Goal: Task Accomplishment & Management: Manage account settings

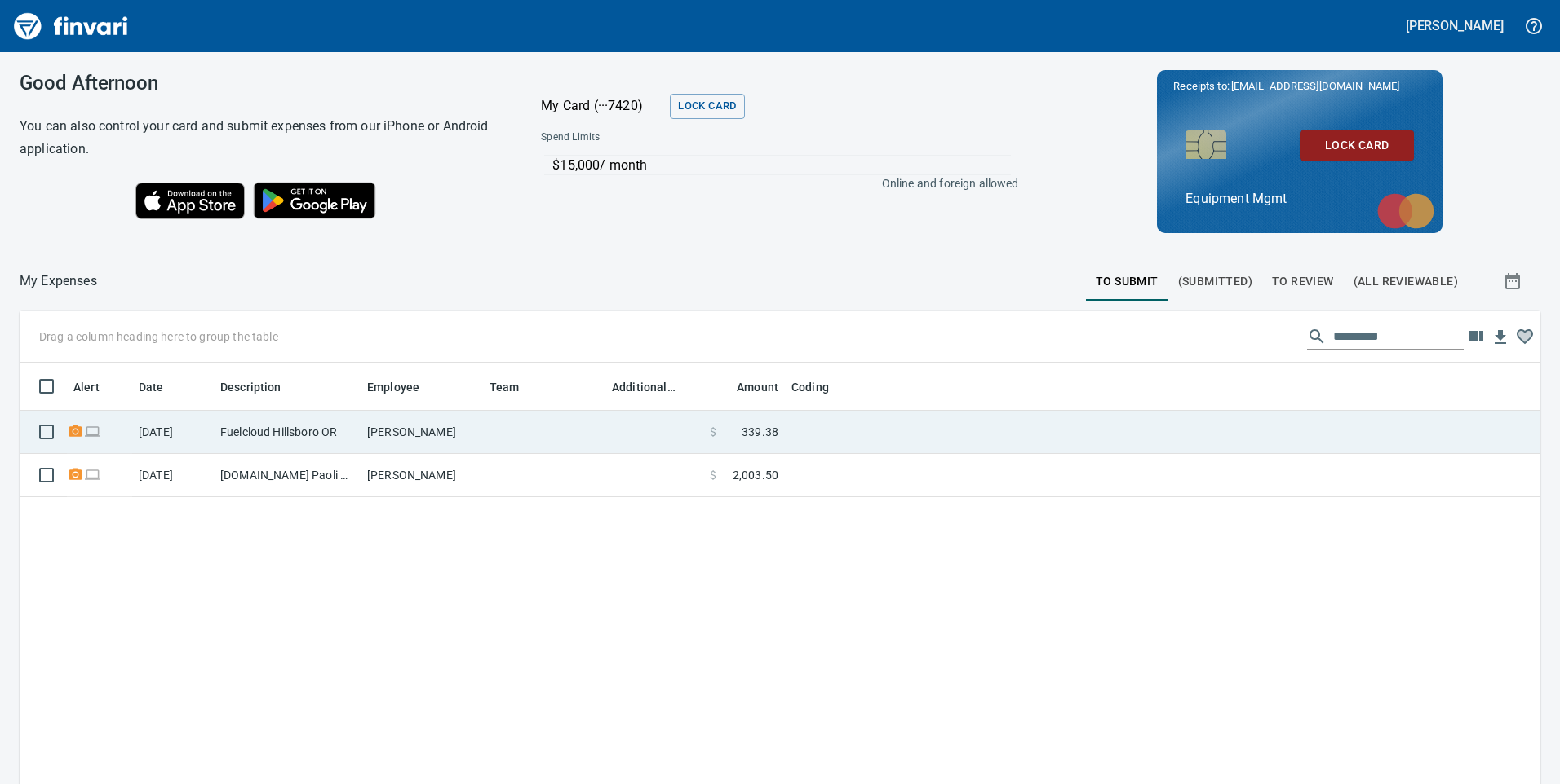
scroll to position [593, 1497]
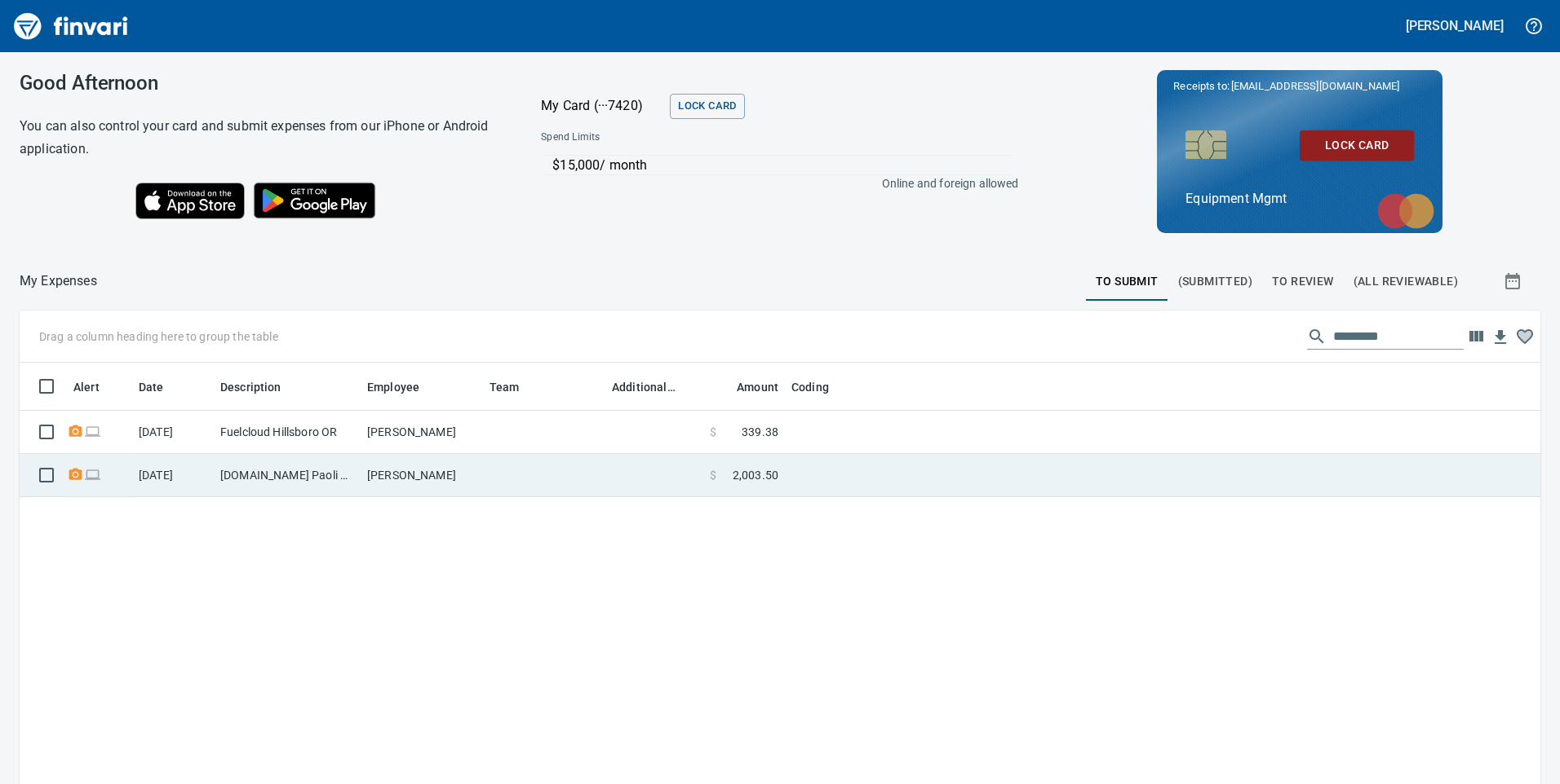
click at [482, 471] on td "[PERSON_NAME]" at bounding box center [421, 476] width 123 height 43
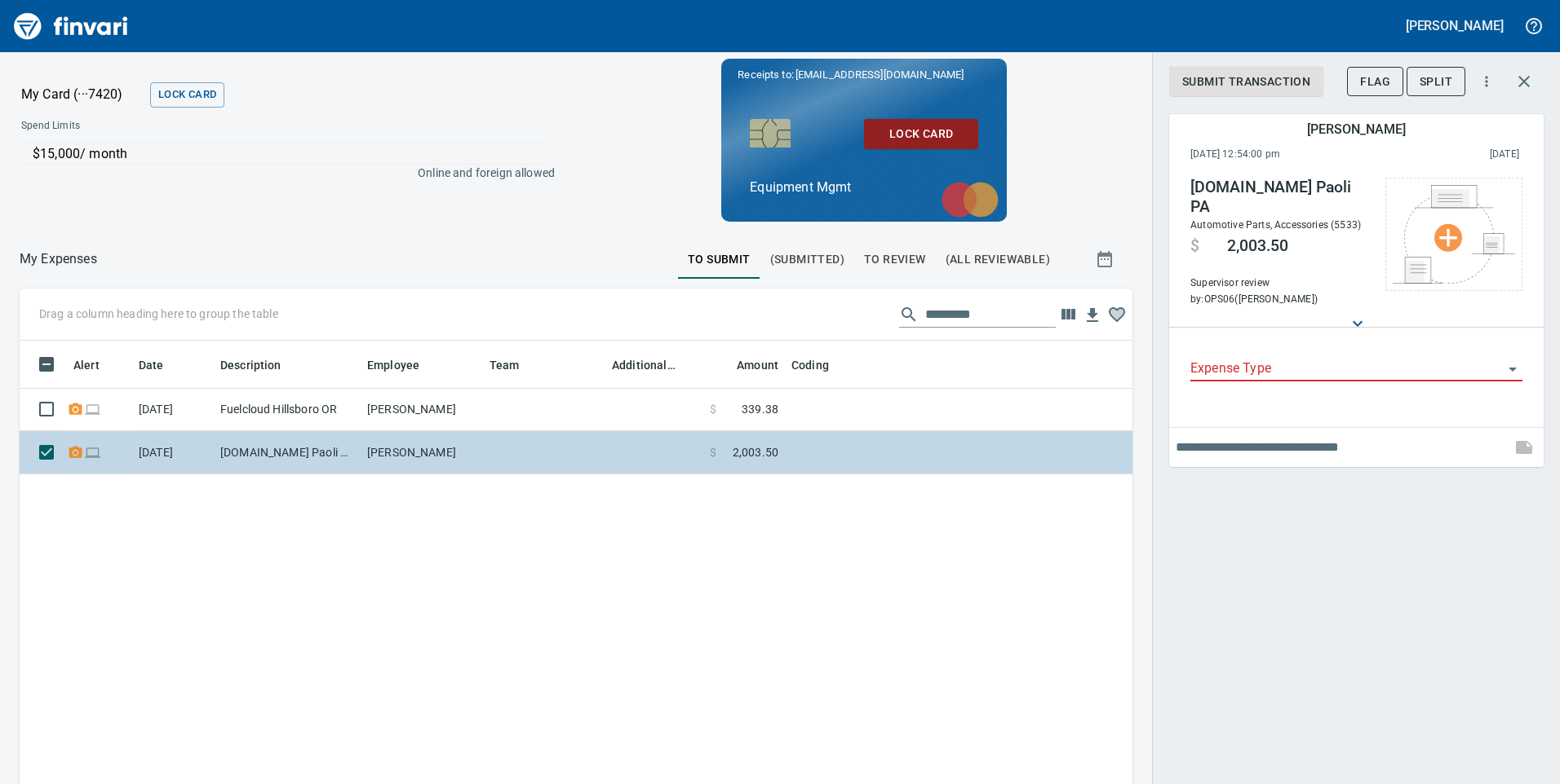
scroll to position [581, 1088]
click at [578, 451] on td at bounding box center [544, 453] width 123 height 43
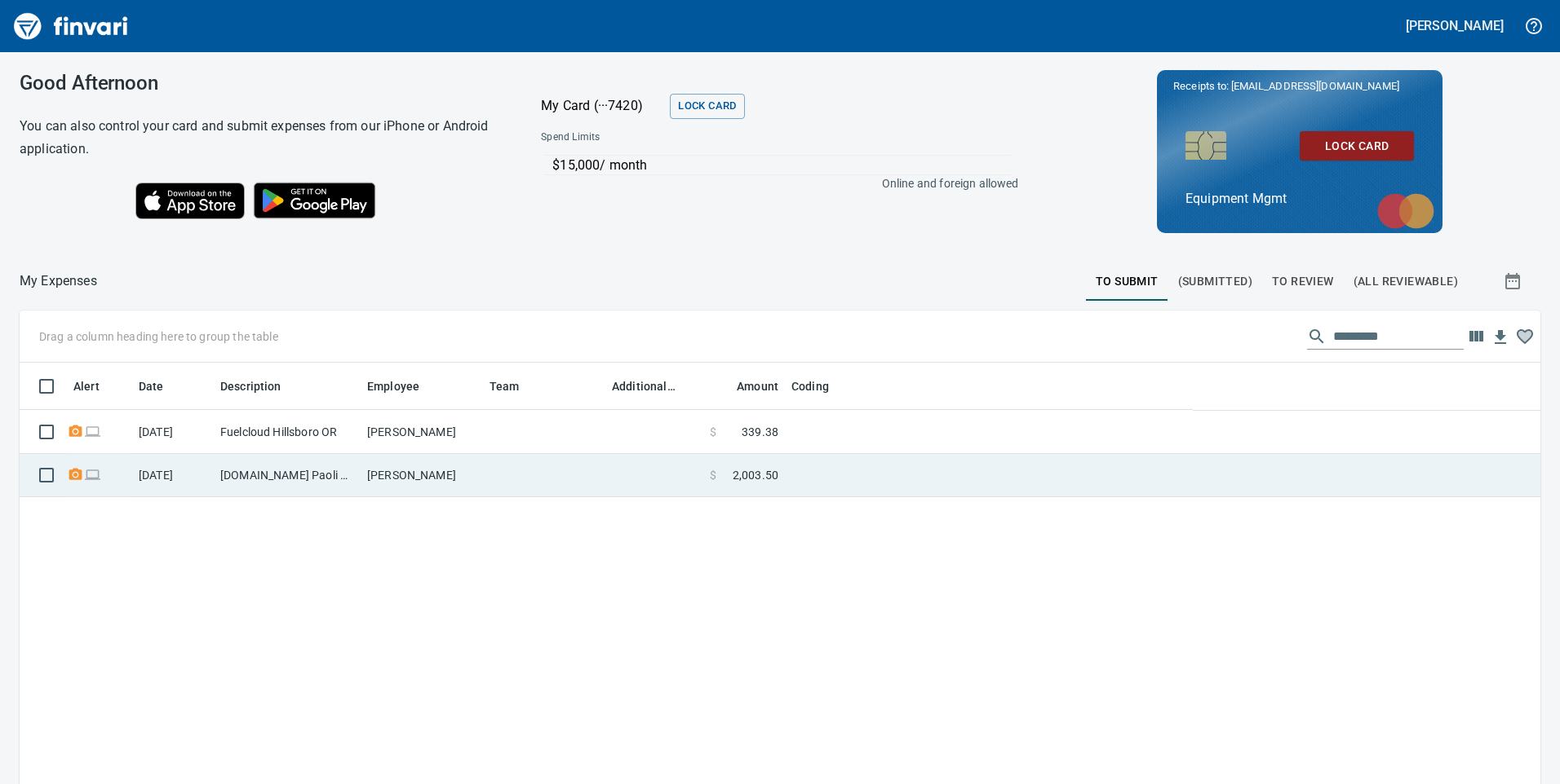
scroll to position [593, 1494]
click at [537, 482] on td at bounding box center [544, 476] width 123 height 43
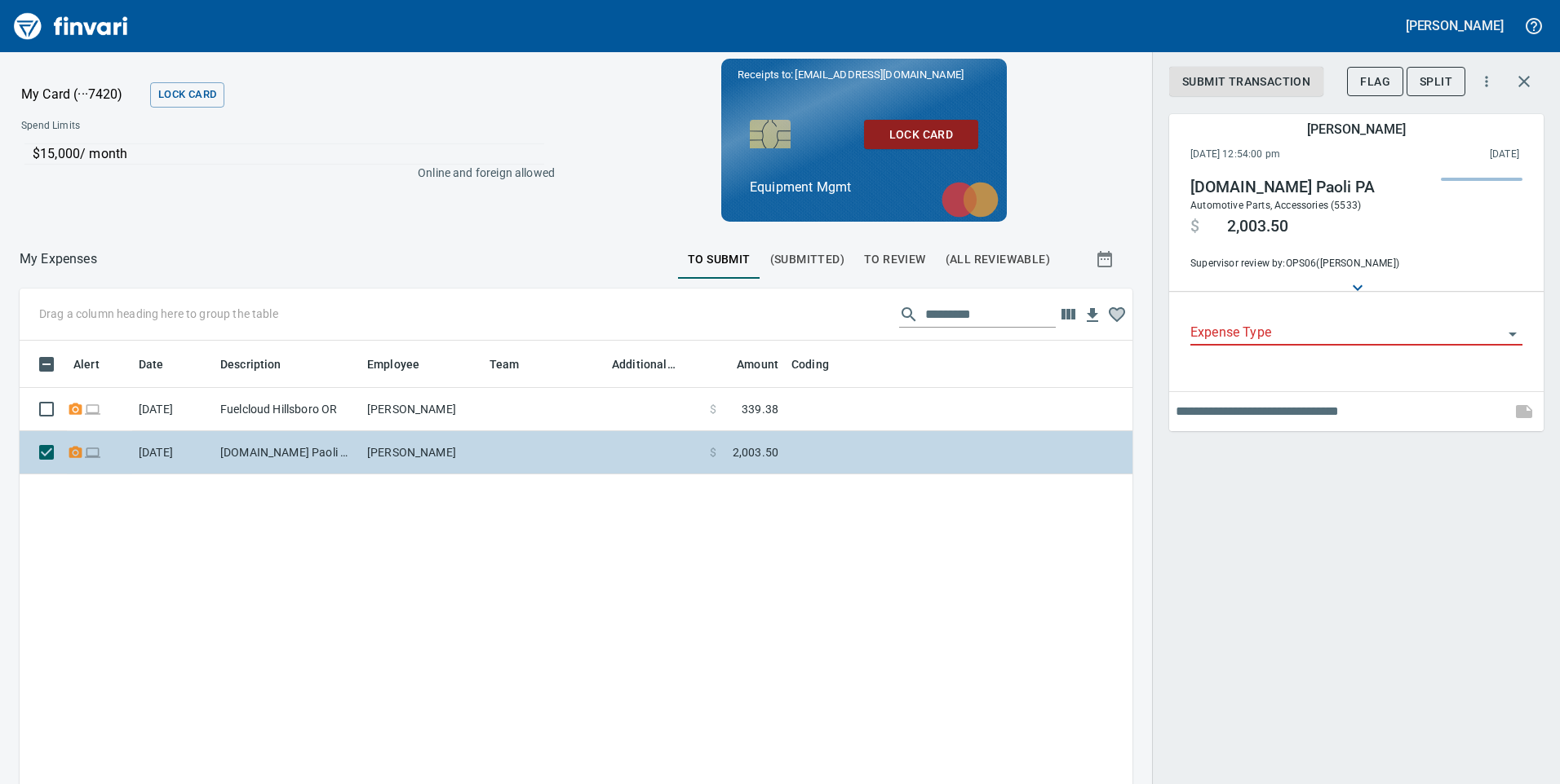
scroll to position [581, 1088]
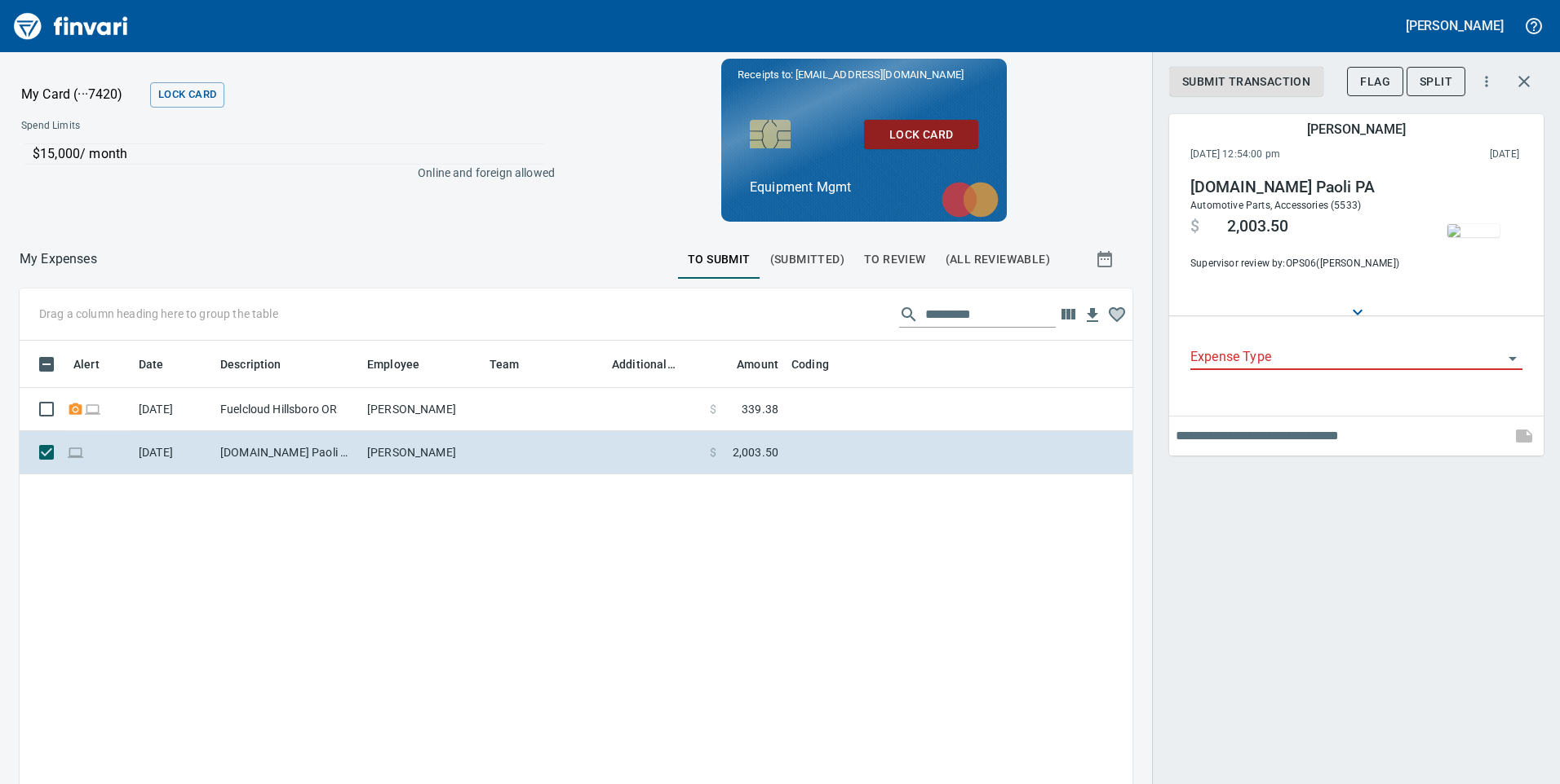
click at [1512, 357] on icon "Open" at bounding box center [1512, 359] width 19 height 19
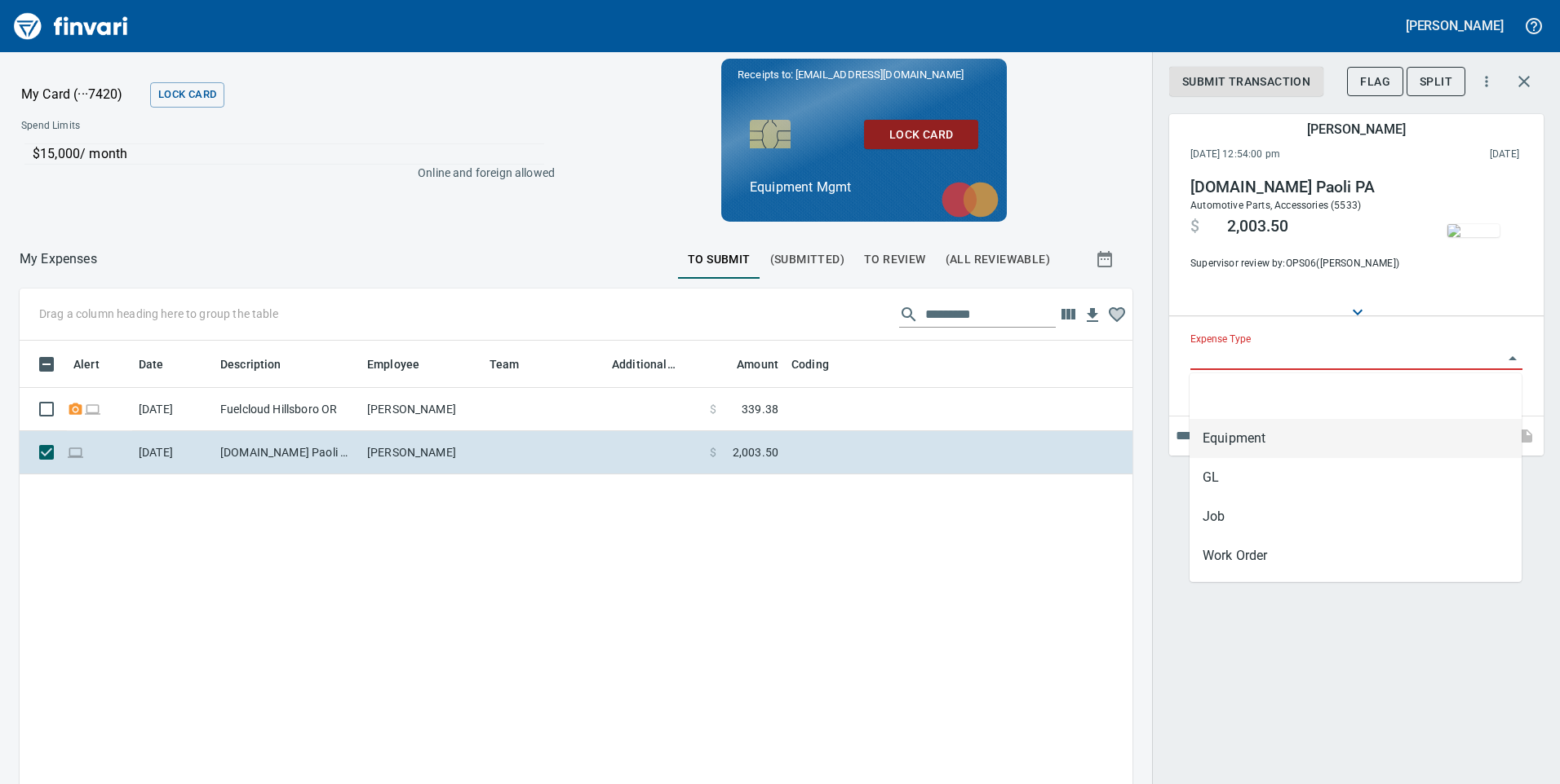
click at [1254, 448] on li "Equipment" at bounding box center [1356, 439] width 332 height 39
type input "*********"
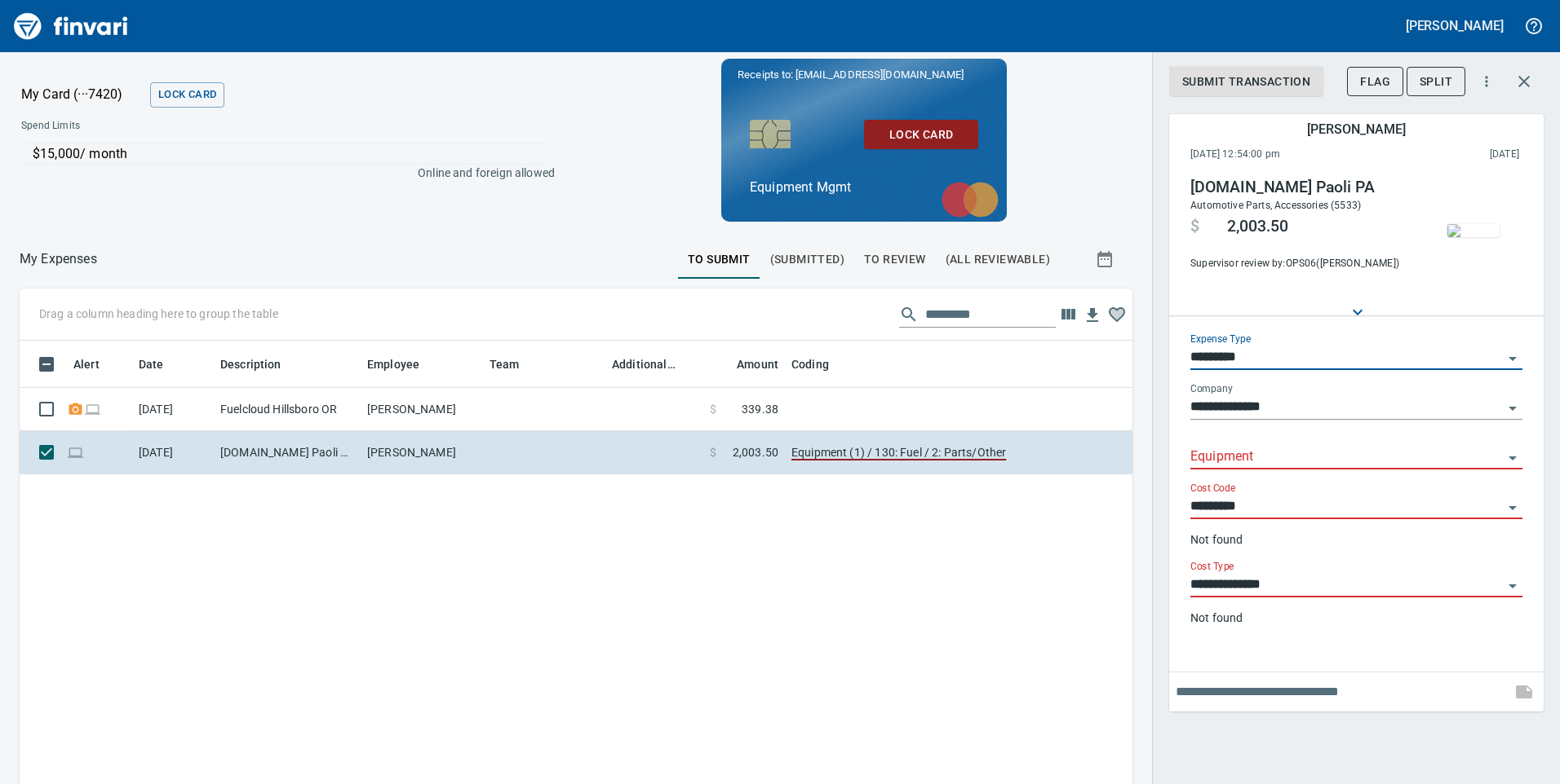
click at [1252, 462] on input "Equipment" at bounding box center [1347, 457] width 313 height 23
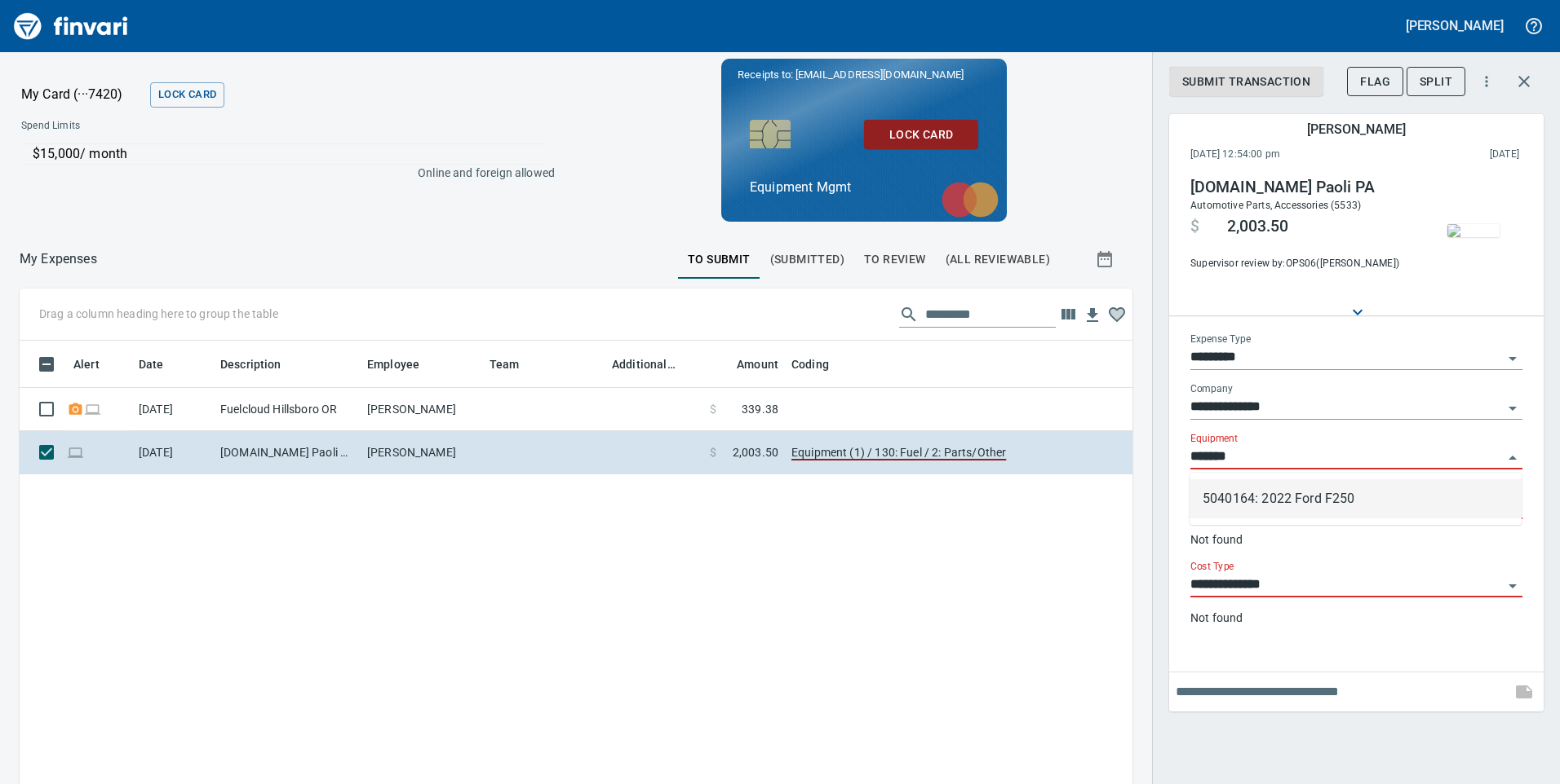
click at [1296, 493] on li "5040164: 2022 Ford F250" at bounding box center [1356, 499] width 332 height 39
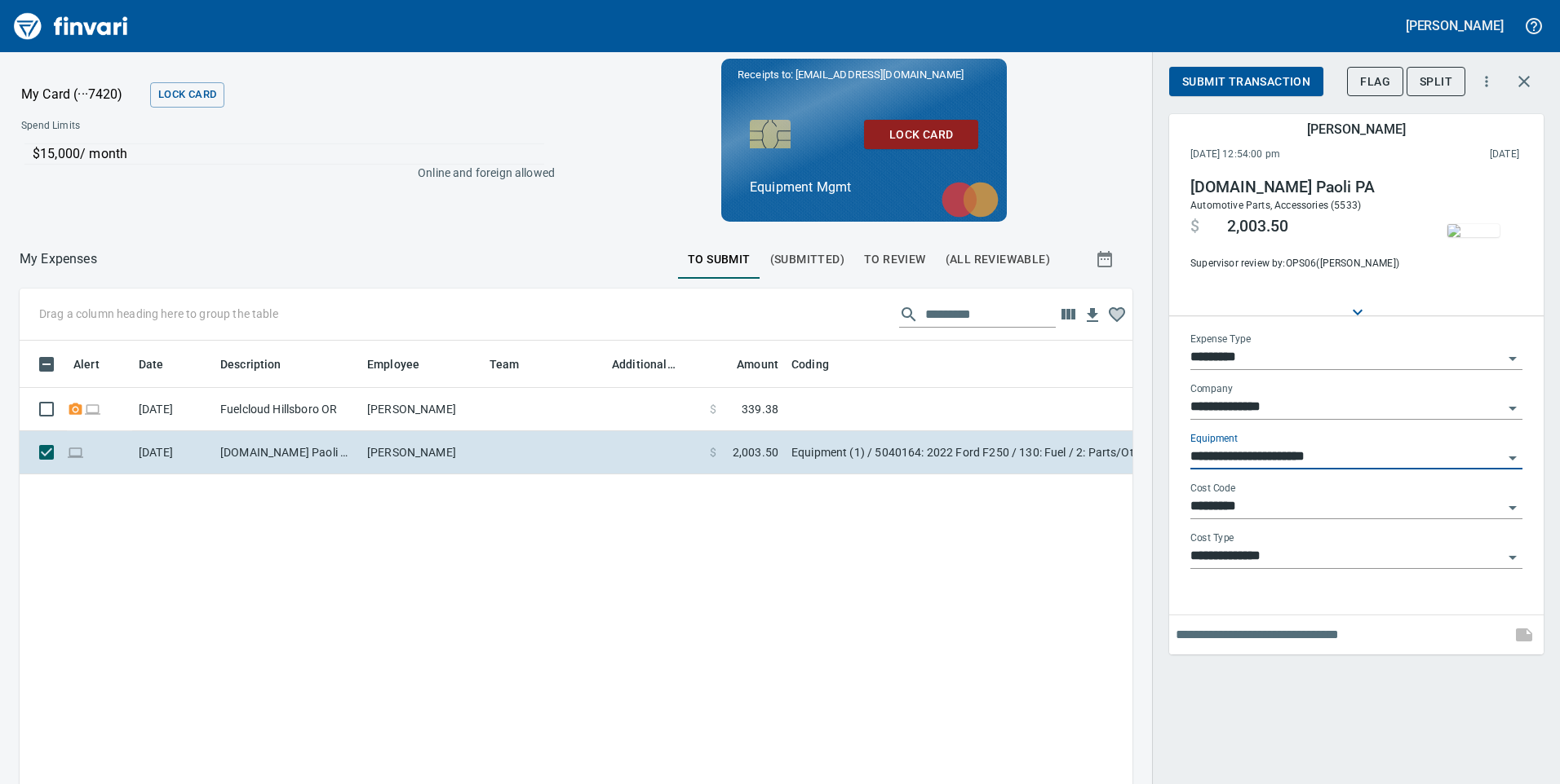
click at [1512, 508] on icon "Open" at bounding box center [1512, 508] width 8 height 4
type input "**********"
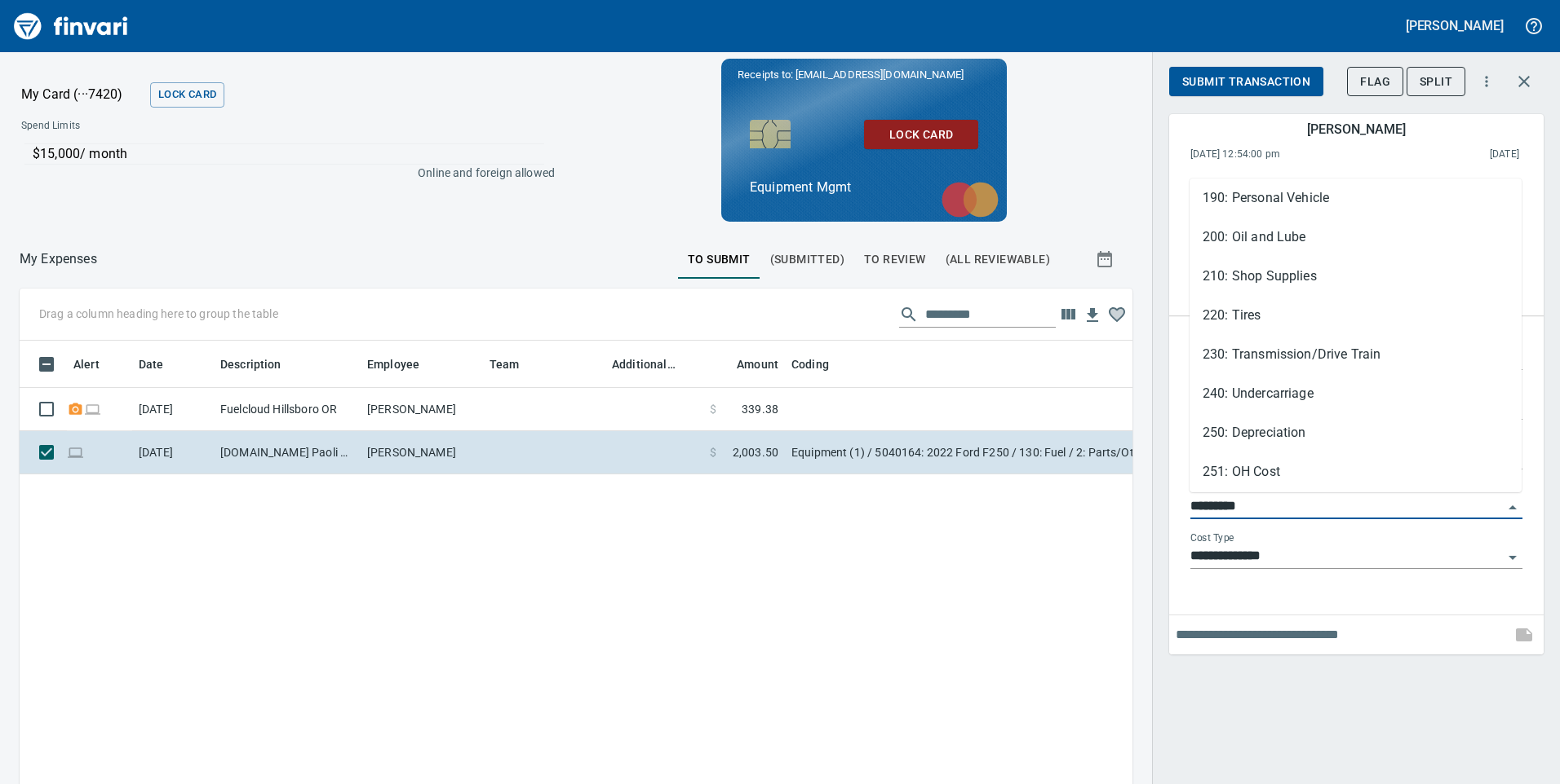
scroll to position [1142, 0]
click at [1290, 277] on li "220: Tires" at bounding box center [1356, 277] width 332 height 39
type input "**********"
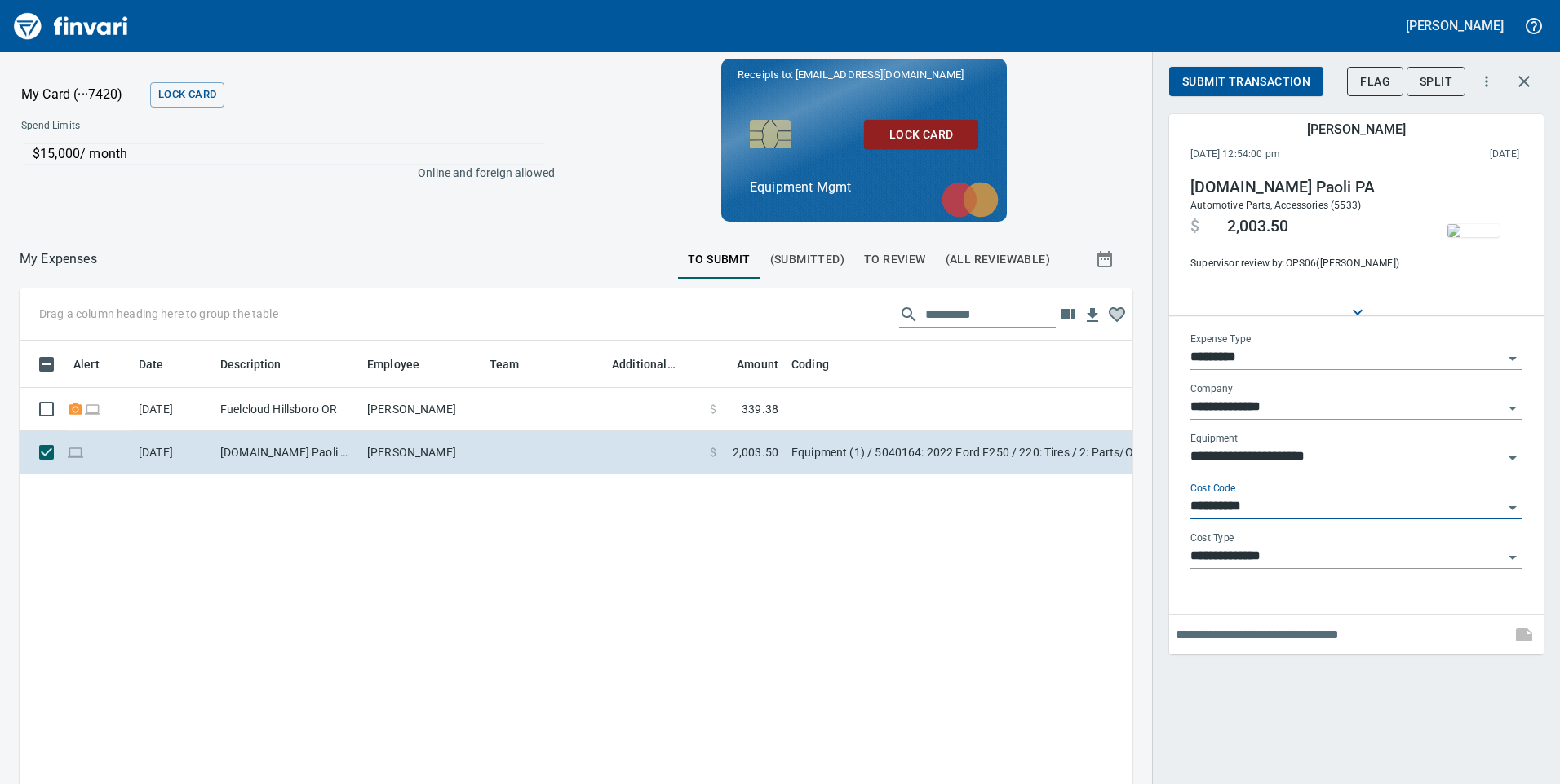
click at [1235, 76] on span "Submit Transaction" at bounding box center [1245, 81] width 128 height 20
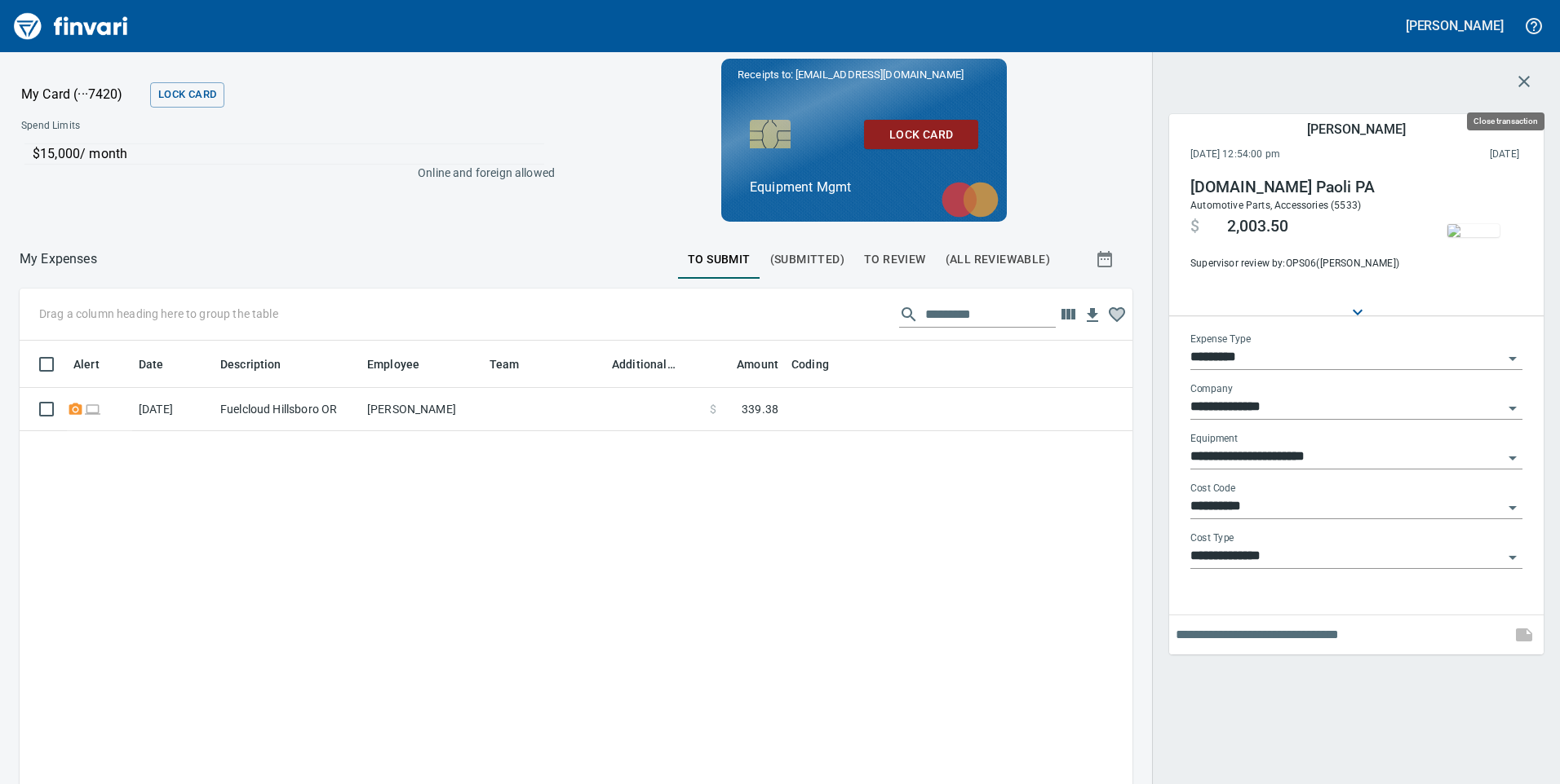
scroll to position [581, 1088]
click at [1527, 78] on icon "button" at bounding box center [1524, 81] width 11 height 11
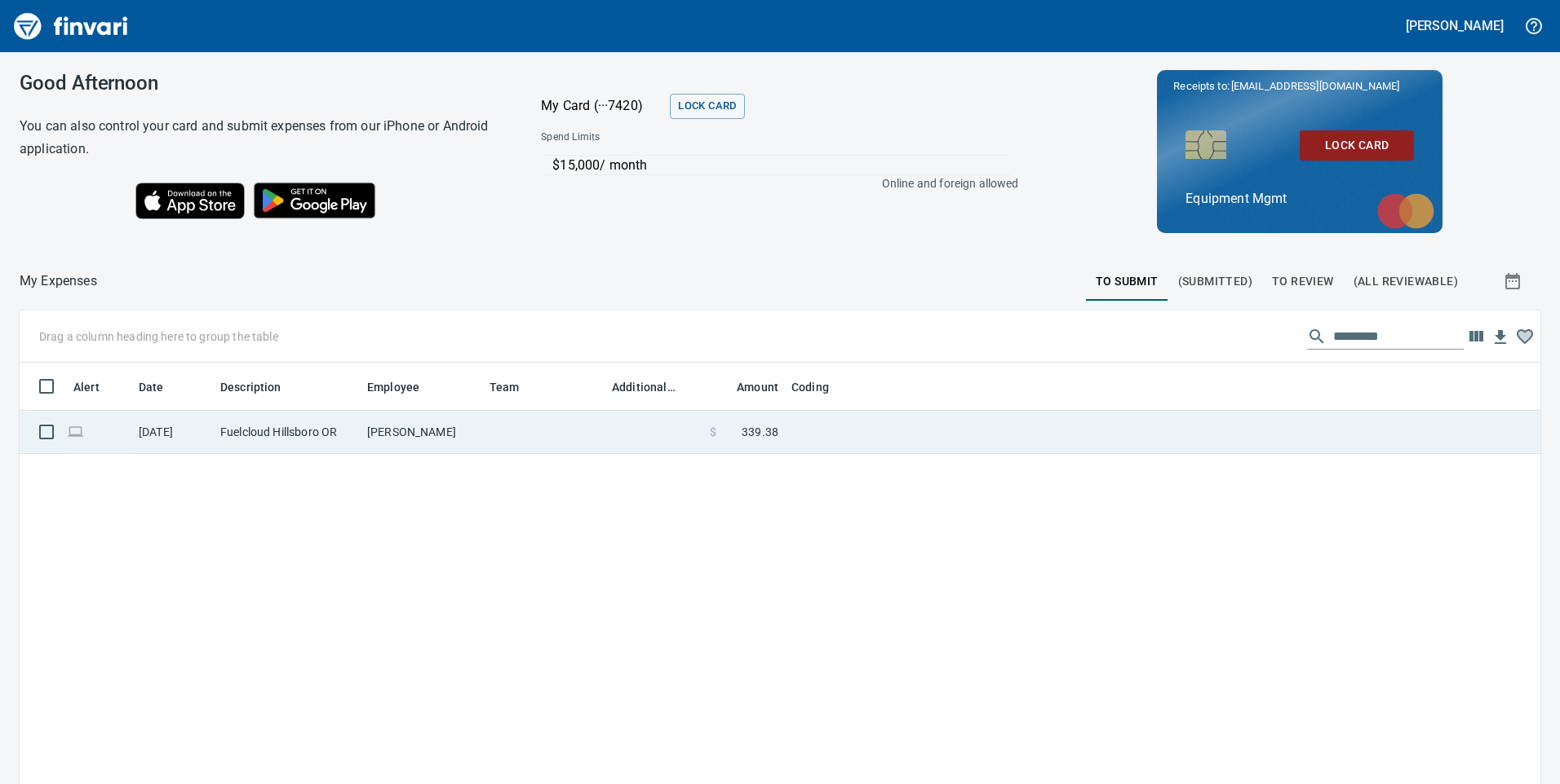
scroll to position [593, 1497]
click at [554, 439] on td at bounding box center [544, 433] width 123 height 43
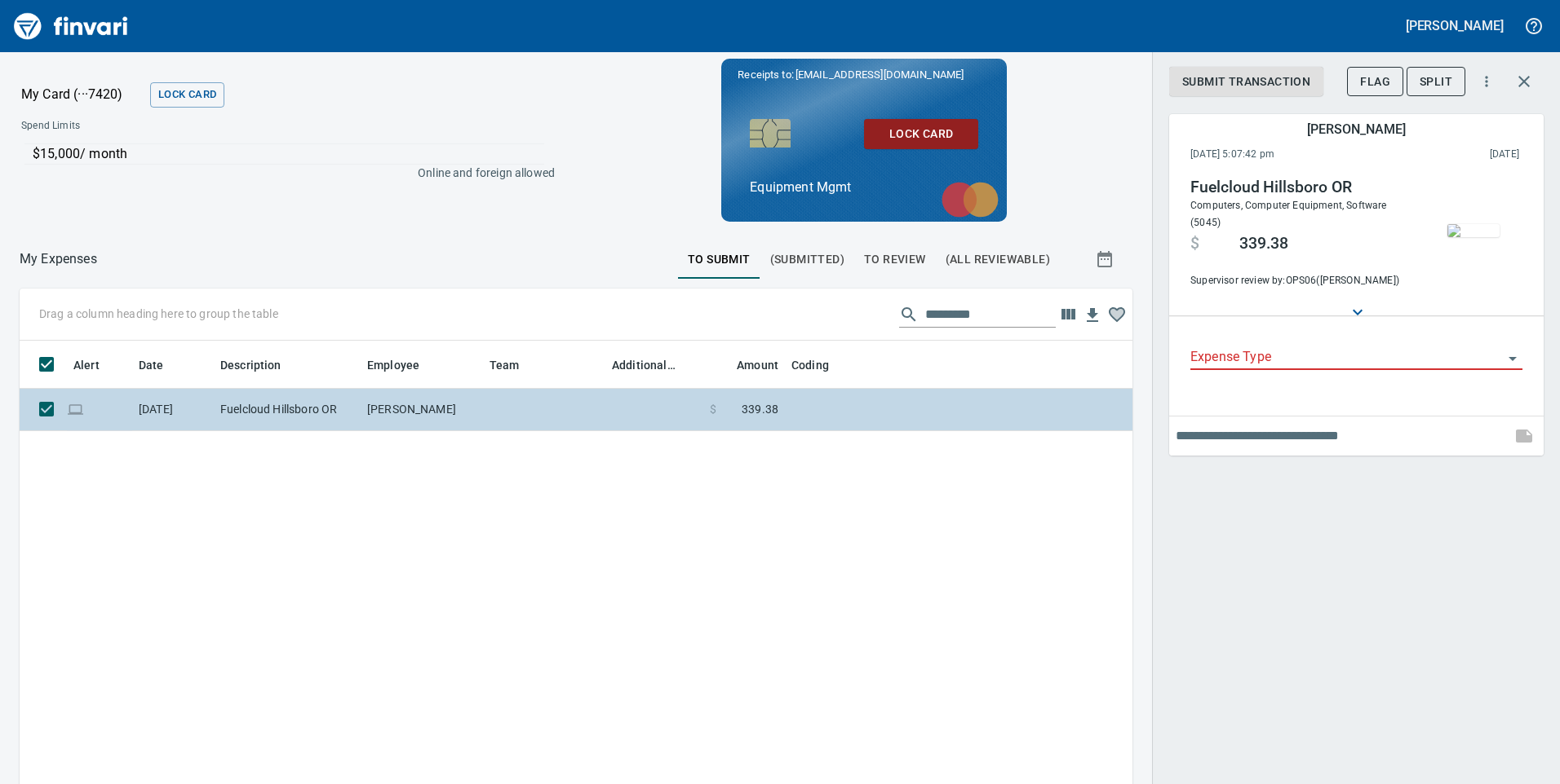
scroll to position [581, 1088]
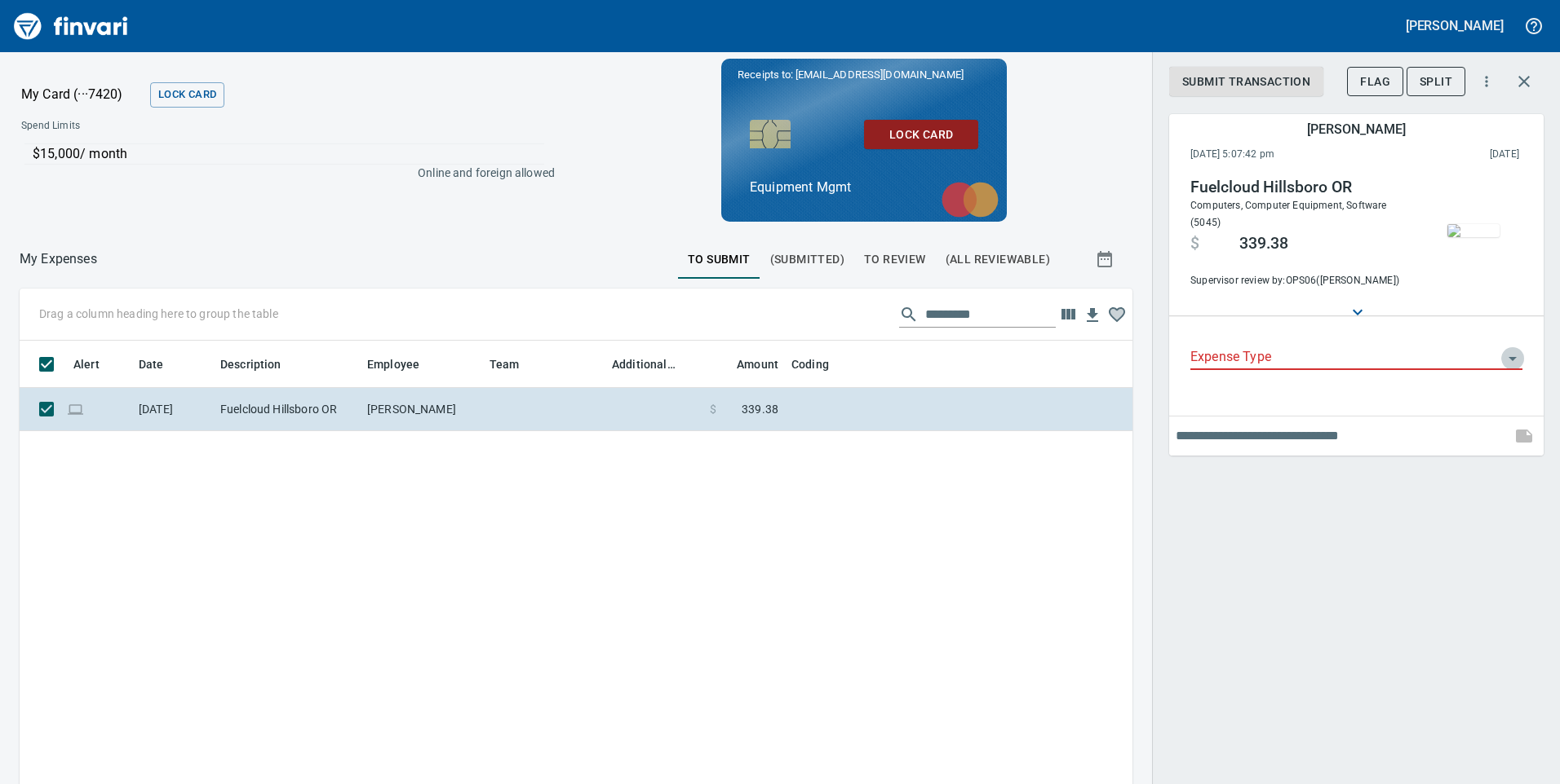
click at [1517, 357] on icon "Open" at bounding box center [1512, 359] width 19 height 19
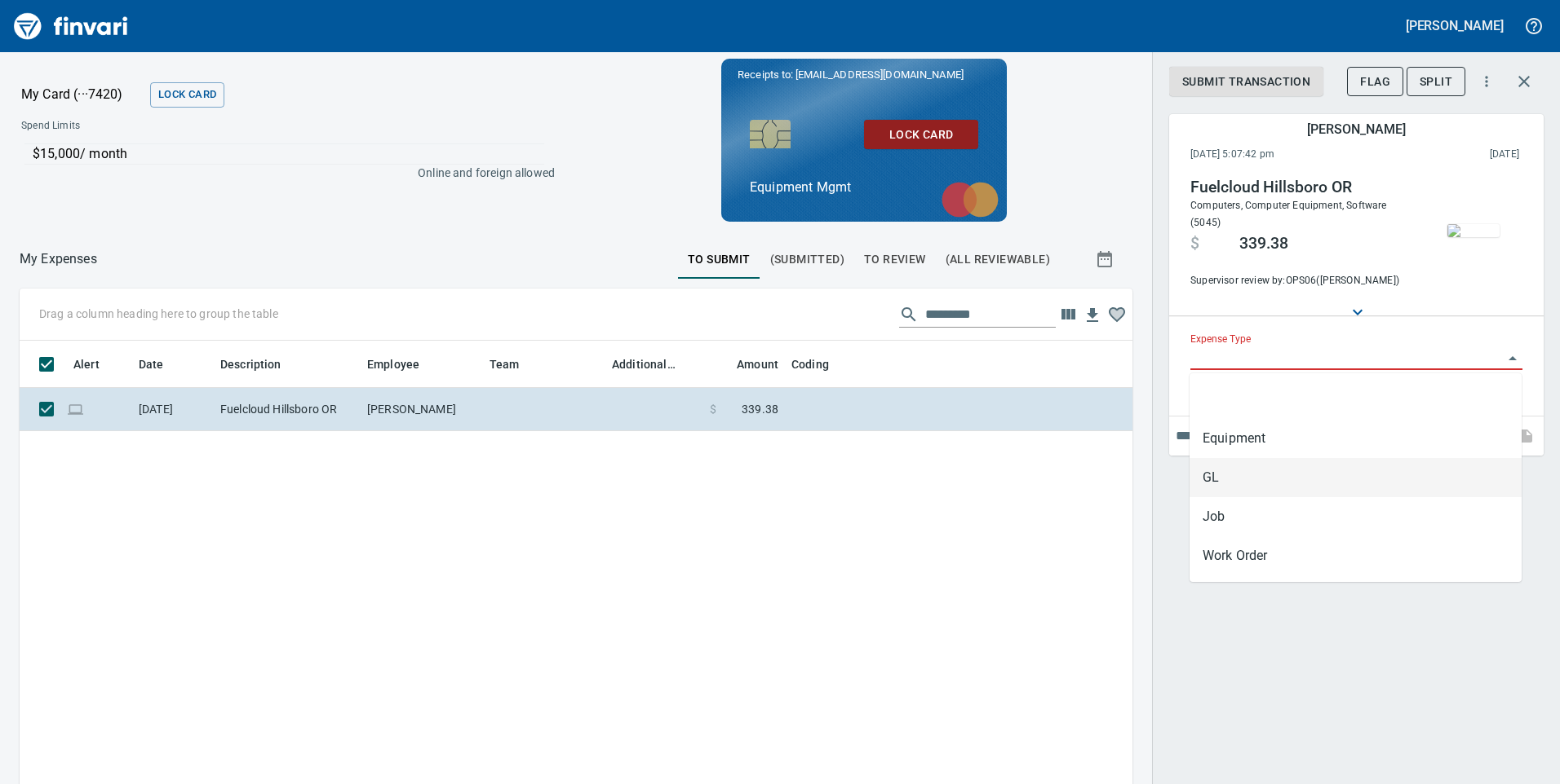
click at [1429, 475] on li "GL" at bounding box center [1356, 477] width 332 height 39
type input "**"
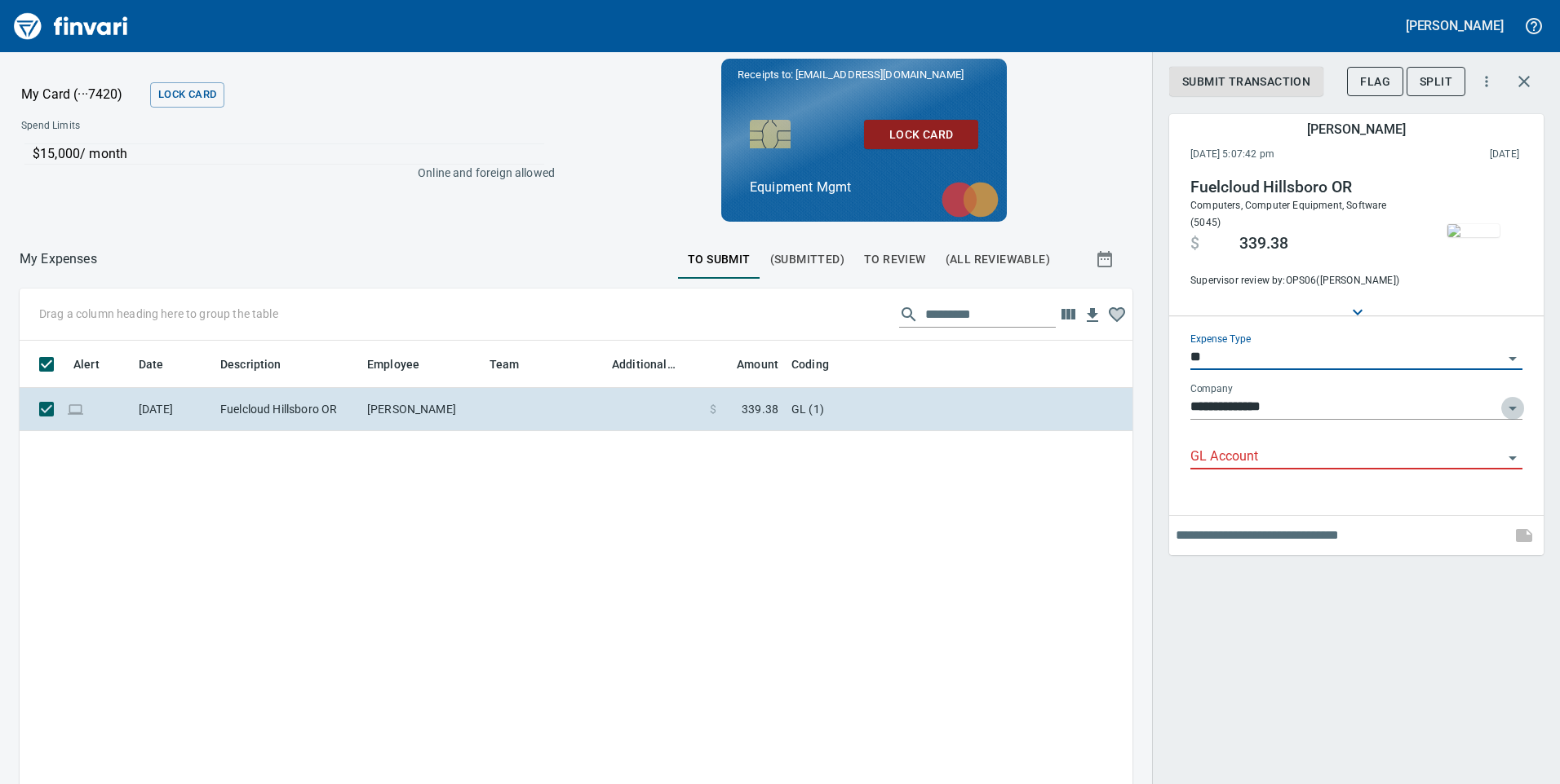
click at [1510, 410] on icon "Open" at bounding box center [1512, 409] width 19 height 19
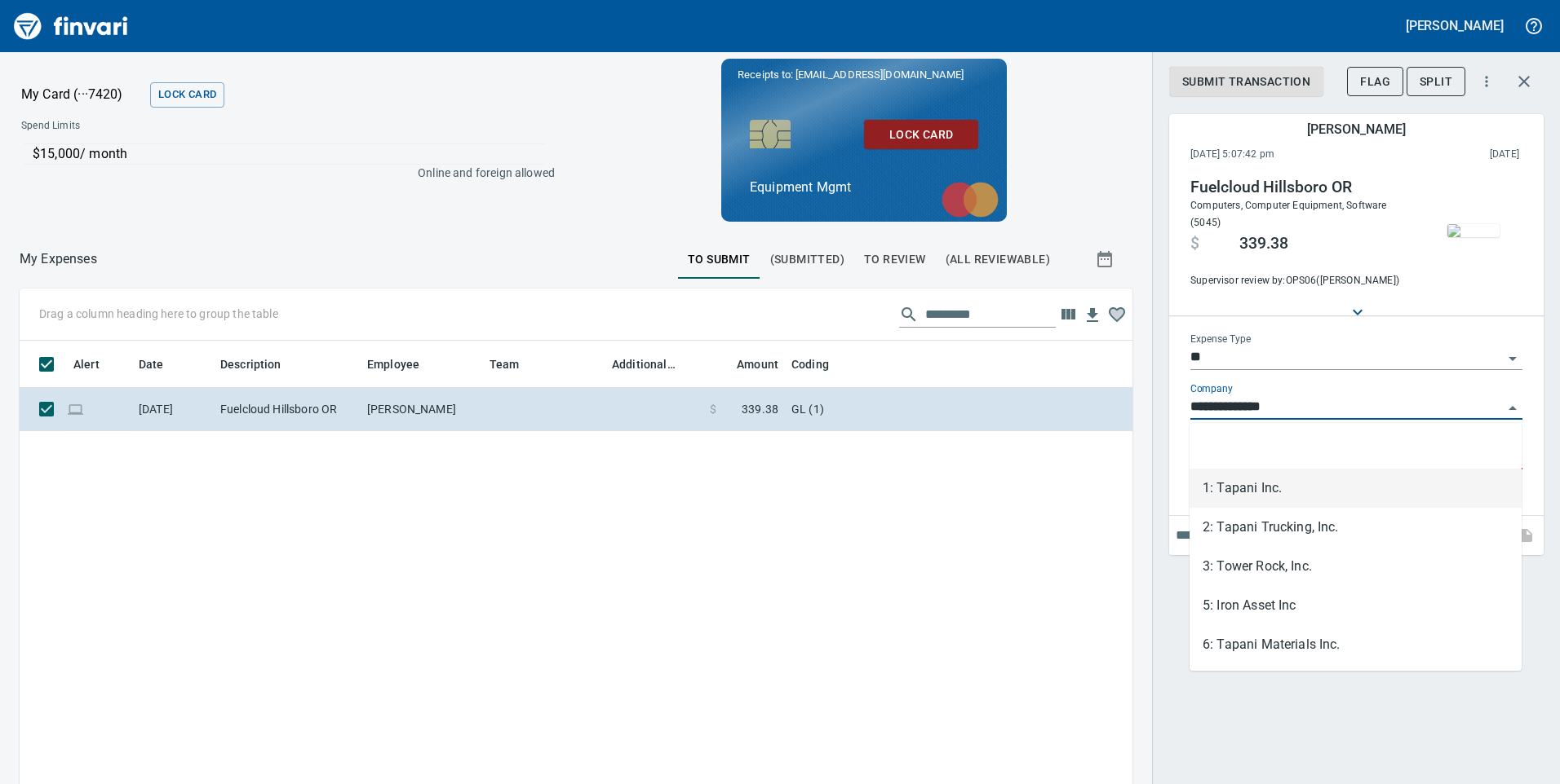
click at [1387, 487] on li "1: Tapani Inc." at bounding box center [1356, 488] width 332 height 39
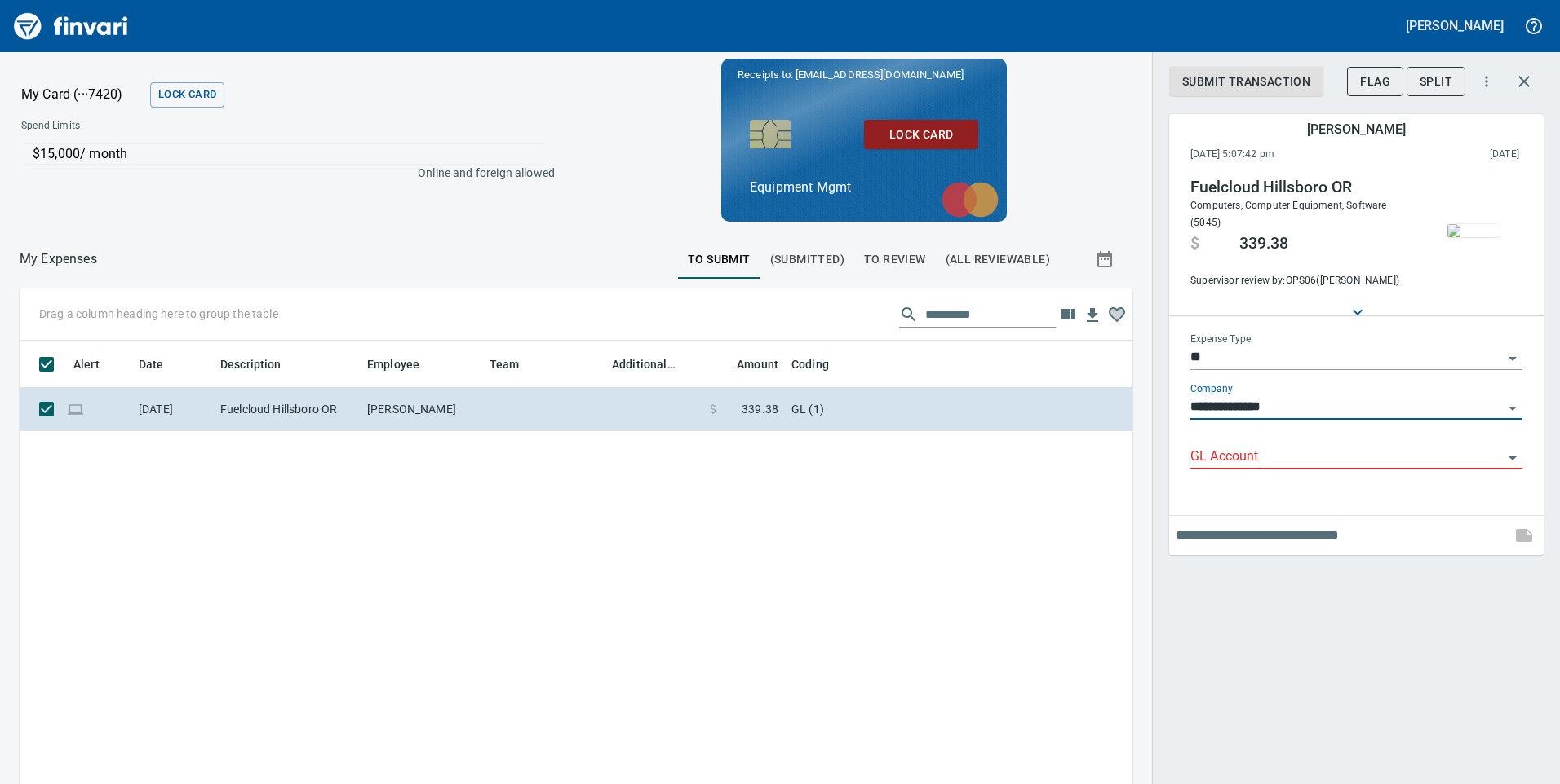
click at [1515, 459] on icon "Open" at bounding box center [1512, 458] width 19 height 19
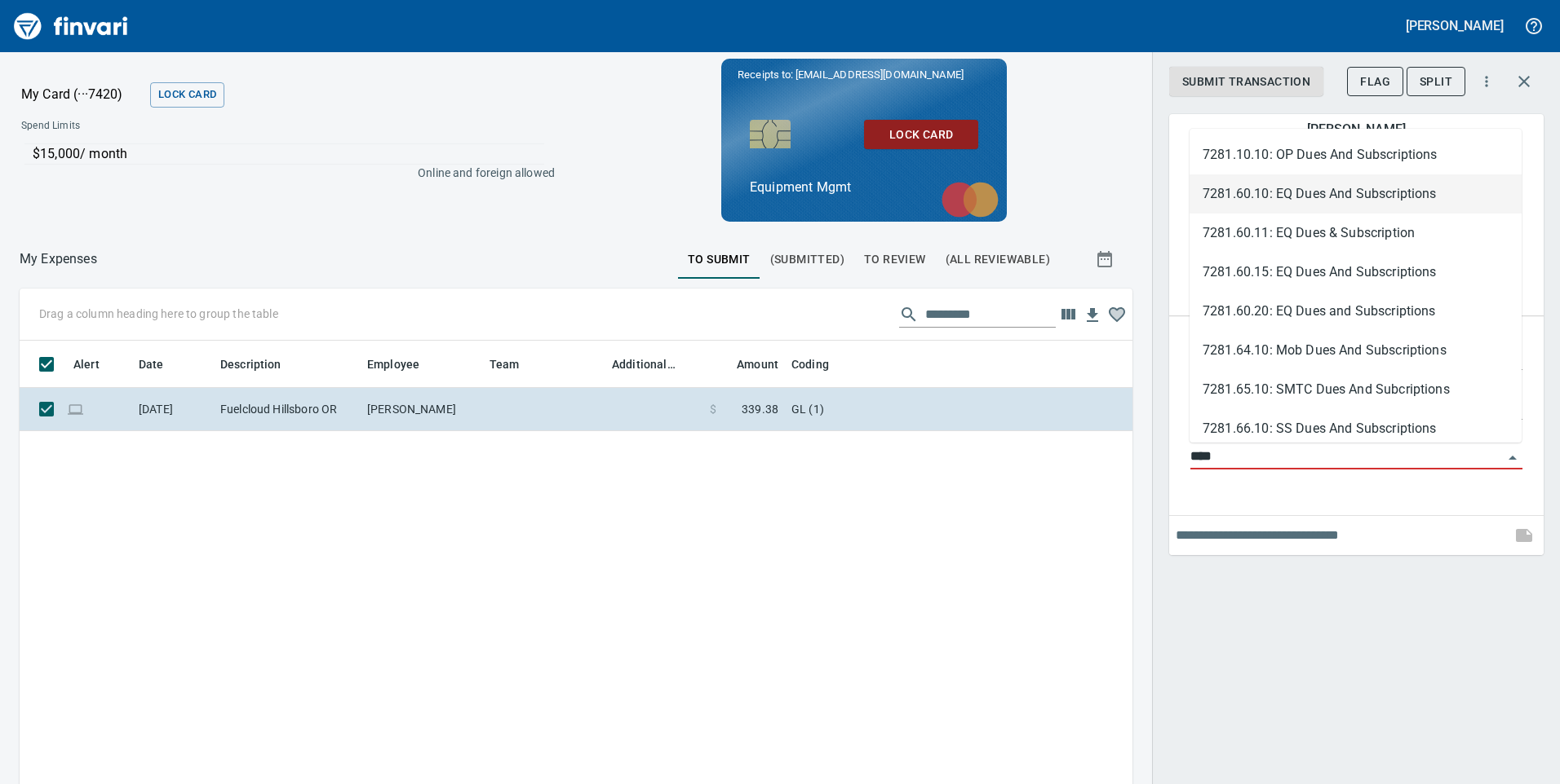
click at [1281, 199] on li "7281.60.10: EQ Dues And Subscriptions" at bounding box center [1356, 194] width 332 height 39
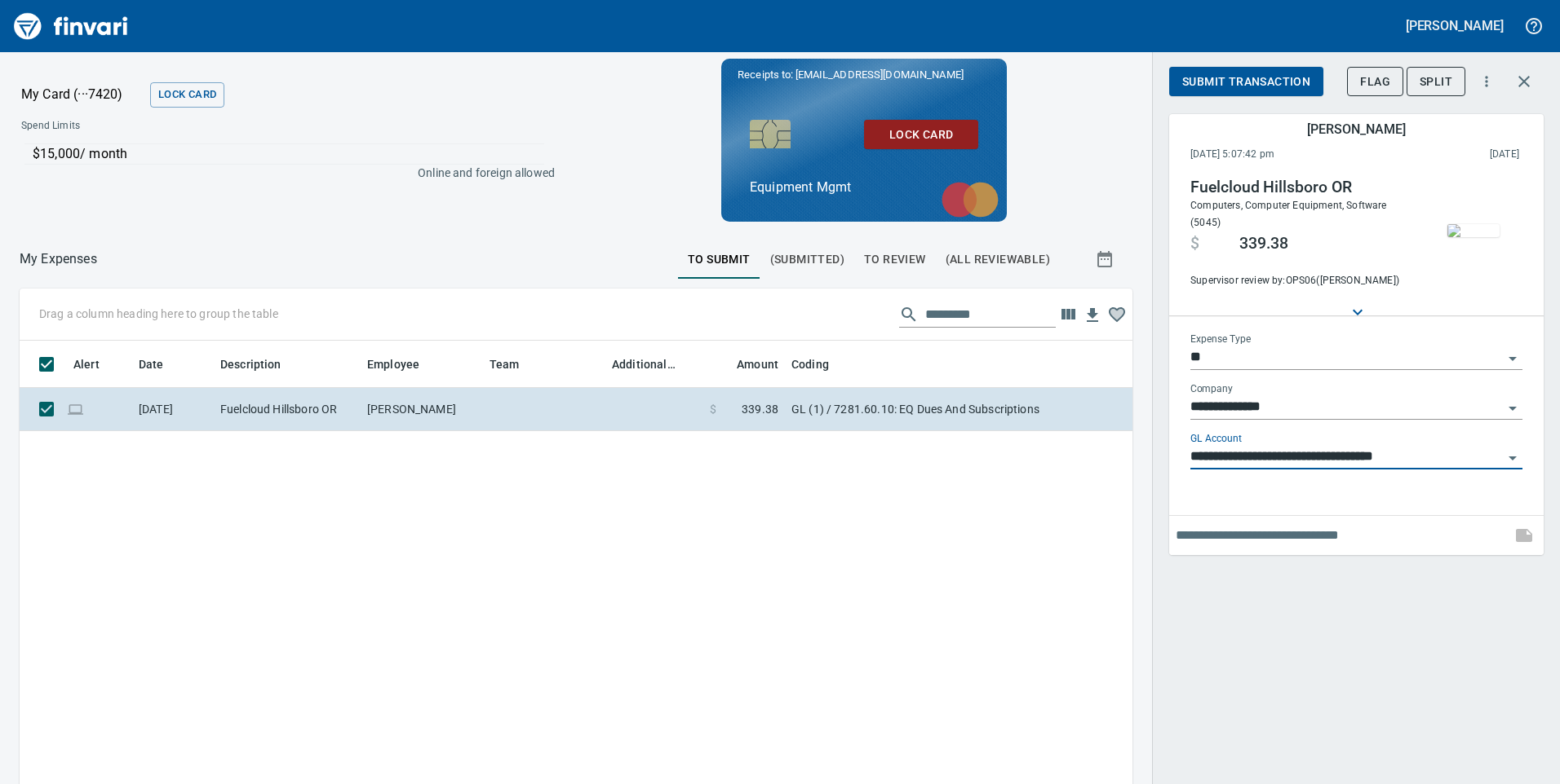
type input "**********"
click at [1269, 80] on span "Submit Transaction" at bounding box center [1245, 81] width 128 height 20
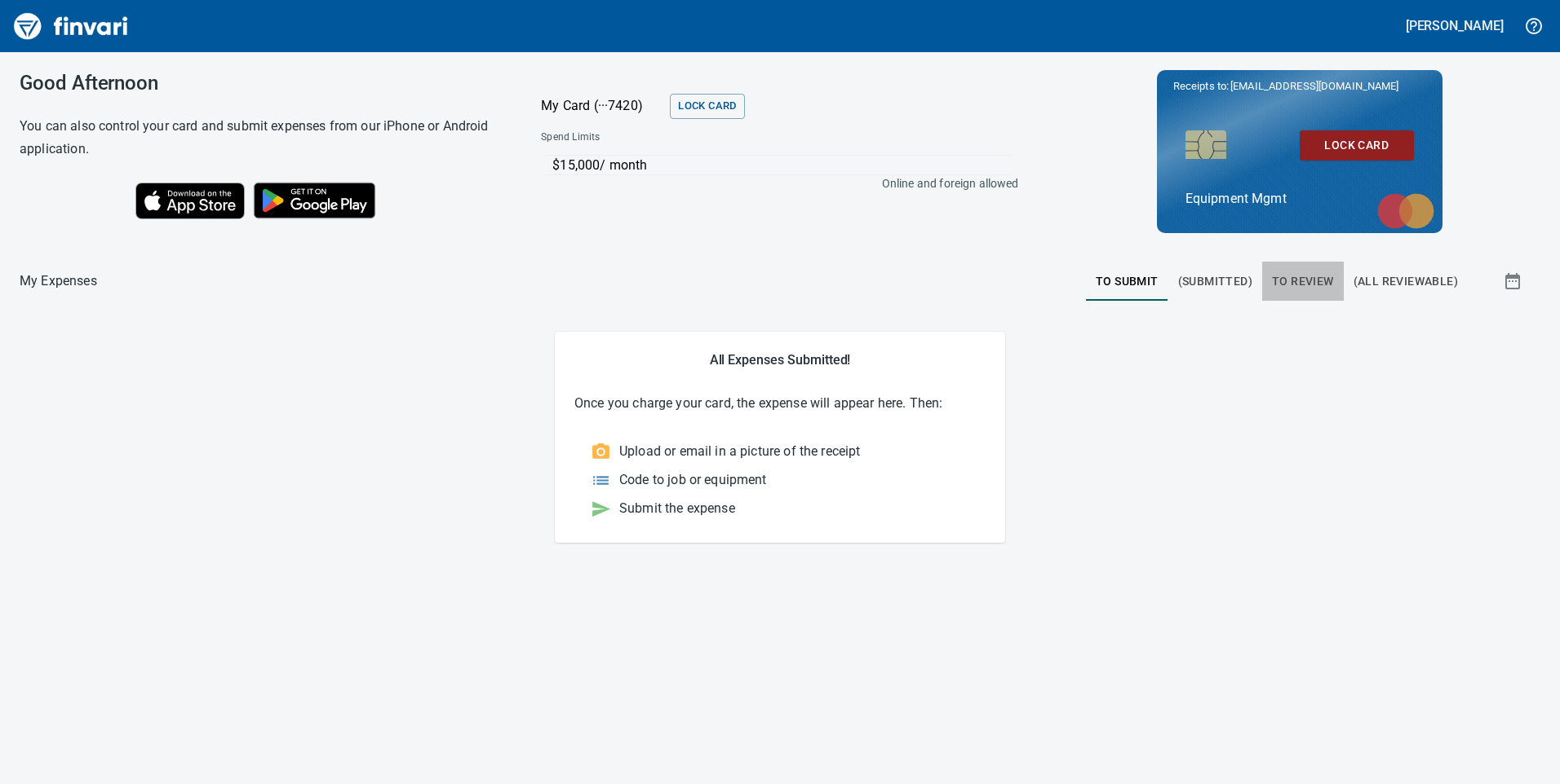
click at [1283, 277] on span "To Review" at bounding box center [1303, 281] width 62 height 20
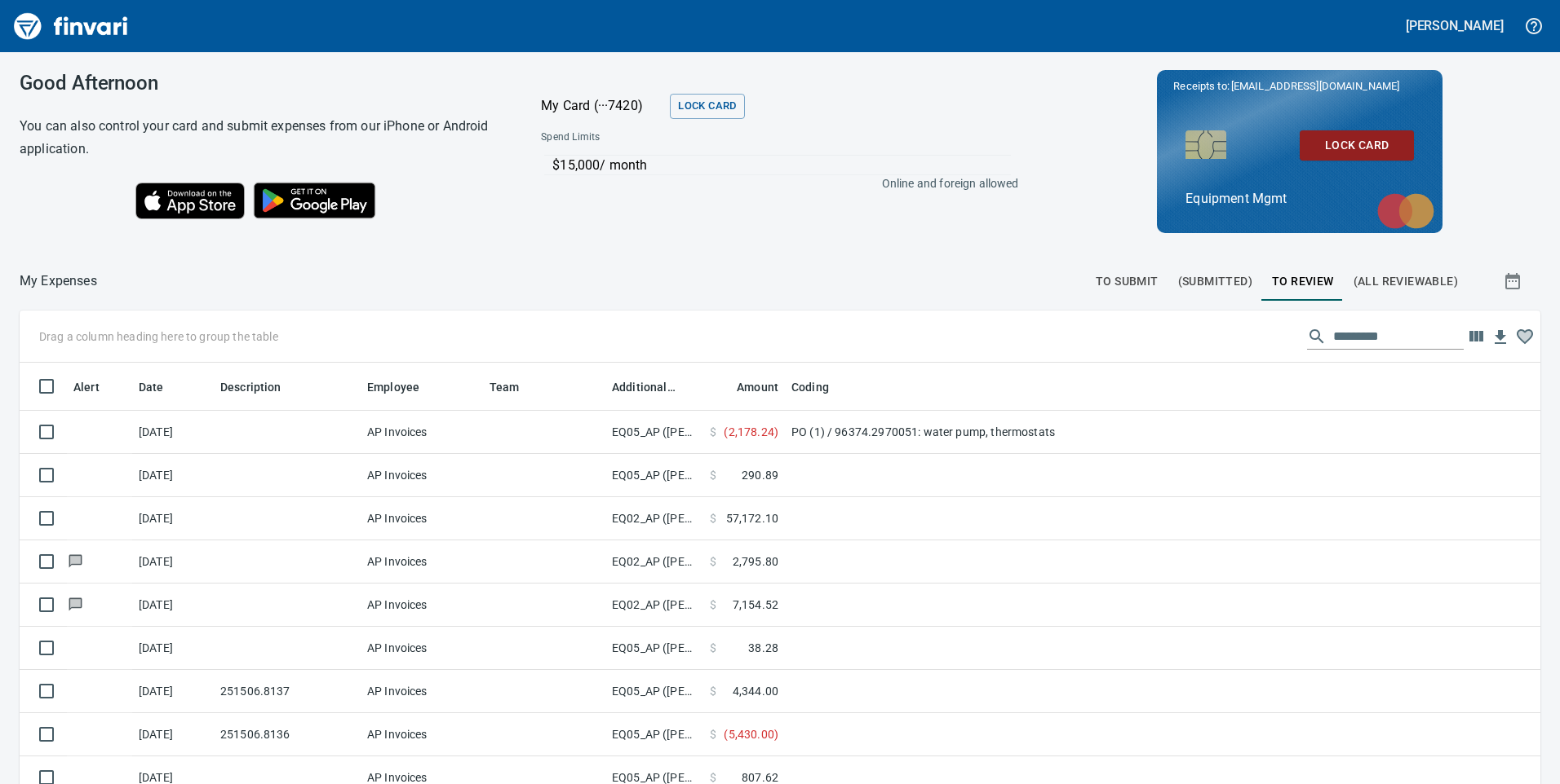
scroll to position [593, 1484]
click at [1519, 334] on icon "button" at bounding box center [1525, 337] width 13 height 11
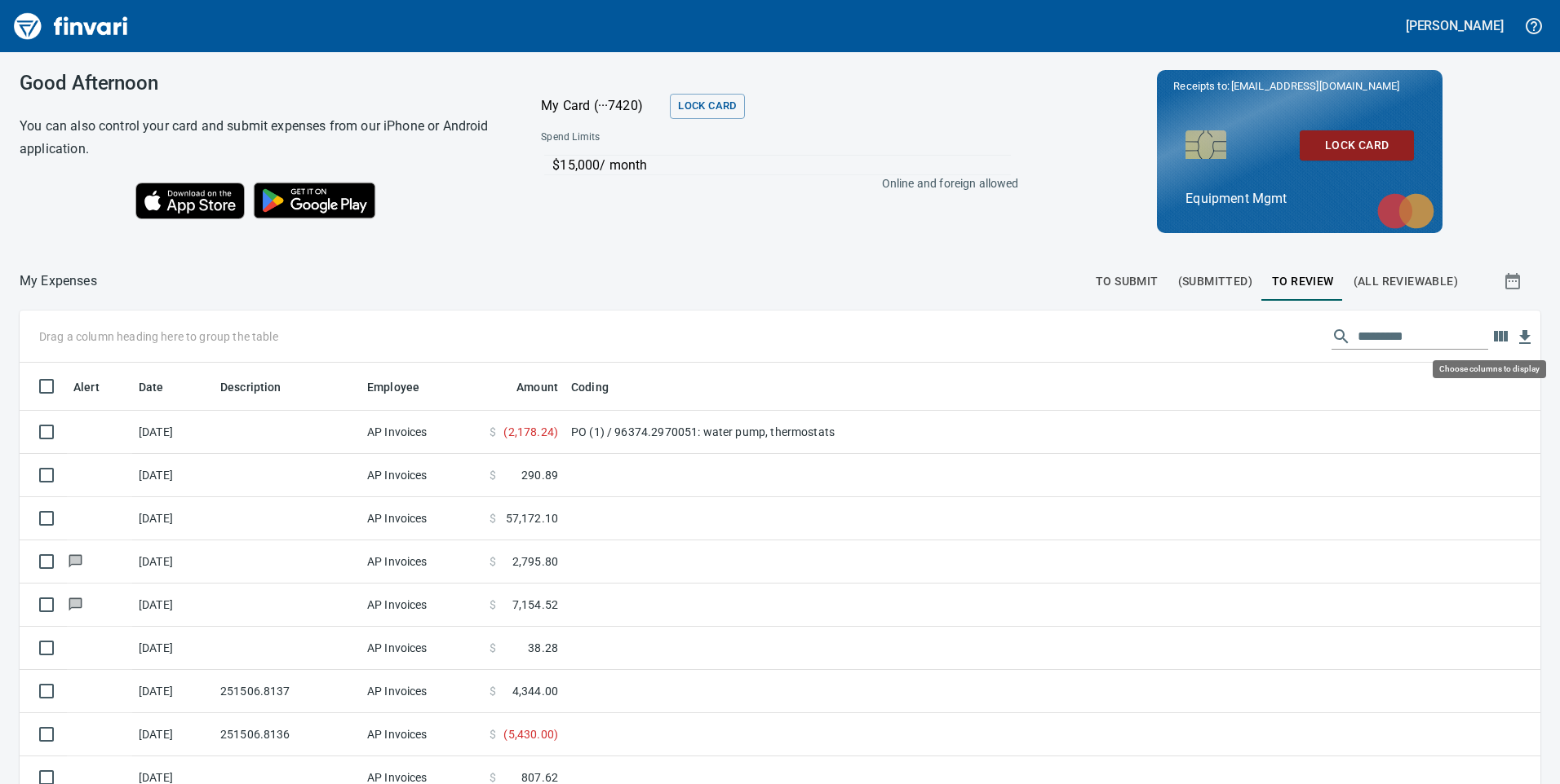
click at [1494, 334] on icon "button" at bounding box center [1501, 337] width 14 height 11
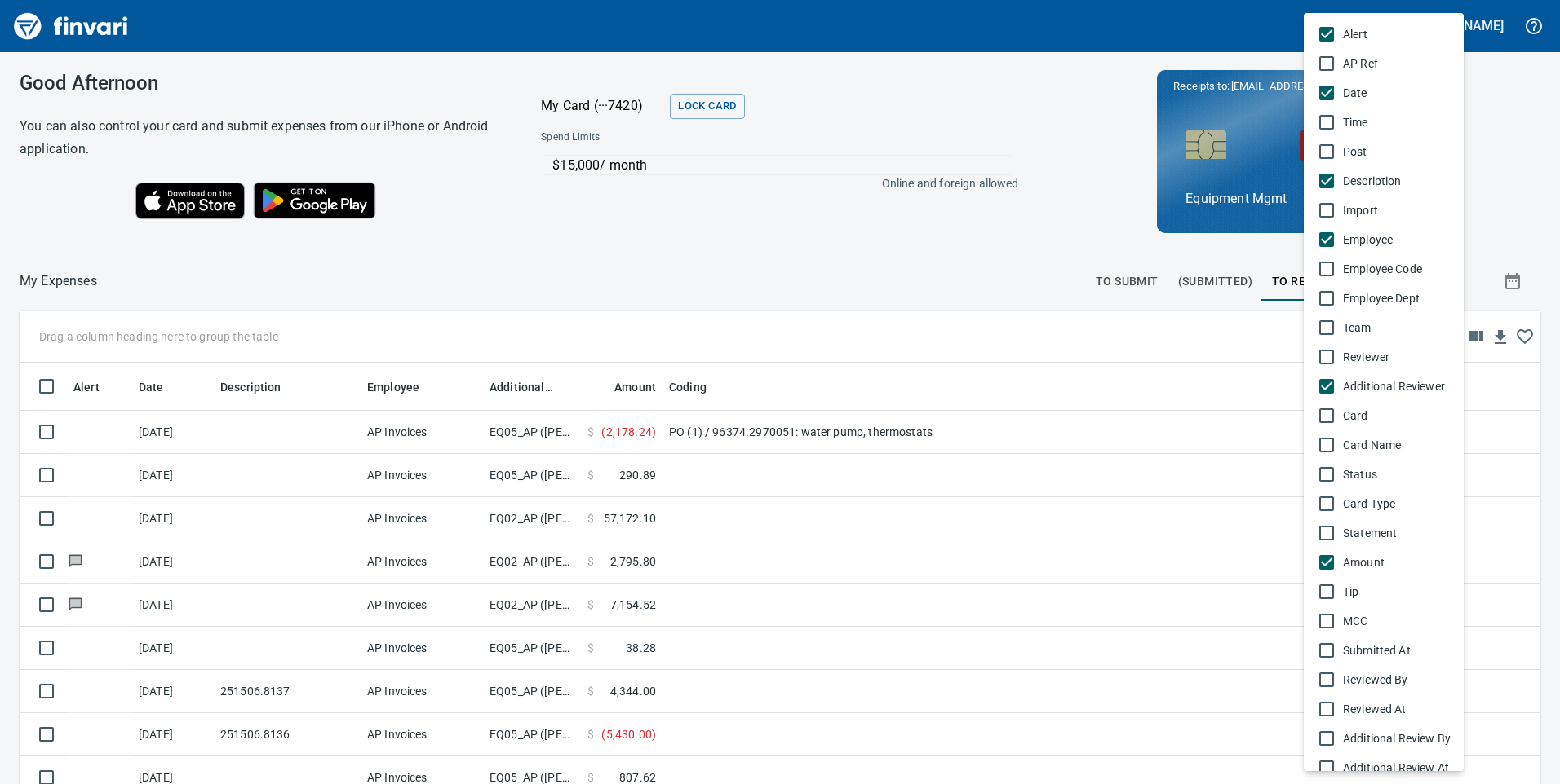
click at [1221, 371] on div at bounding box center [780, 392] width 1560 height 784
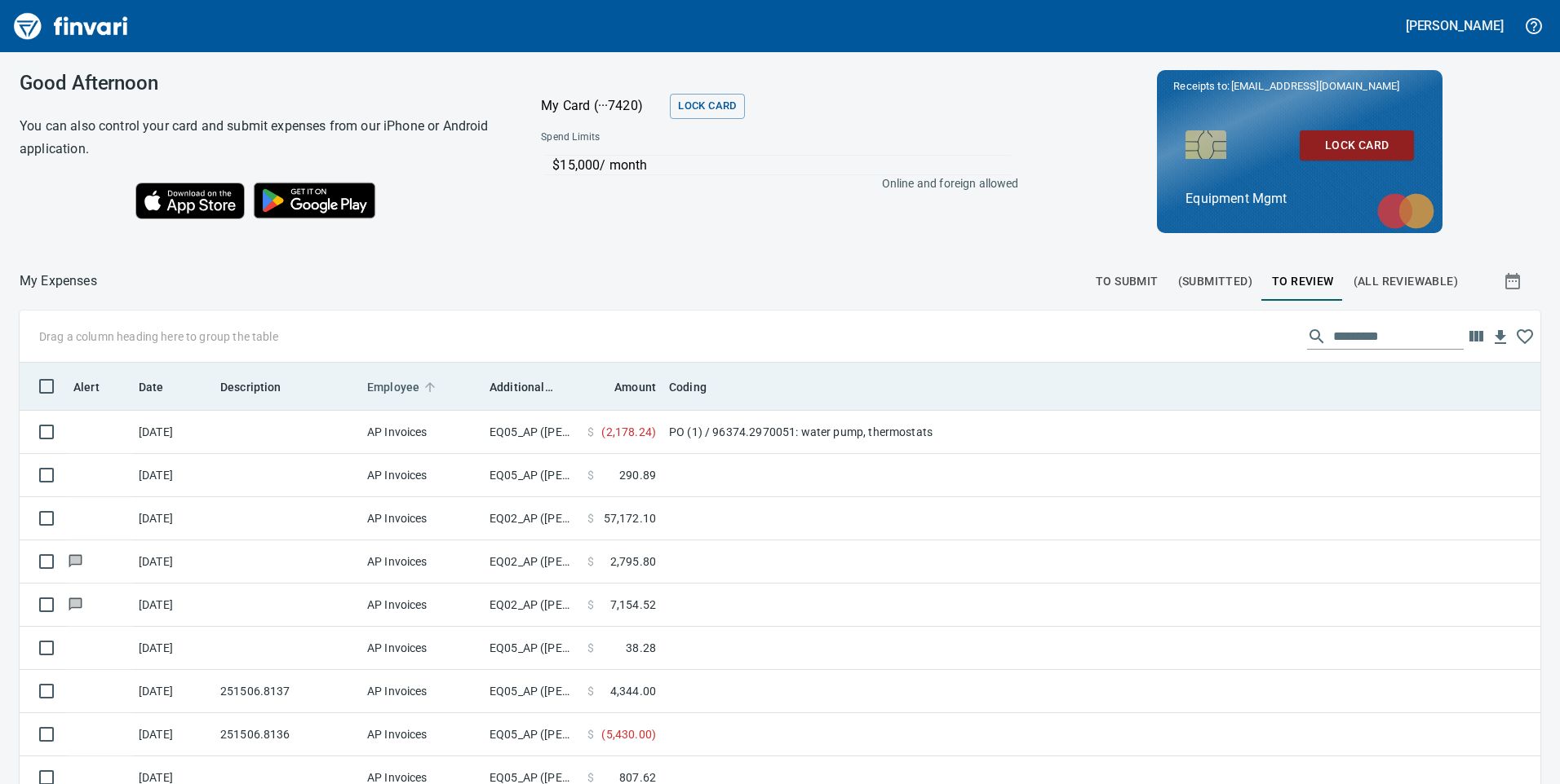
click at [430, 385] on icon at bounding box center [429, 387] width 10 height 10
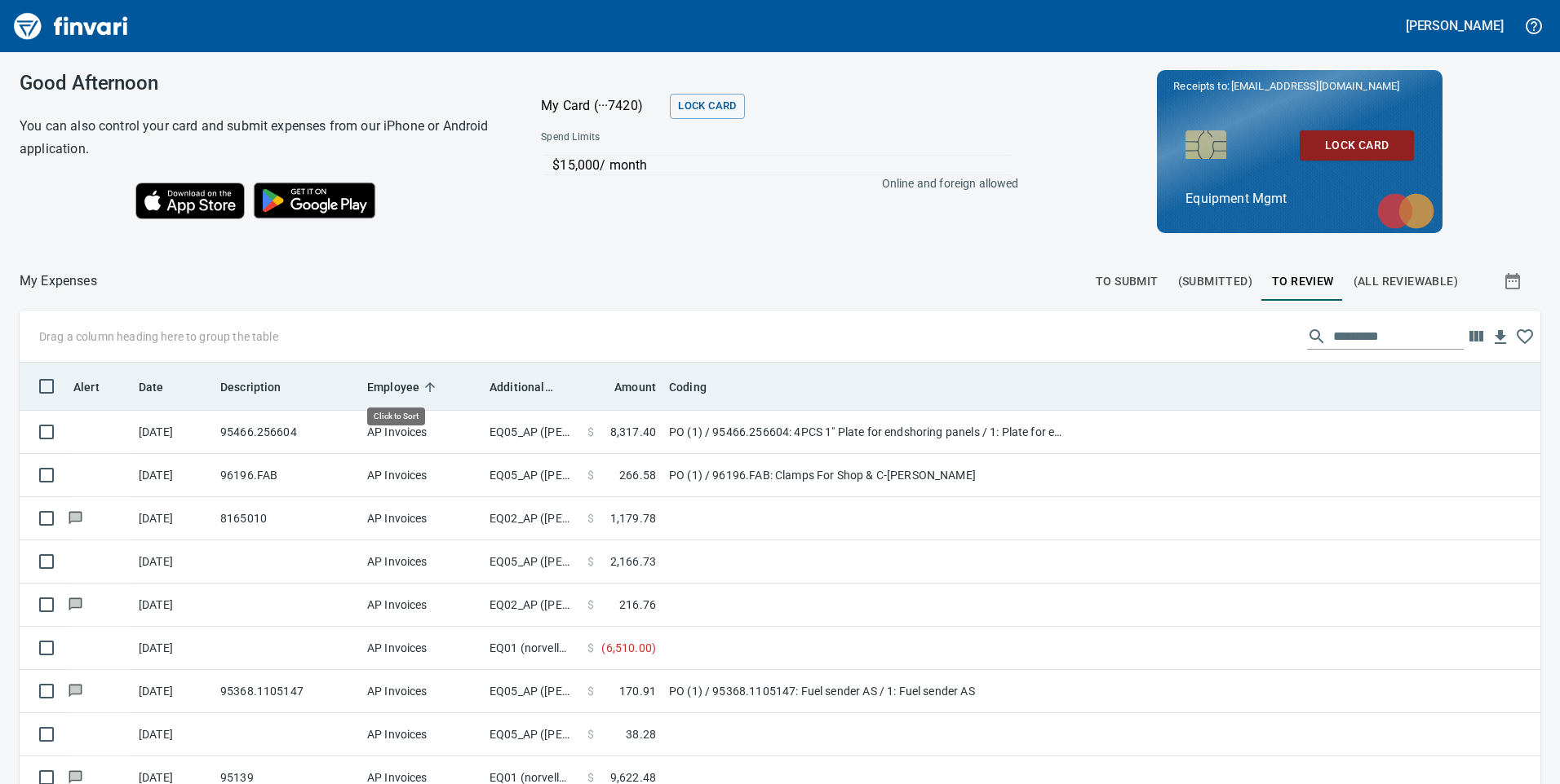
click at [430, 385] on icon at bounding box center [429, 387] width 10 height 10
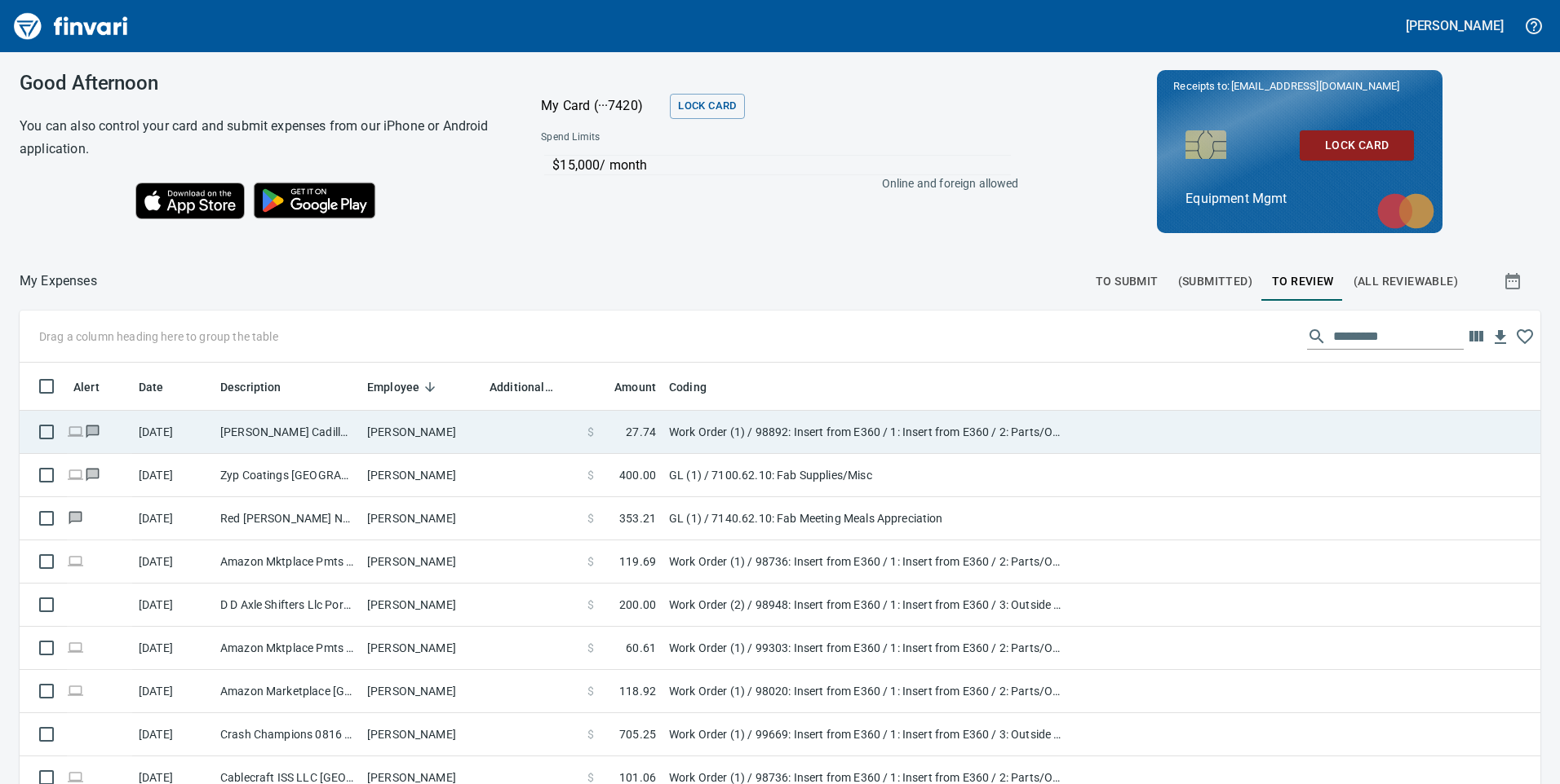
click at [1097, 433] on td at bounding box center [1304, 433] width 470 height 43
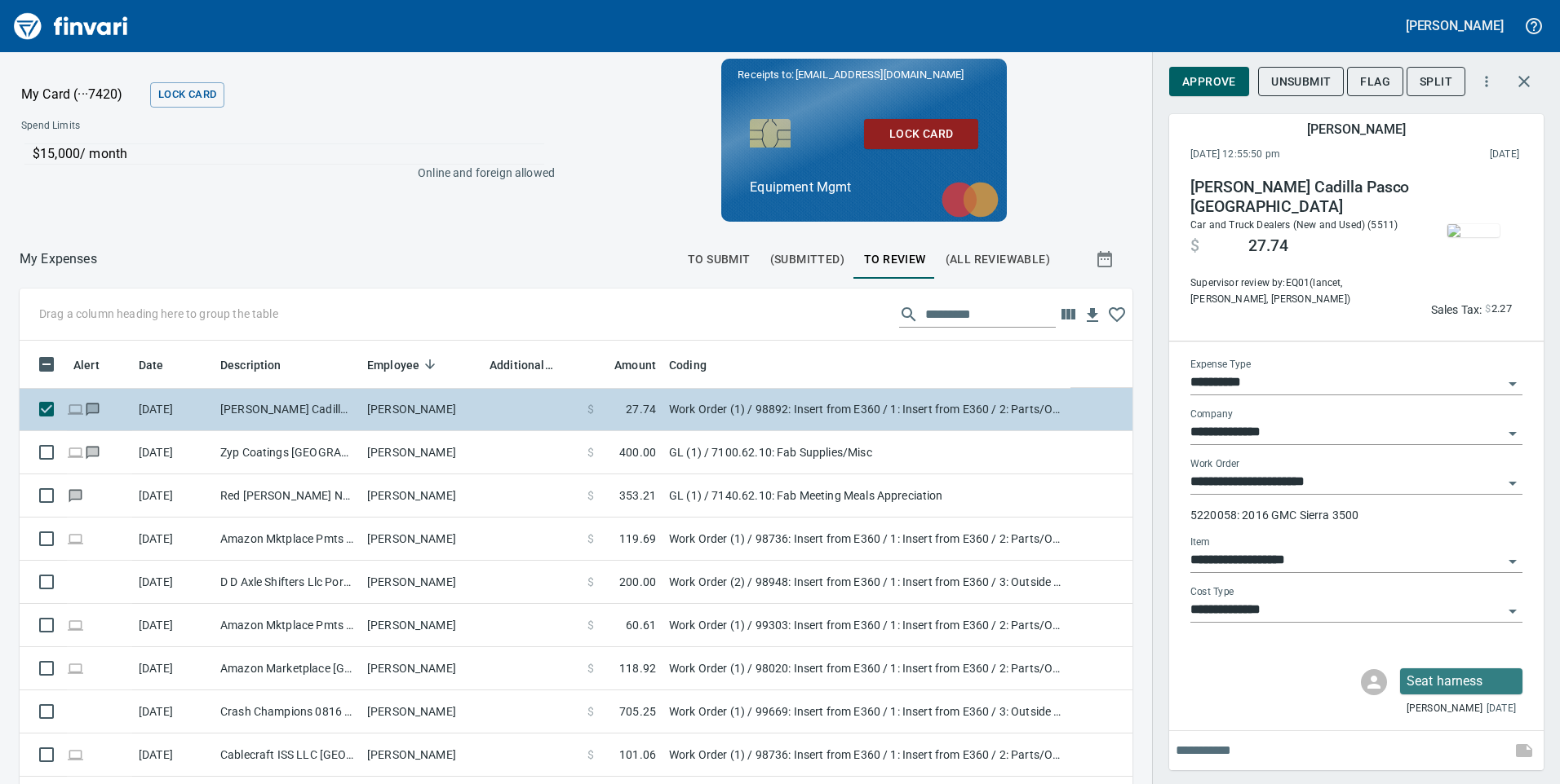
scroll to position [593, 1076]
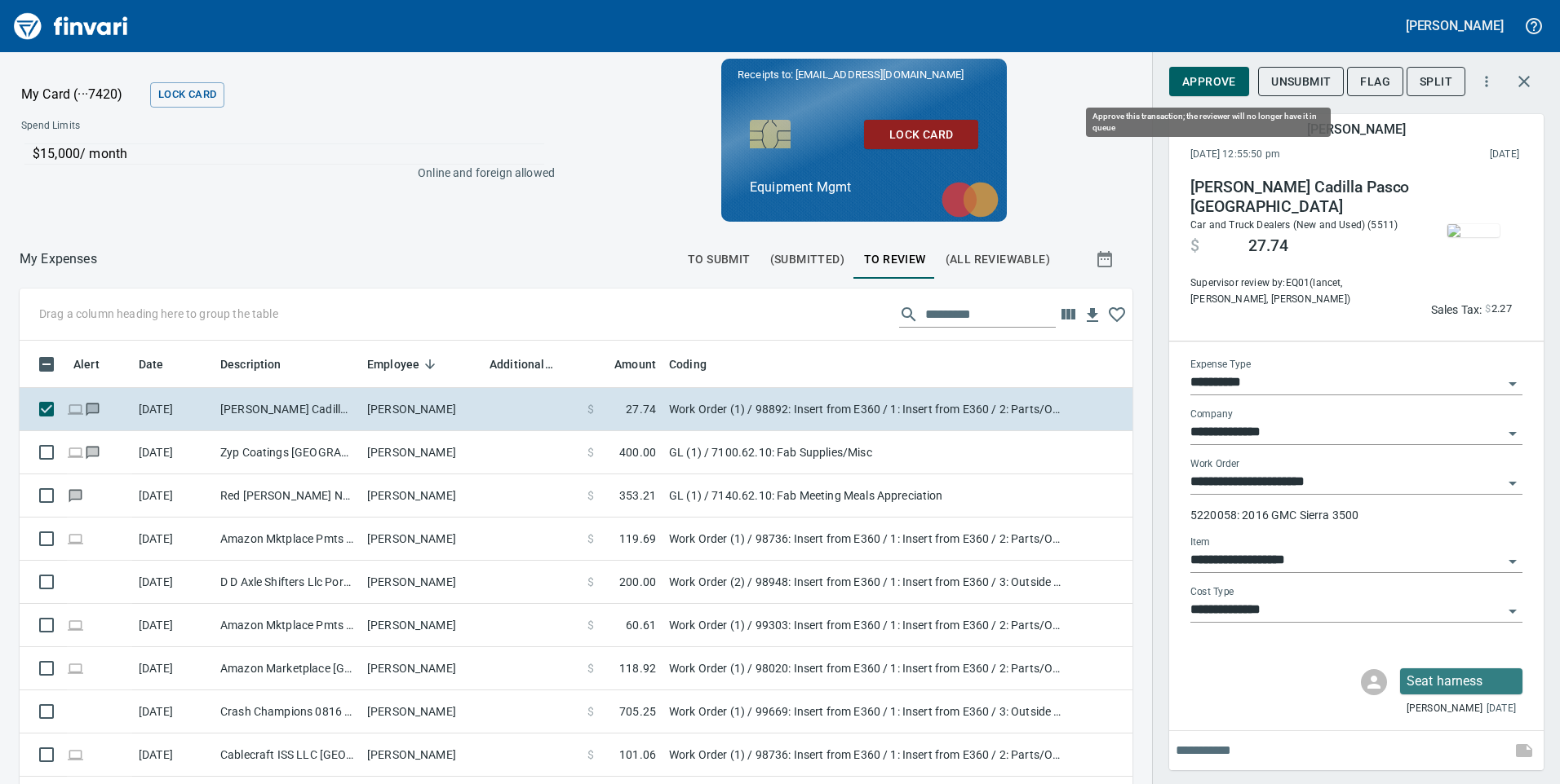
click at [1215, 71] on span "Approve" at bounding box center [1208, 81] width 54 height 20
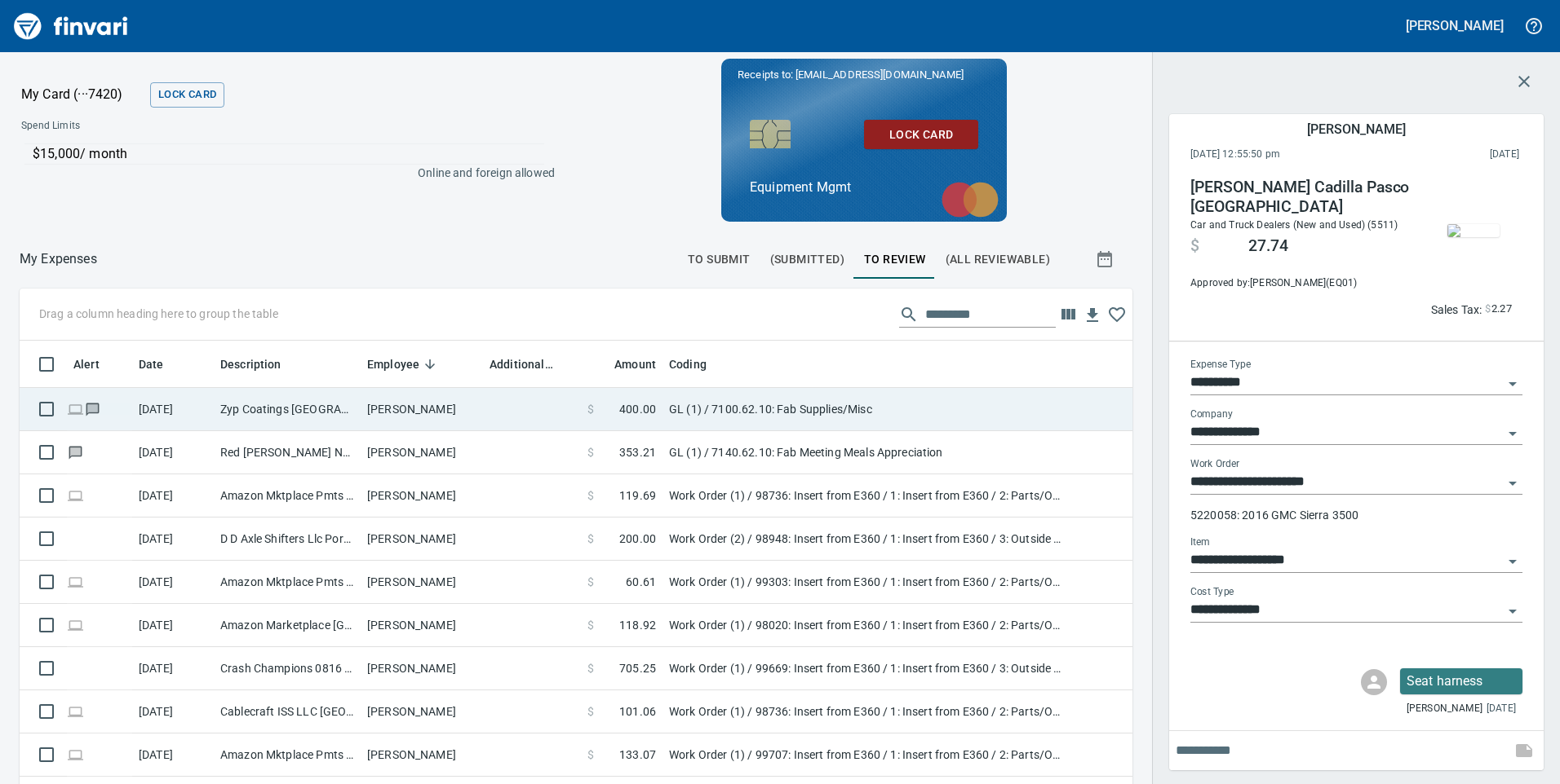
click at [889, 412] on td "GL (1) / 7100.62.10: Fab Supplies/Misc" at bounding box center [866, 410] width 408 height 43
type input "**"
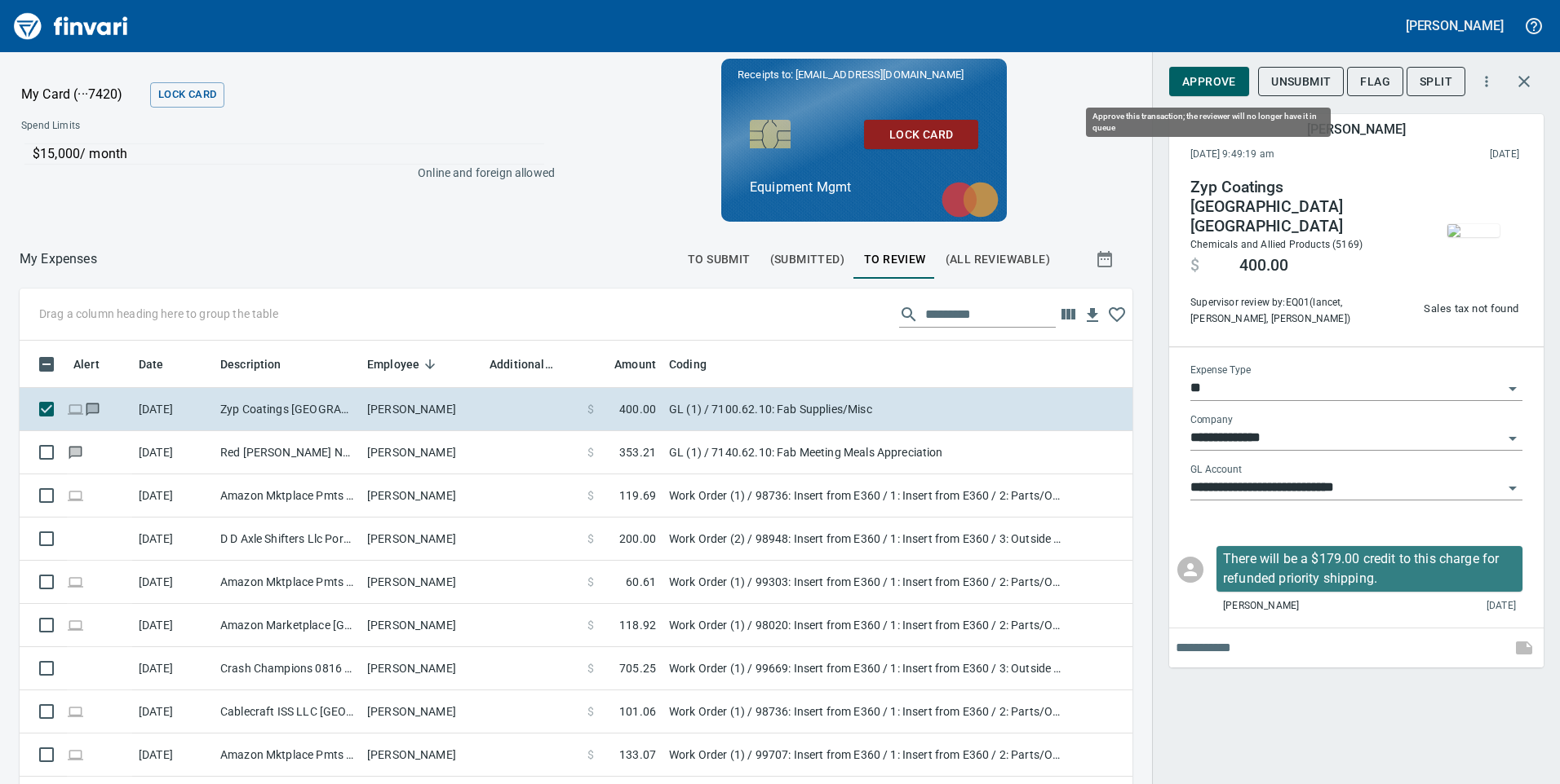
click at [1221, 84] on span "Approve" at bounding box center [1208, 81] width 54 height 20
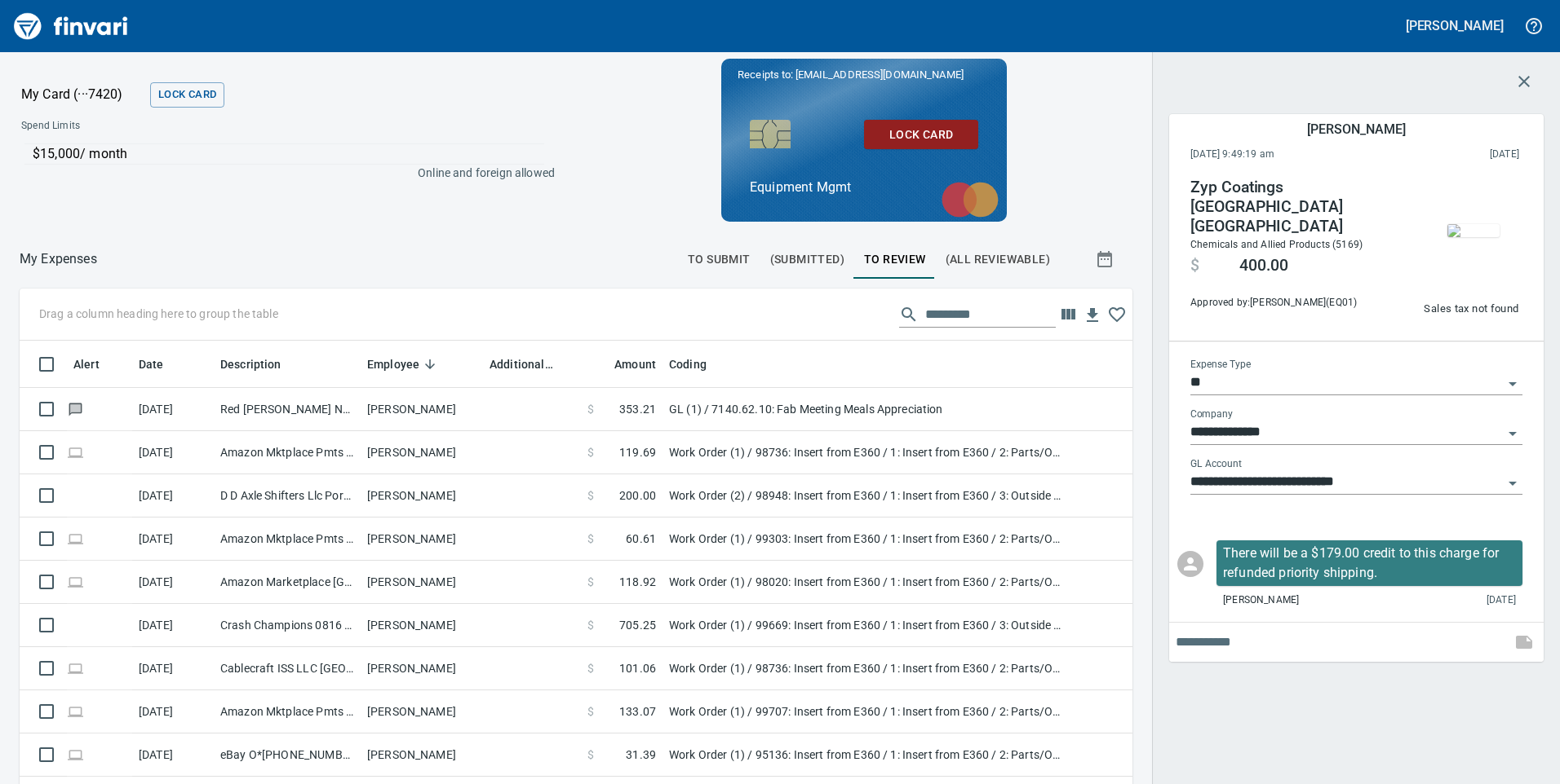
scroll to position [593, 1076]
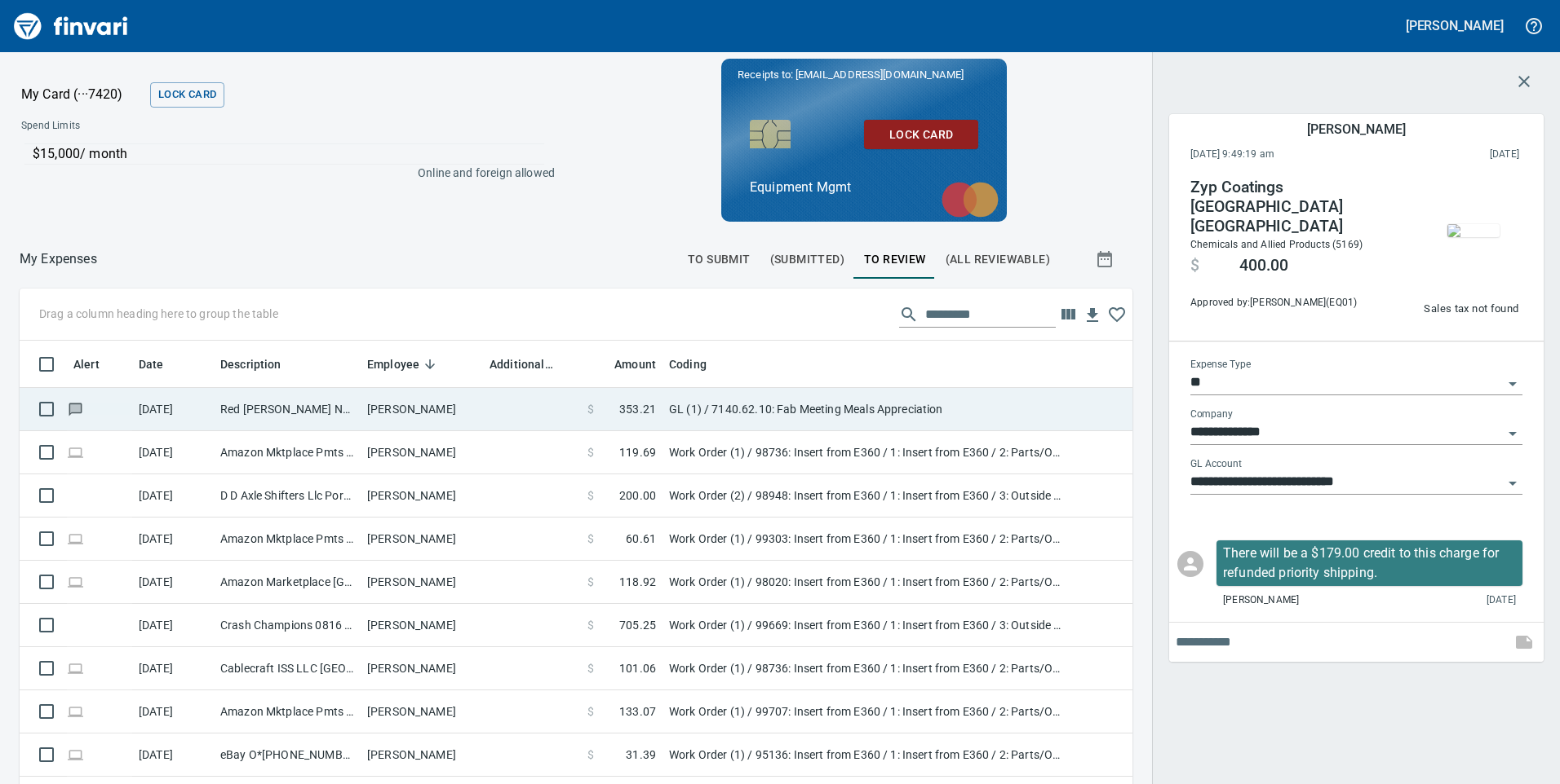
click at [958, 409] on td "GL (1) / 7140.62.10: Fab Meeting Meals Appreciation" at bounding box center [866, 410] width 408 height 43
type input "**********"
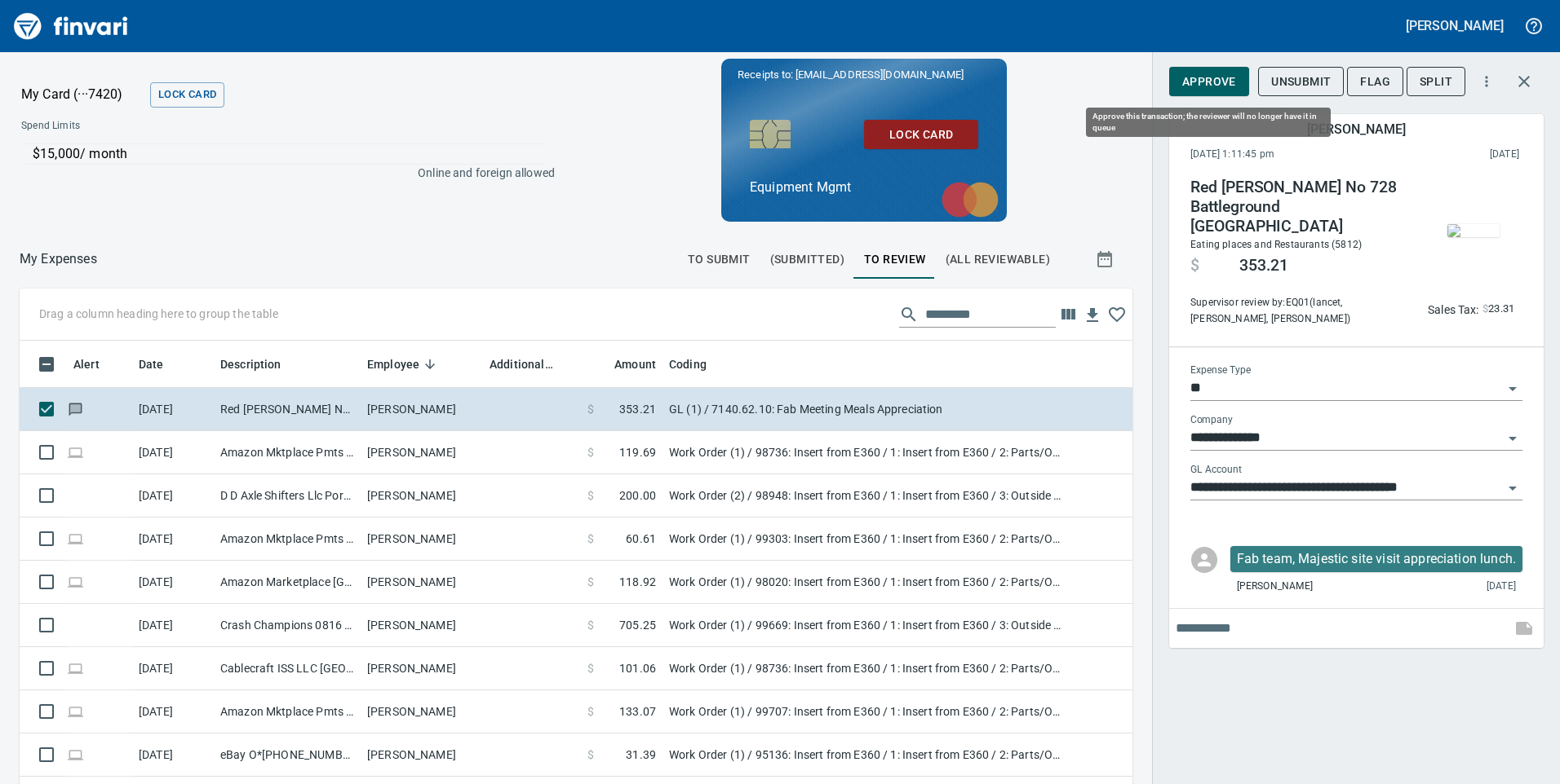
click at [1213, 82] on span "Approve" at bounding box center [1208, 81] width 54 height 20
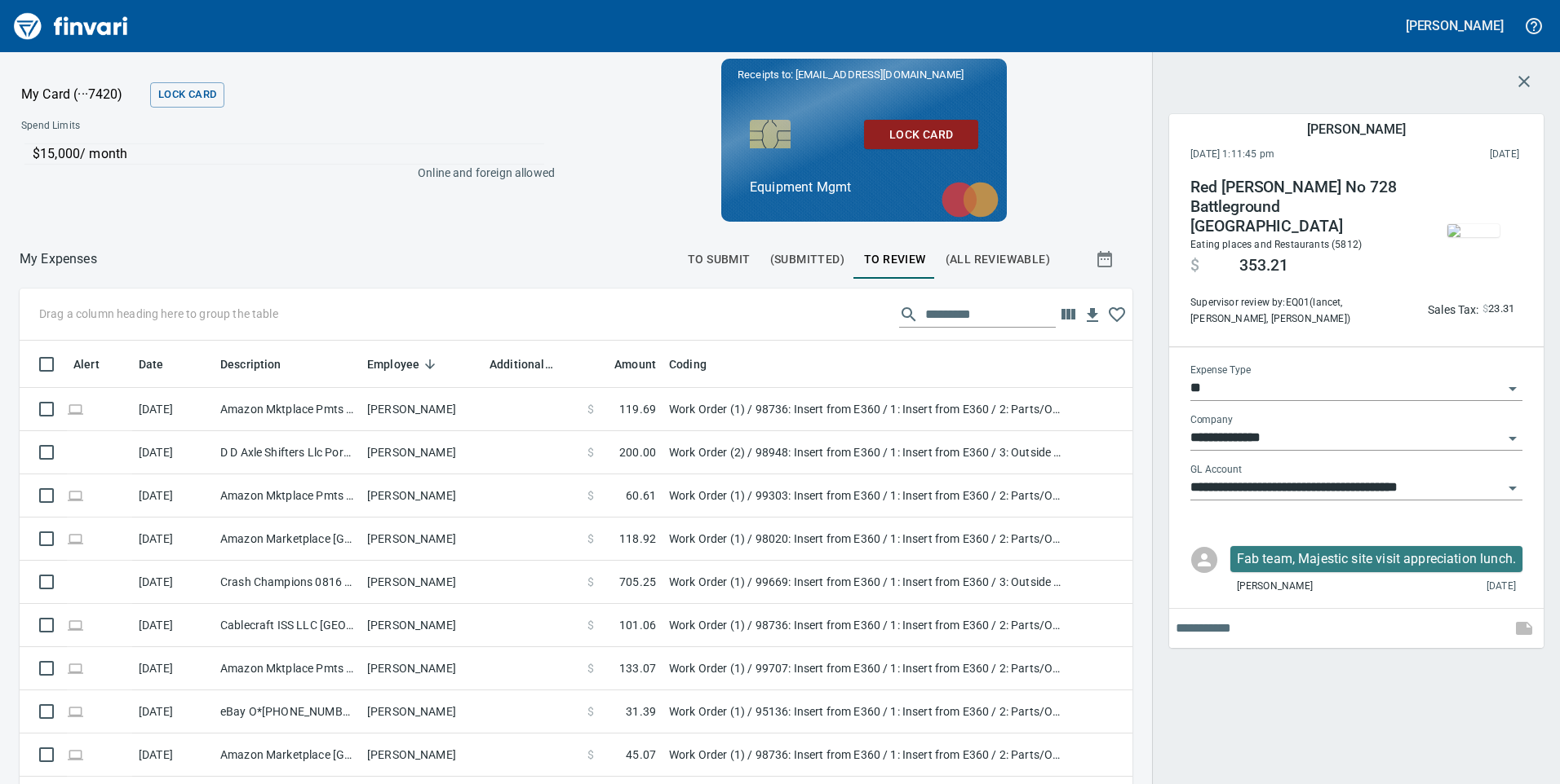
scroll to position [593, 1076]
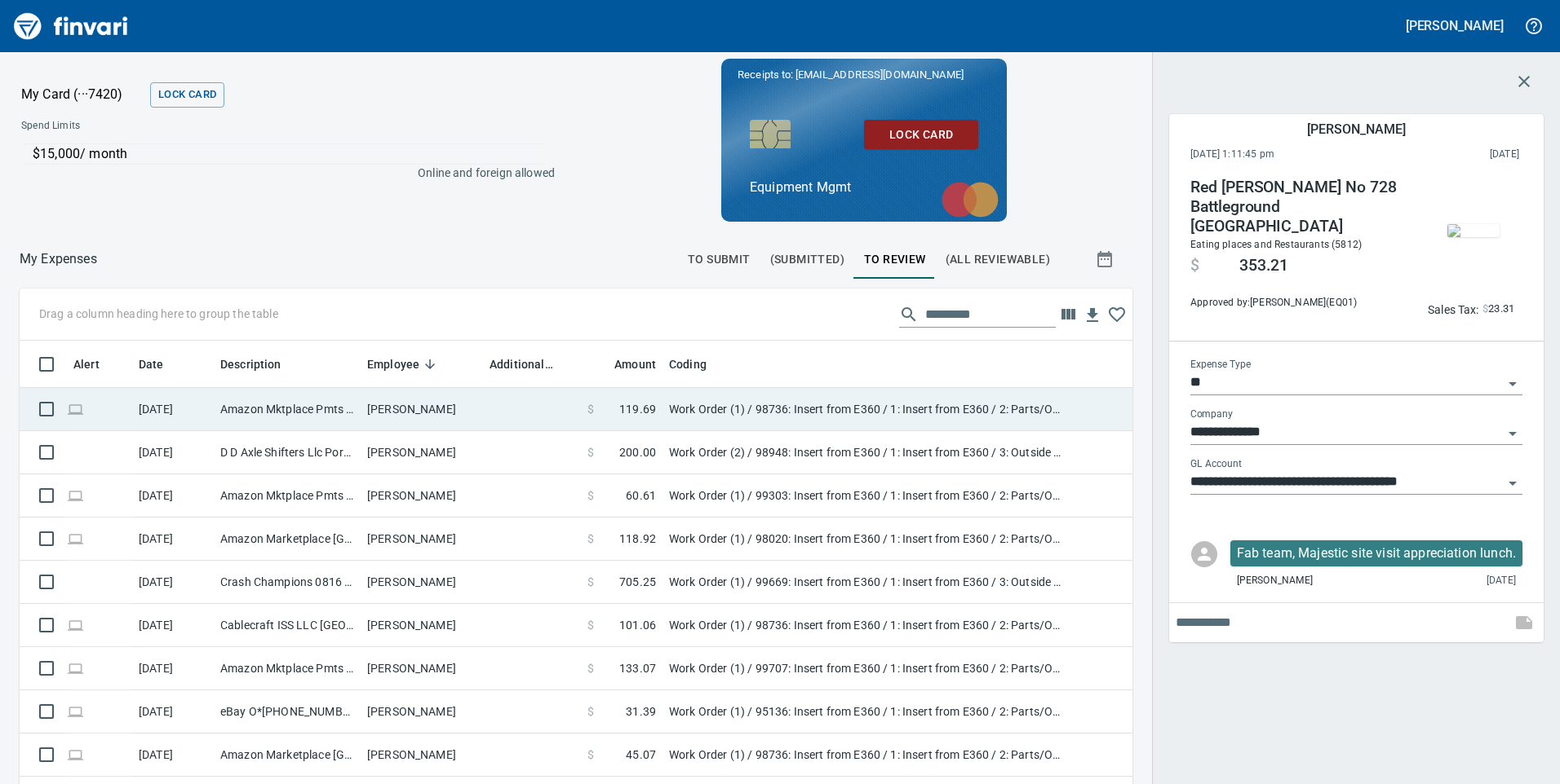
click at [982, 403] on td "Work Order (1) / 98736: Insert from E360 / 1: Insert from E360 / 2: Parts/Other" at bounding box center [866, 410] width 408 height 43
type input "**********"
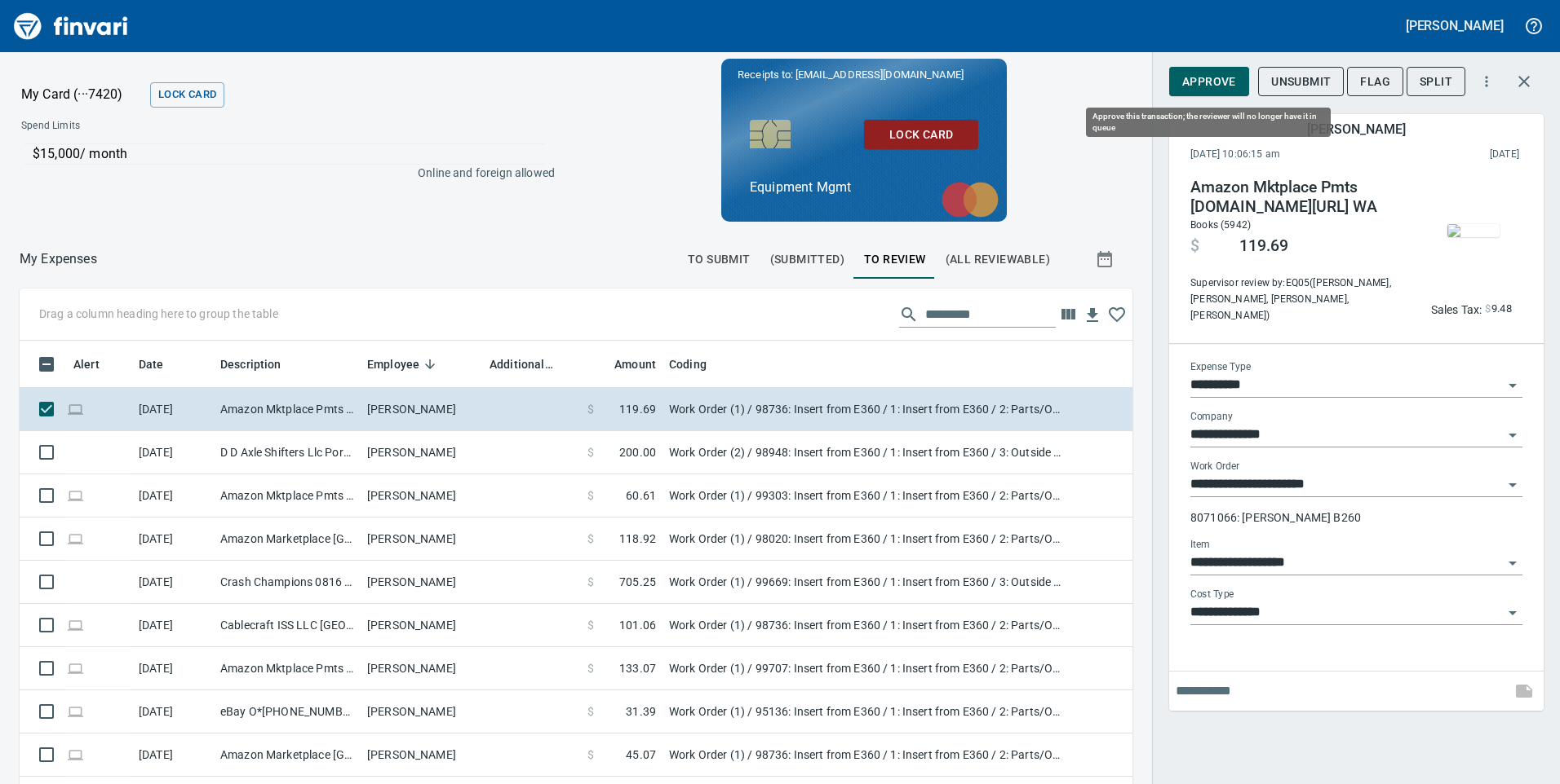
click at [1229, 85] on span "Approve" at bounding box center [1208, 81] width 54 height 20
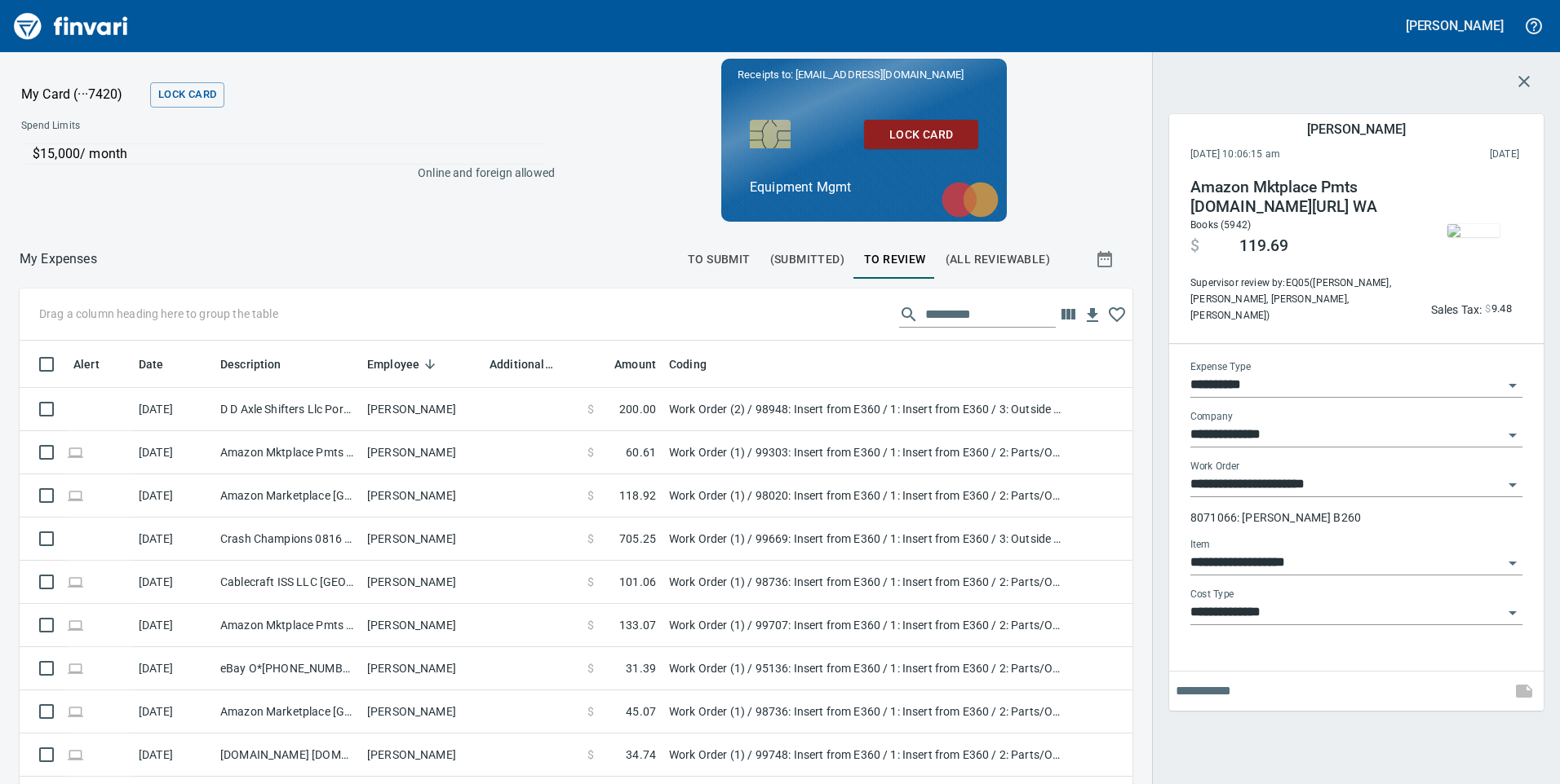
scroll to position [593, 1076]
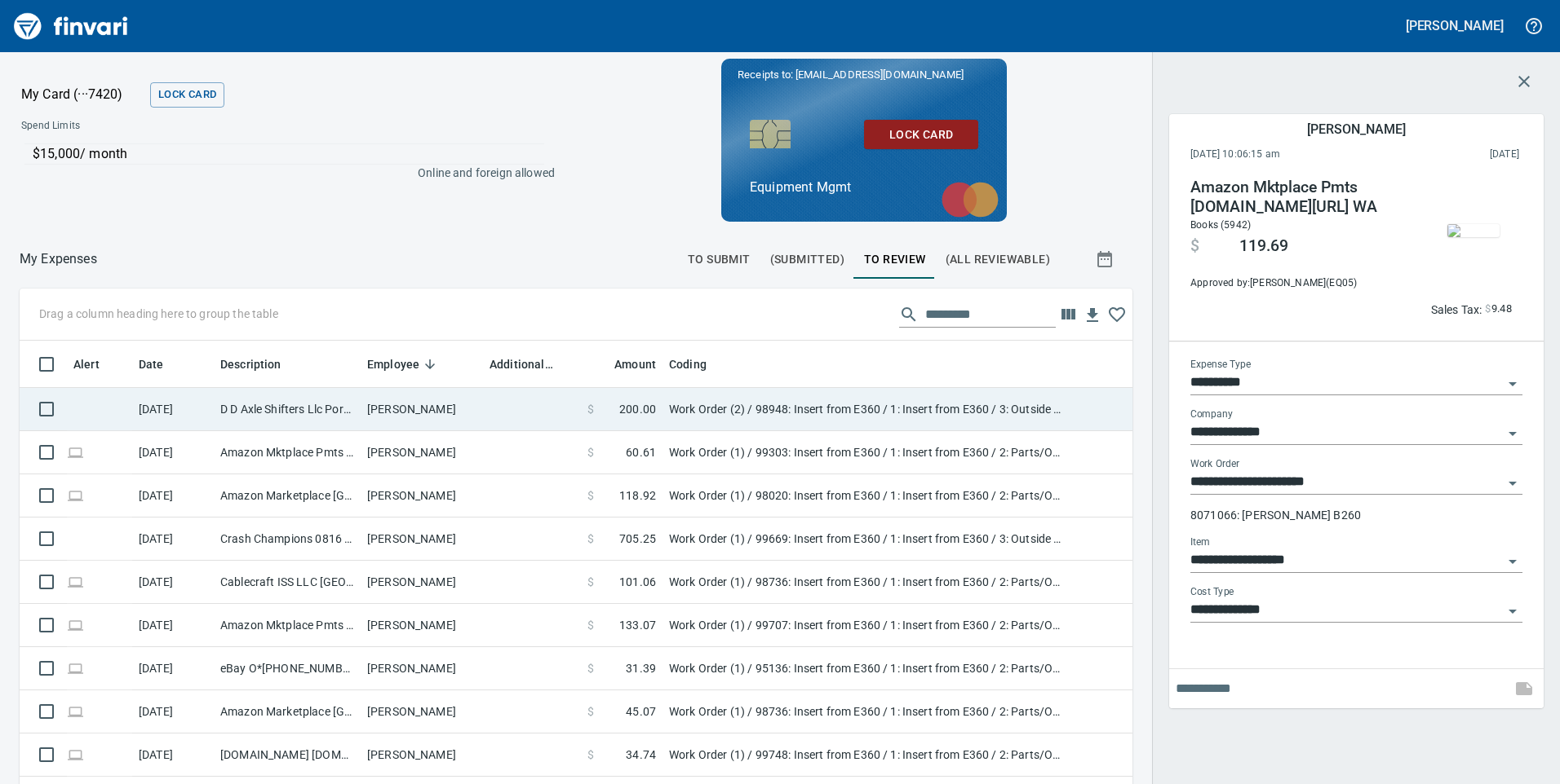
click at [895, 397] on td "Work Order (2) / 98948: Insert from E360 / 1: Insert from E360 / 3: Outside Rep…" at bounding box center [866, 410] width 408 height 43
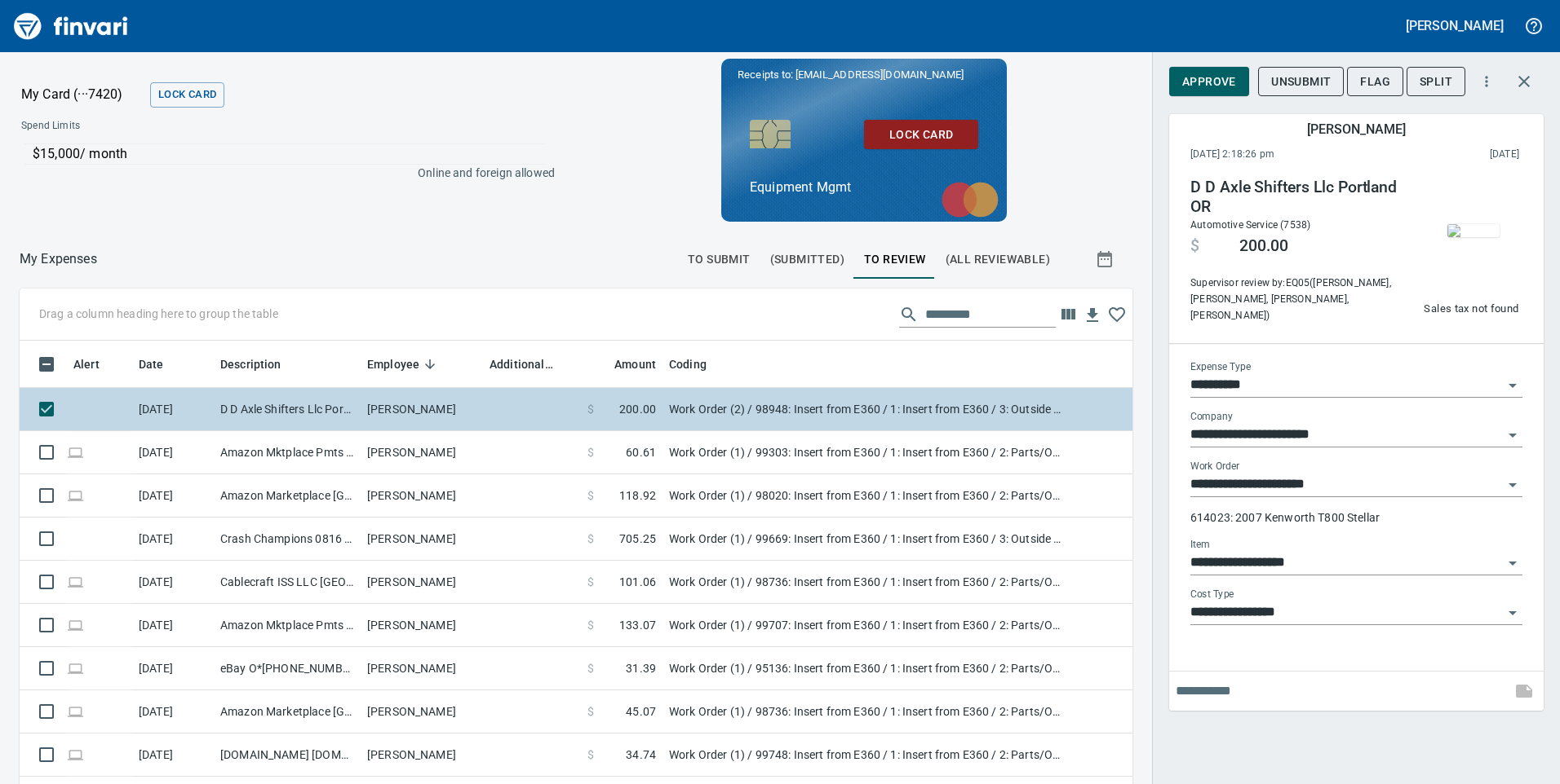
type input "**********"
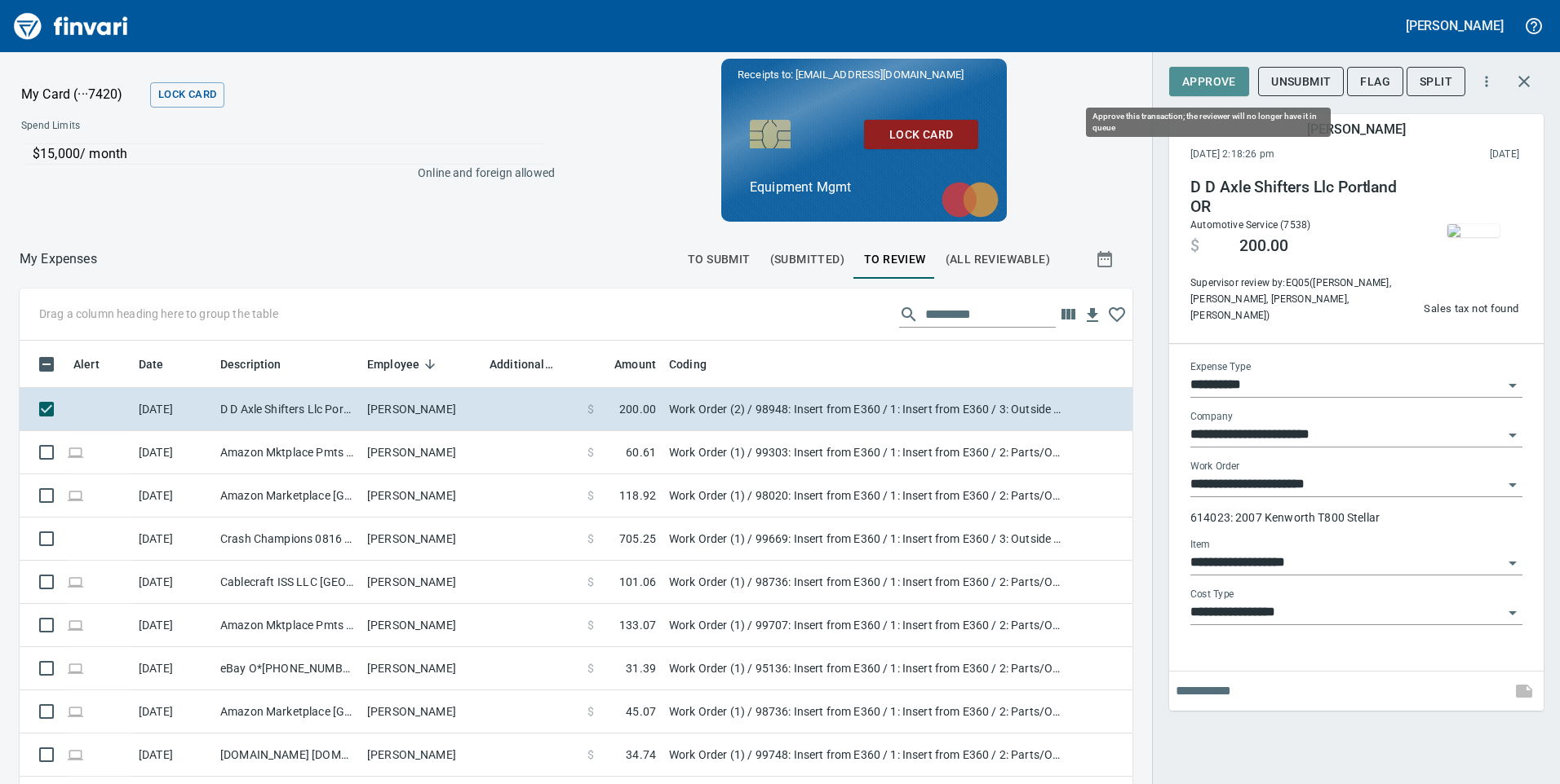
click at [1227, 74] on span "Approve" at bounding box center [1208, 81] width 54 height 20
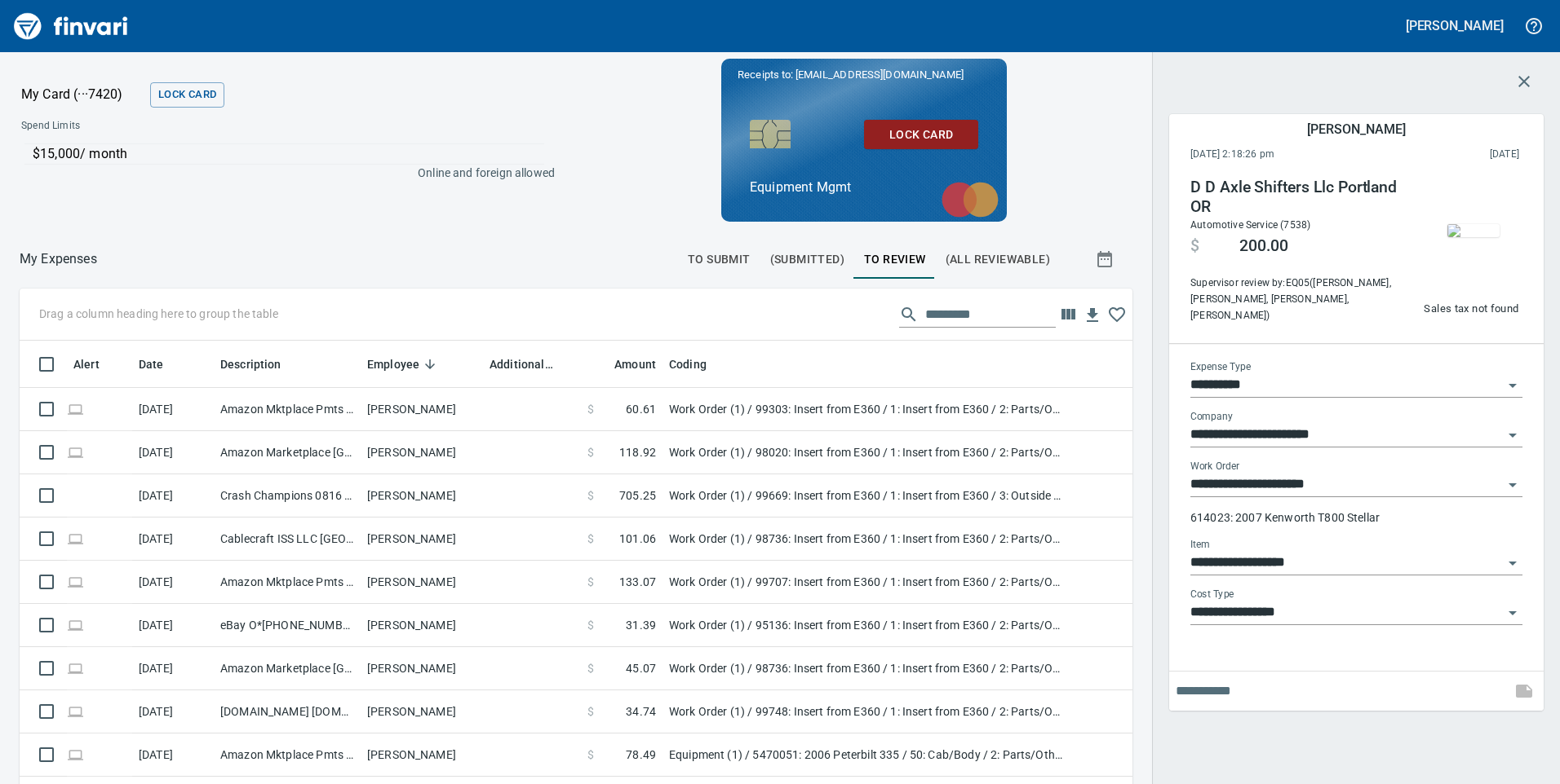
scroll to position [593, 1076]
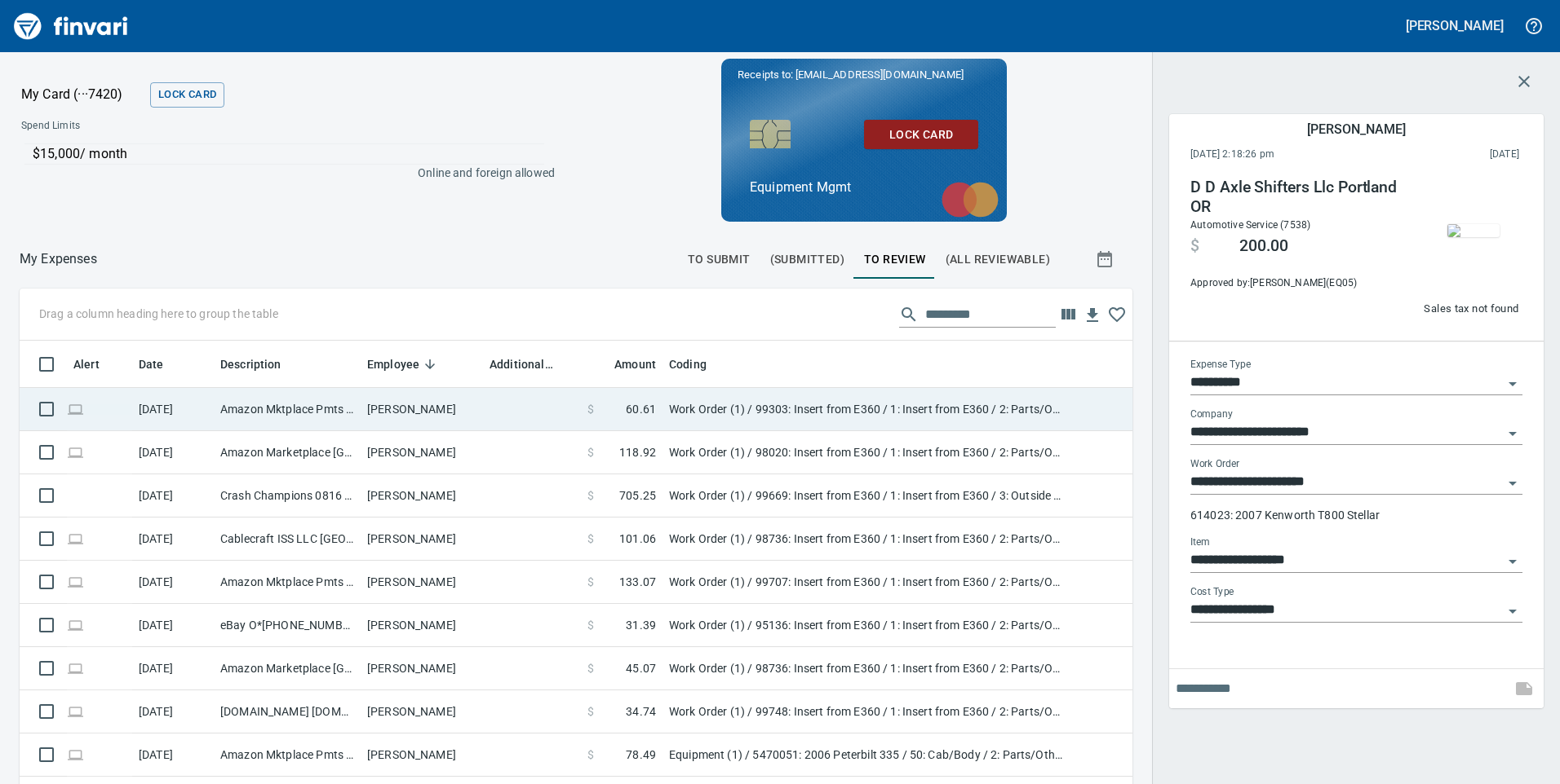
click at [832, 409] on td "Work Order (1) / 99303: Insert from E360 / 1: Insert from E360 / 2: Parts/Other" at bounding box center [866, 410] width 408 height 43
type input "**********"
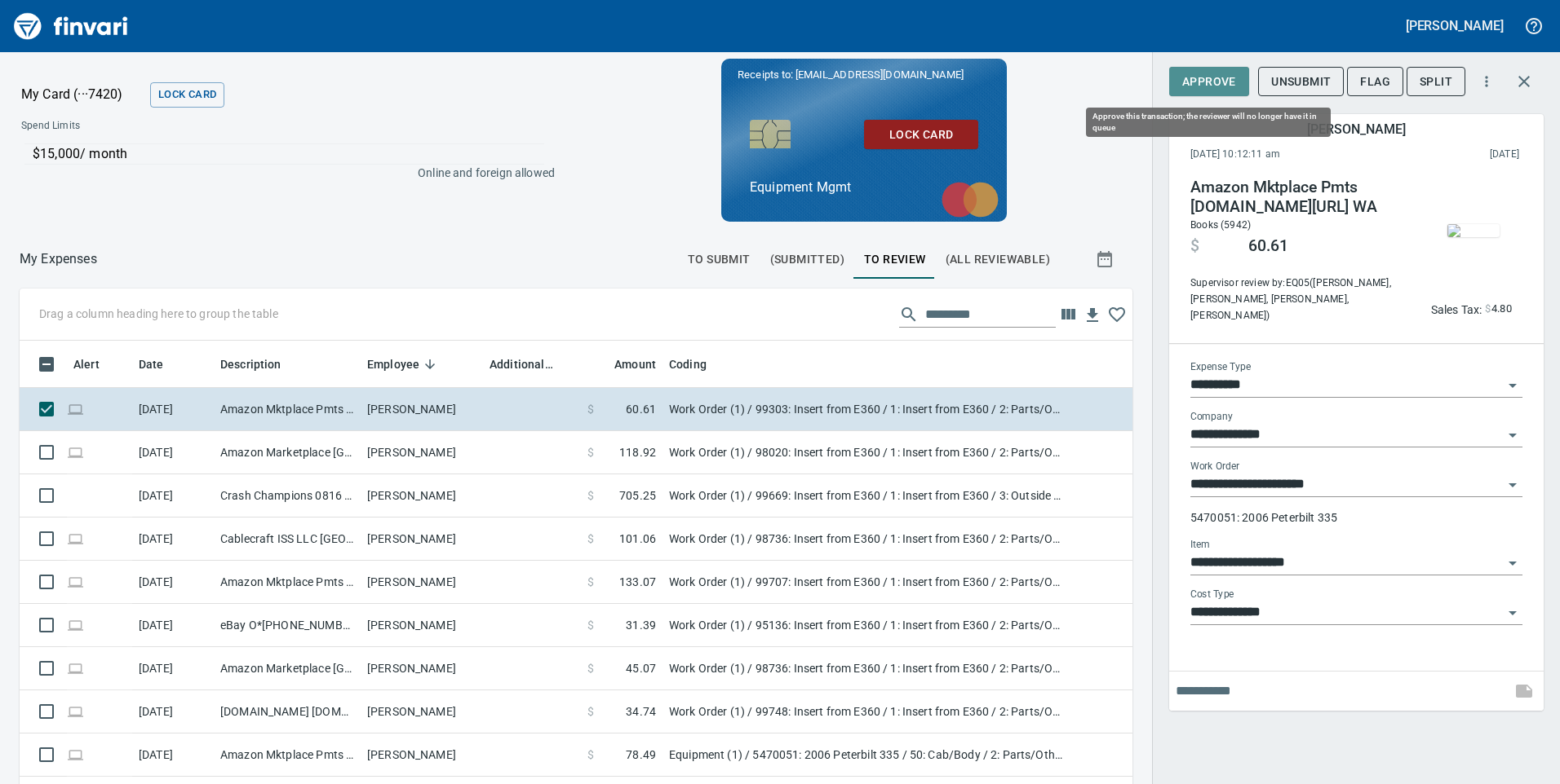
click at [1201, 79] on span "Approve" at bounding box center [1208, 81] width 54 height 20
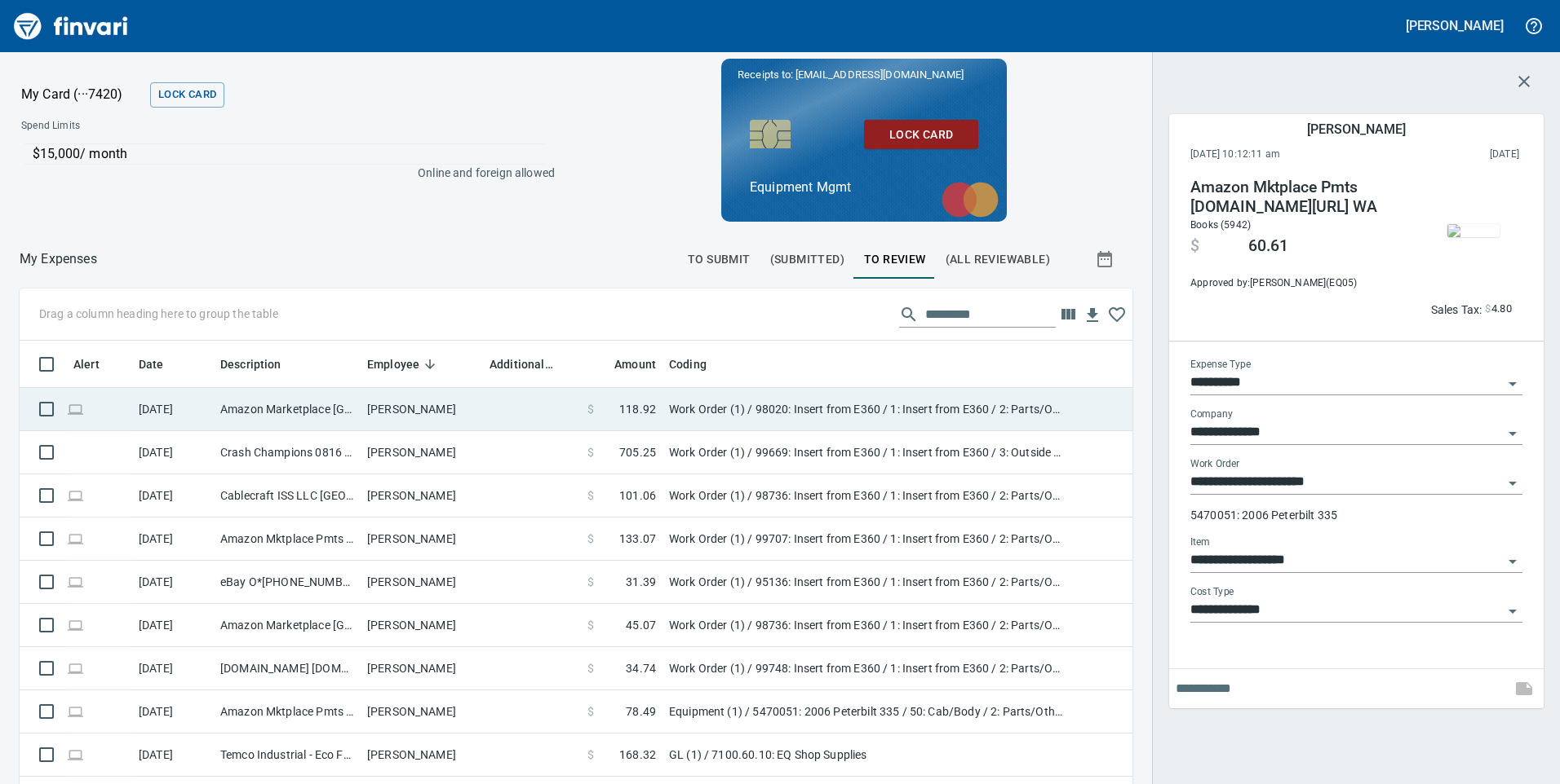
click at [873, 400] on td "Work Order (1) / 98020: Insert from E360 / 1: Insert from E360 / 2: Parts/Other" at bounding box center [866, 410] width 408 height 43
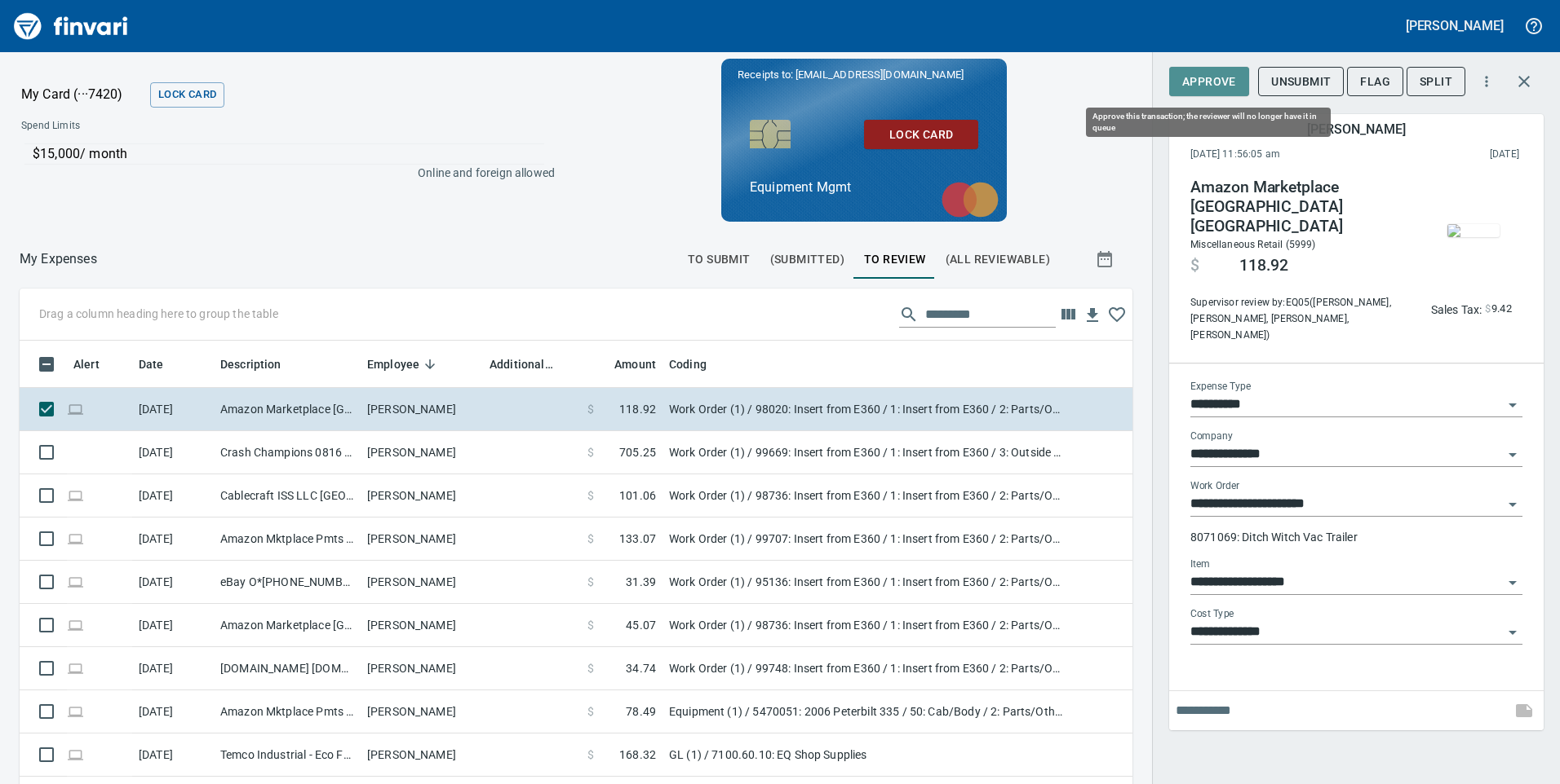
click at [1217, 85] on span "Approve" at bounding box center [1208, 81] width 54 height 20
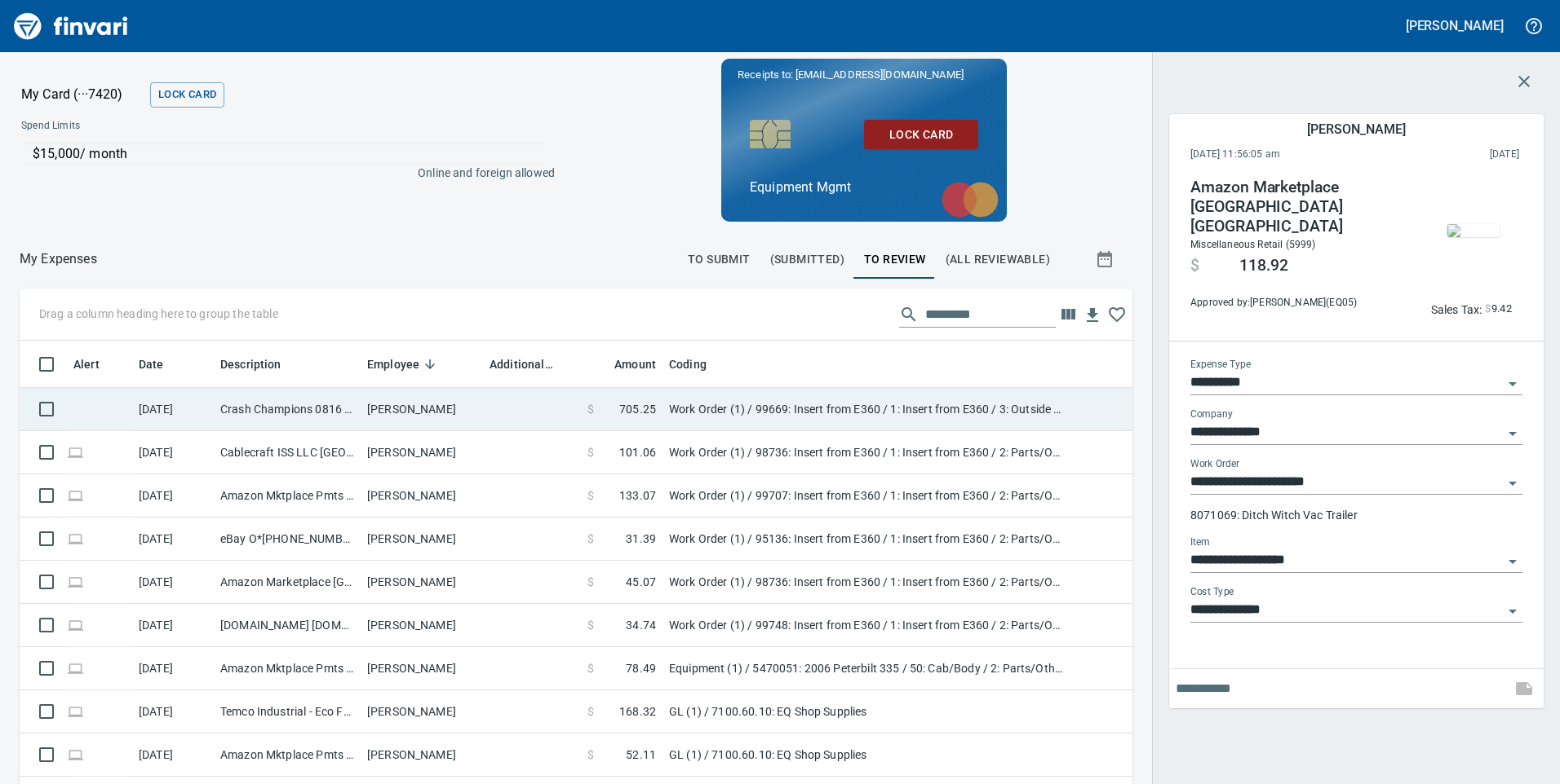
click at [853, 413] on td "Work Order (1) / 99669: Insert from E360 / 1: Insert from E360 / 3: Outside Rep…" at bounding box center [866, 410] width 408 height 43
type input "**********"
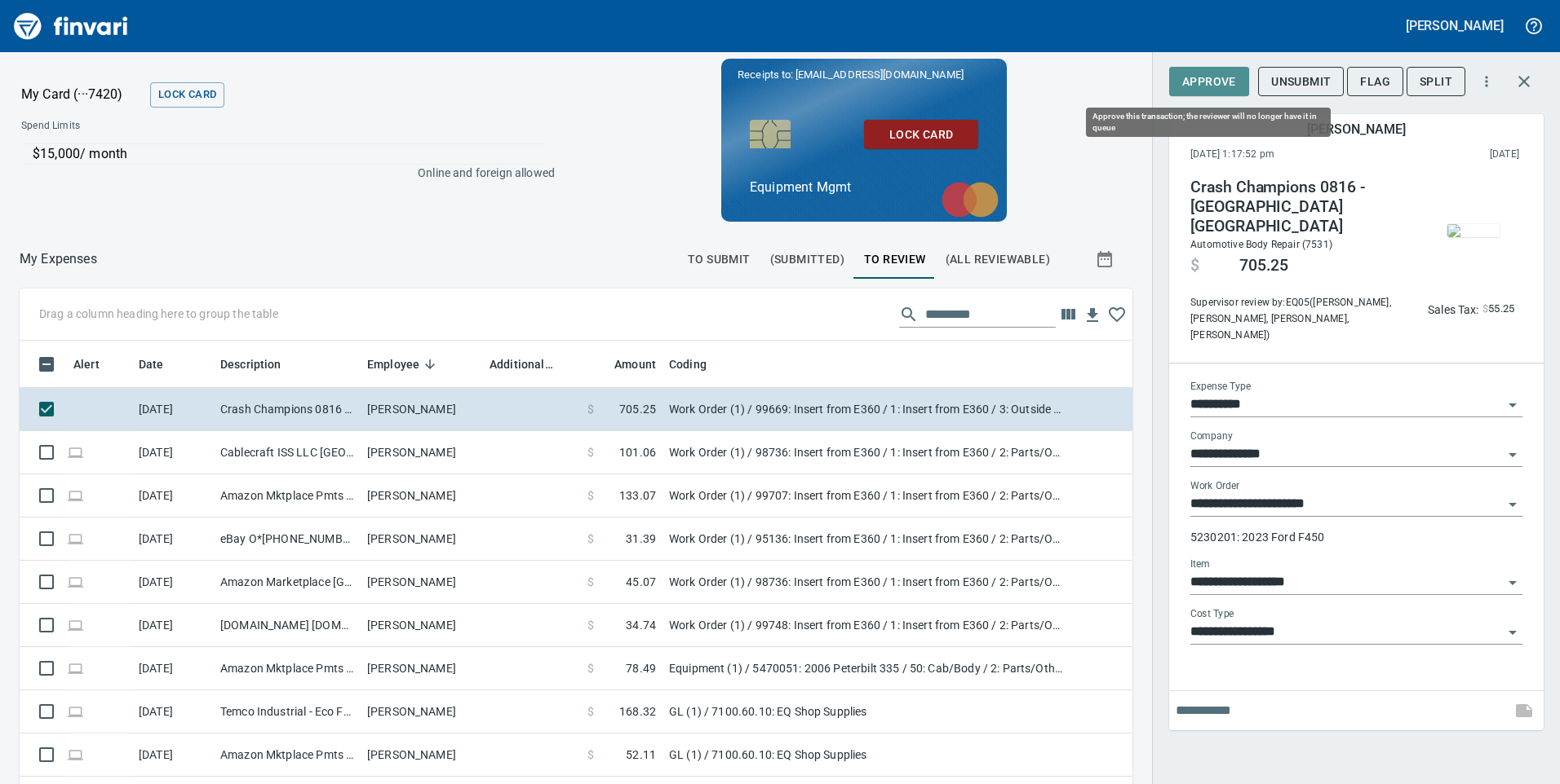
click at [1230, 81] on span "Approve" at bounding box center [1208, 81] width 54 height 20
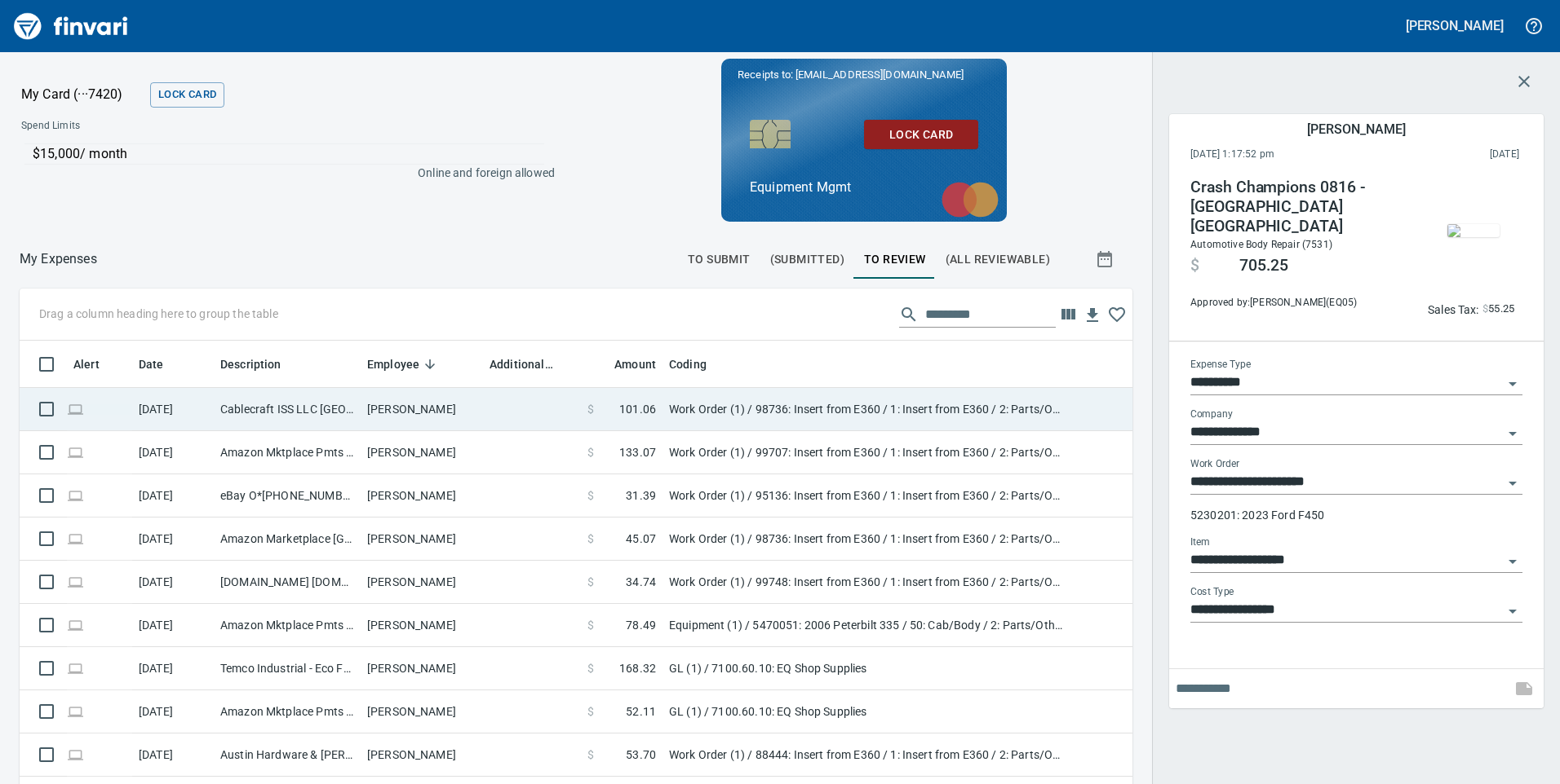
scroll to position [593, 1076]
click at [944, 413] on td "Work Order (1) / 98736: Insert from E360 / 1: Insert from E360 / 2: Parts/Other" at bounding box center [866, 410] width 408 height 43
type input "**********"
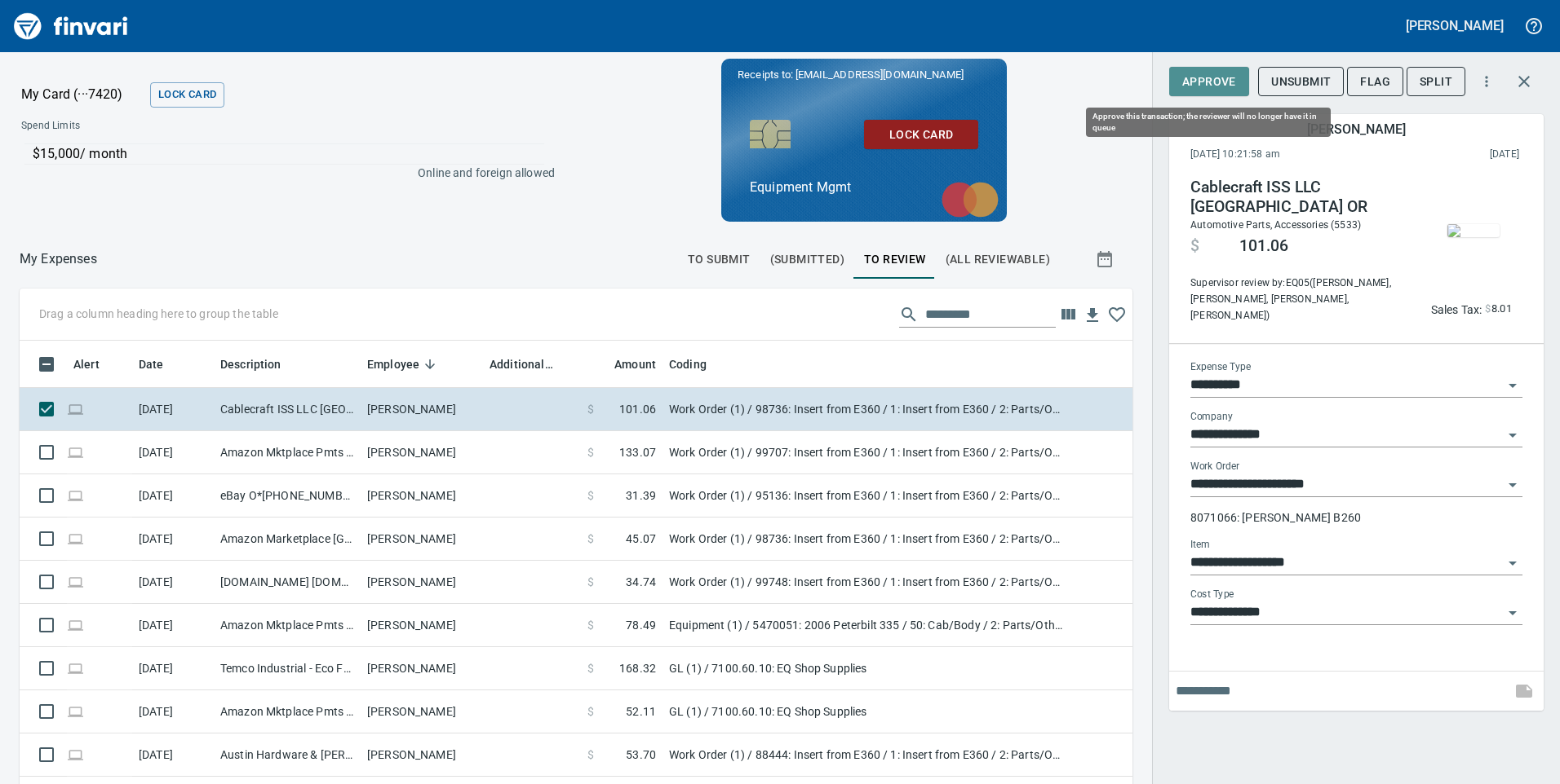
click at [1229, 71] on span "Approve" at bounding box center [1208, 81] width 54 height 20
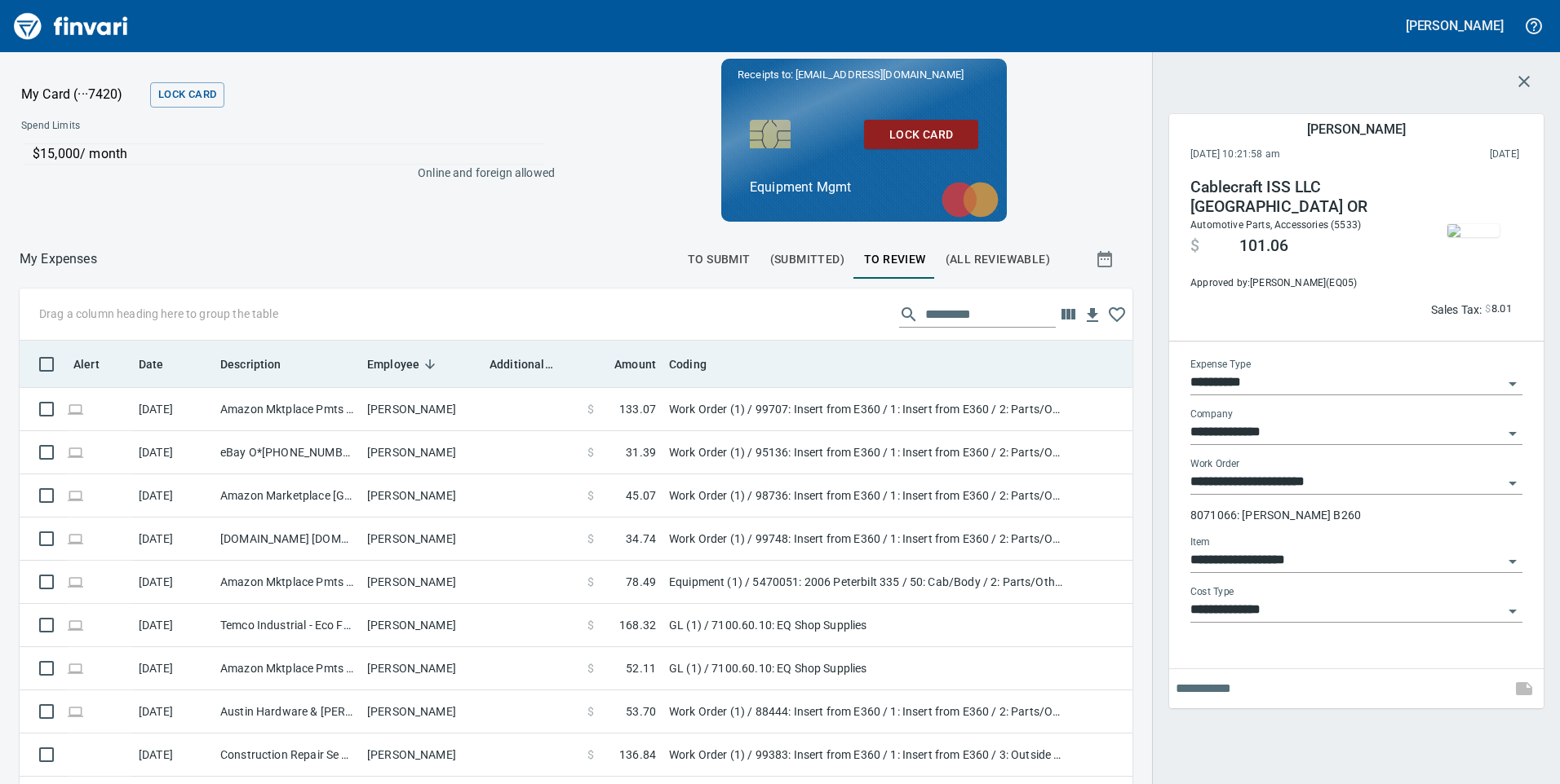
scroll to position [593, 1076]
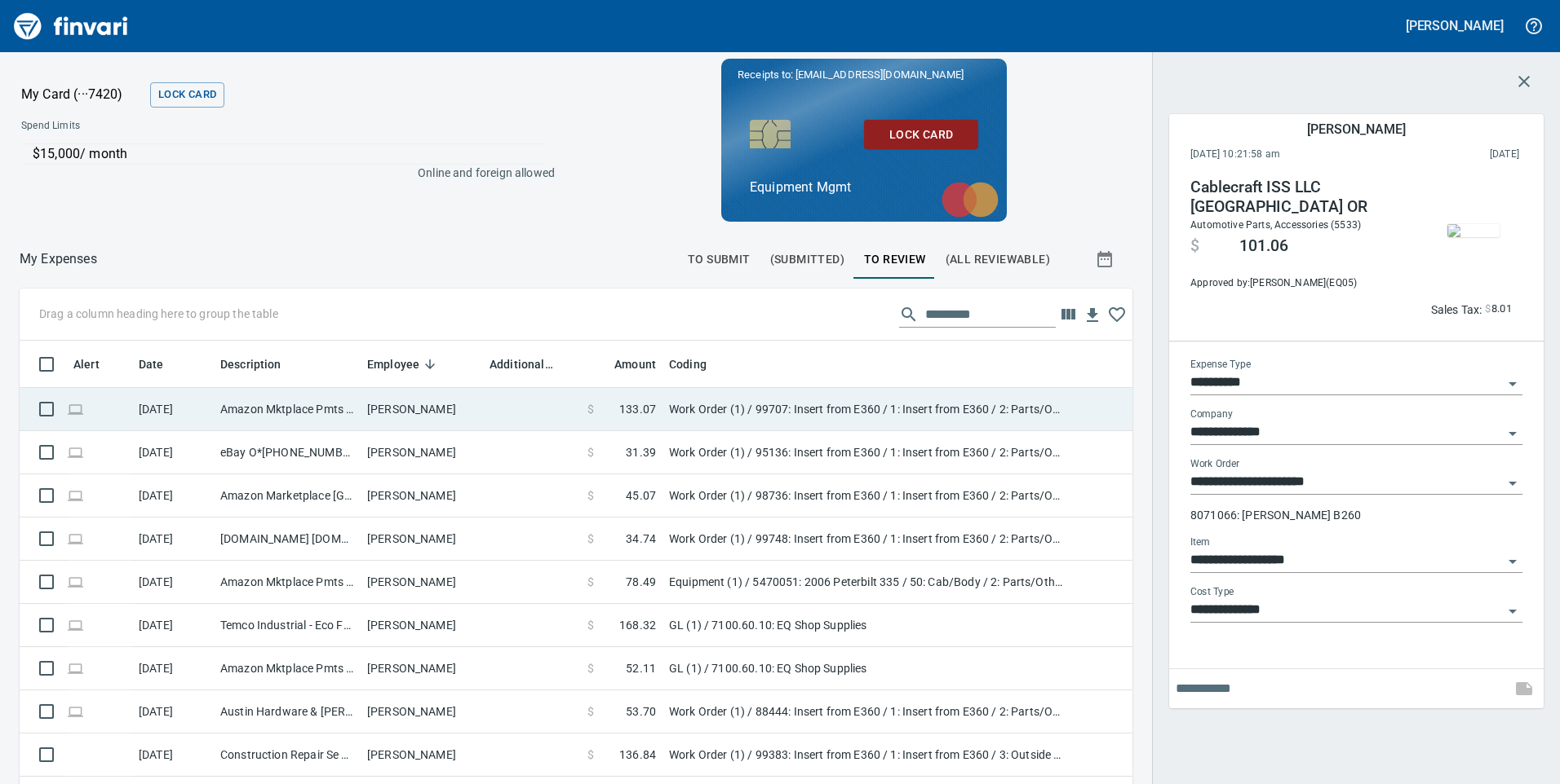
click at [895, 402] on td "Work Order (1) / 99707: Insert from E360 / 1: Insert from E360 / 2: Parts/Other" at bounding box center [866, 410] width 408 height 43
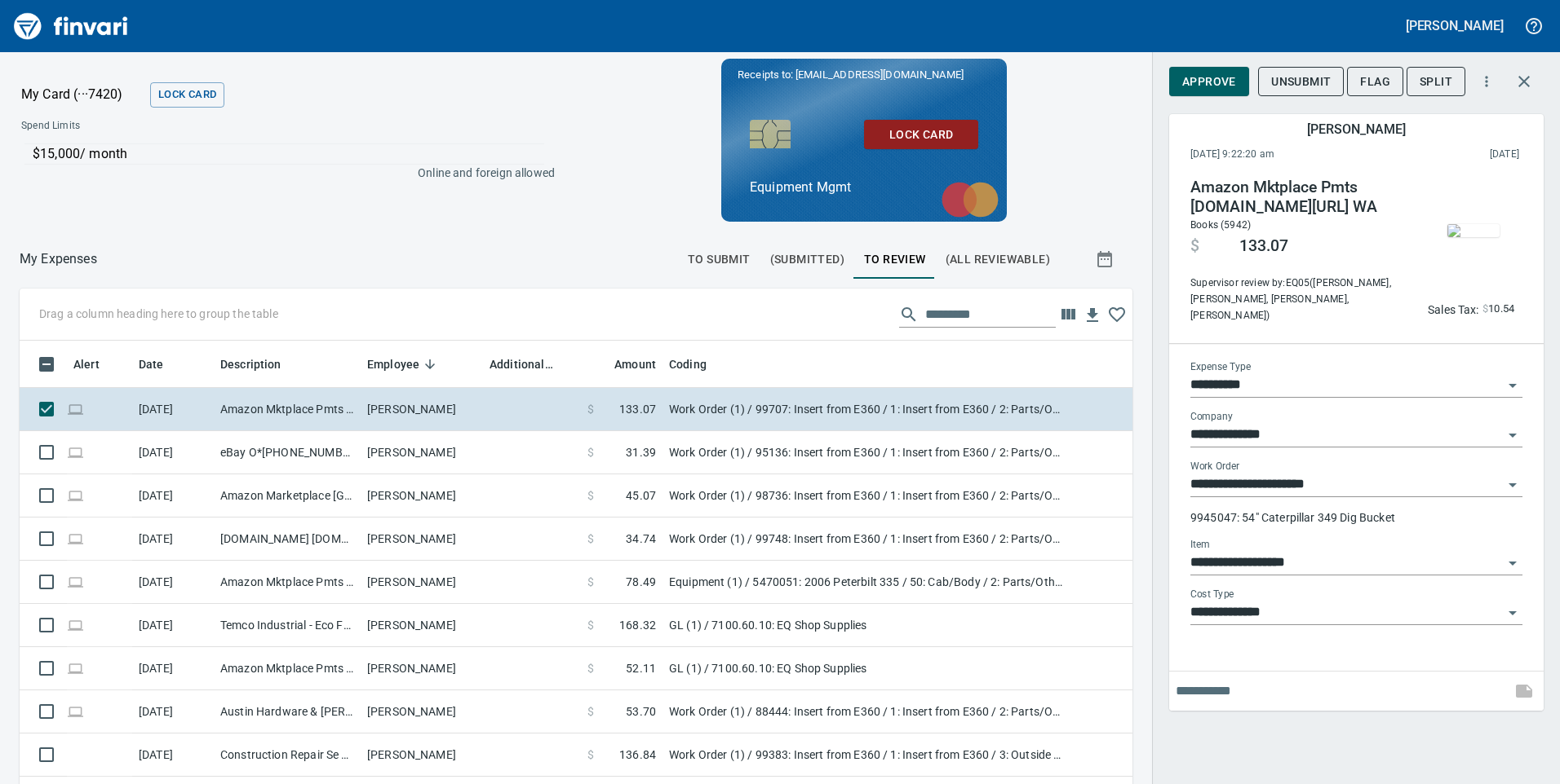
click at [1192, 79] on span "Approve" at bounding box center [1208, 81] width 54 height 20
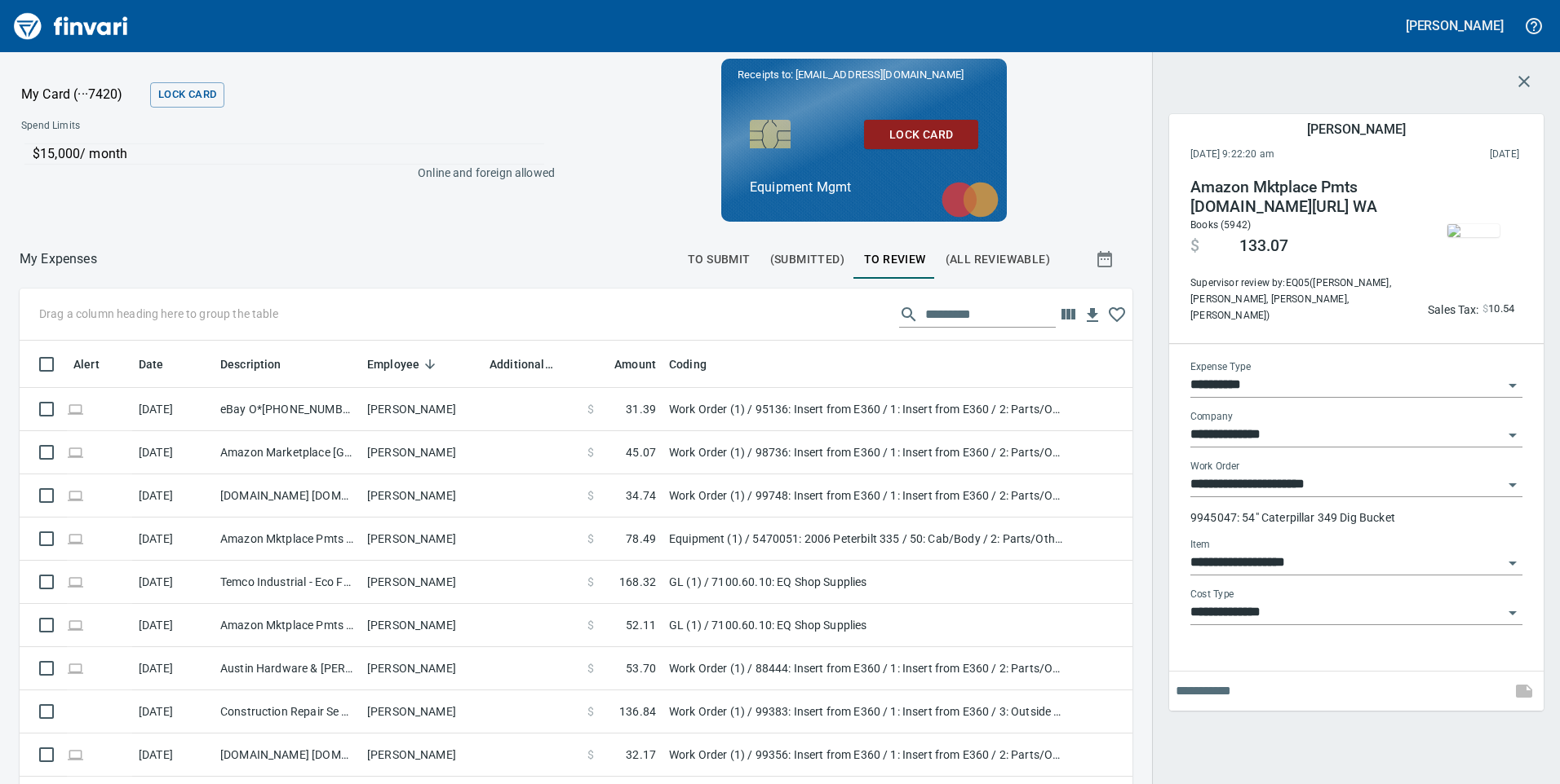
scroll to position [593, 1076]
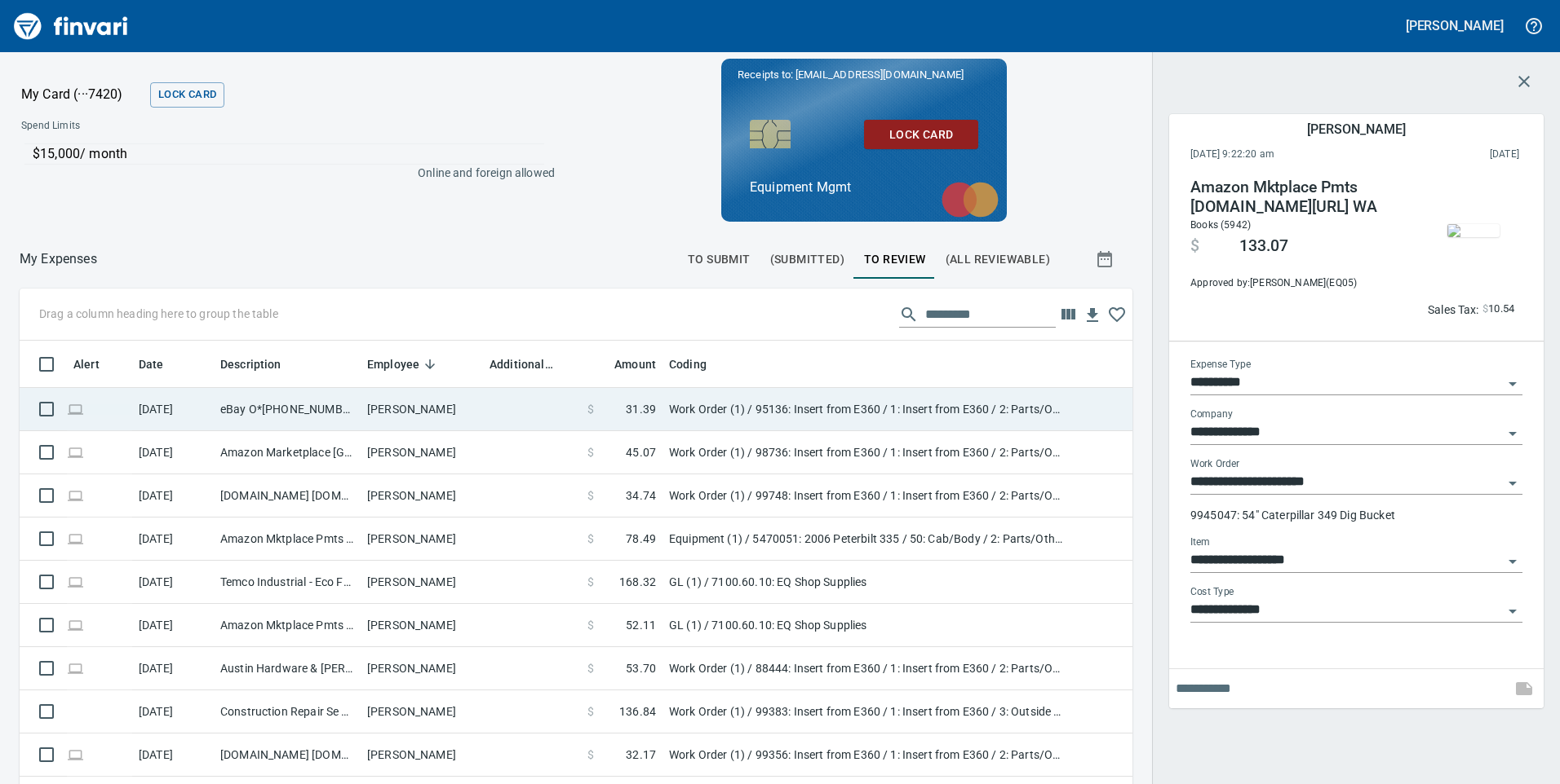
click at [891, 405] on td "Work Order (1) / 95136: Insert from E360 / 1: Insert from E360 / 2: Parts/Other" at bounding box center [866, 410] width 408 height 43
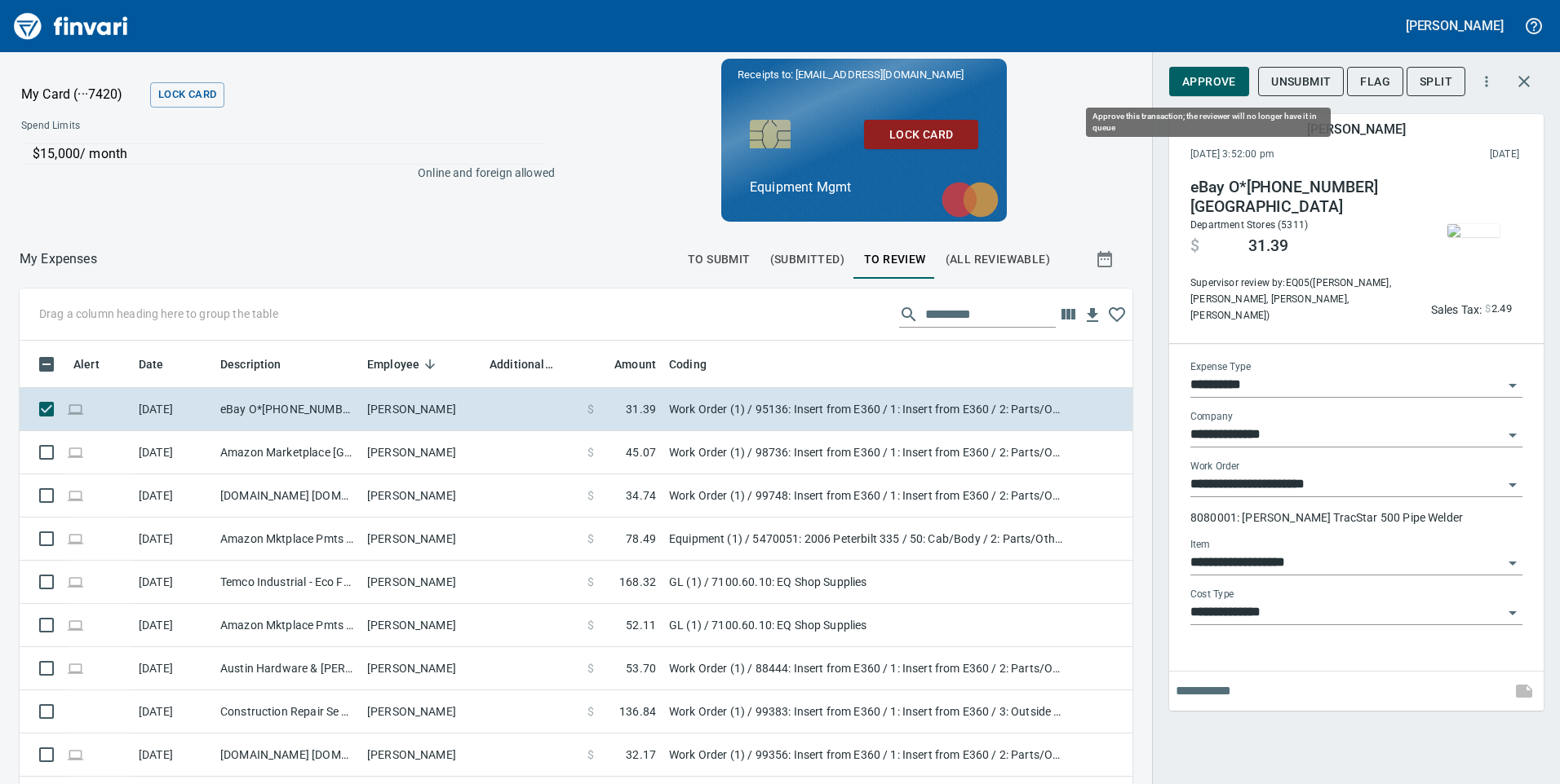
scroll to position [593, 1076]
click at [1223, 80] on span "Approve" at bounding box center [1208, 81] width 54 height 20
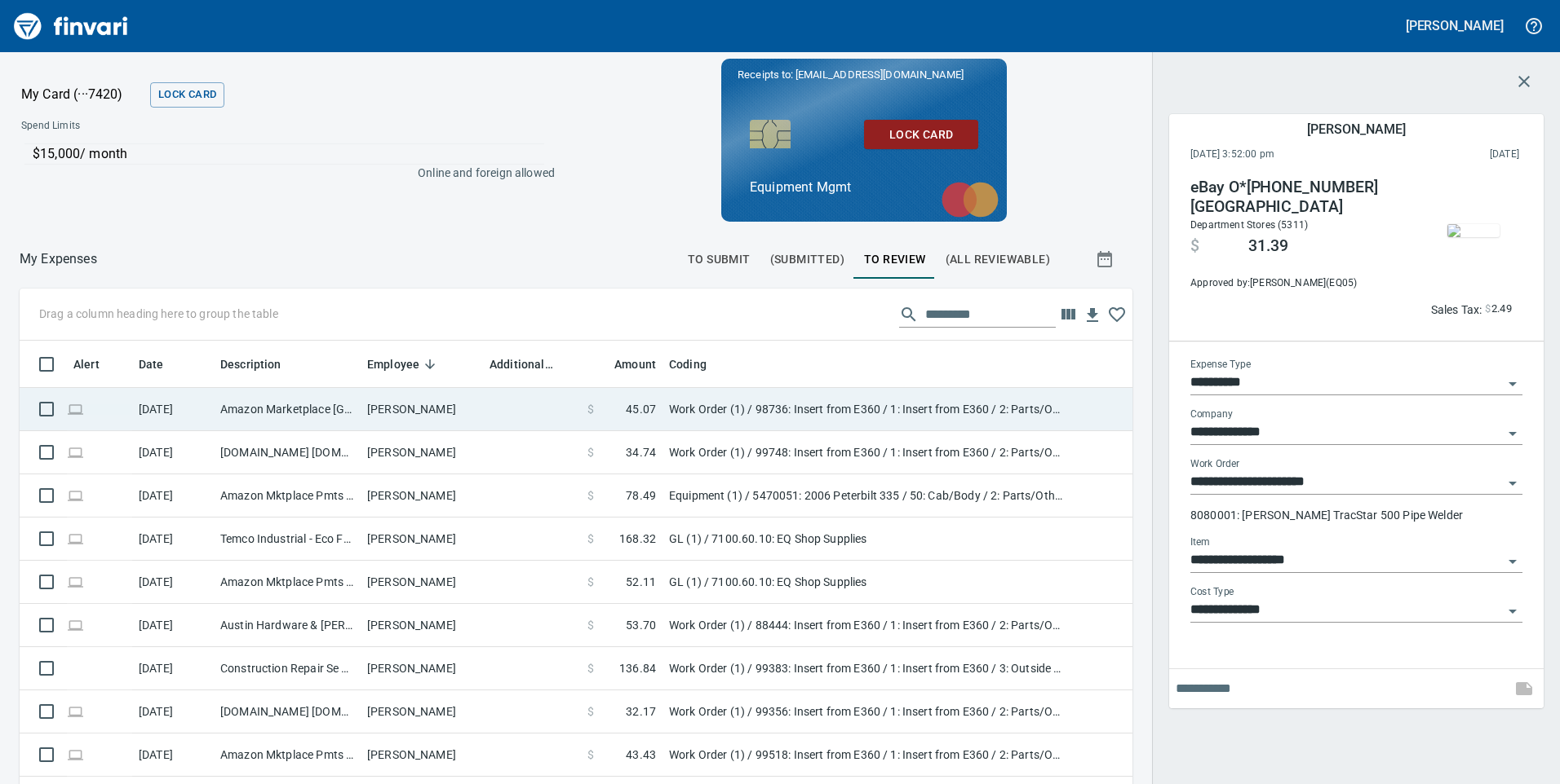
click at [921, 402] on td "Work Order (1) / 98736: Insert from E360 / 1: Insert from E360 / 2: Parts/Other" at bounding box center [866, 410] width 408 height 43
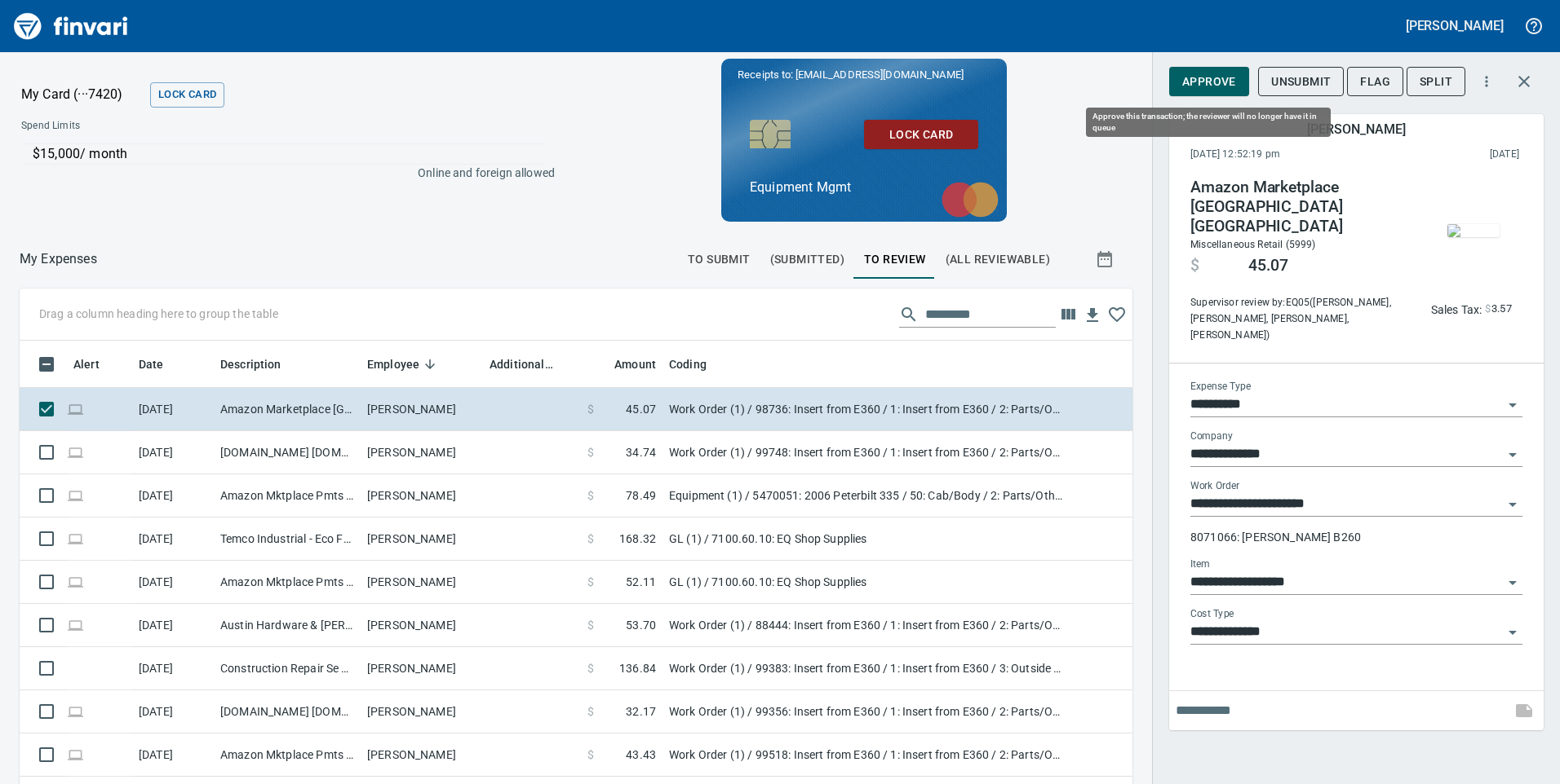
click at [1213, 75] on span "Approve" at bounding box center [1208, 81] width 54 height 20
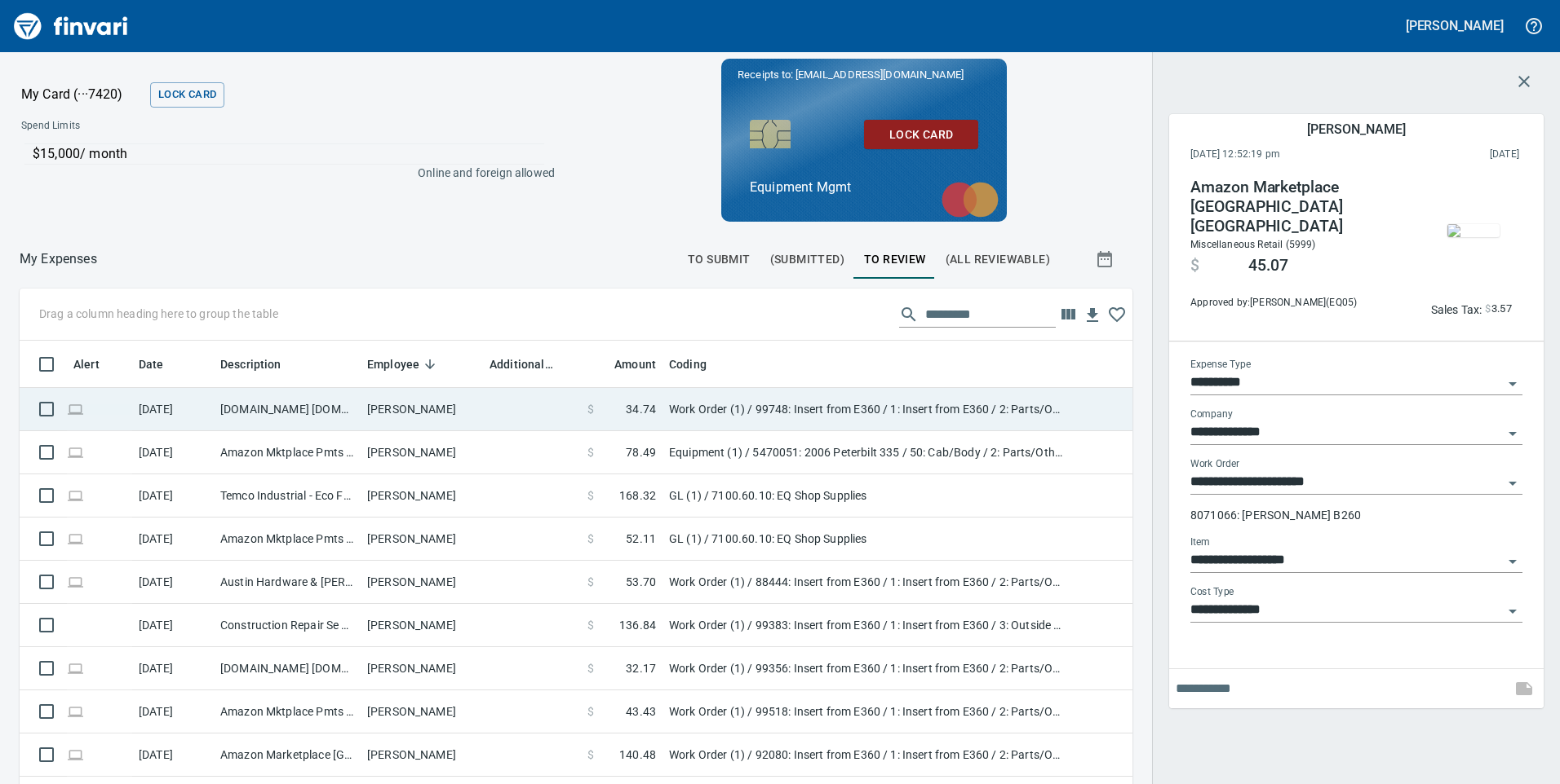
scroll to position [593, 1076]
click at [528, 412] on td at bounding box center [531, 410] width 98 height 43
type input "**********"
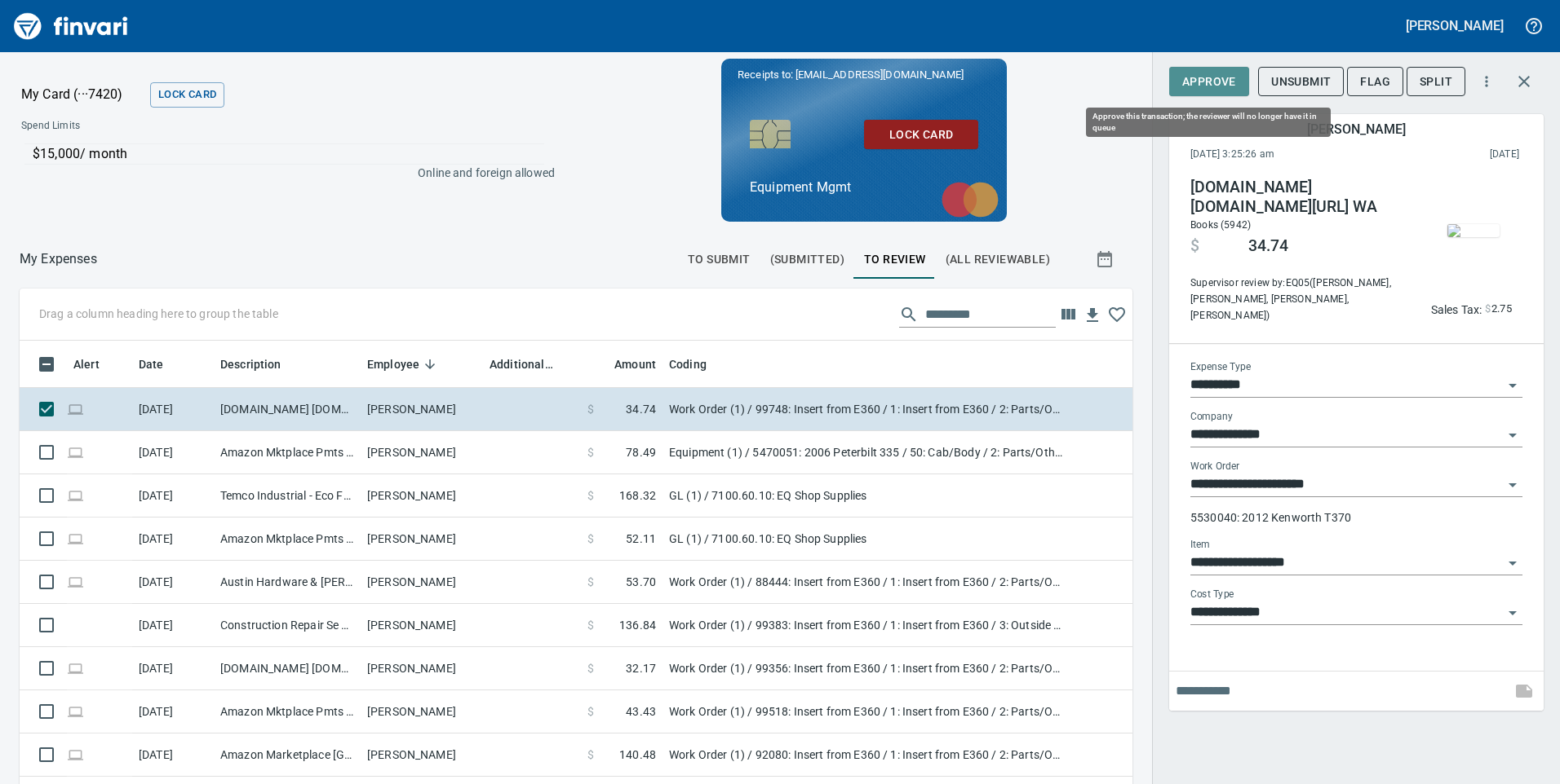
click at [1219, 78] on span "Approve" at bounding box center [1208, 81] width 54 height 20
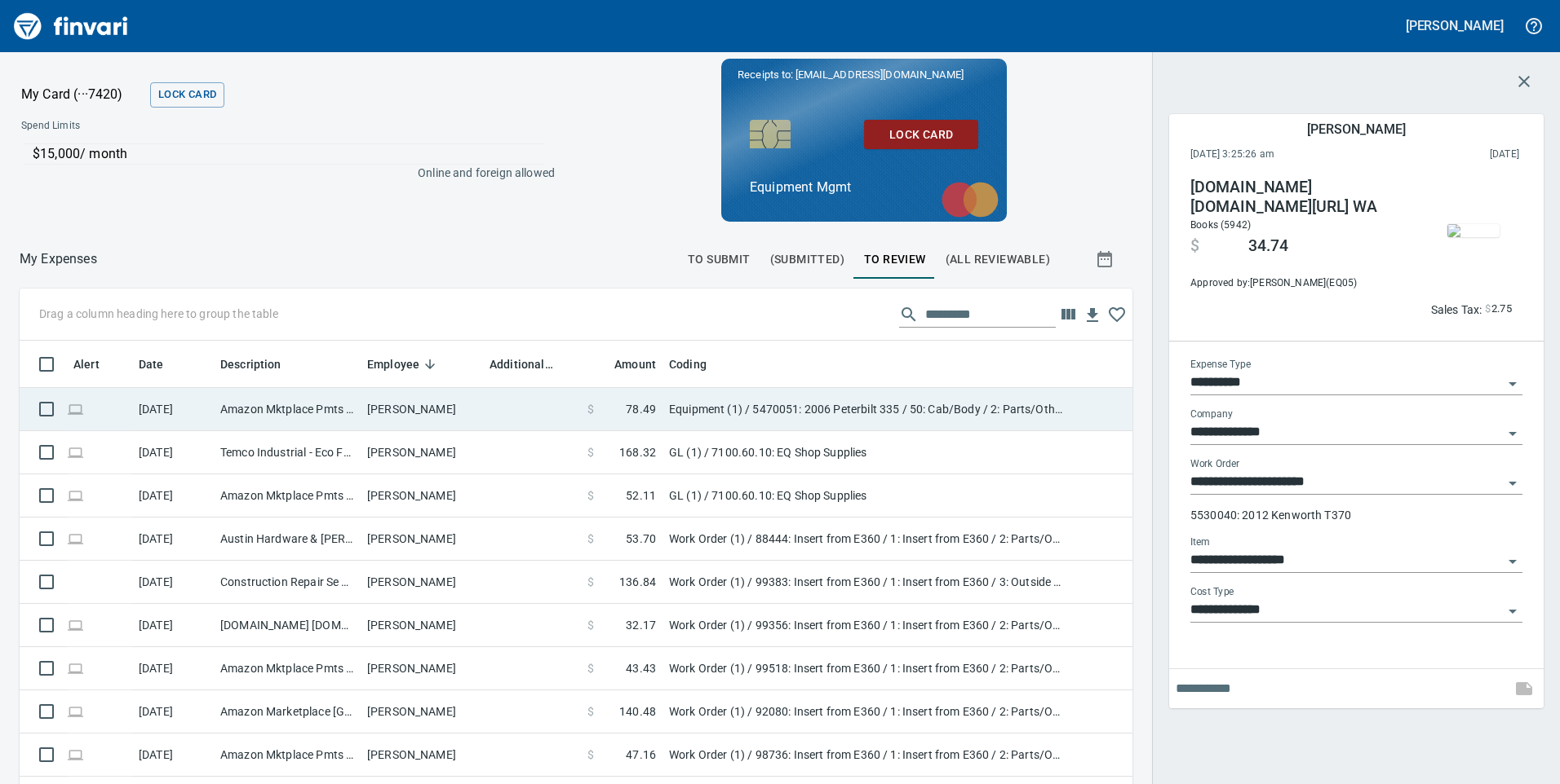
click at [558, 407] on td at bounding box center [531, 410] width 98 height 43
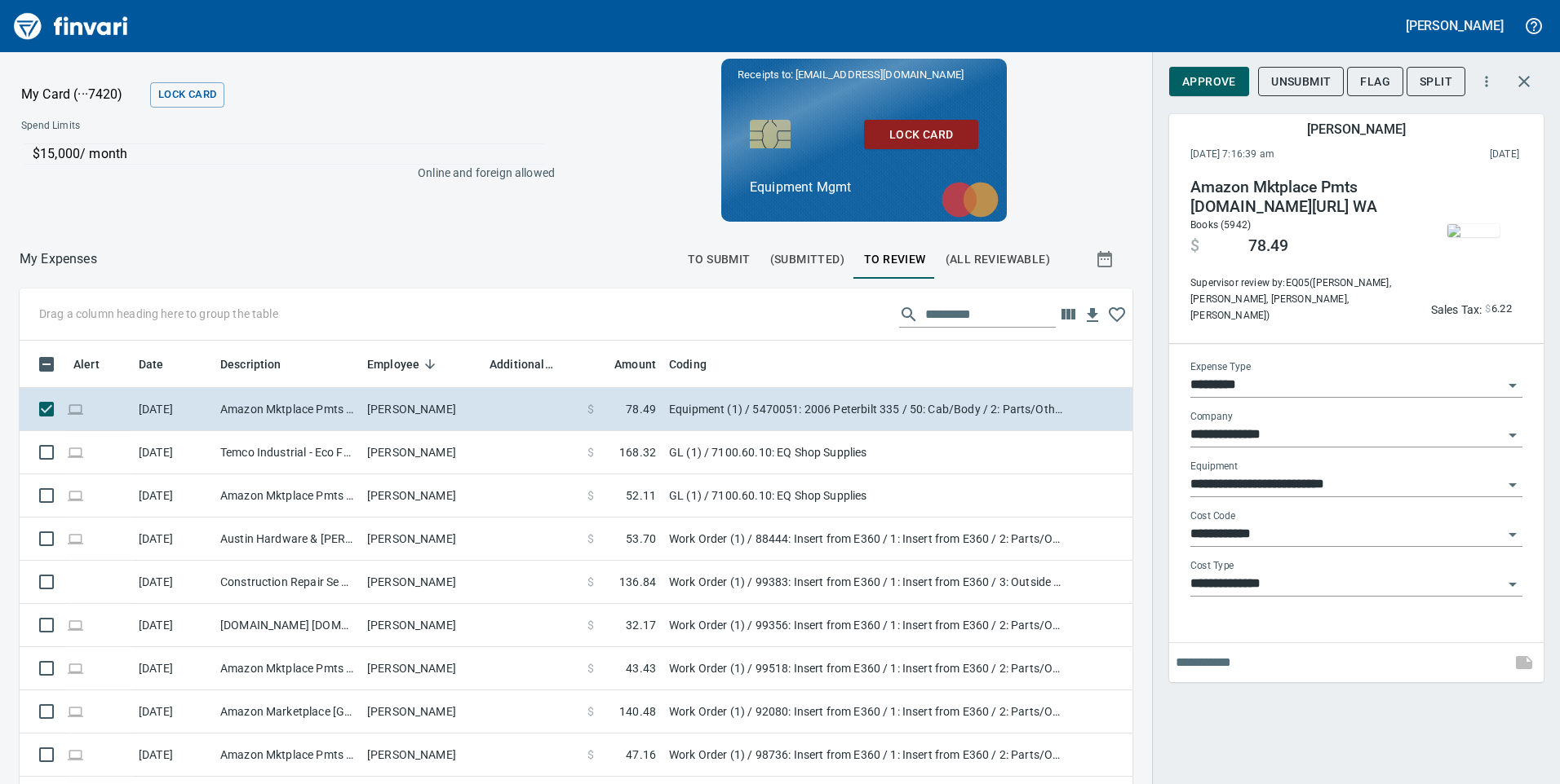
scroll to position [593, 1076]
click at [1197, 75] on span "Approve" at bounding box center [1208, 81] width 54 height 20
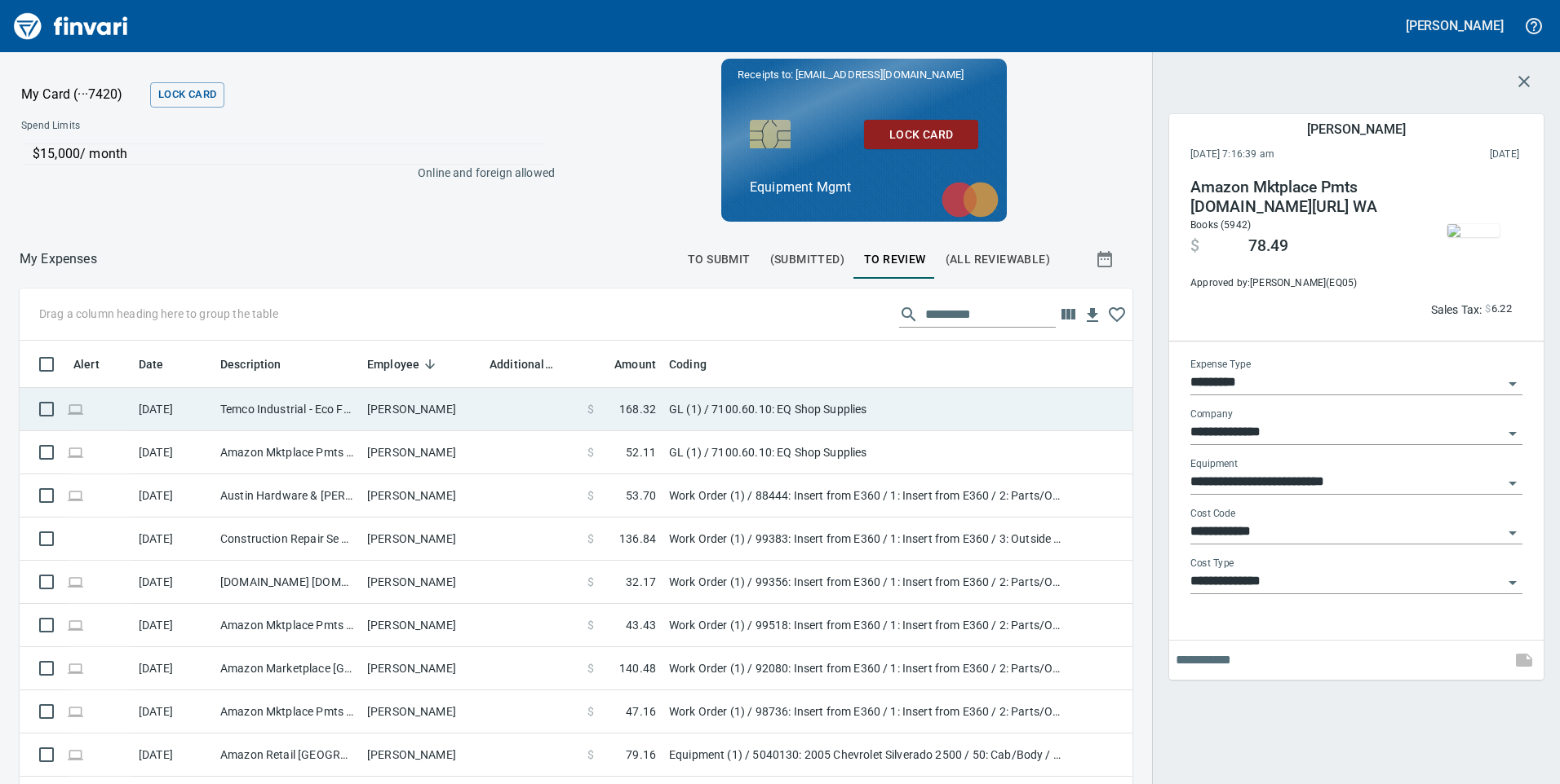
click at [515, 402] on td at bounding box center [531, 410] width 98 height 43
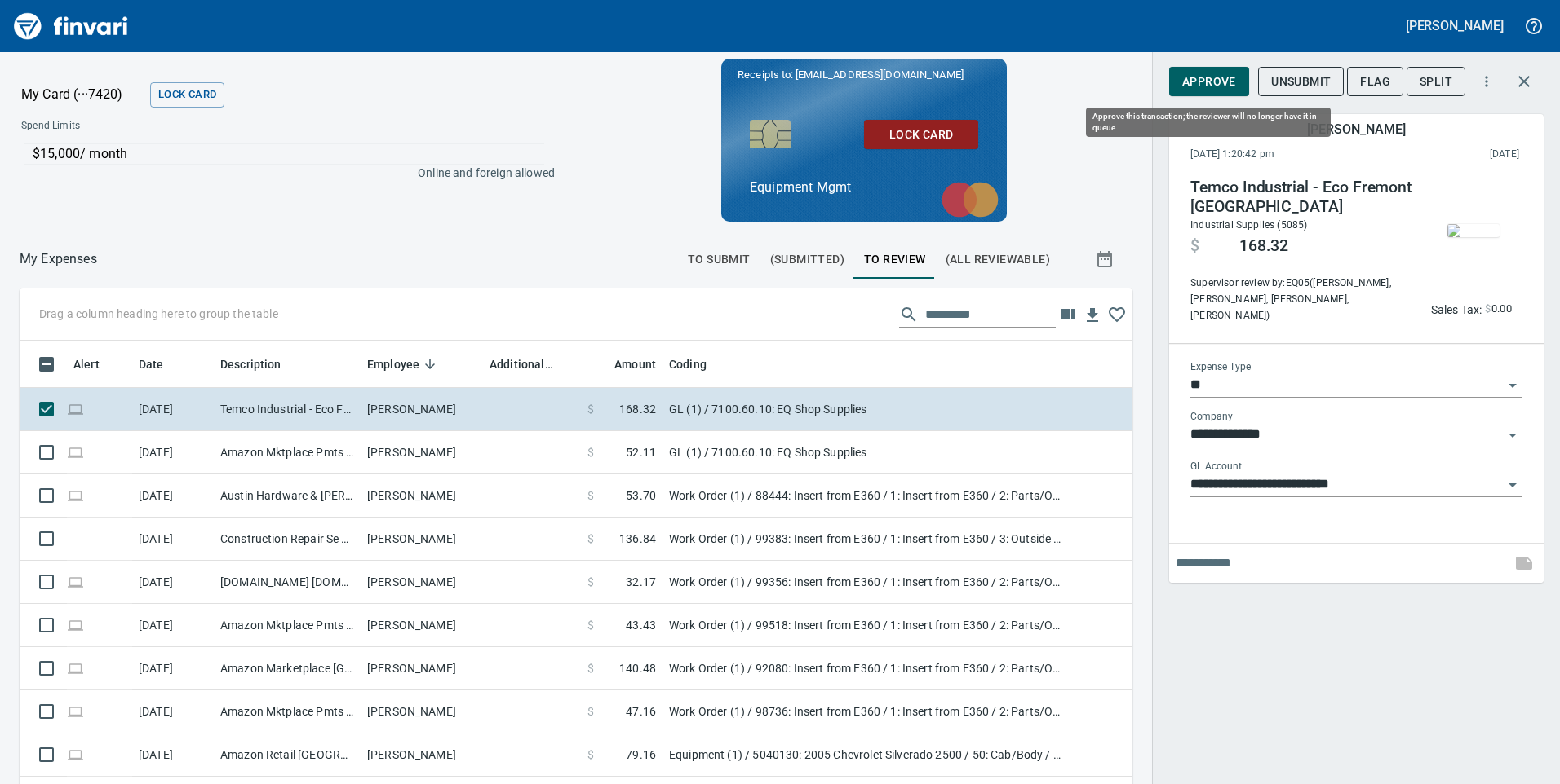
click at [1224, 71] on span "Approve" at bounding box center [1208, 81] width 54 height 20
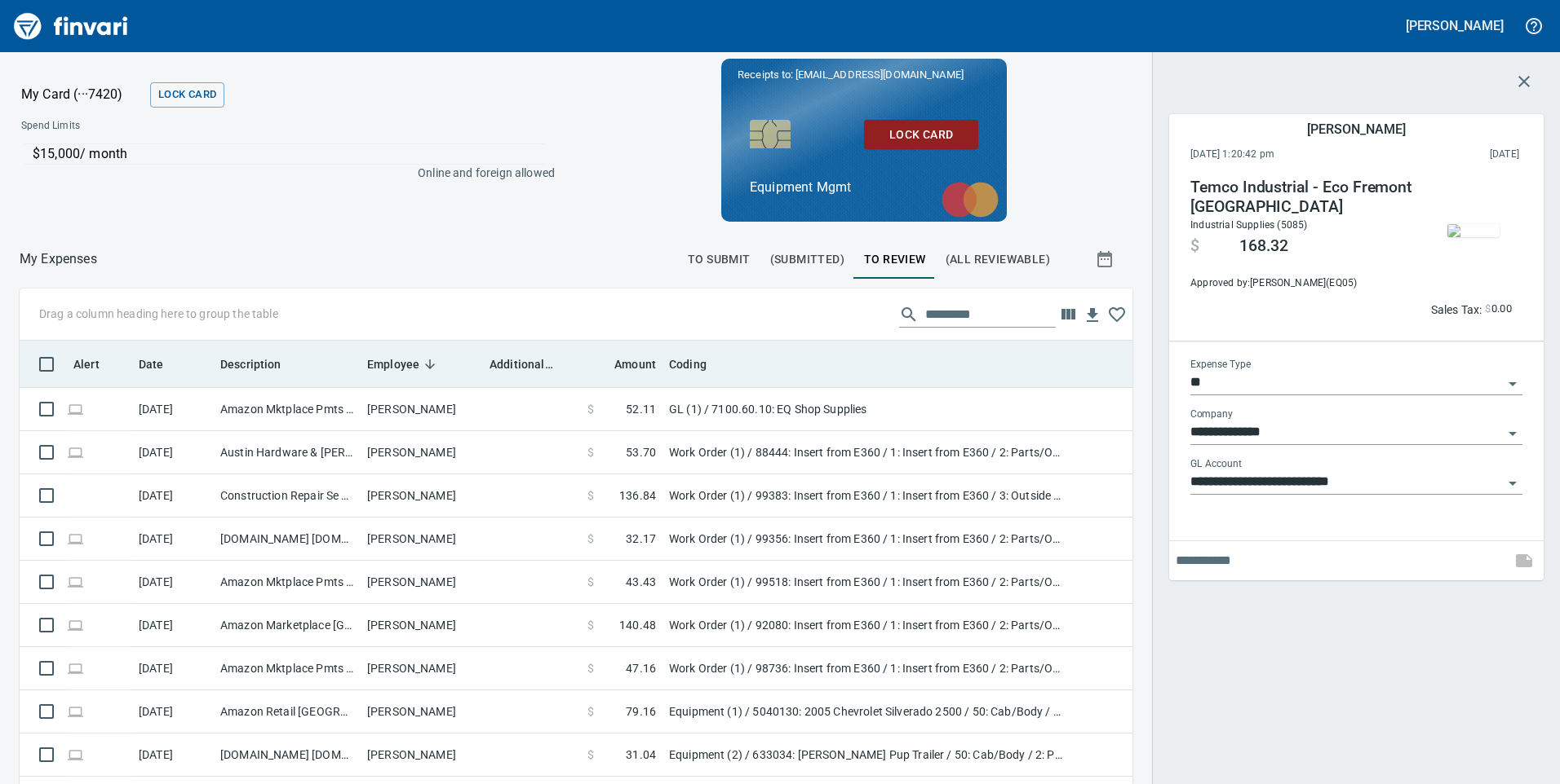
scroll to position [593, 1076]
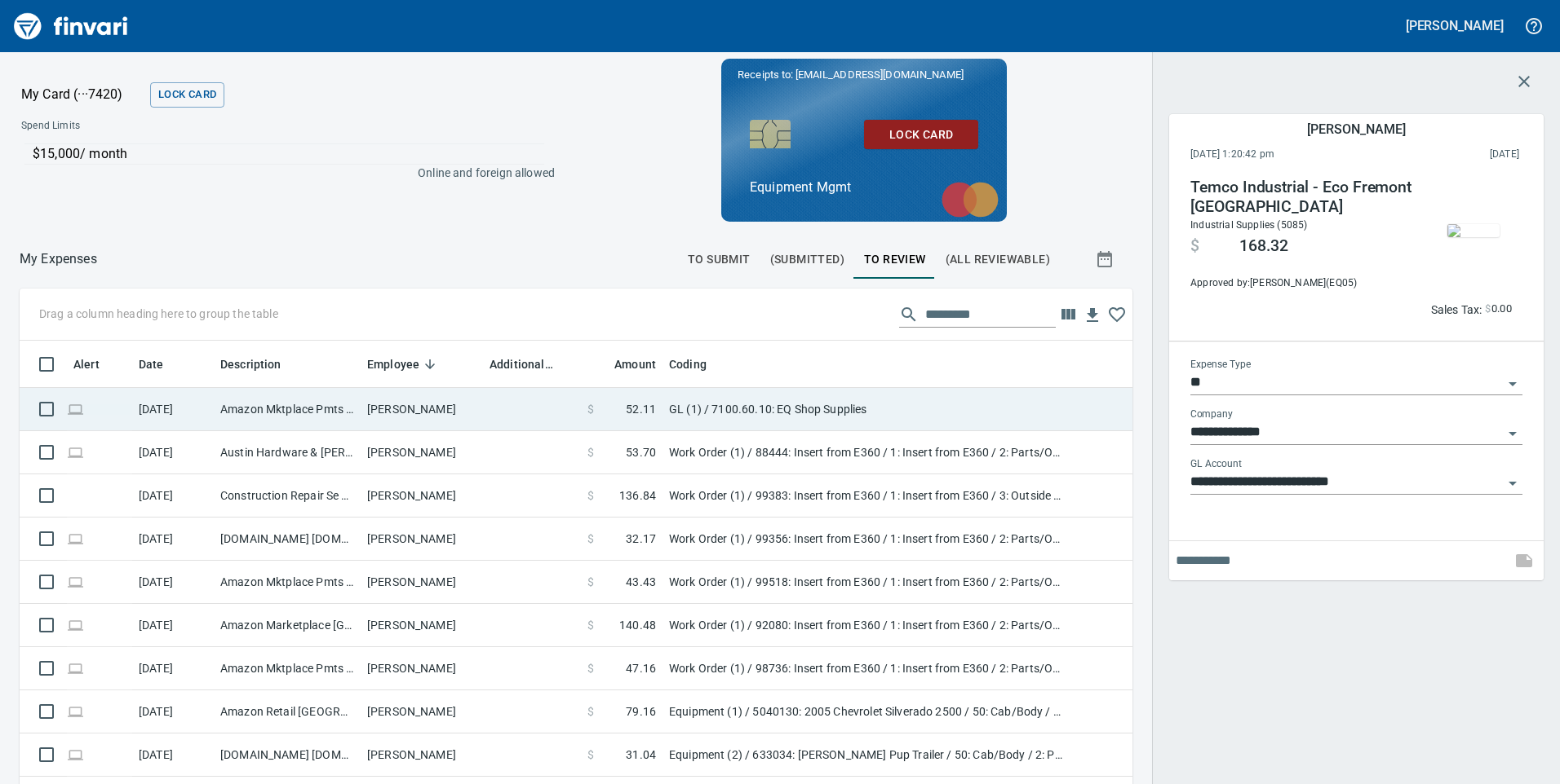
click at [534, 399] on td at bounding box center [531, 410] width 98 height 43
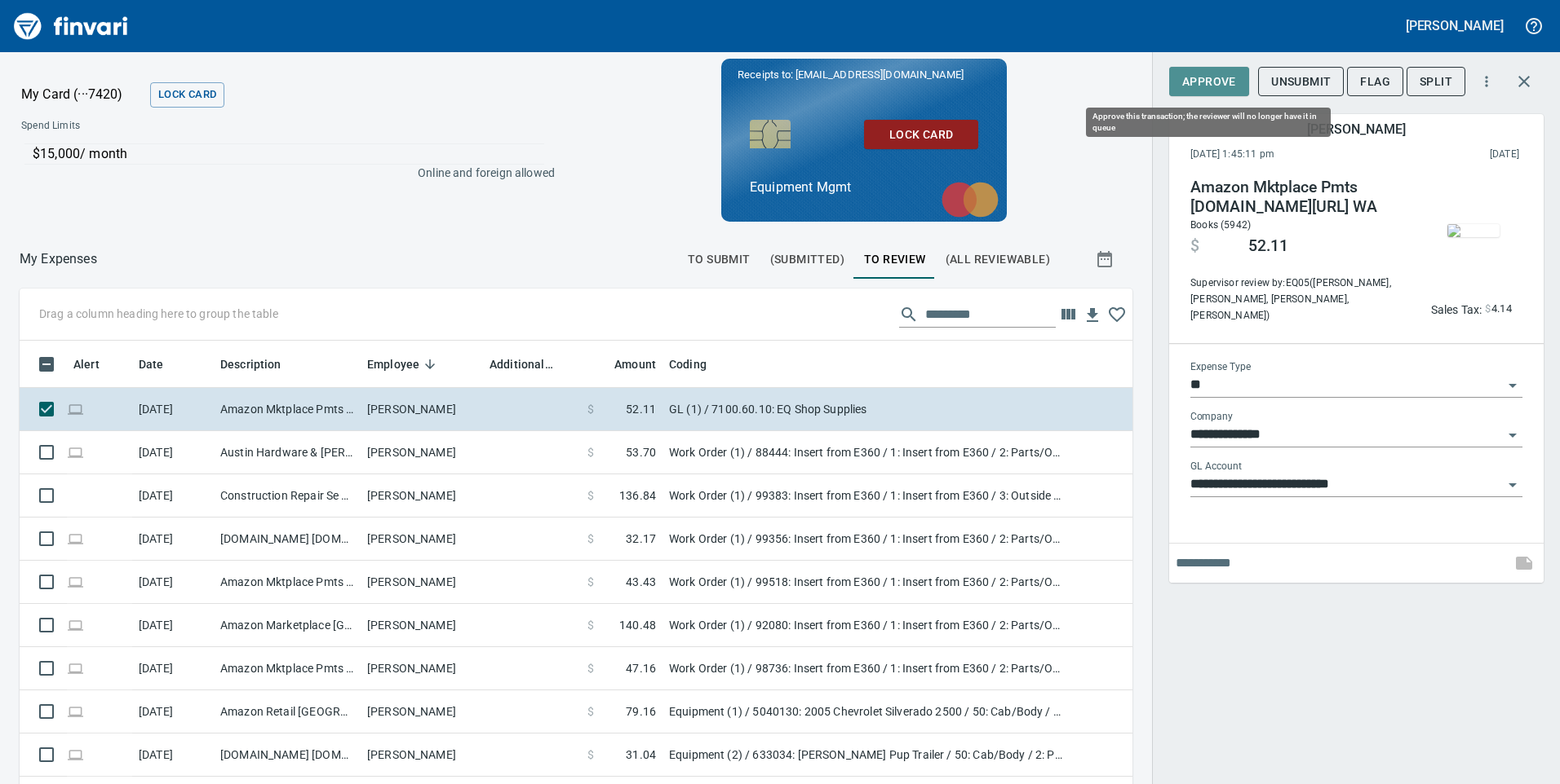
click at [1213, 78] on span "Approve" at bounding box center [1208, 81] width 54 height 20
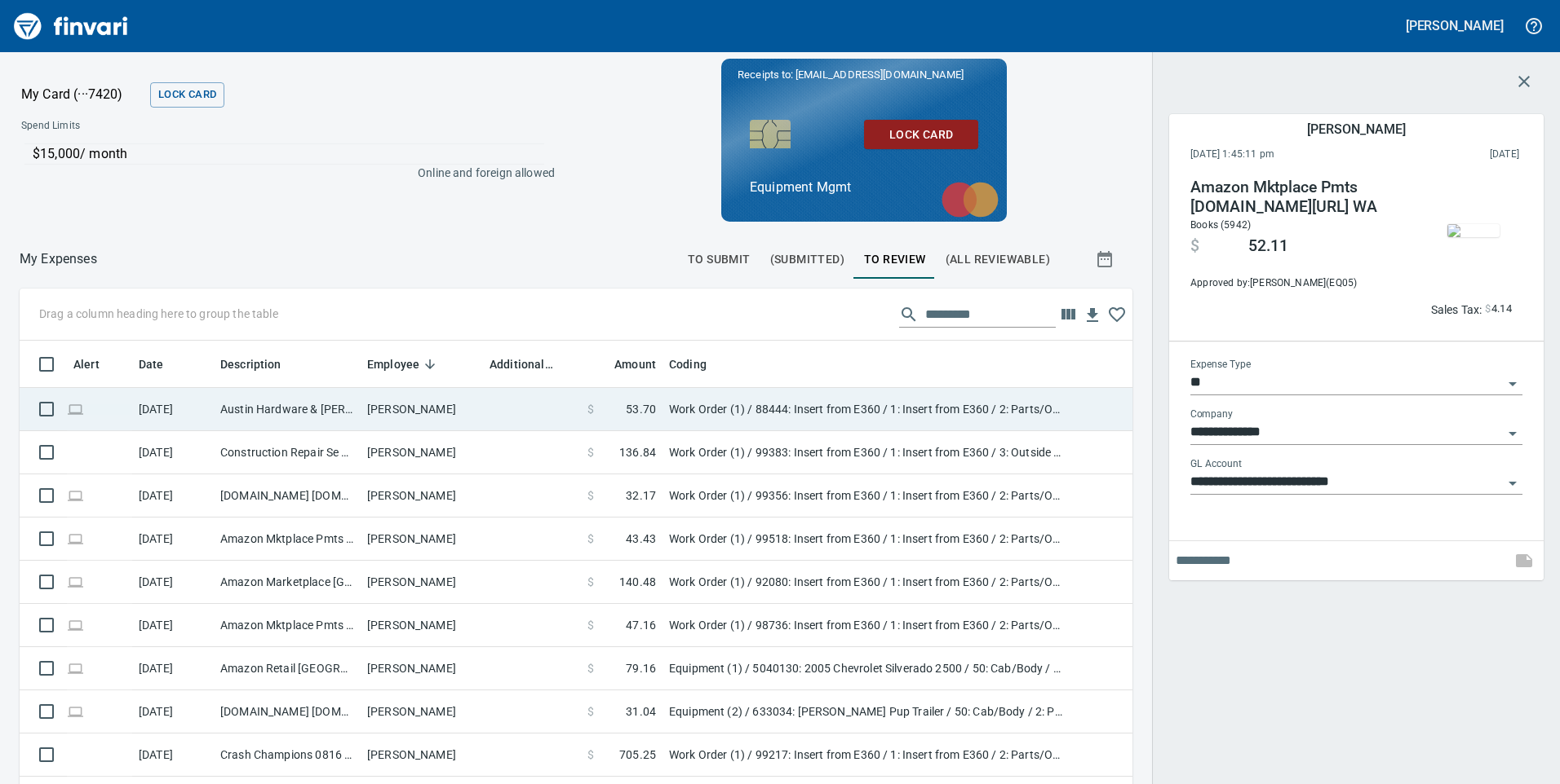
click at [558, 406] on td at bounding box center [531, 410] width 98 height 43
type input "**********"
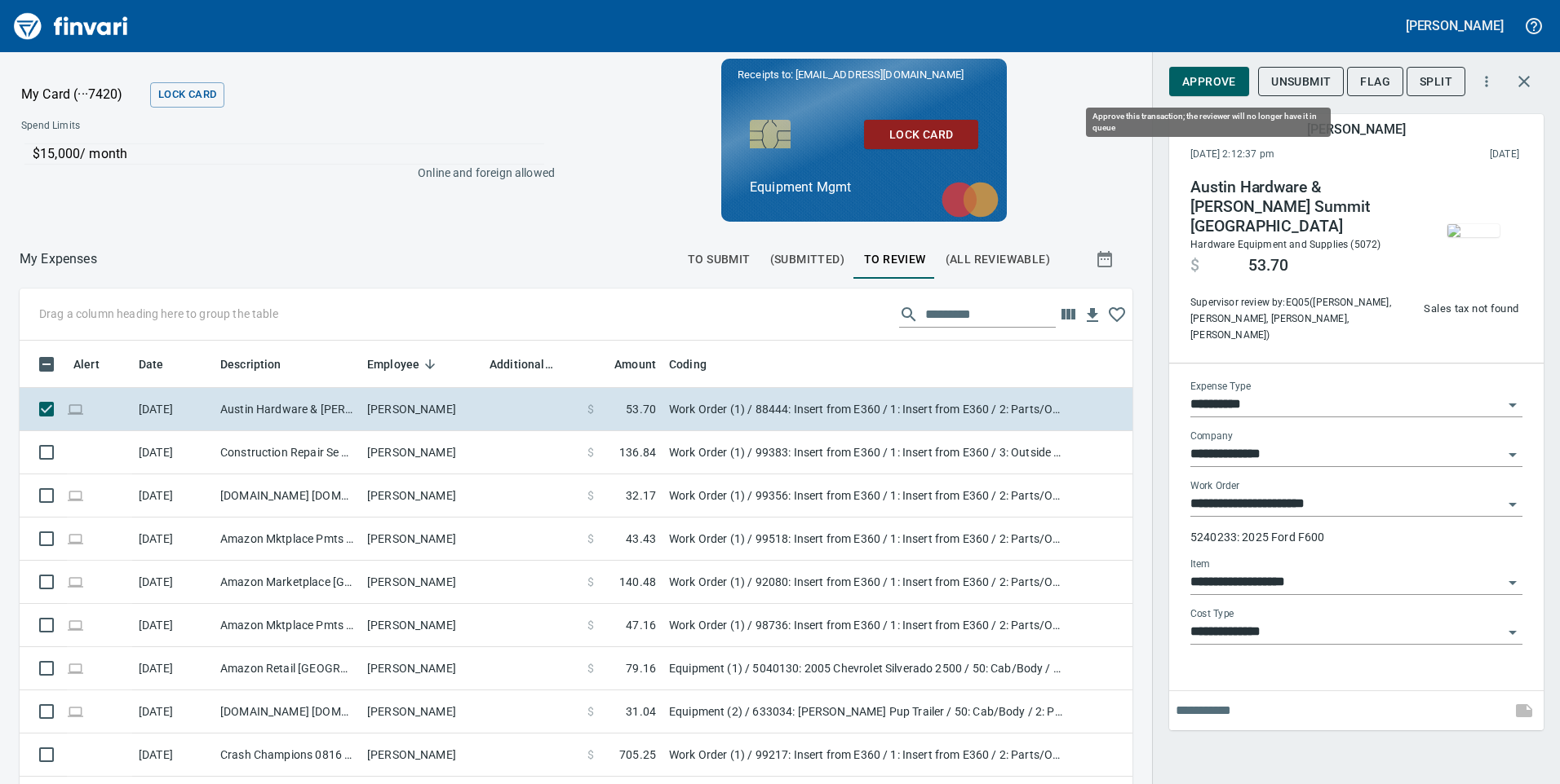
click at [1240, 86] on button "Approve" at bounding box center [1208, 82] width 80 height 30
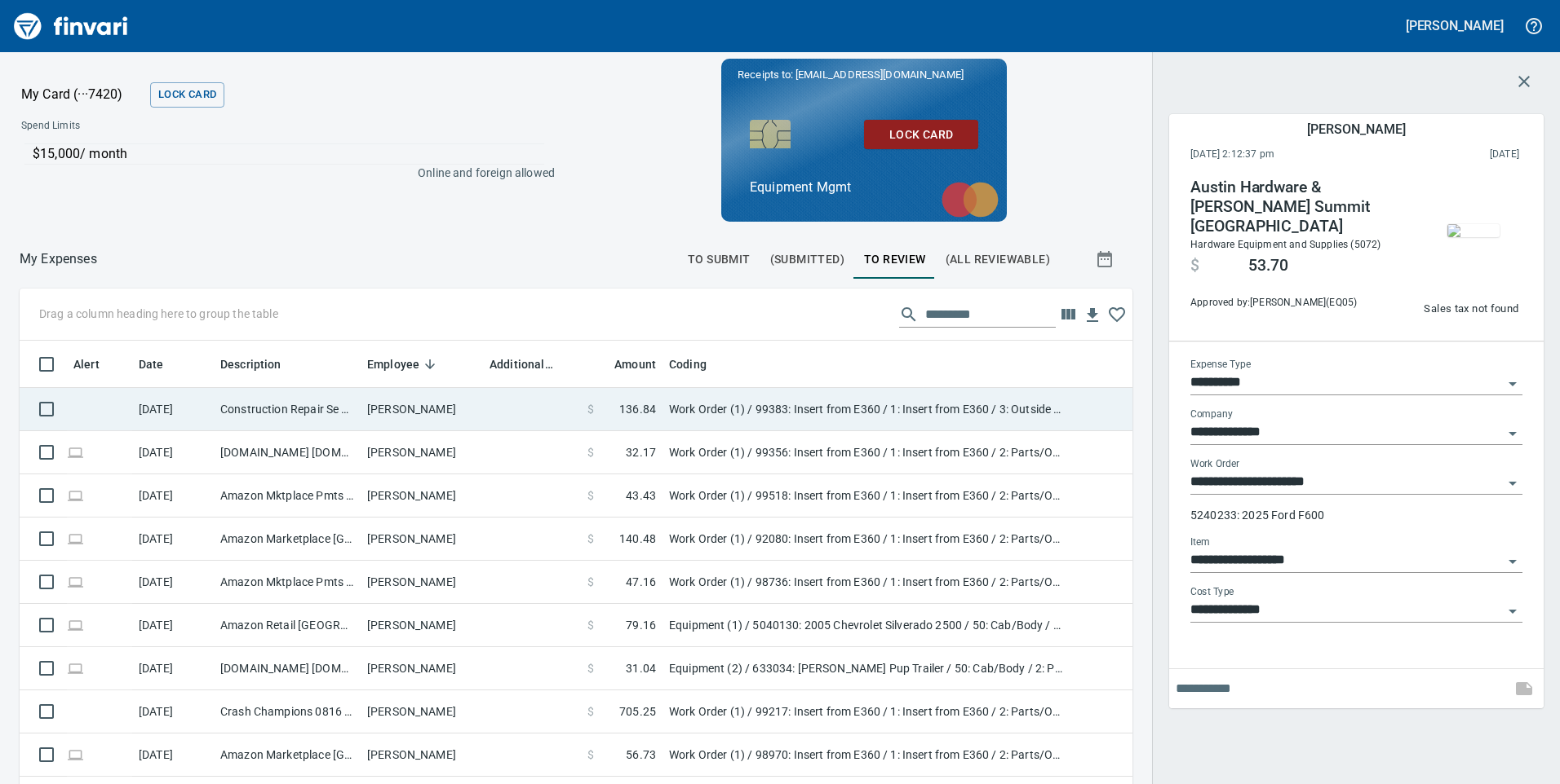
scroll to position [593, 1076]
click at [519, 417] on td at bounding box center [531, 410] width 98 height 43
type input "**********"
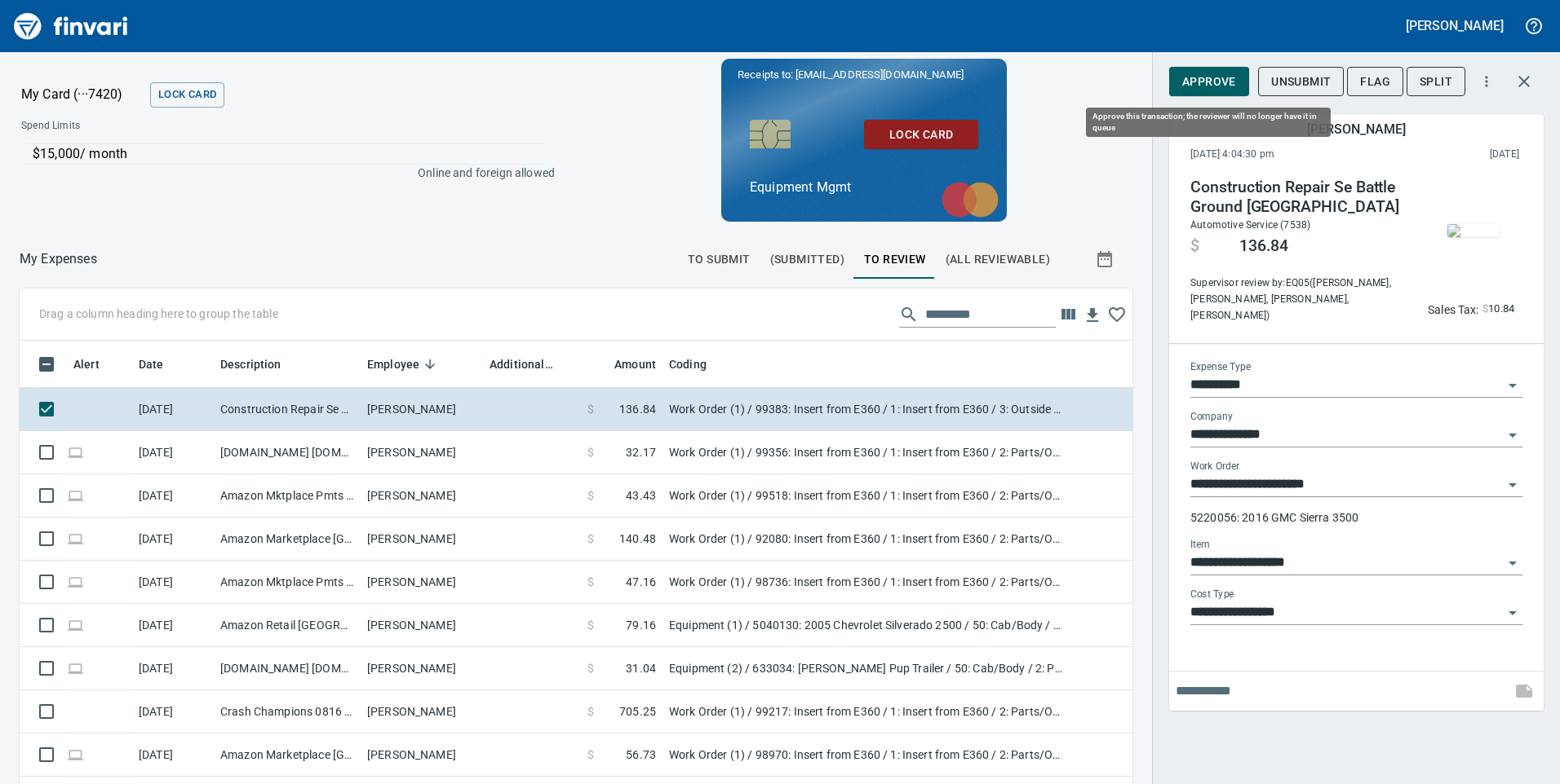
click at [1201, 71] on span "Approve" at bounding box center [1208, 81] width 54 height 20
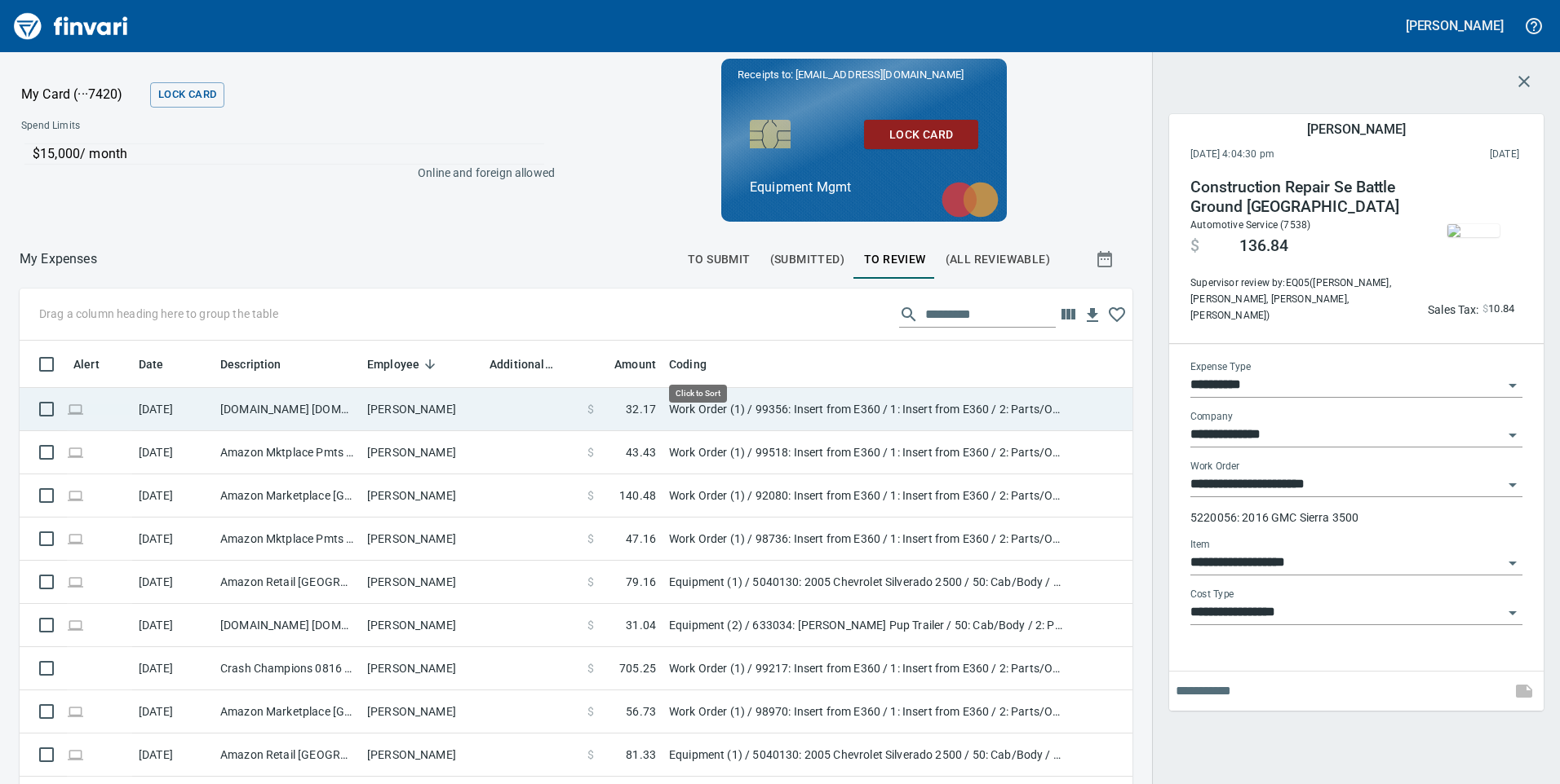
scroll to position [593, 1076]
click at [570, 416] on td at bounding box center [531, 410] width 98 height 43
type input "**********"
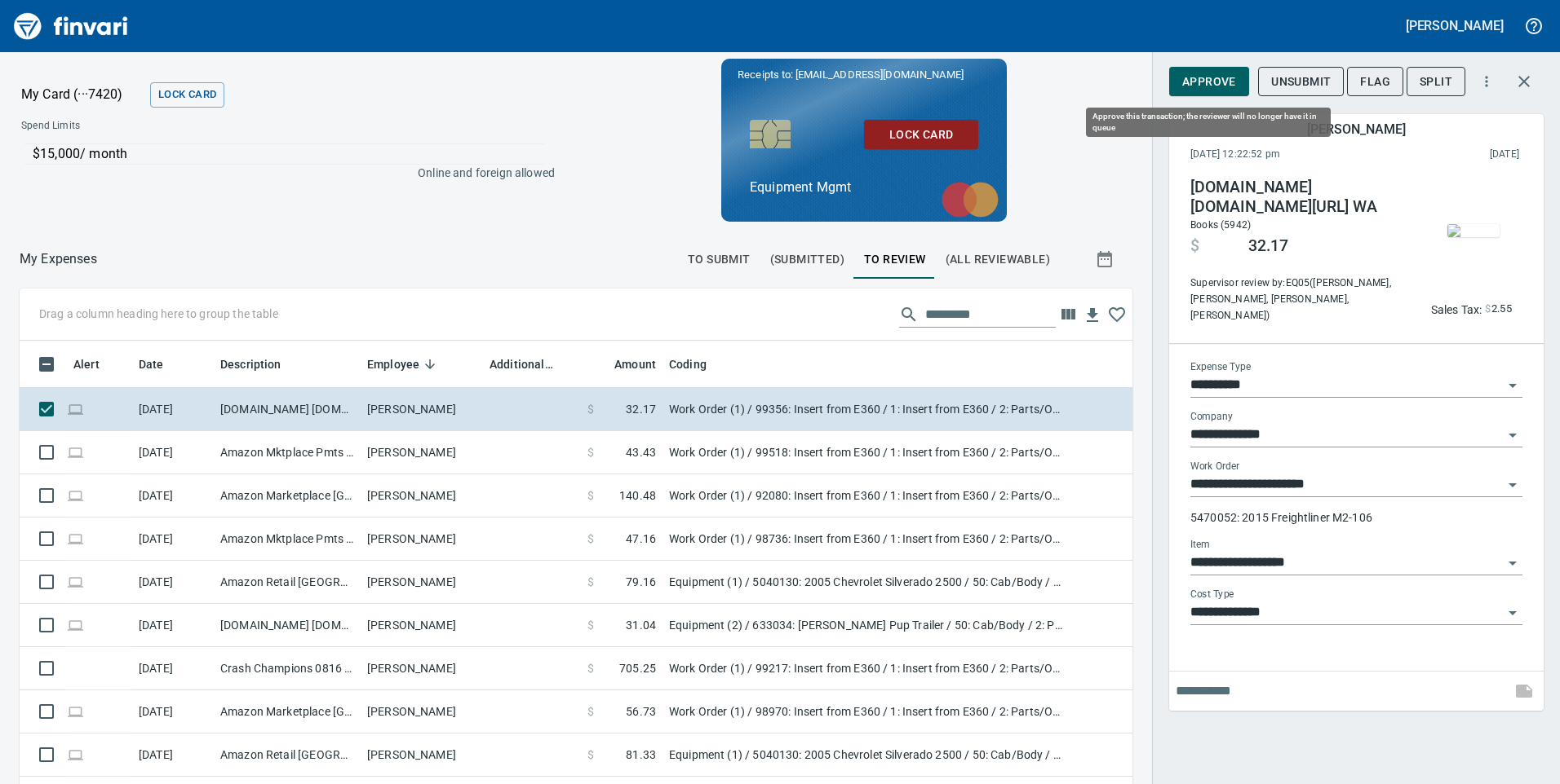
click at [1223, 80] on span "Approve" at bounding box center [1208, 81] width 54 height 20
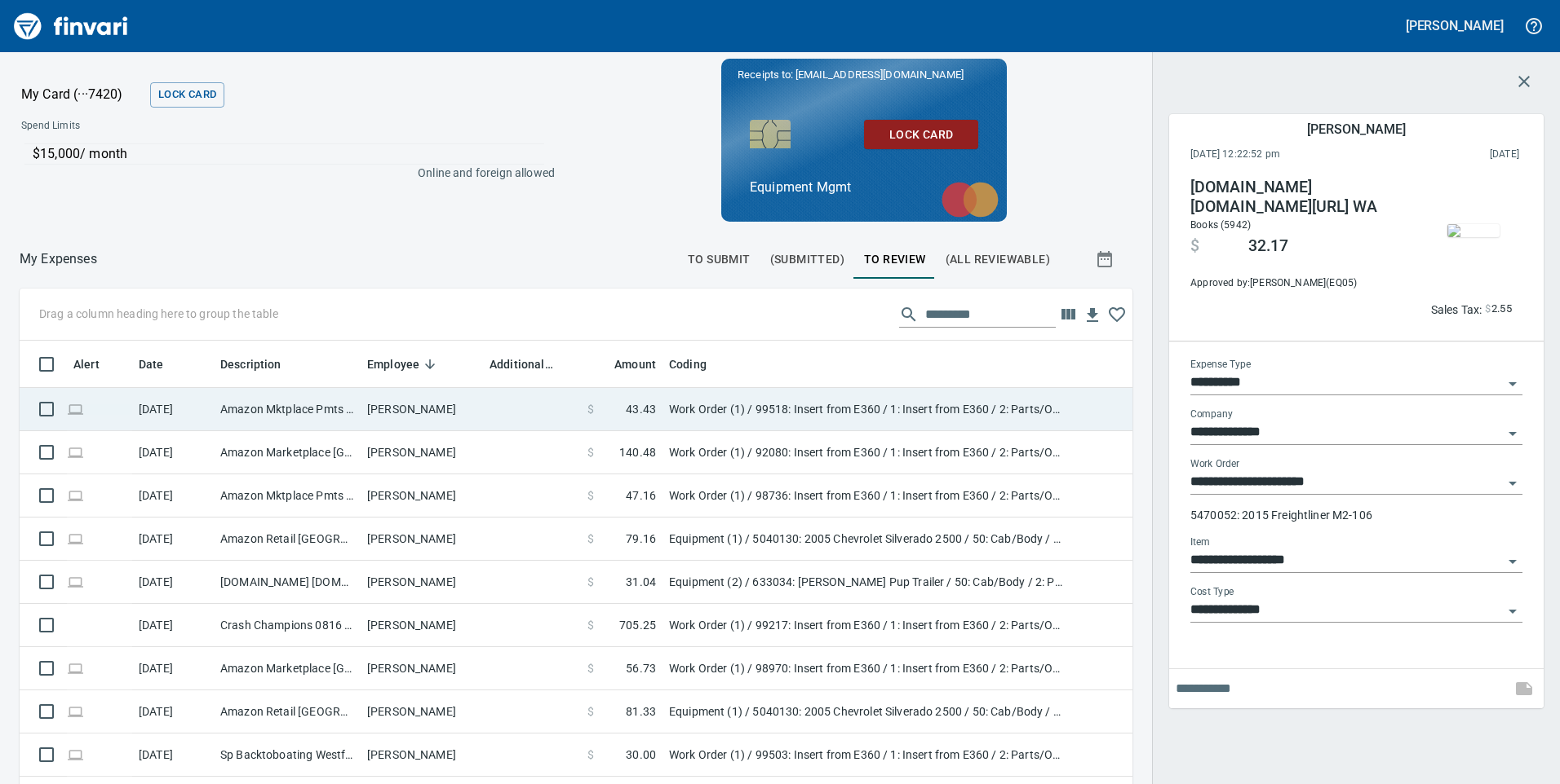
click at [529, 415] on td at bounding box center [531, 410] width 98 height 43
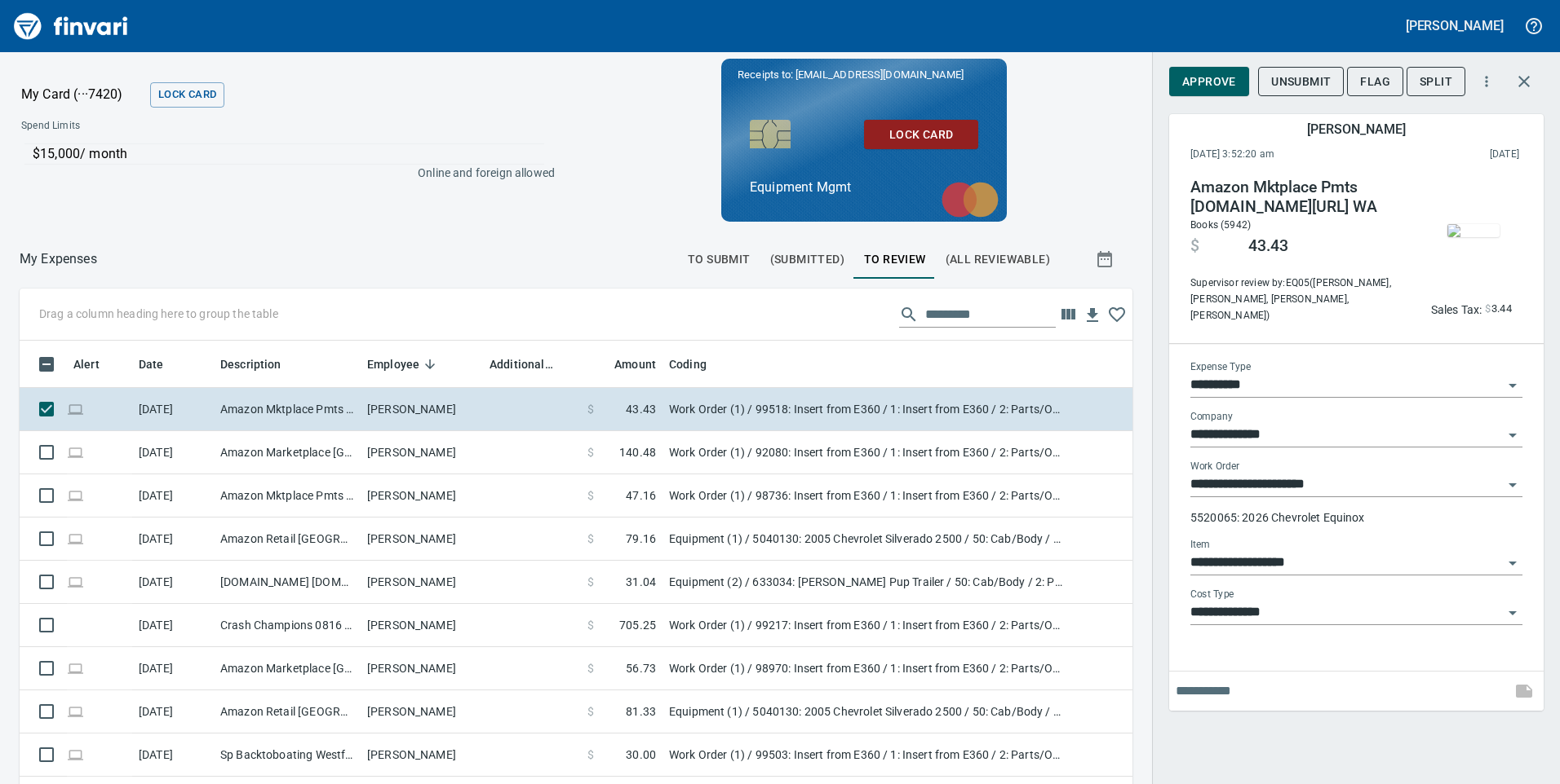
scroll to position [593, 1076]
click at [1215, 67] on button "Approve" at bounding box center [1208, 82] width 80 height 30
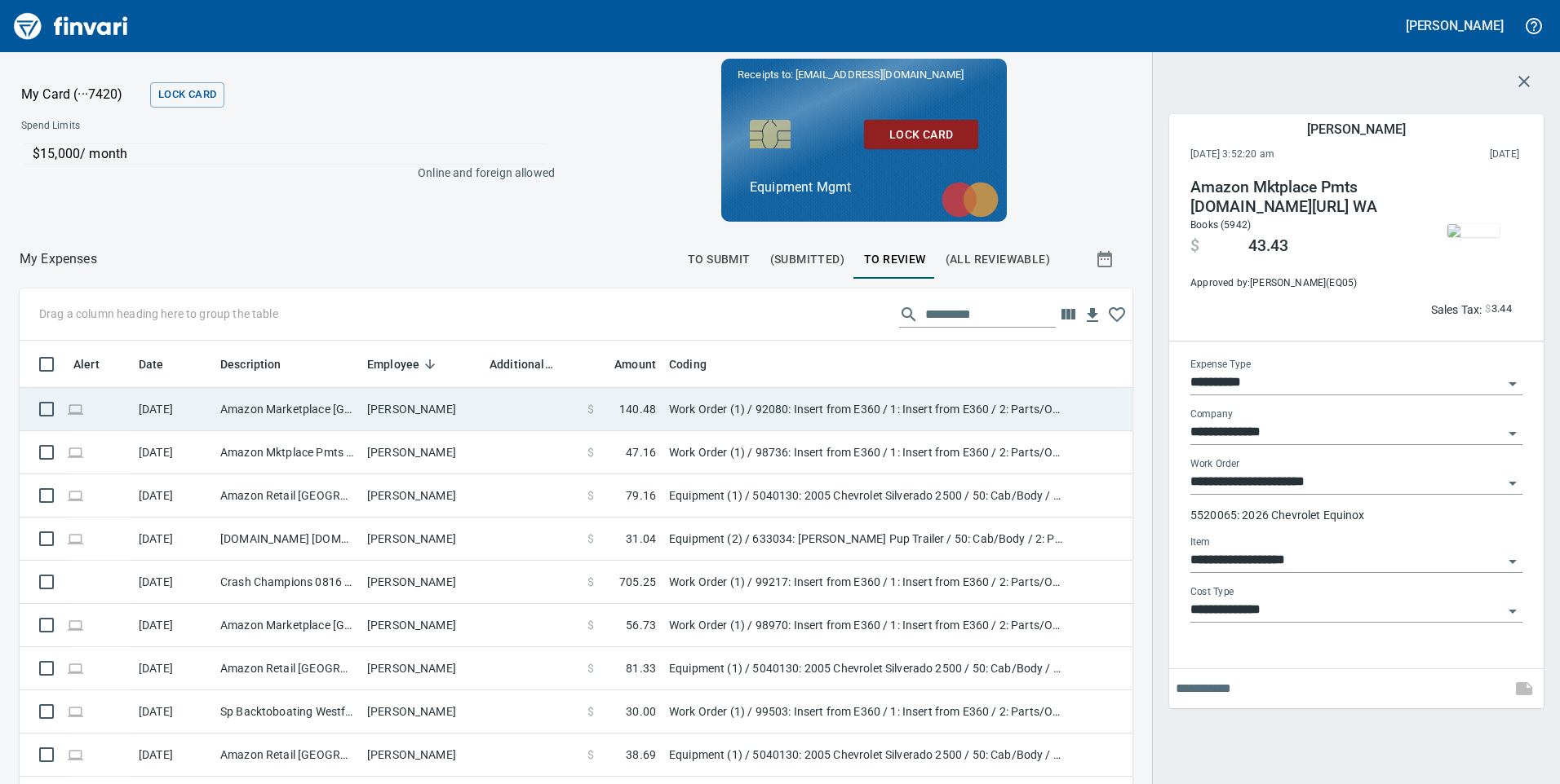
click at [538, 404] on td at bounding box center [531, 410] width 98 height 43
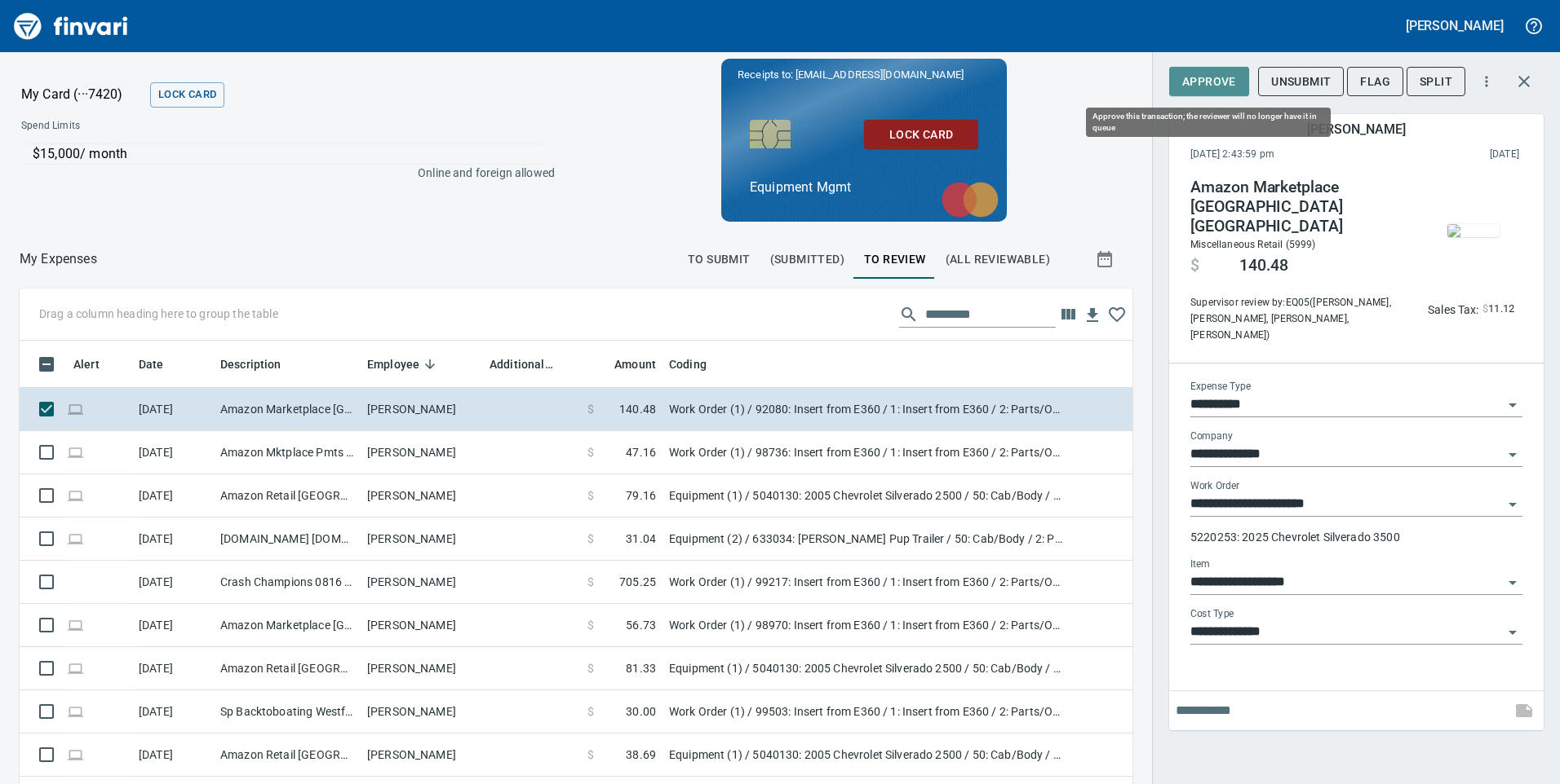
click at [1208, 76] on span "Approve" at bounding box center [1208, 81] width 54 height 20
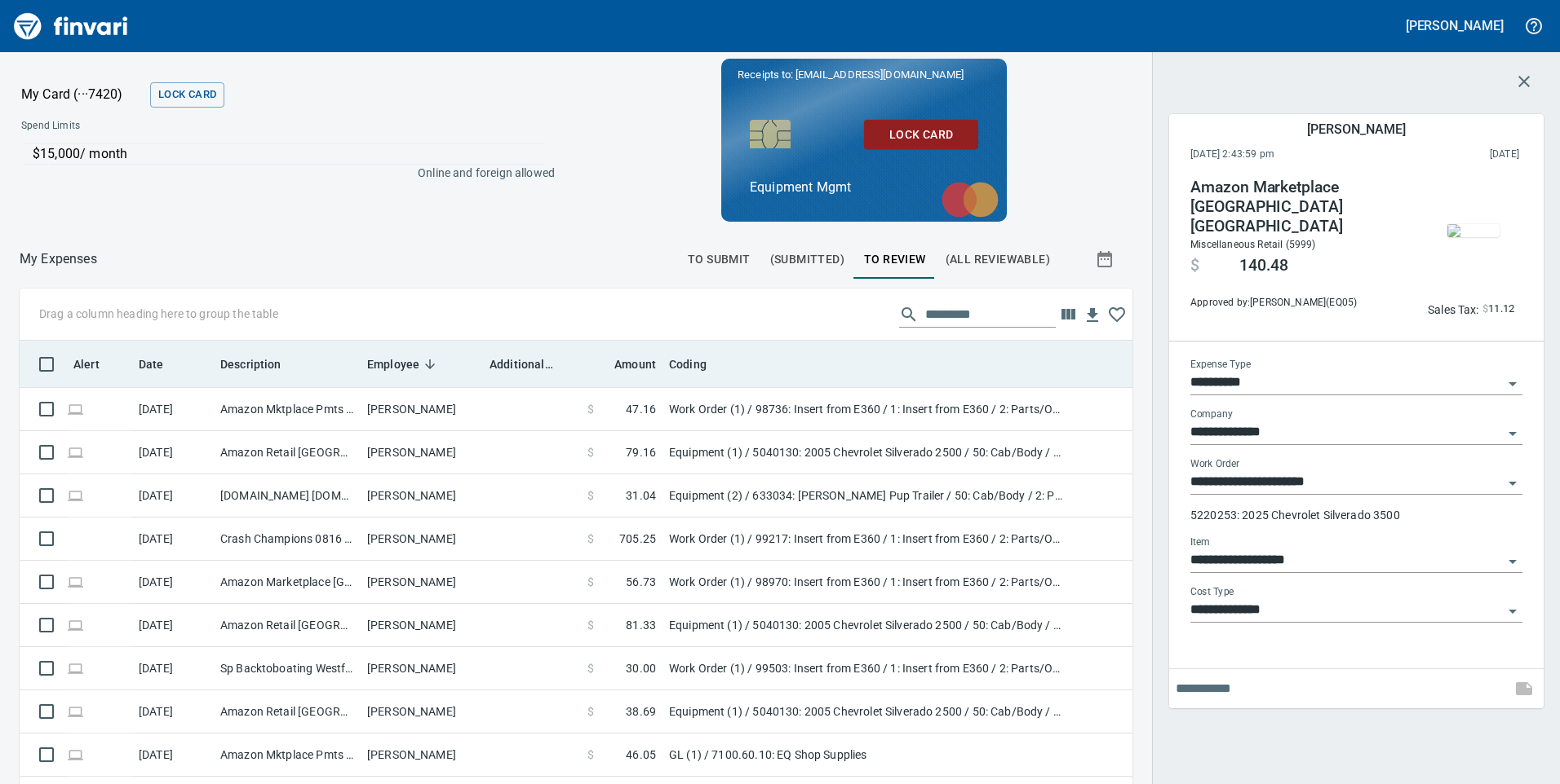
scroll to position [593, 1076]
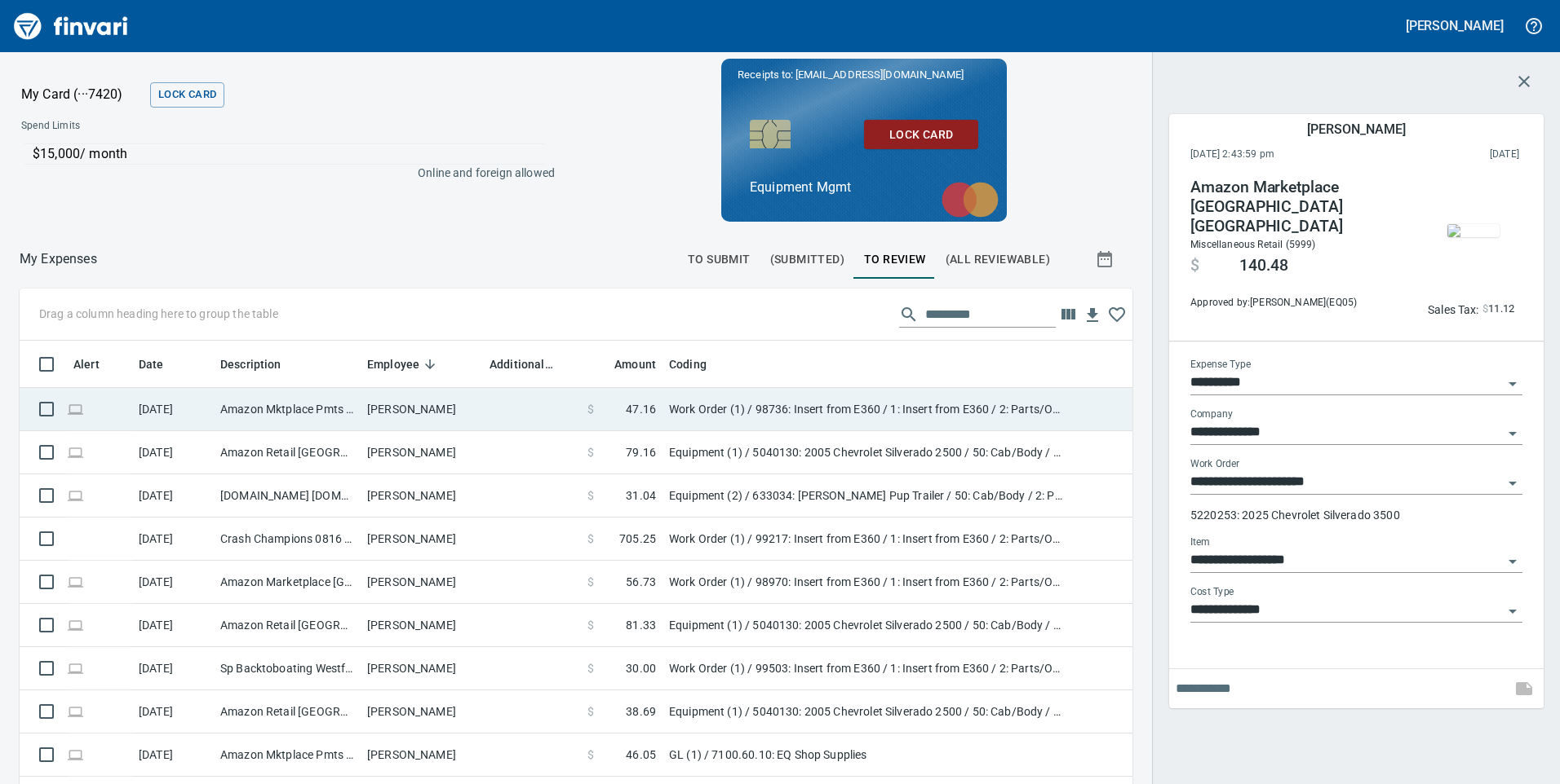
click at [559, 410] on td at bounding box center [531, 410] width 98 height 43
type input "**********"
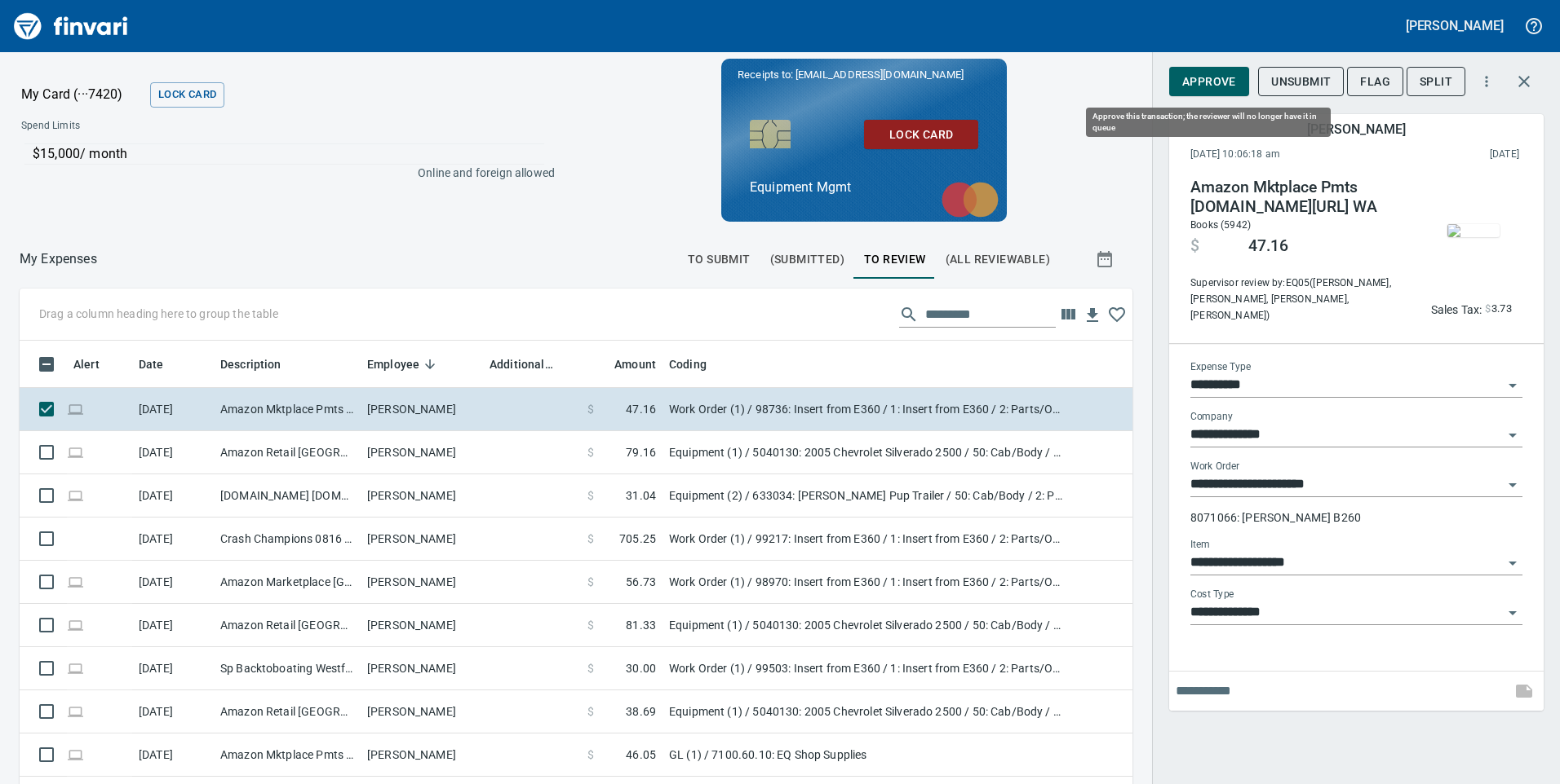
click at [1235, 80] on span "Approve" at bounding box center [1208, 81] width 54 height 20
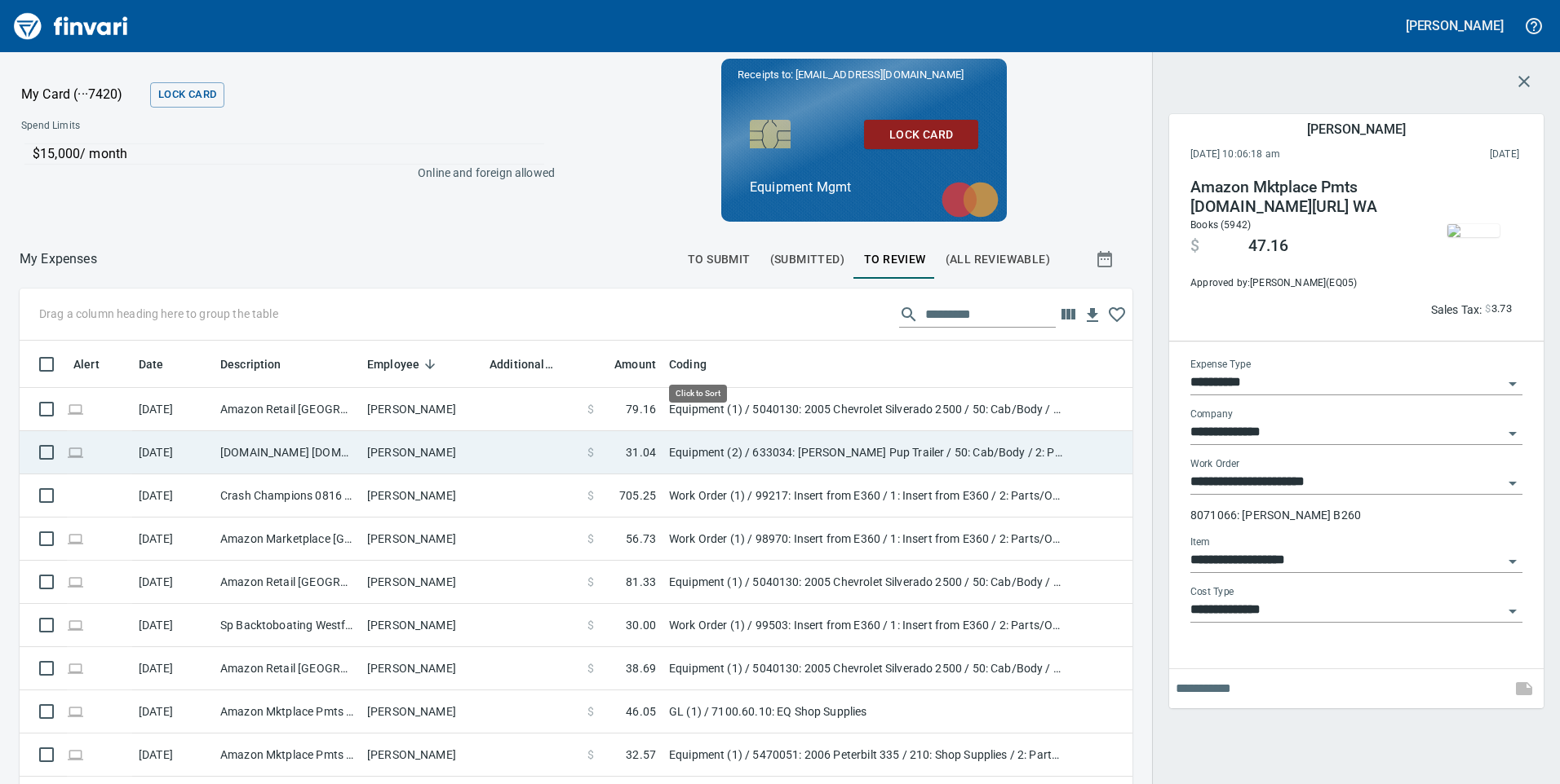
scroll to position [593, 1076]
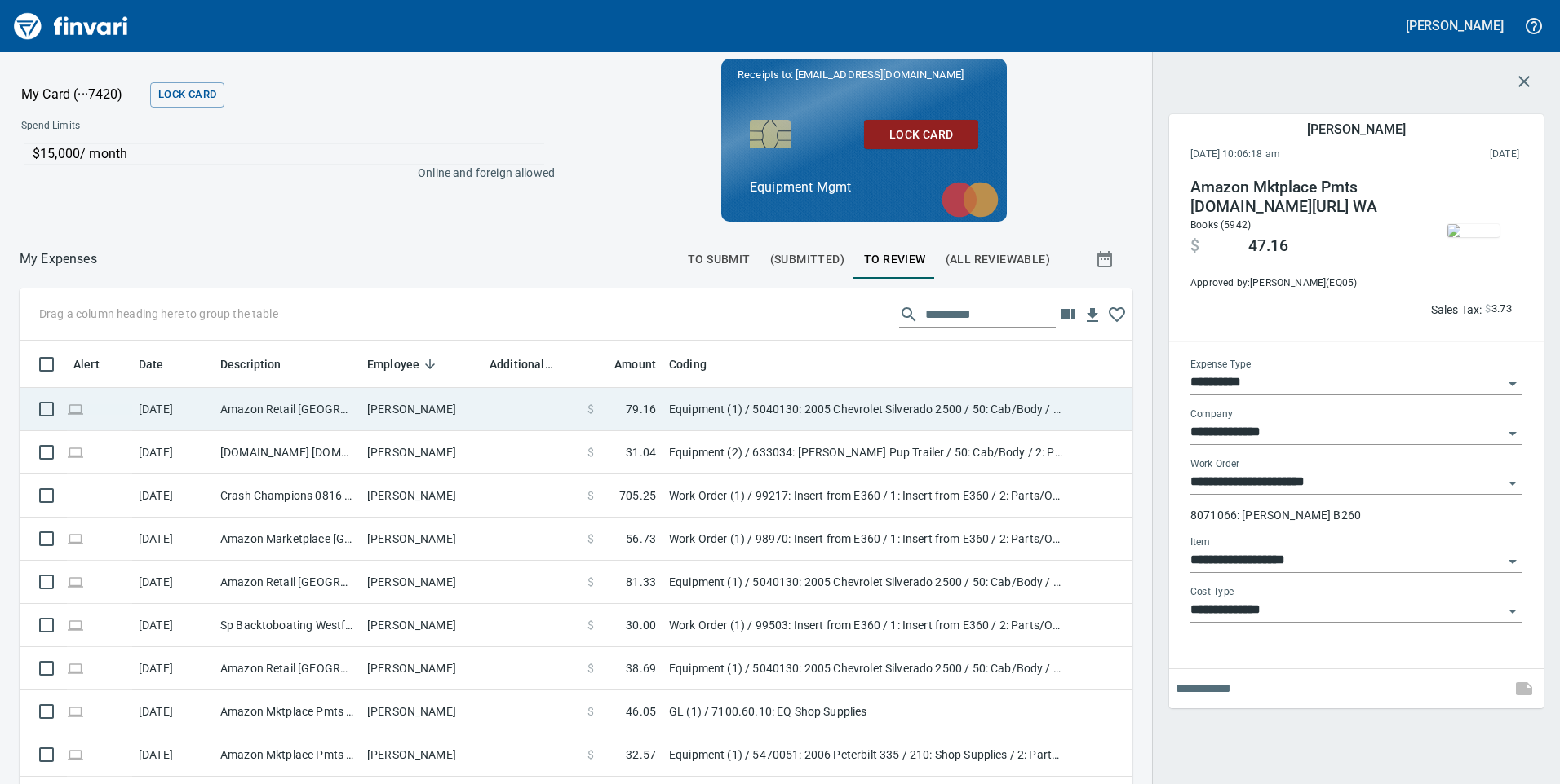
click at [507, 401] on td at bounding box center [531, 410] width 98 height 43
type input "*********"
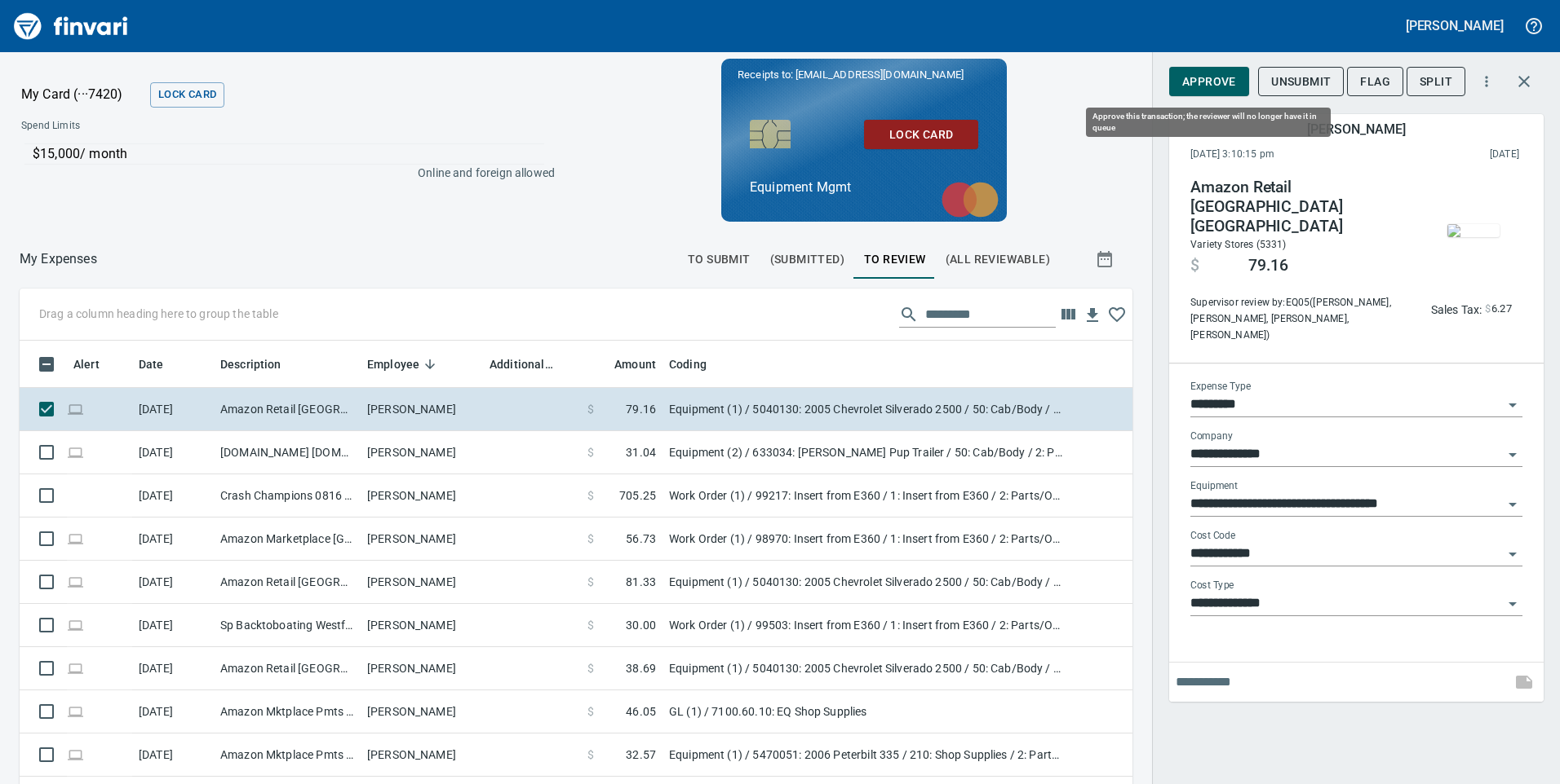
scroll to position [593, 1076]
click at [1227, 82] on span "Approve" at bounding box center [1208, 81] width 54 height 20
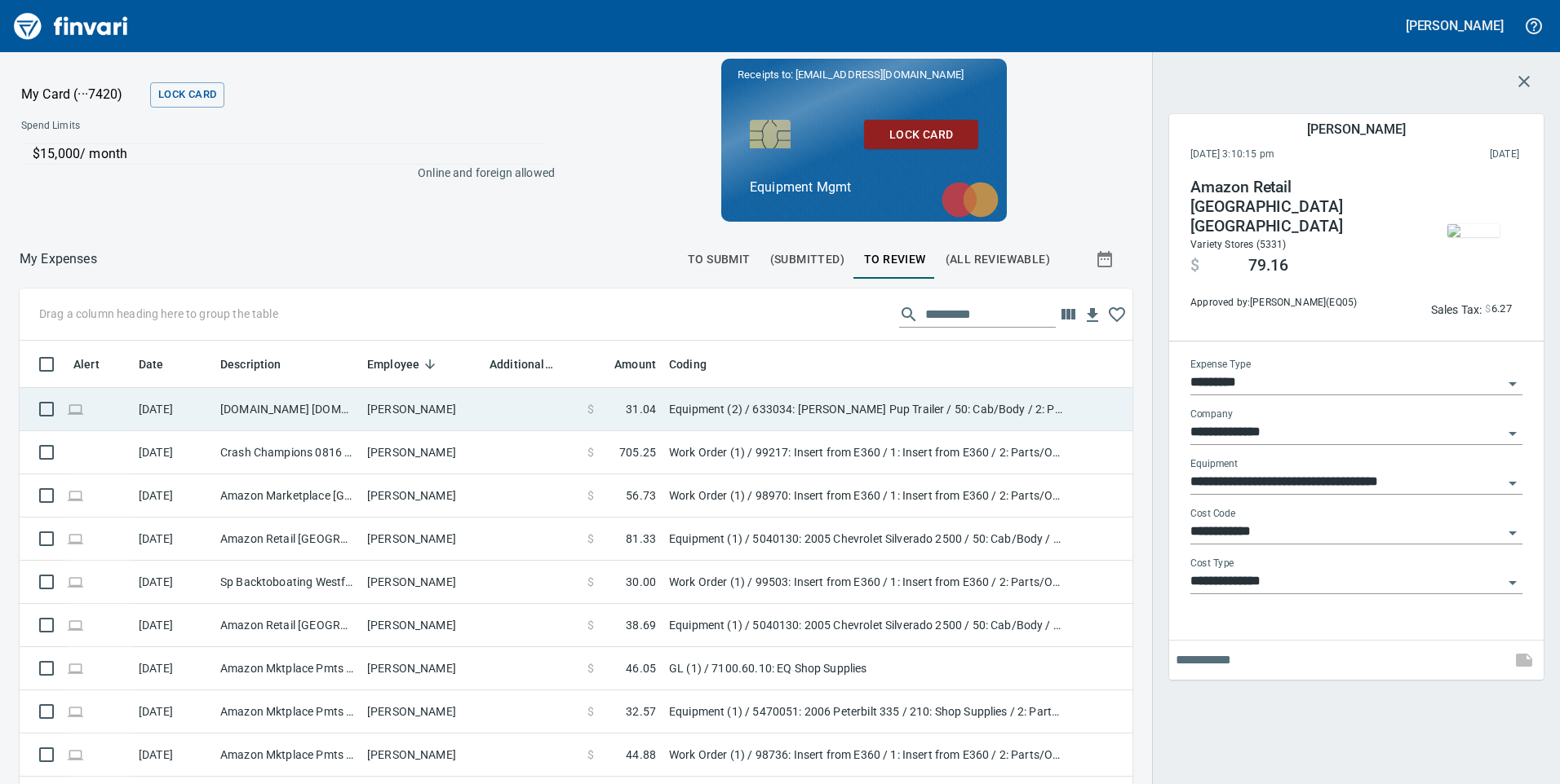
click at [543, 410] on td at bounding box center [531, 410] width 98 height 43
type input "**********"
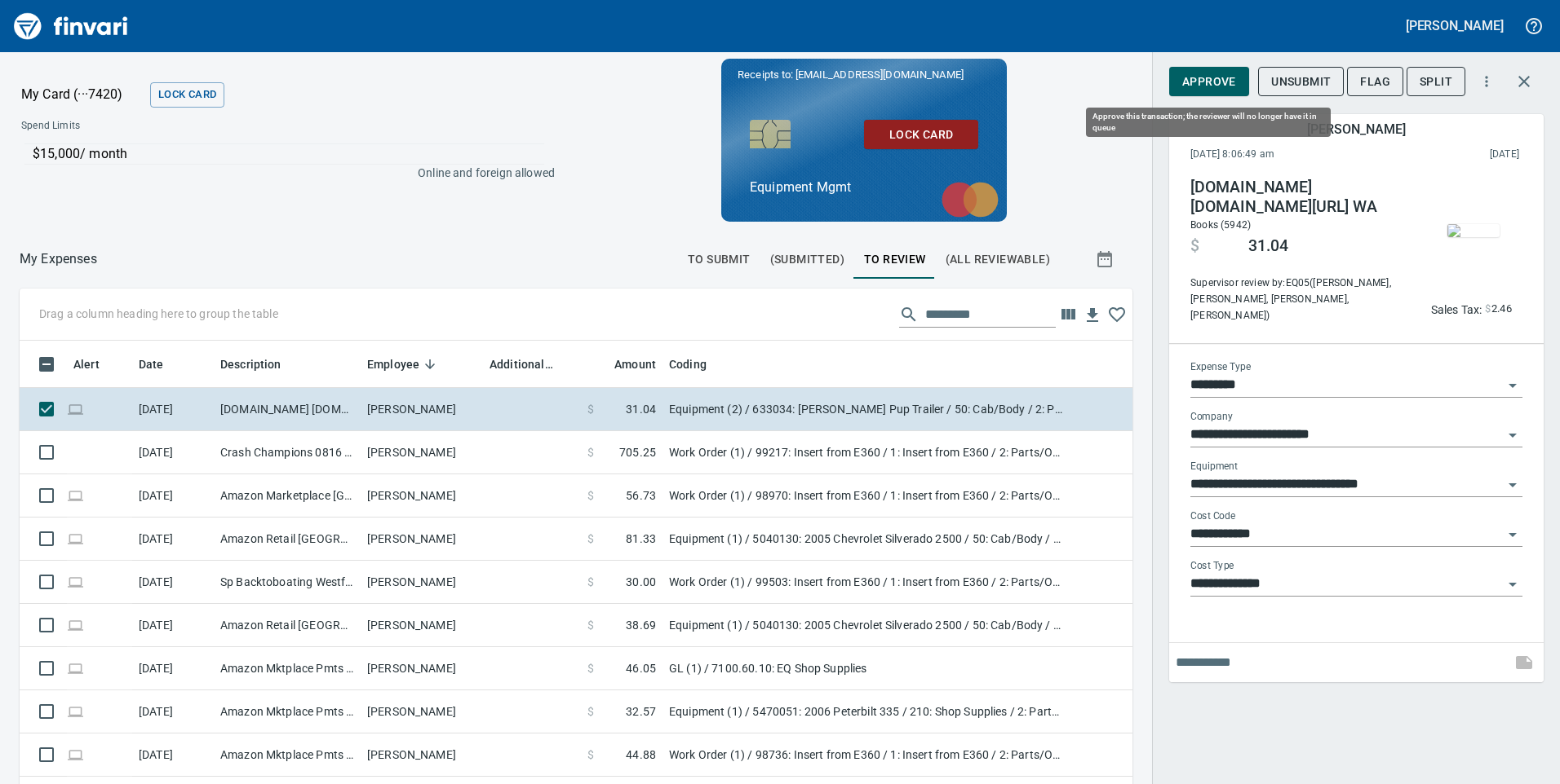
click at [1224, 83] on span "Approve" at bounding box center [1208, 81] width 54 height 20
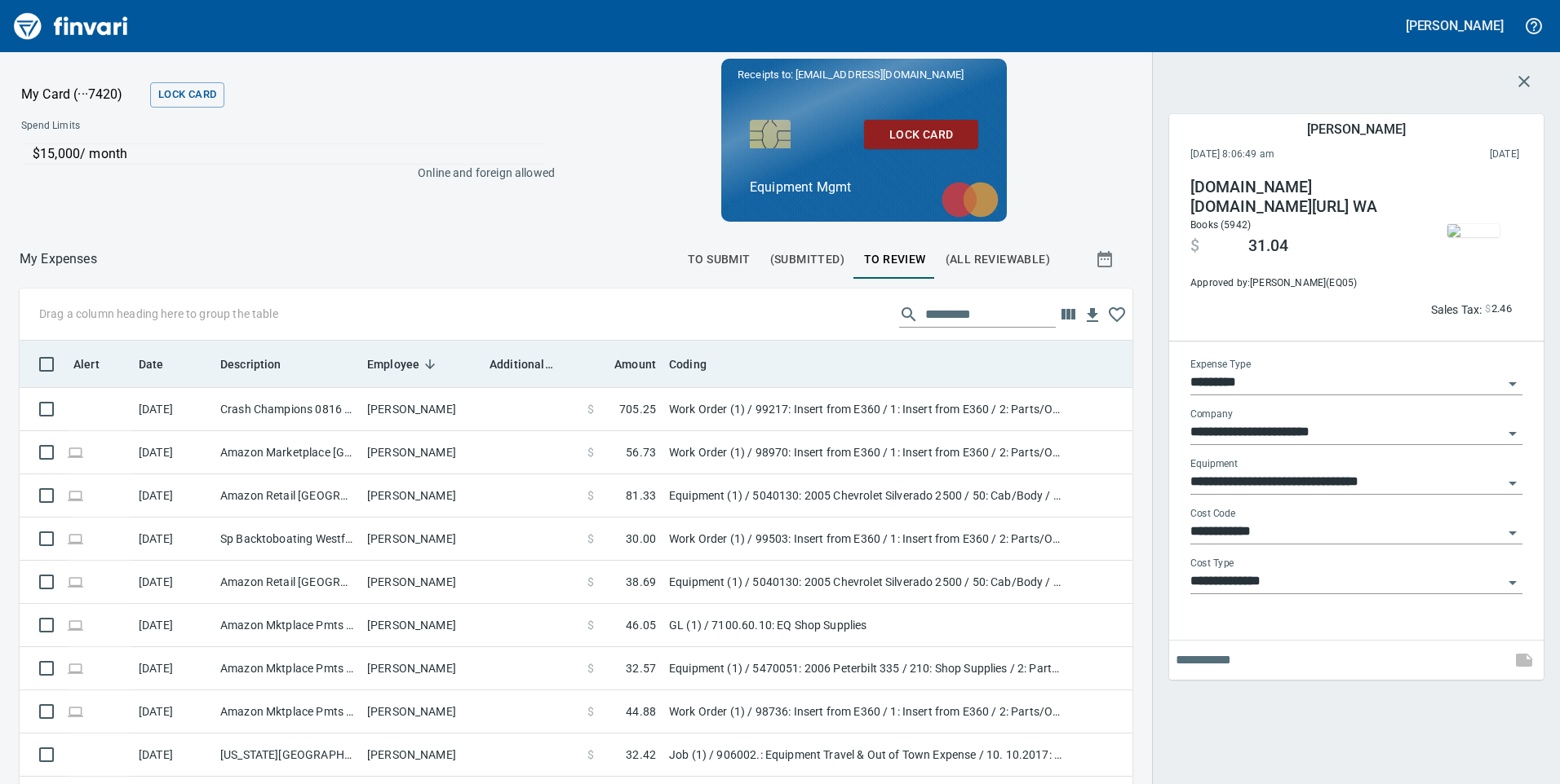
scroll to position [593, 1076]
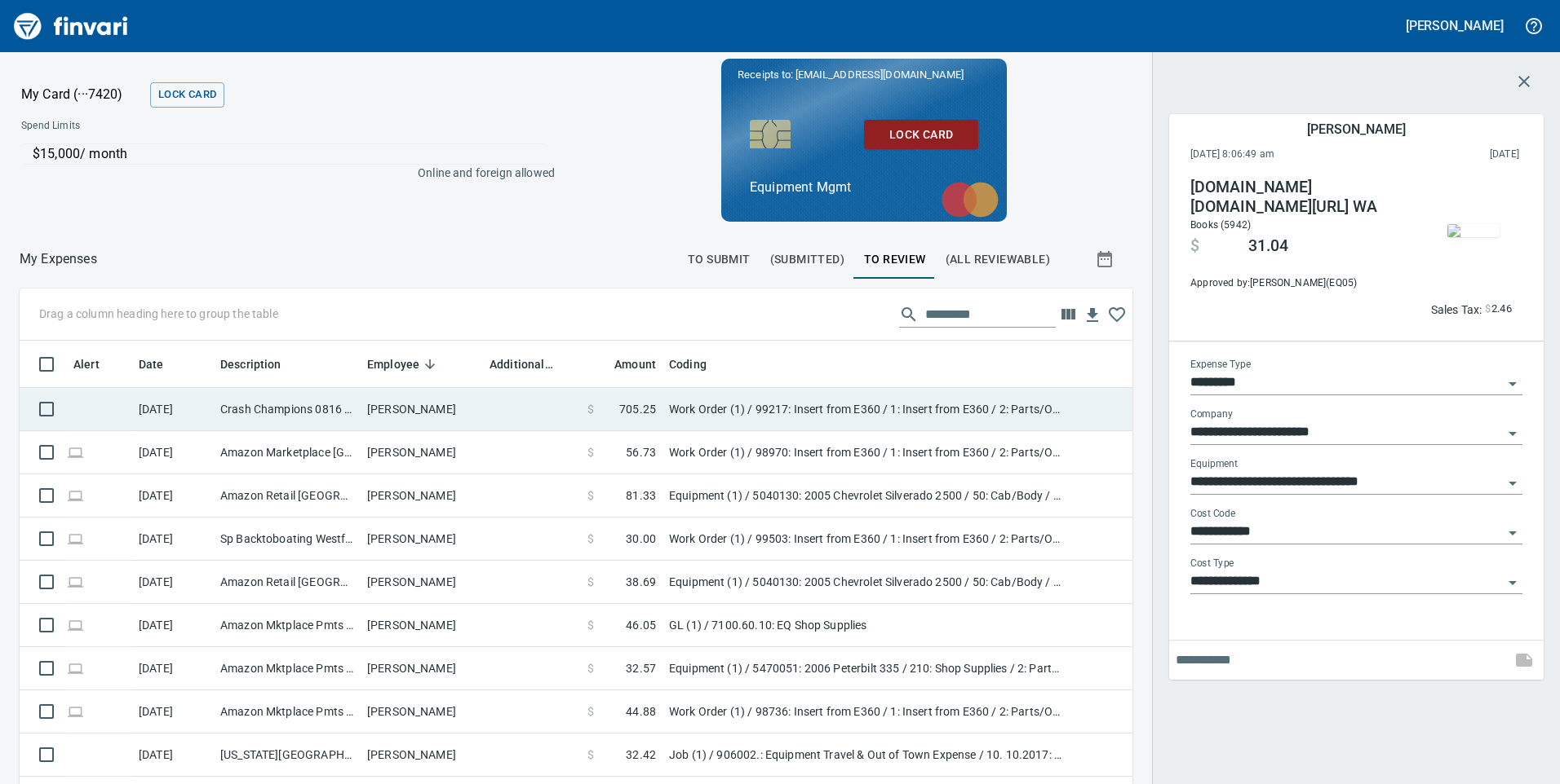
click at [524, 408] on td at bounding box center [531, 410] width 98 height 43
type input "**********"
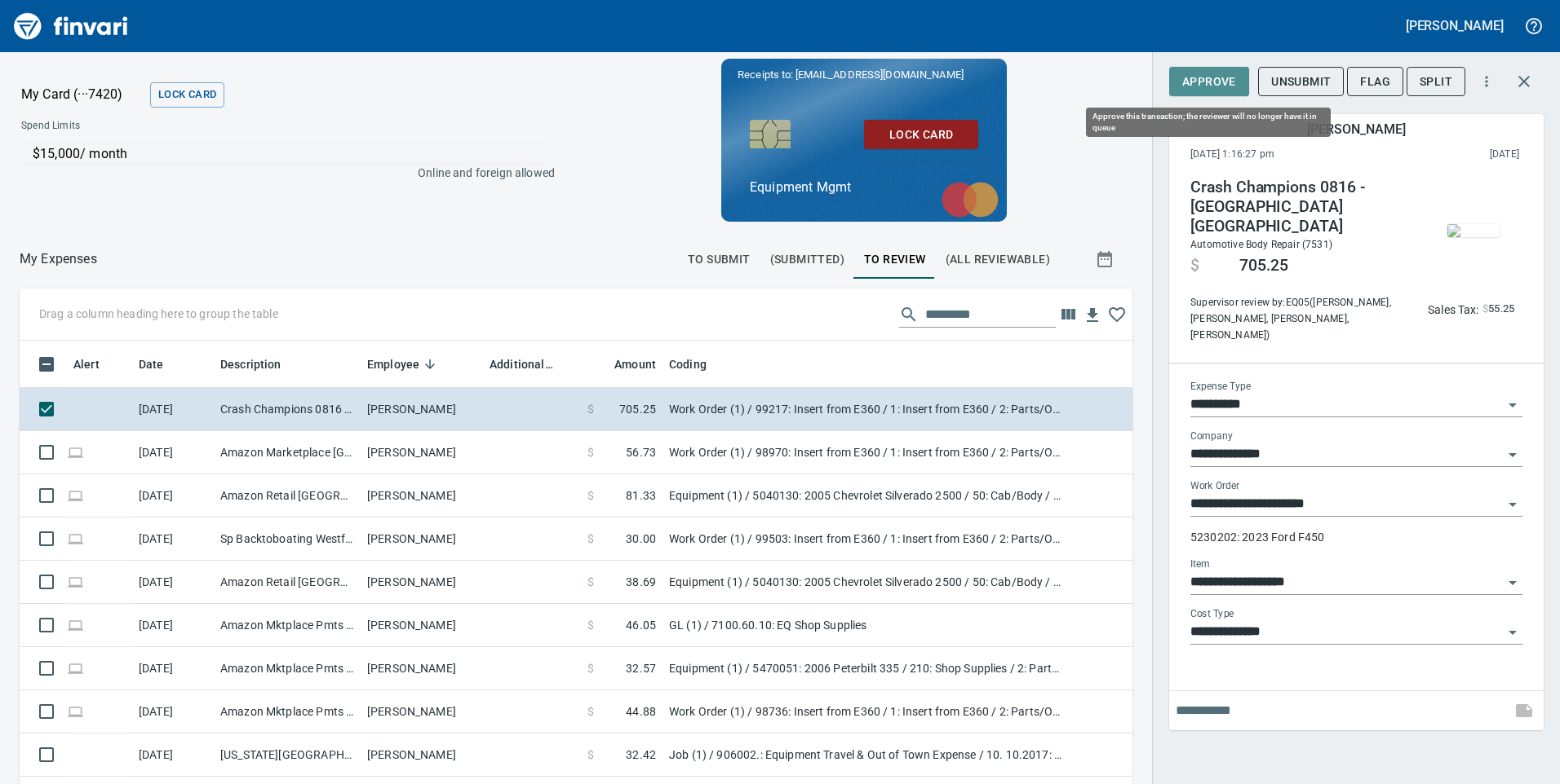
click at [1215, 76] on span "Approve" at bounding box center [1208, 81] width 54 height 20
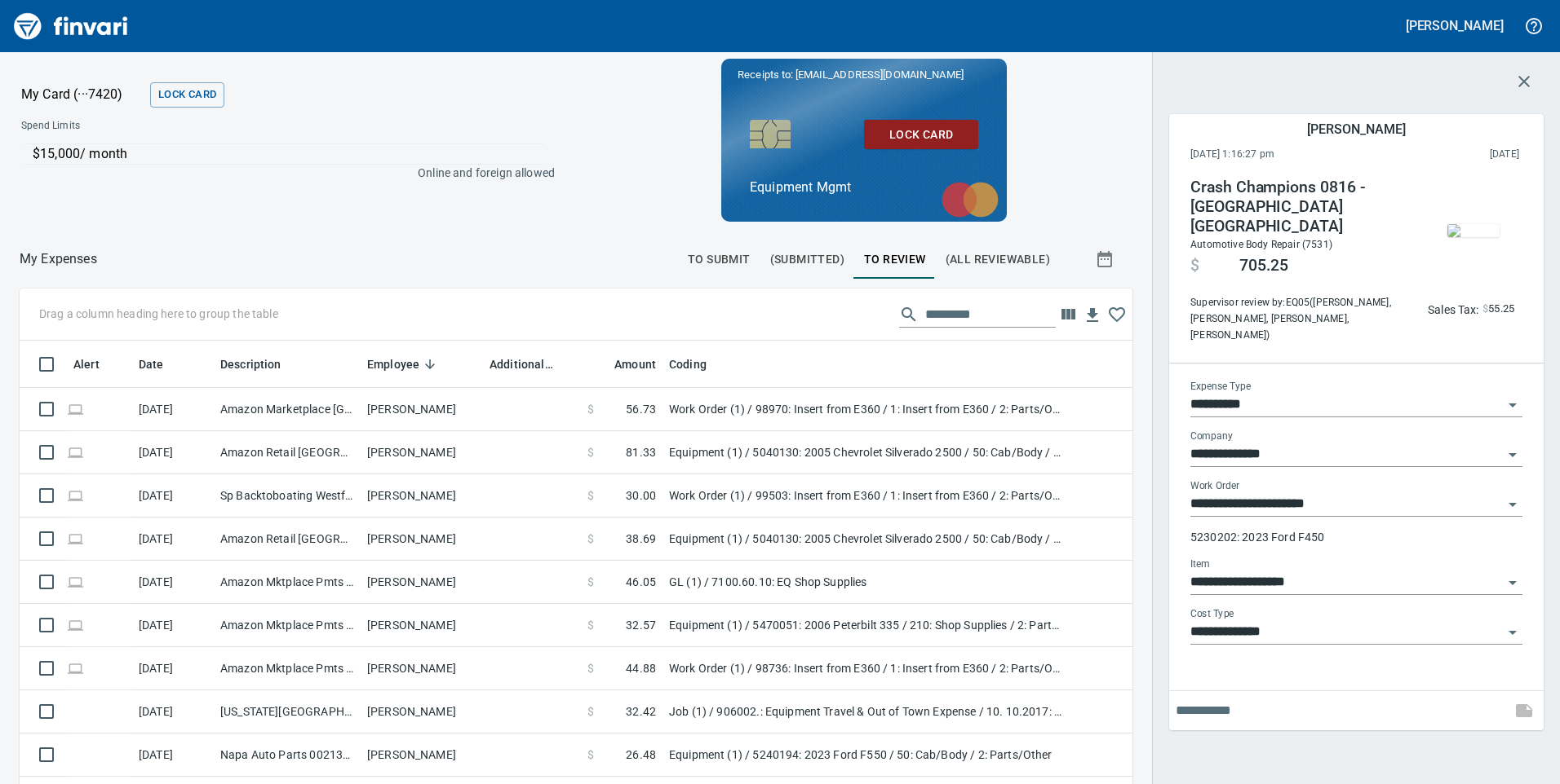
scroll to position [593, 1076]
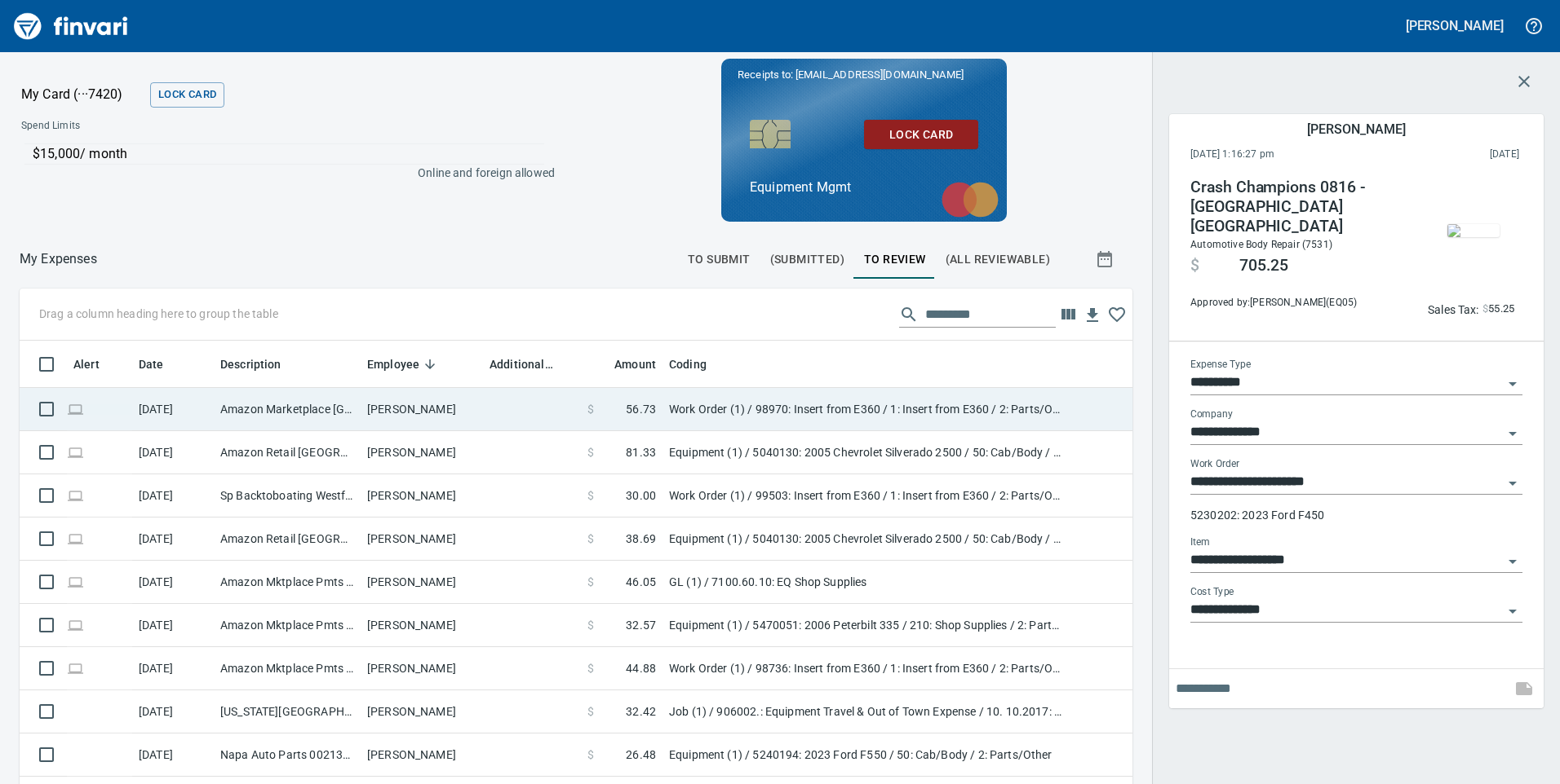
click at [553, 421] on td at bounding box center [531, 410] width 98 height 43
type input "**********"
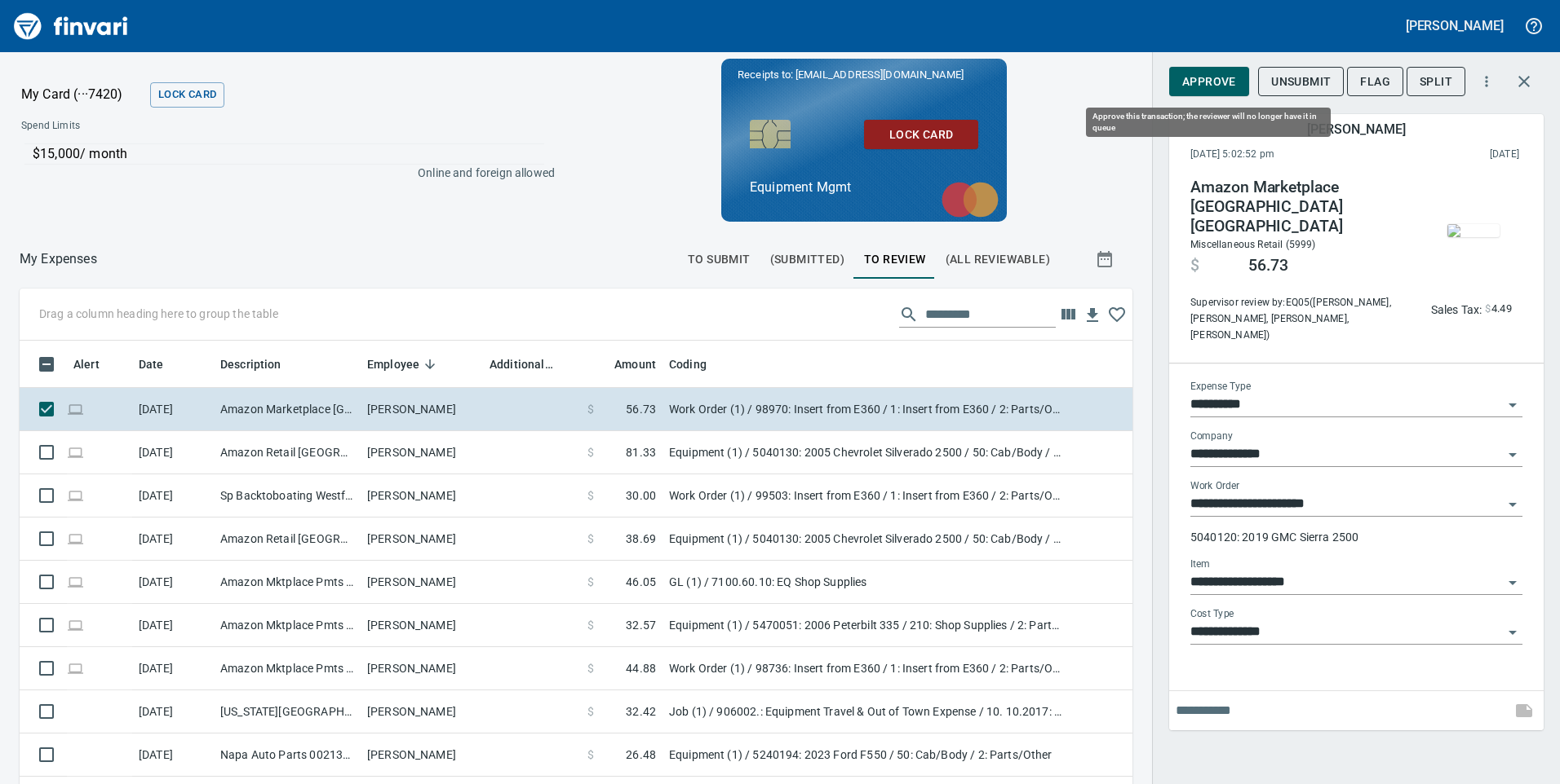
click at [1211, 82] on span "Approve" at bounding box center [1208, 81] width 54 height 20
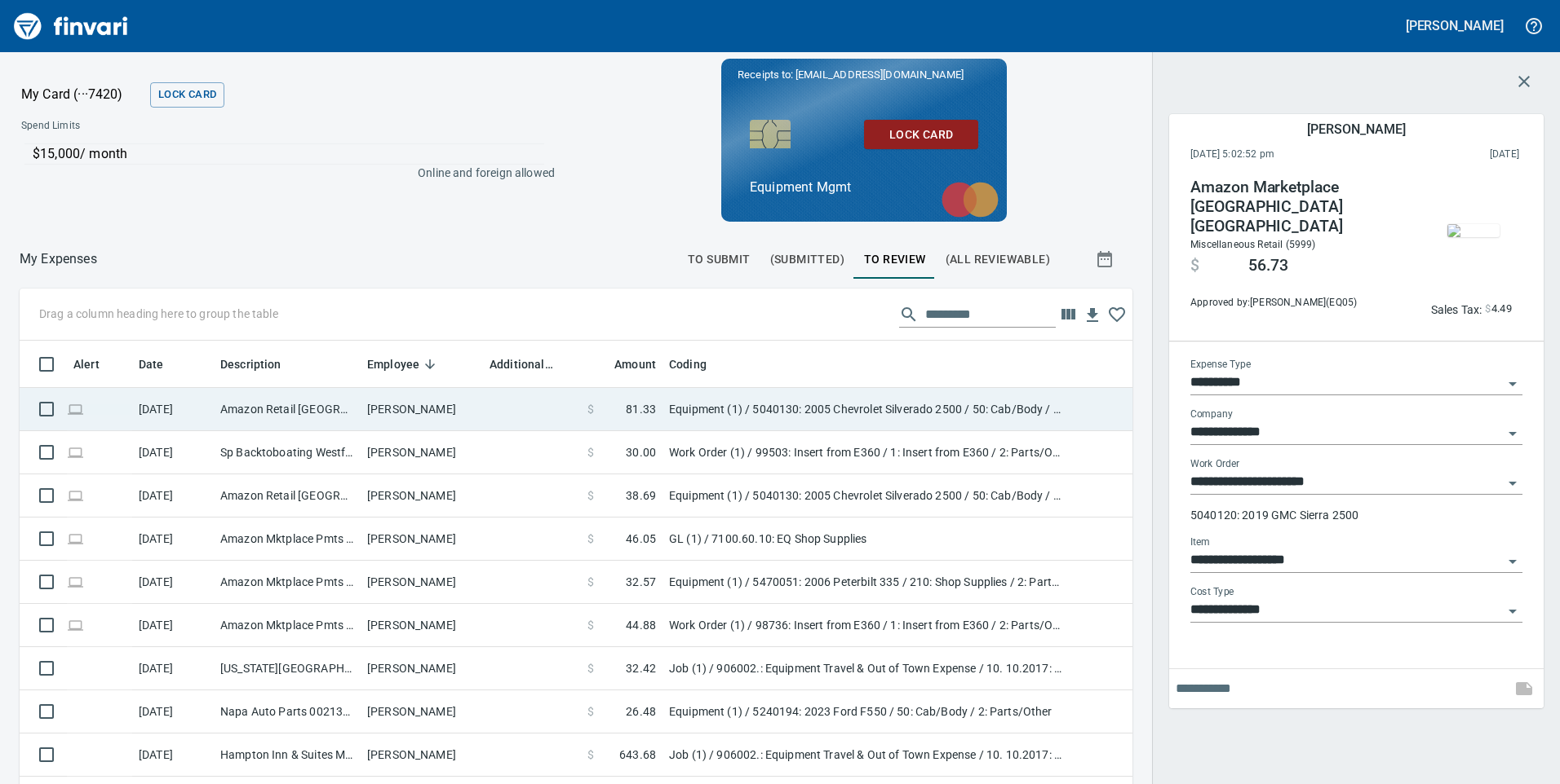
scroll to position [593, 1076]
click at [510, 415] on td at bounding box center [531, 410] width 98 height 43
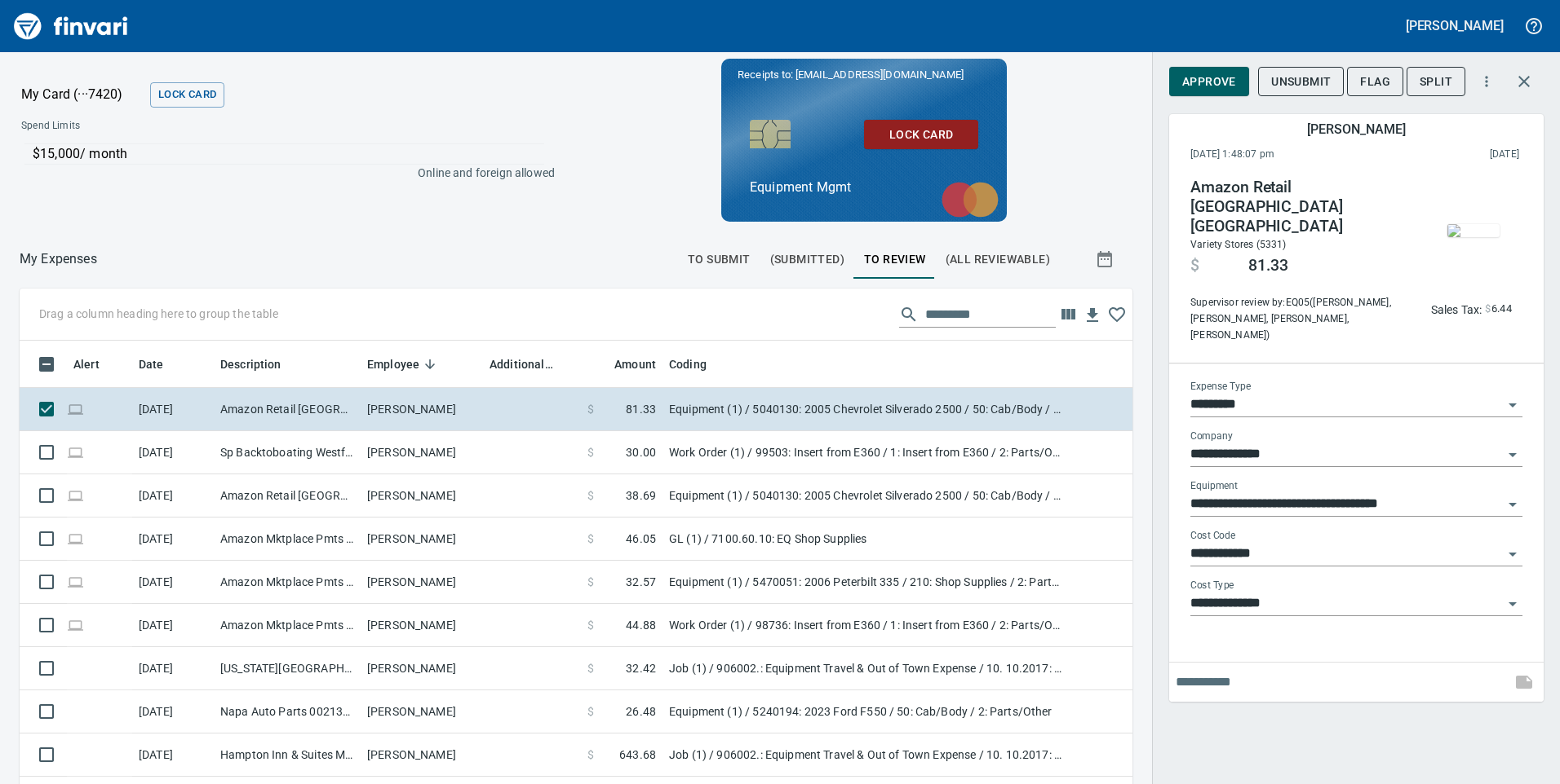
scroll to position [593, 1076]
click at [1226, 75] on span "Approve" at bounding box center [1208, 81] width 54 height 20
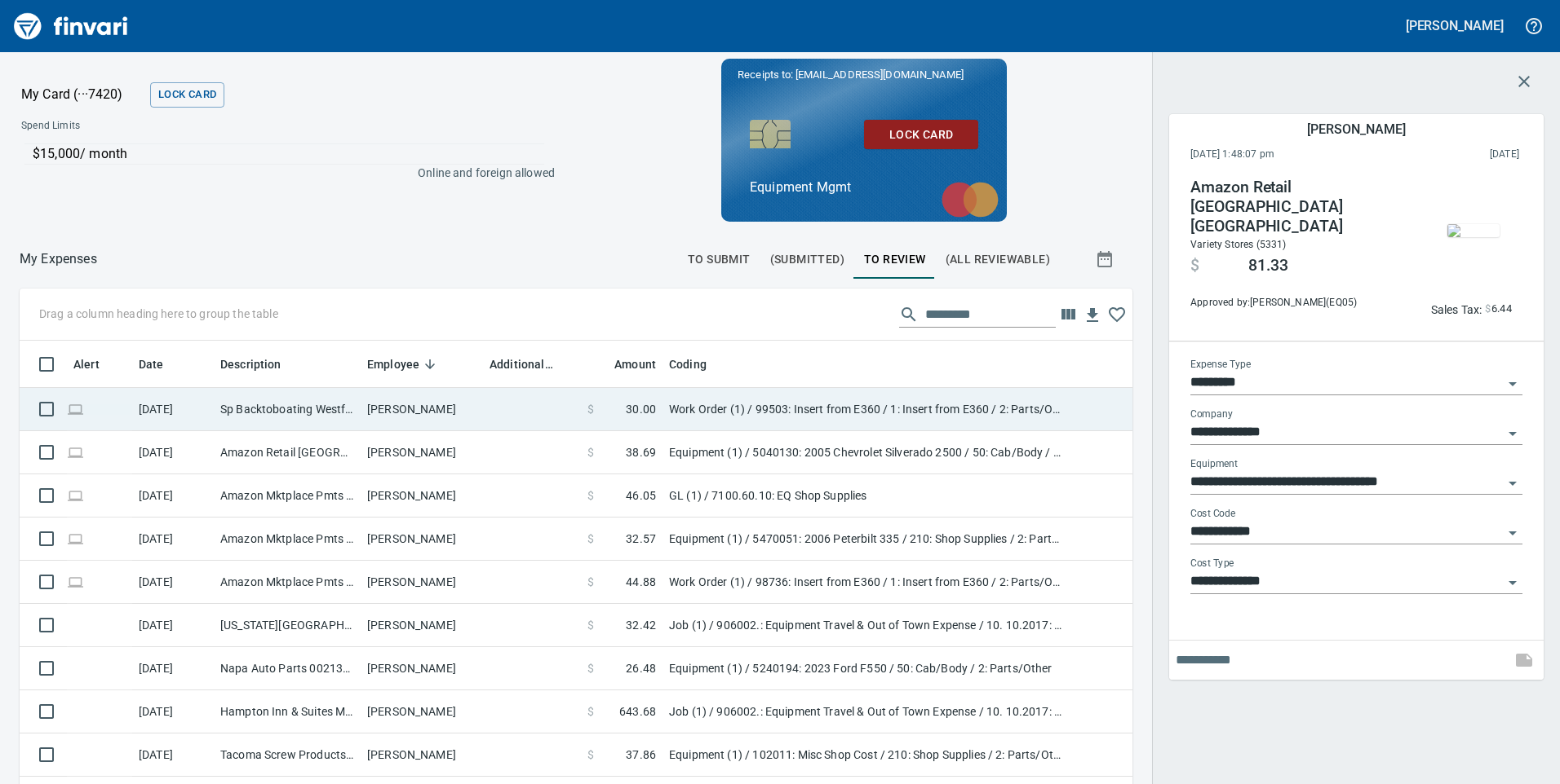
click at [499, 414] on td at bounding box center [531, 410] width 98 height 43
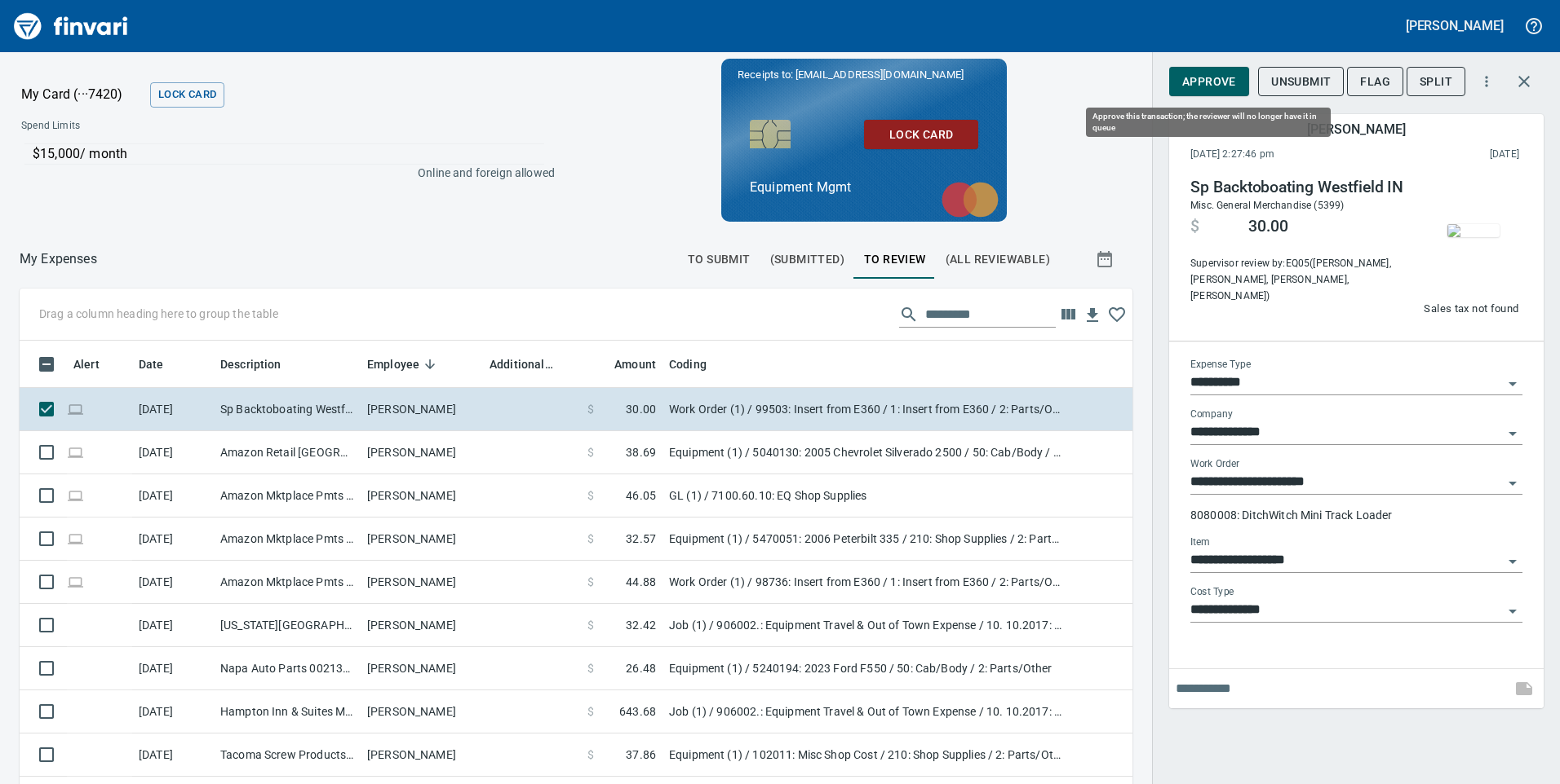
click at [1201, 82] on span "Approve" at bounding box center [1208, 81] width 54 height 20
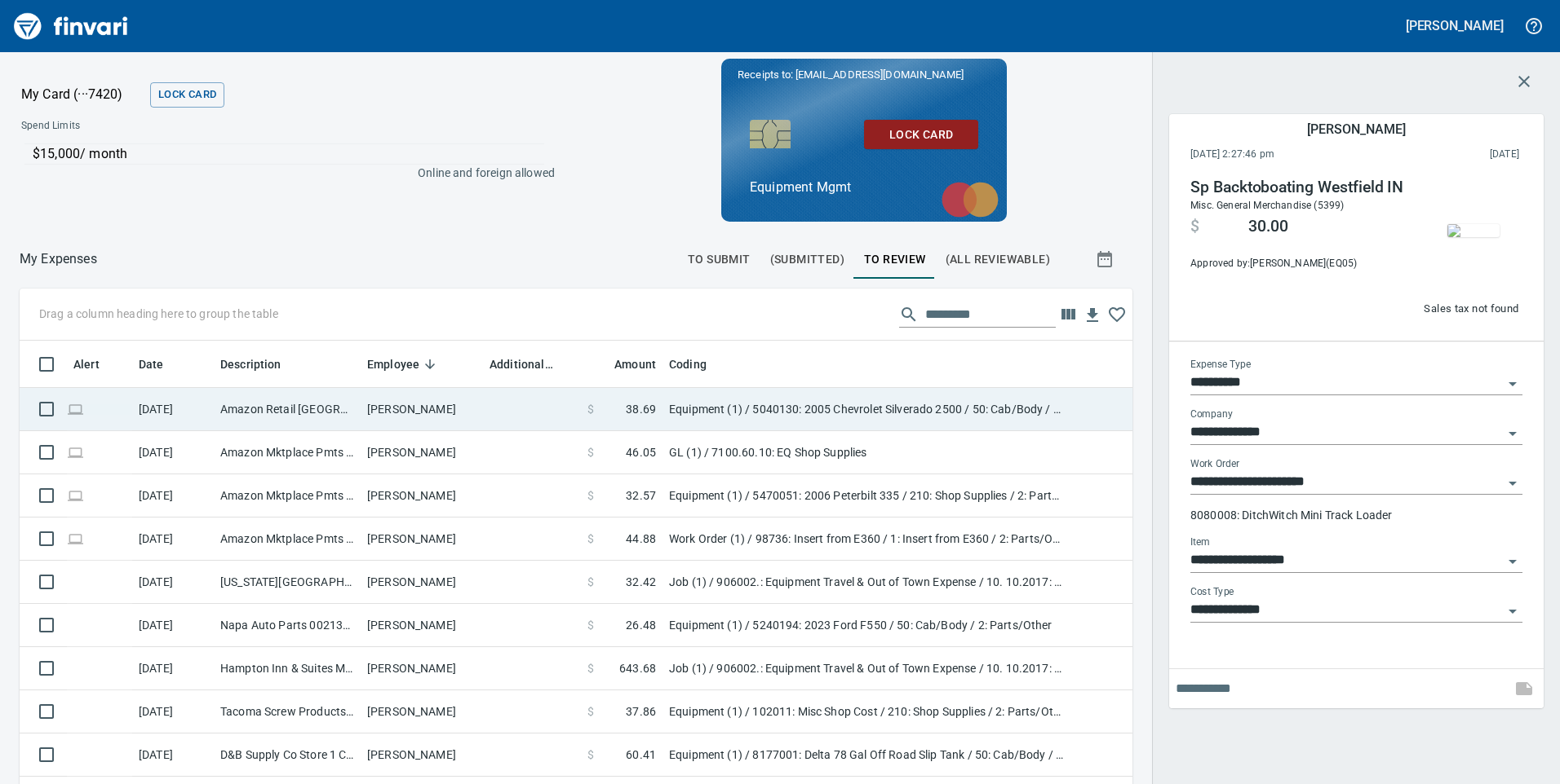
click at [507, 411] on td at bounding box center [531, 410] width 98 height 43
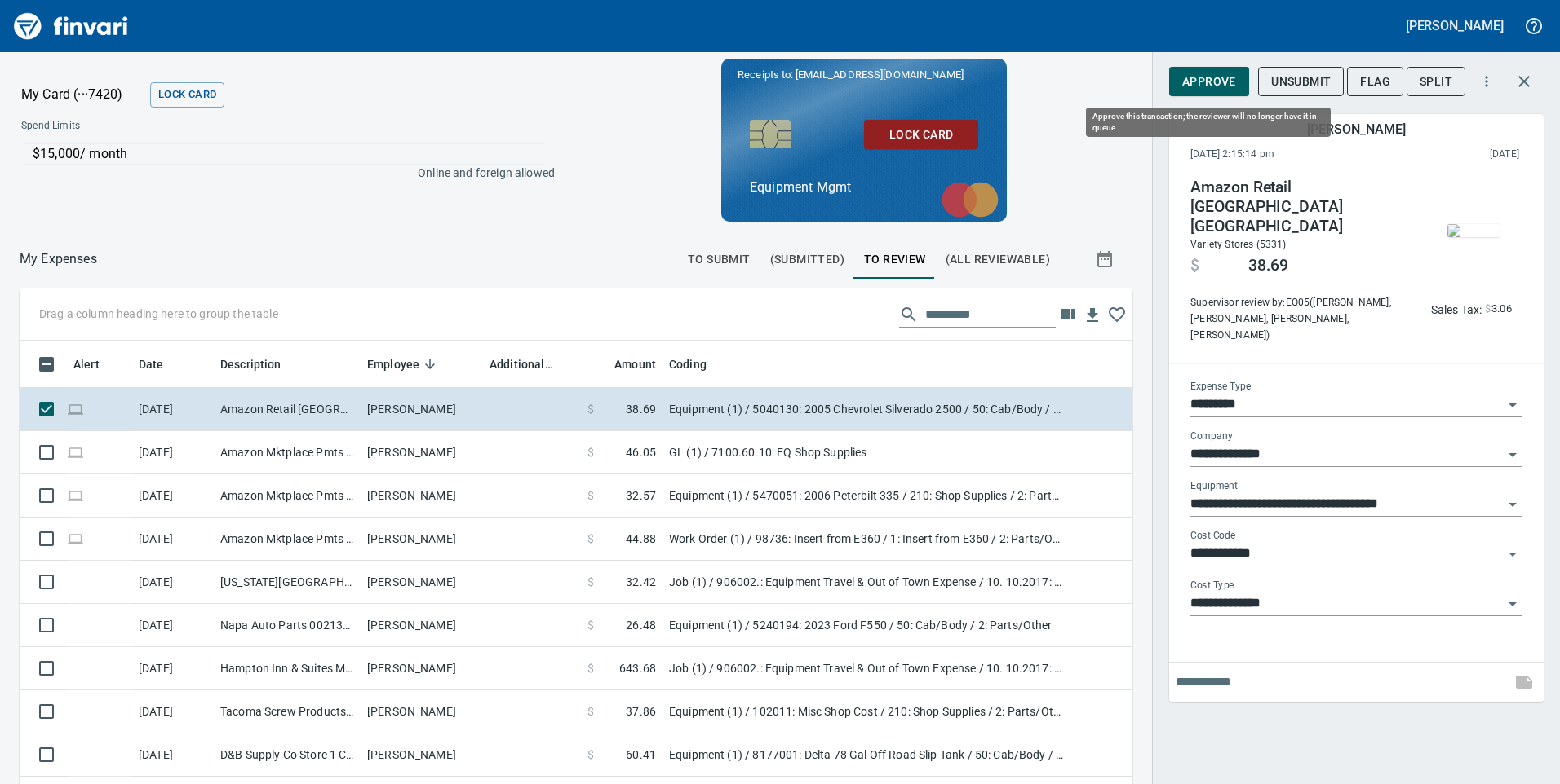
click at [1204, 82] on span "Approve" at bounding box center [1208, 81] width 54 height 20
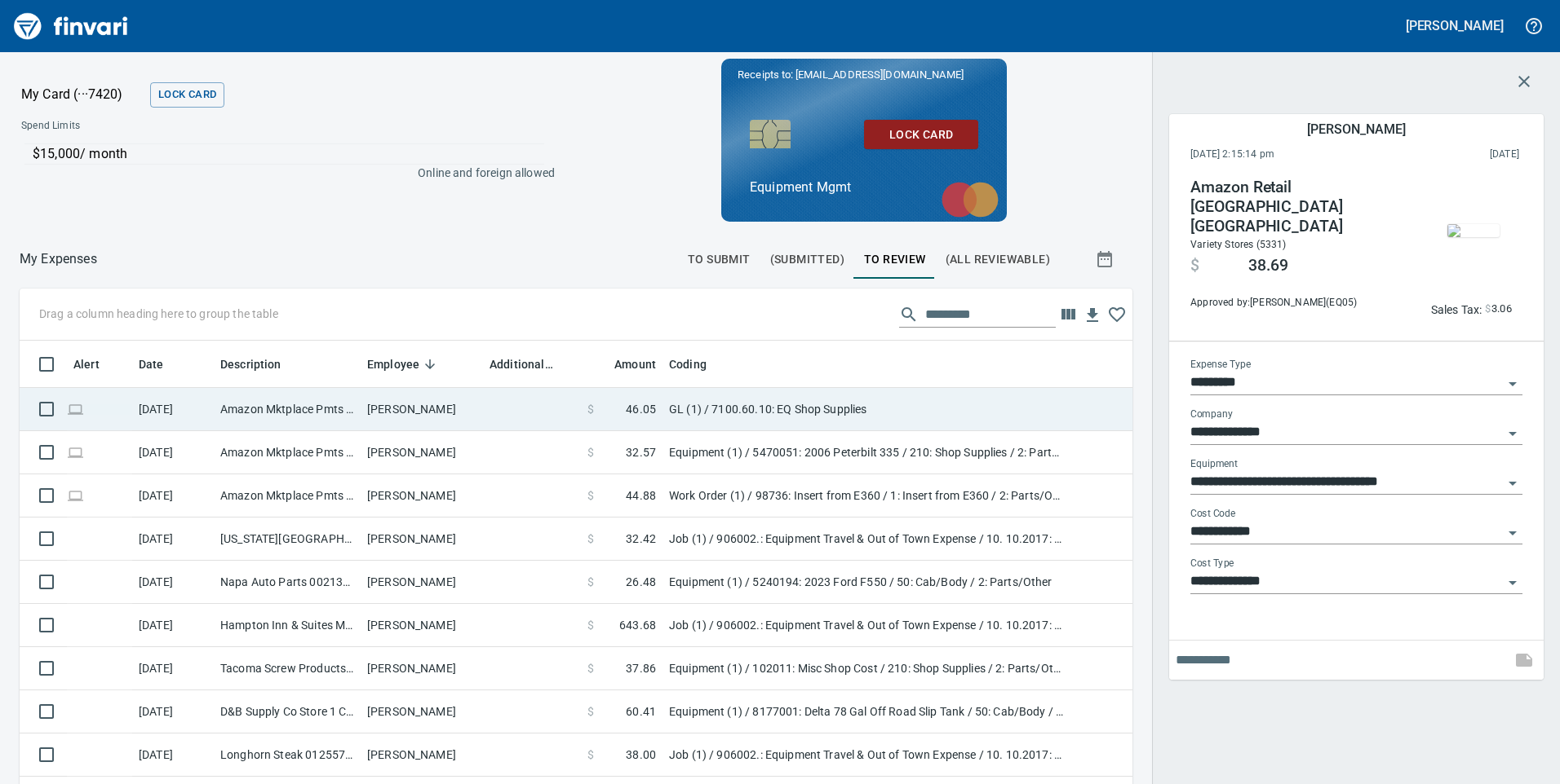
scroll to position [593, 1076]
click at [539, 412] on td at bounding box center [531, 410] width 98 height 43
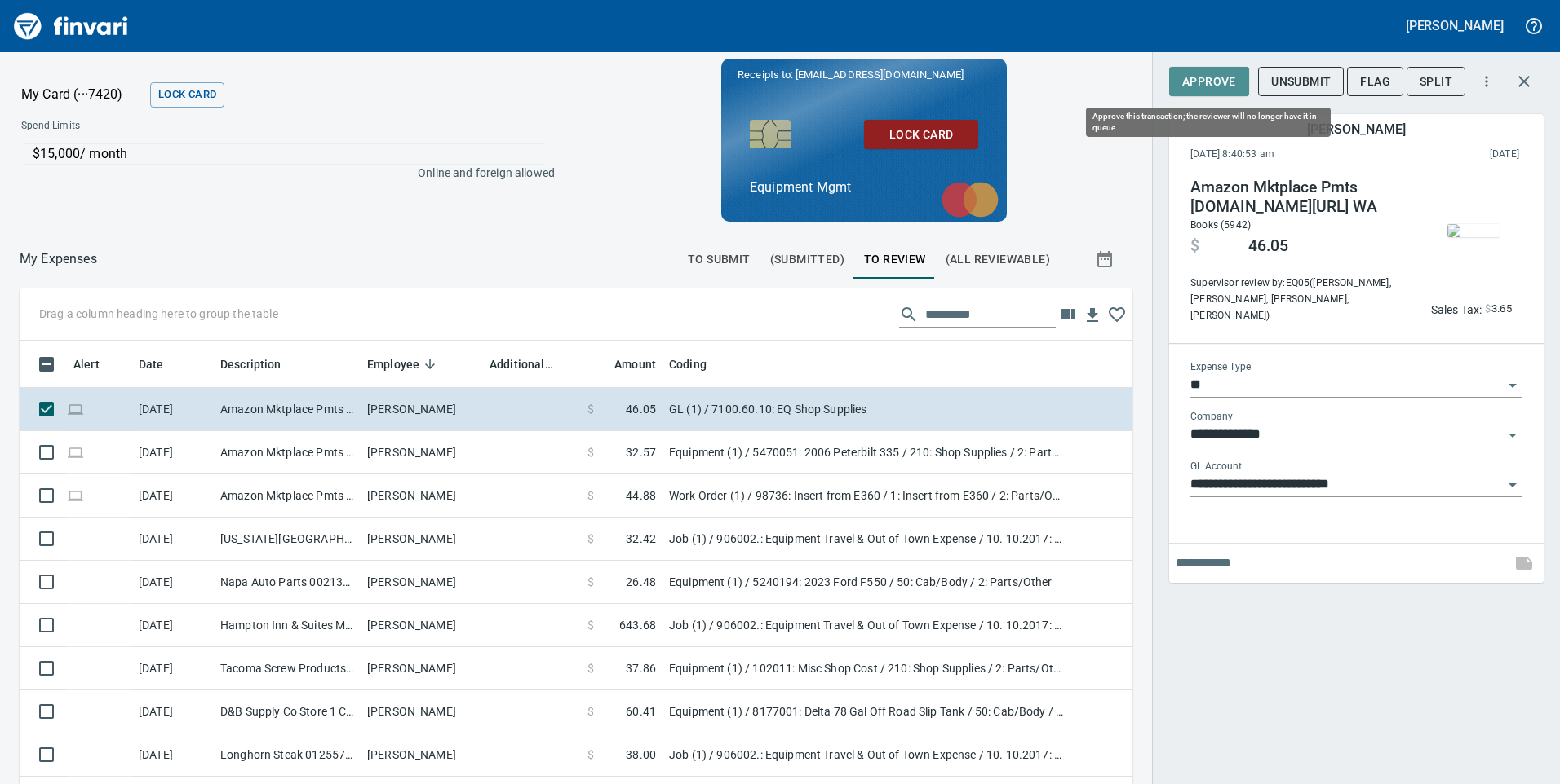
click at [1218, 83] on span "Approve" at bounding box center [1208, 81] width 54 height 20
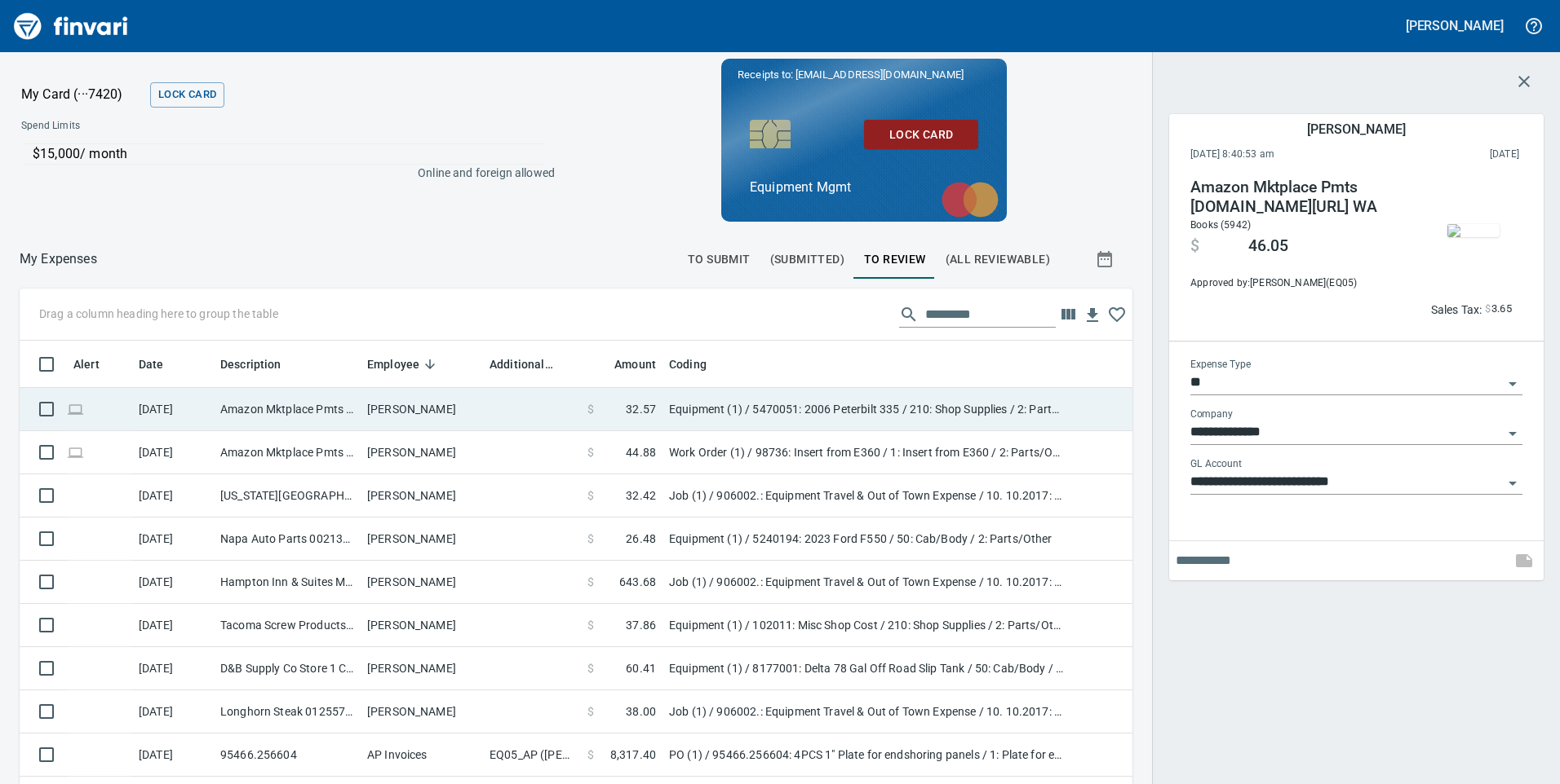
click at [539, 416] on td at bounding box center [531, 410] width 98 height 43
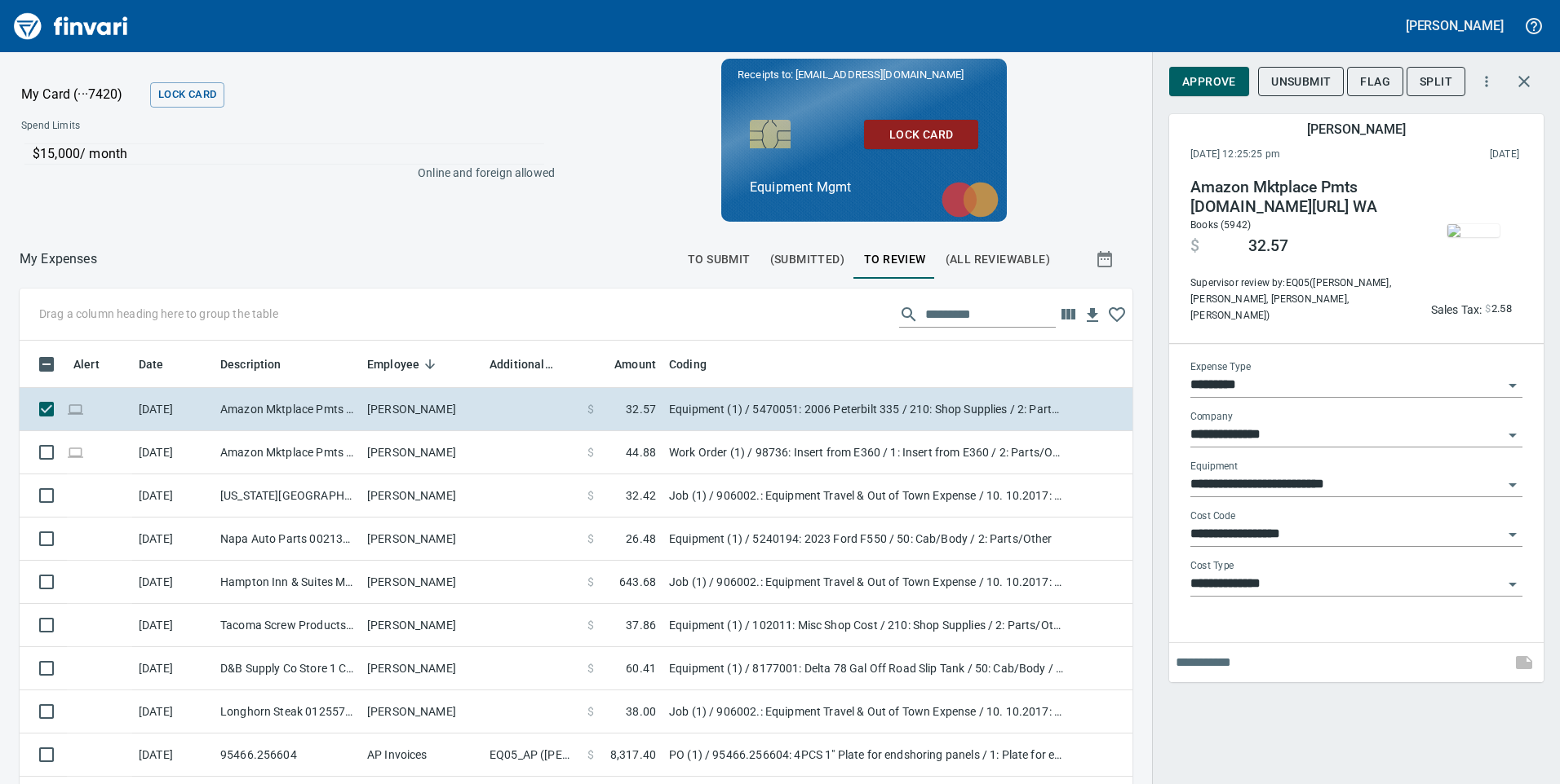
scroll to position [593, 1076]
click at [1234, 86] on span "Approve" at bounding box center [1208, 81] width 54 height 20
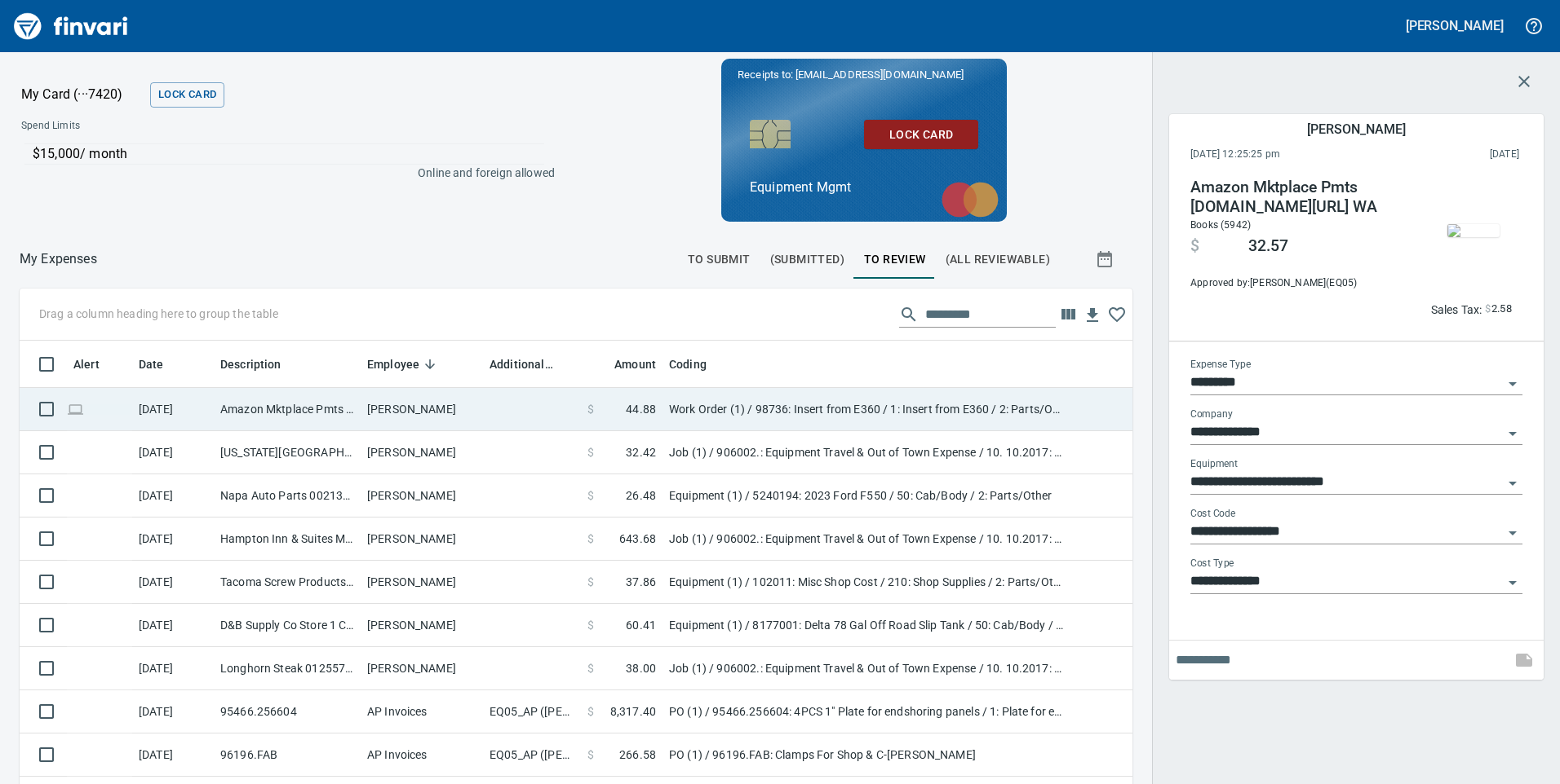
click at [528, 407] on td at bounding box center [531, 410] width 98 height 43
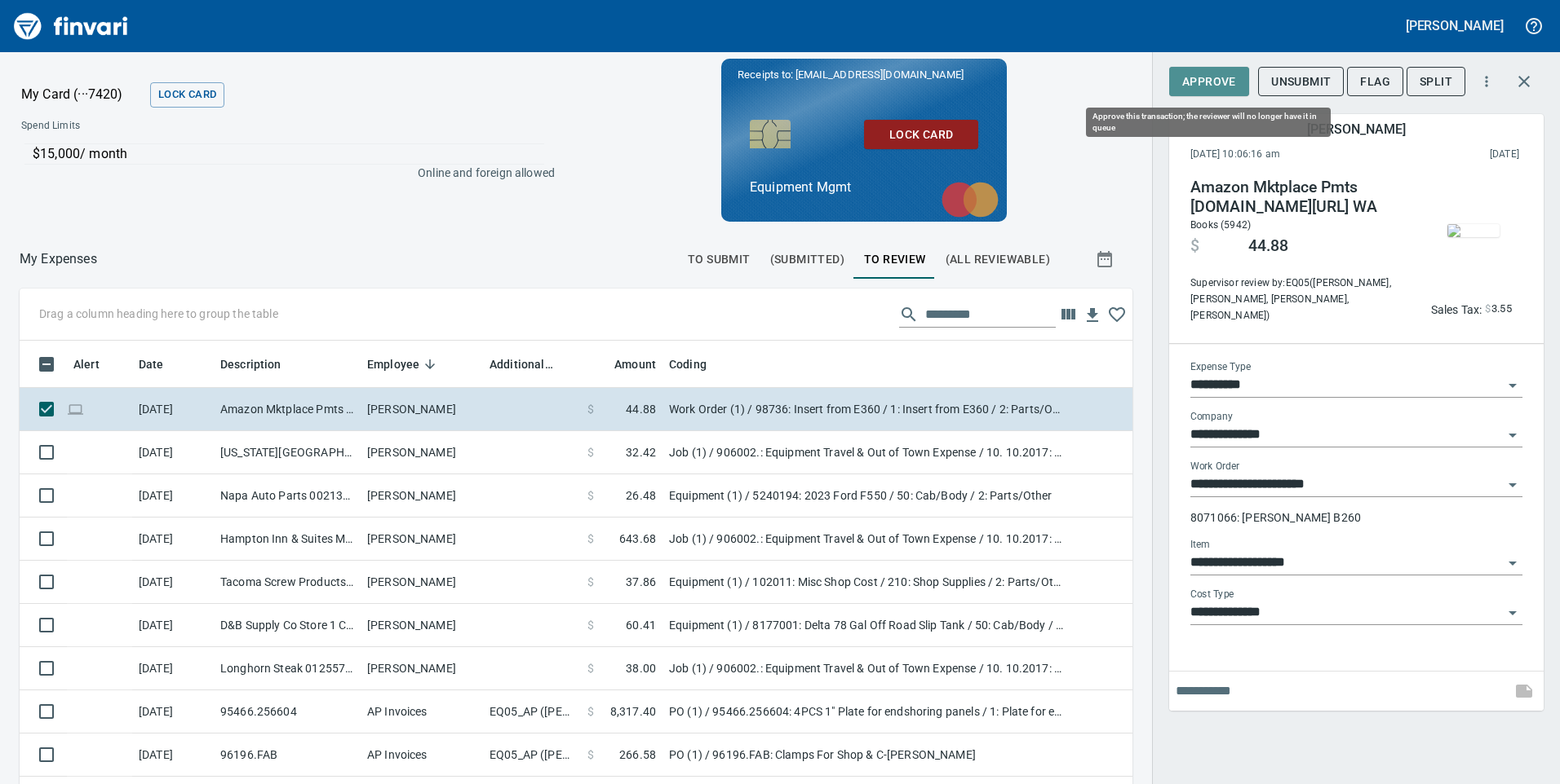
click at [1229, 80] on span "Approve" at bounding box center [1208, 81] width 54 height 20
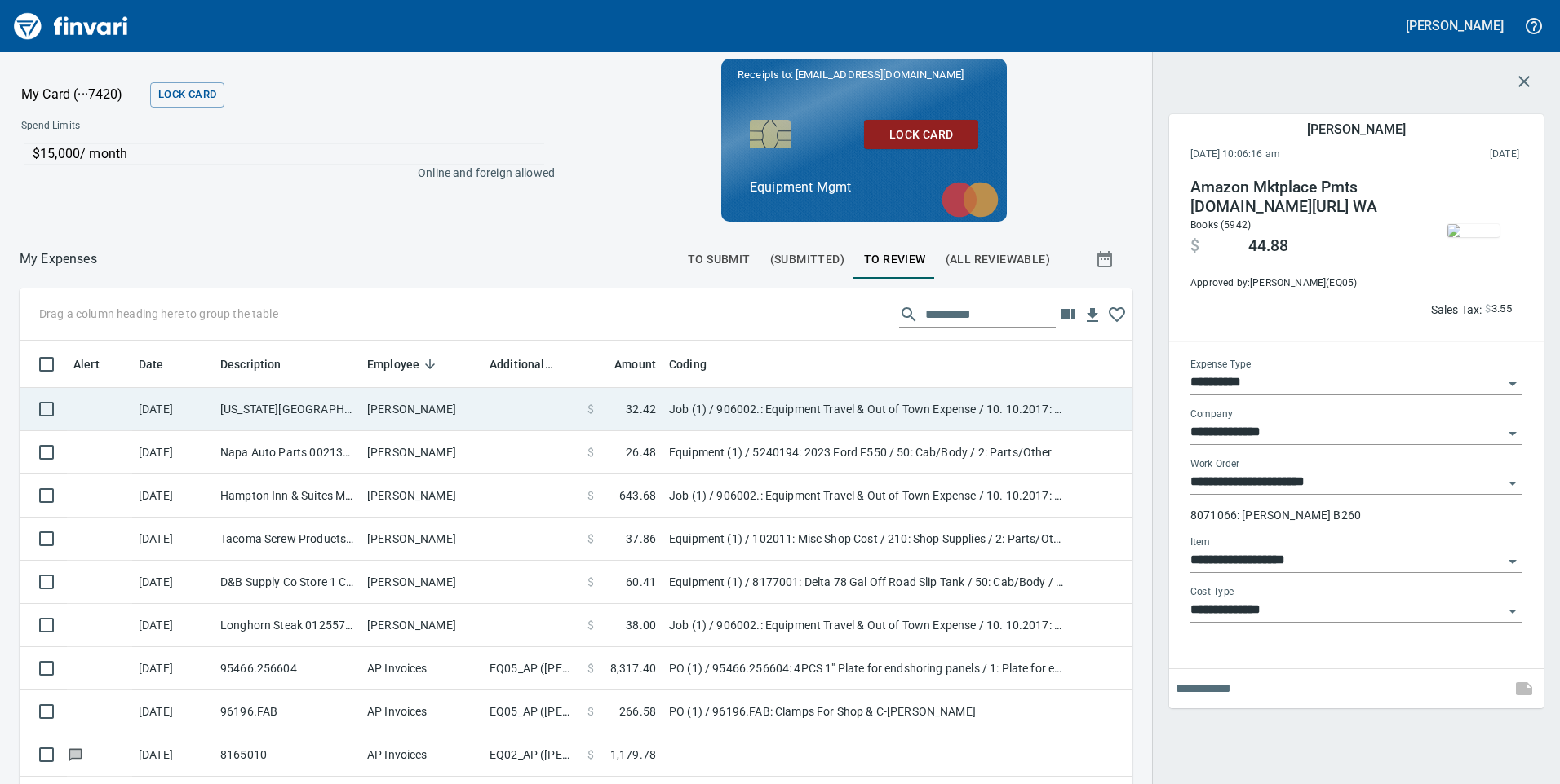
scroll to position [593, 1076]
click at [509, 413] on td at bounding box center [531, 410] width 98 height 43
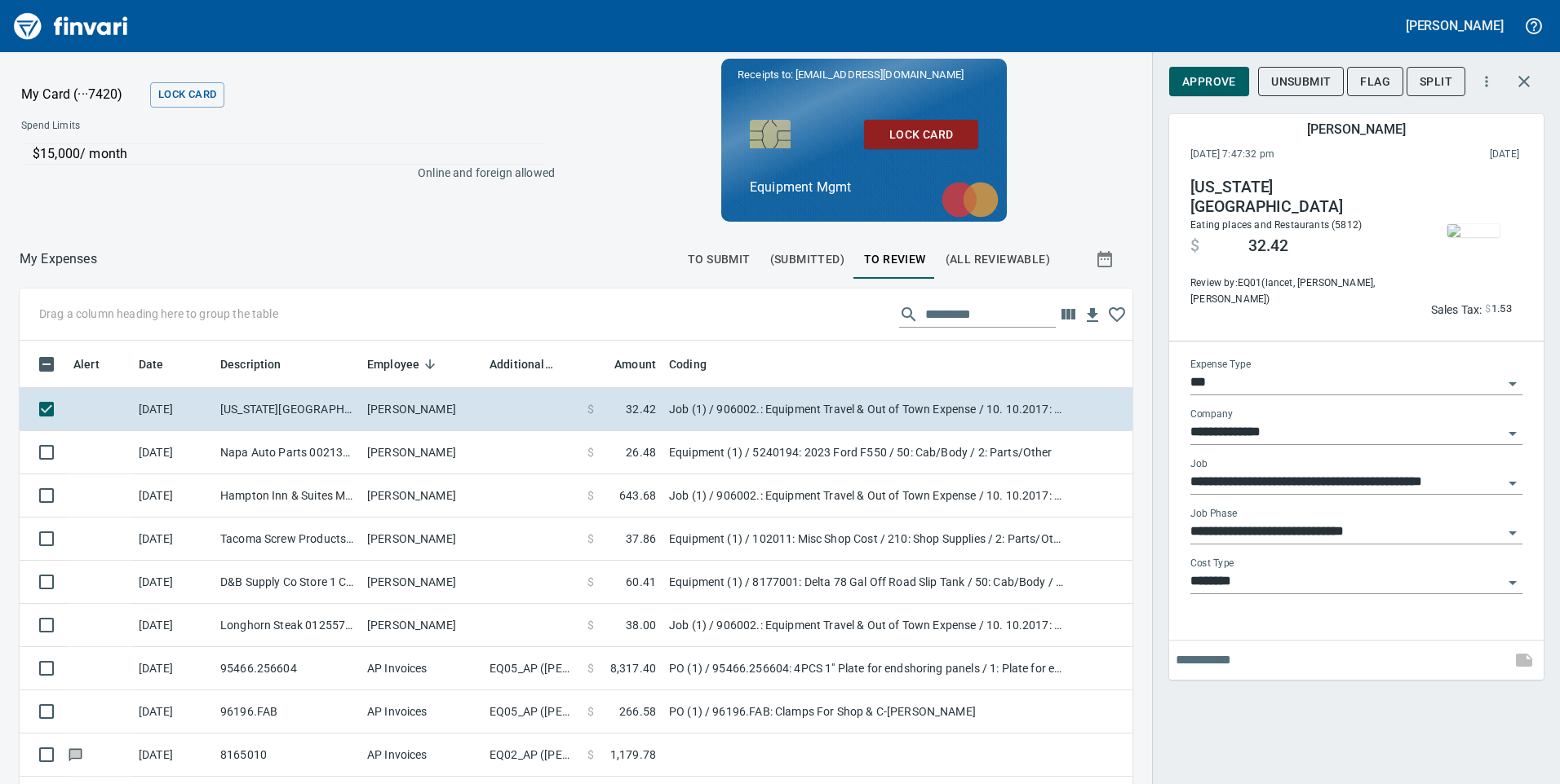
drag, startPoint x: 1207, startPoint y: 69, endPoint x: 1180, endPoint y: 84, distance: 30.9
click at [1208, 69] on button "Approve" at bounding box center [1208, 82] width 80 height 30
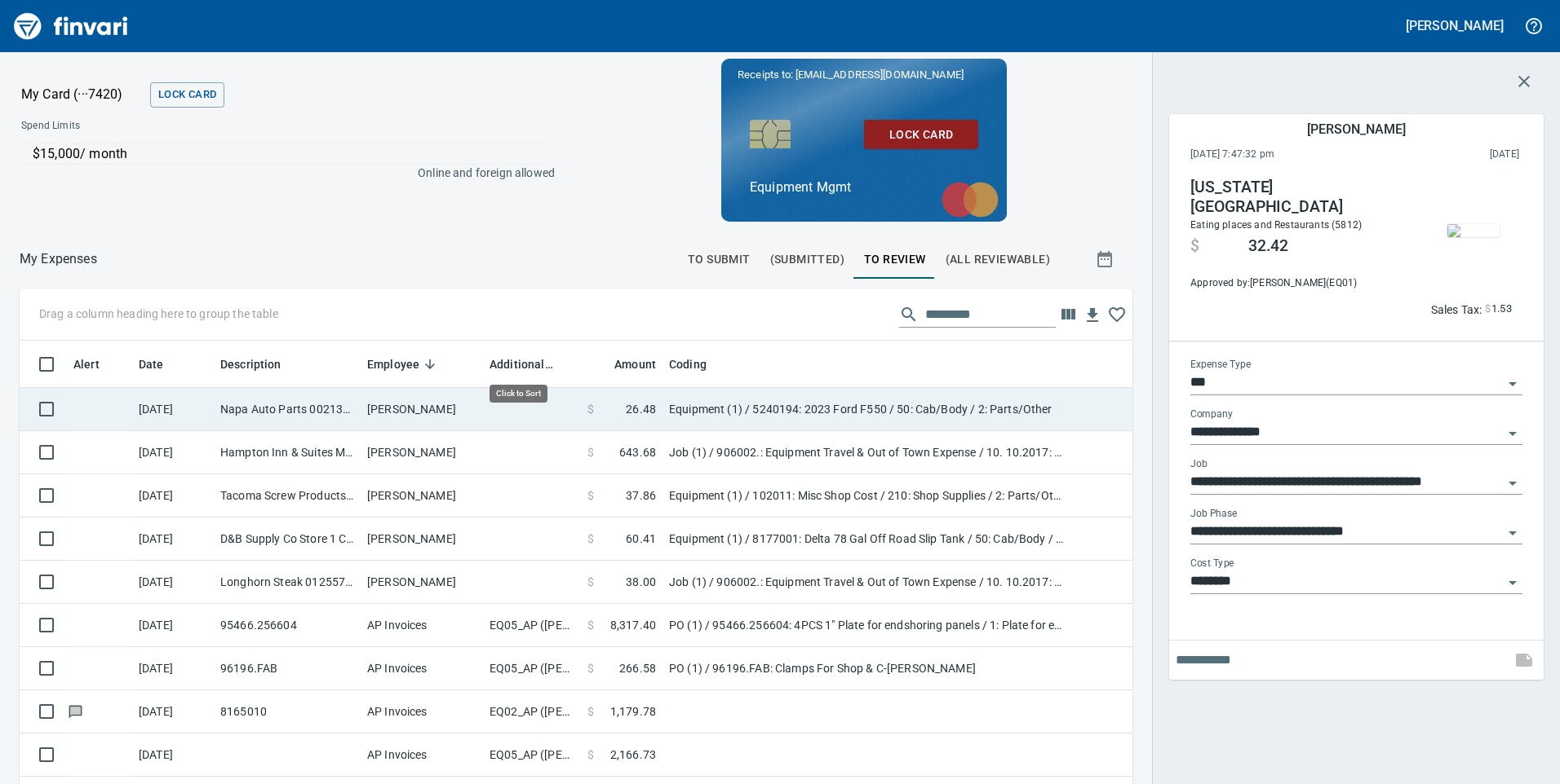
scroll to position [593, 1076]
click at [479, 411] on td "[PERSON_NAME]" at bounding box center [421, 410] width 123 height 43
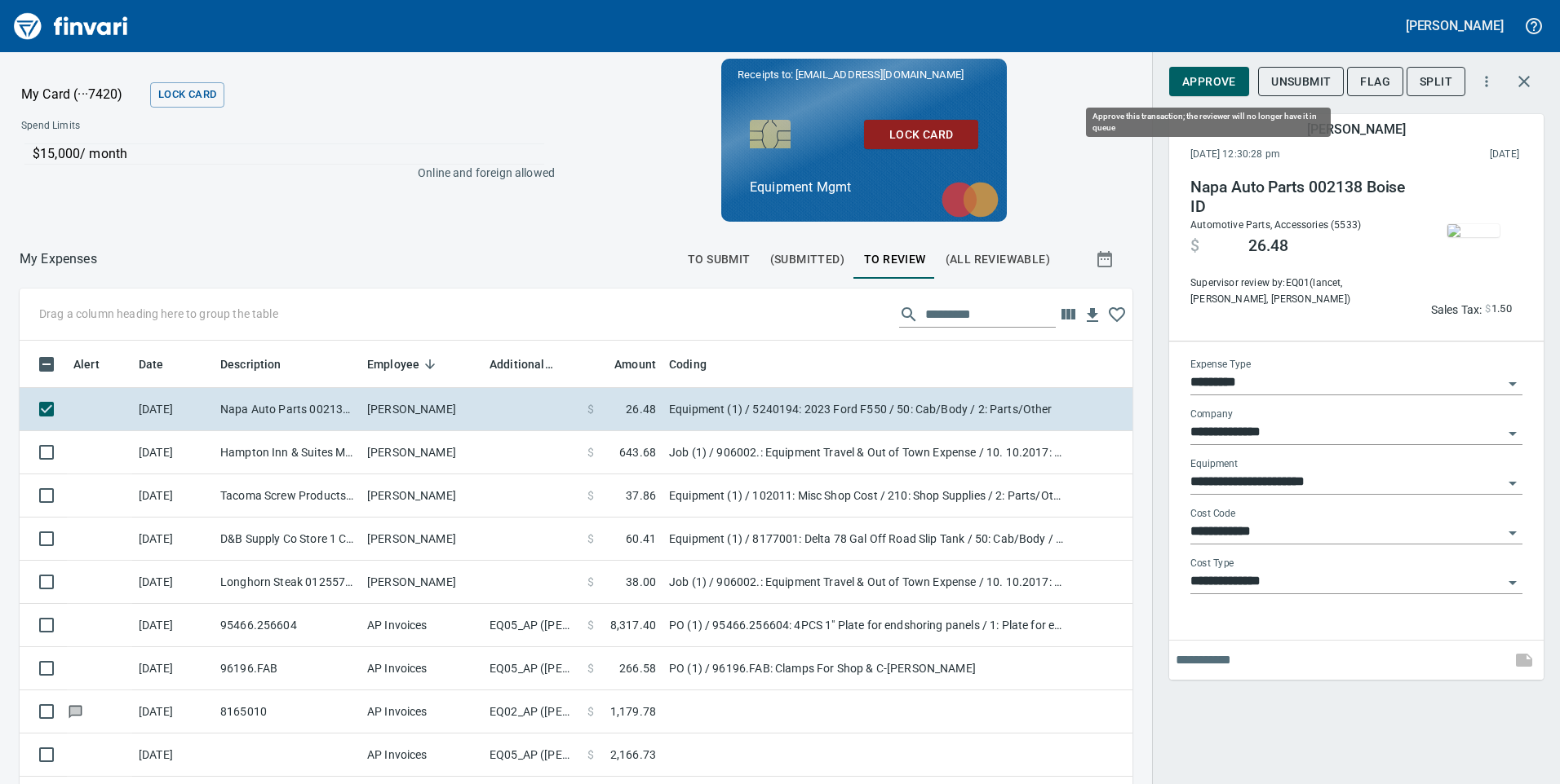
scroll to position [593, 1076]
click at [1221, 83] on span "Approve" at bounding box center [1208, 81] width 54 height 20
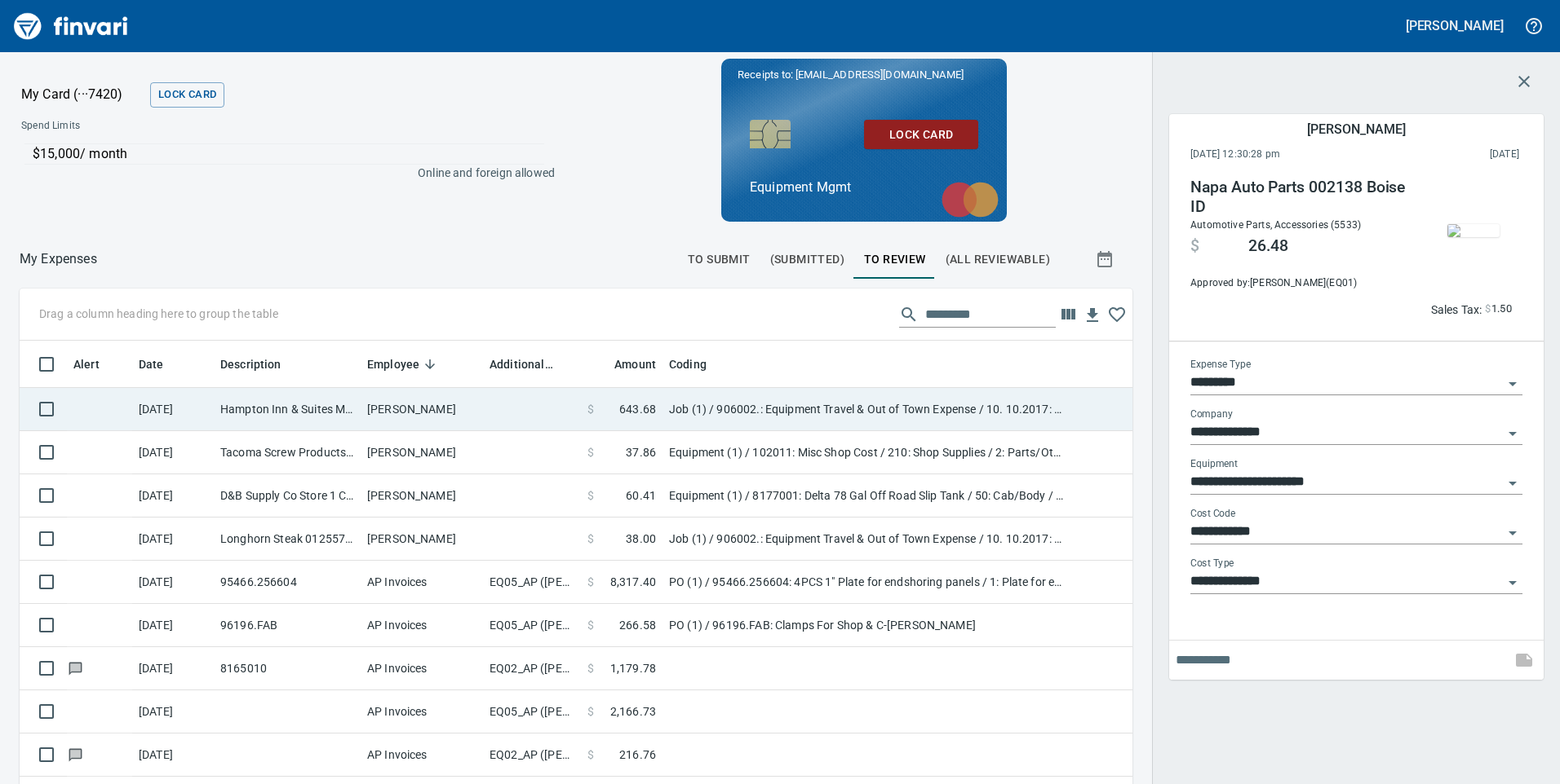
click at [492, 406] on td at bounding box center [531, 410] width 98 height 43
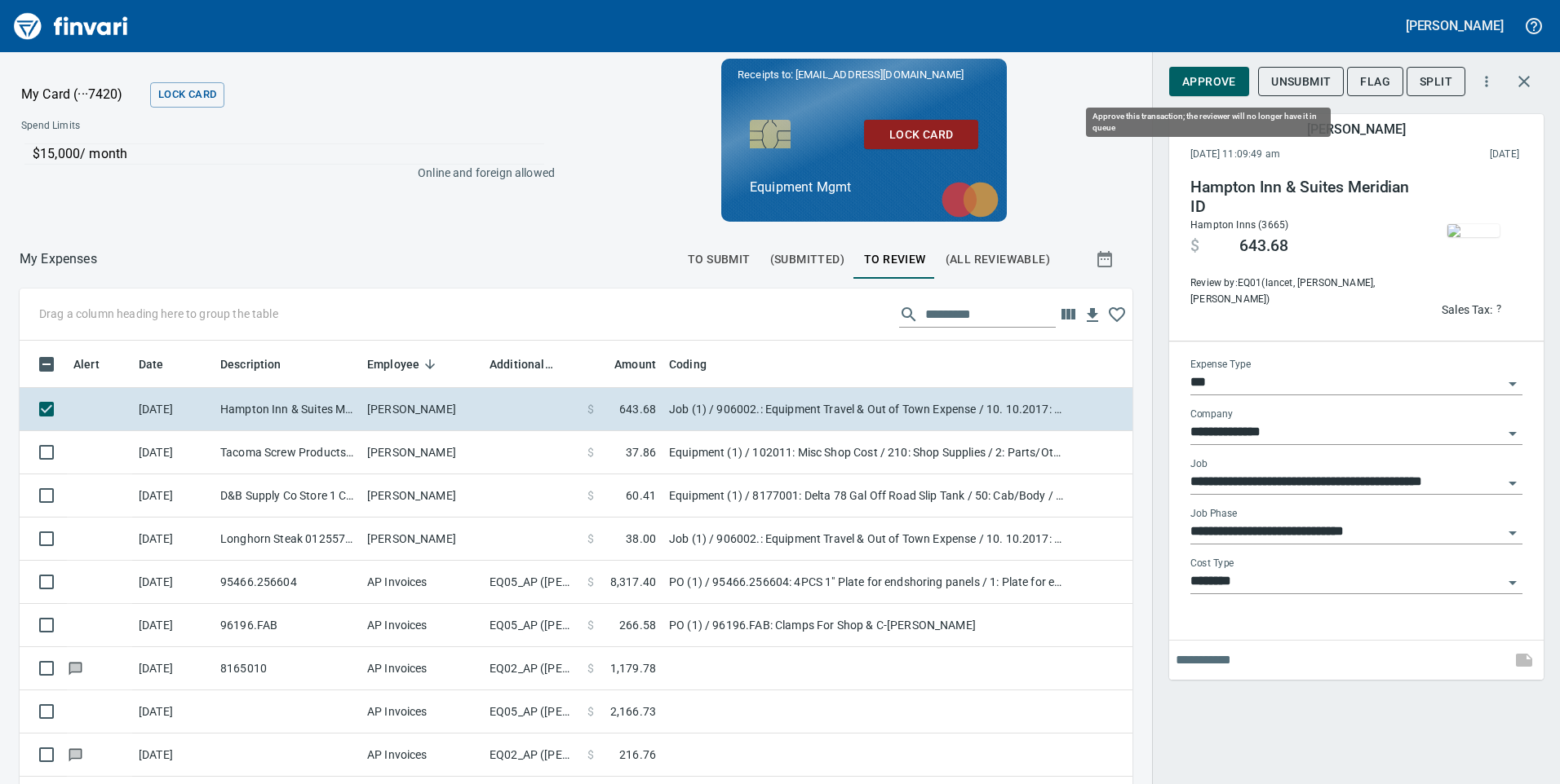
scroll to position [593, 1076]
click at [1226, 79] on span "Approve" at bounding box center [1208, 81] width 54 height 20
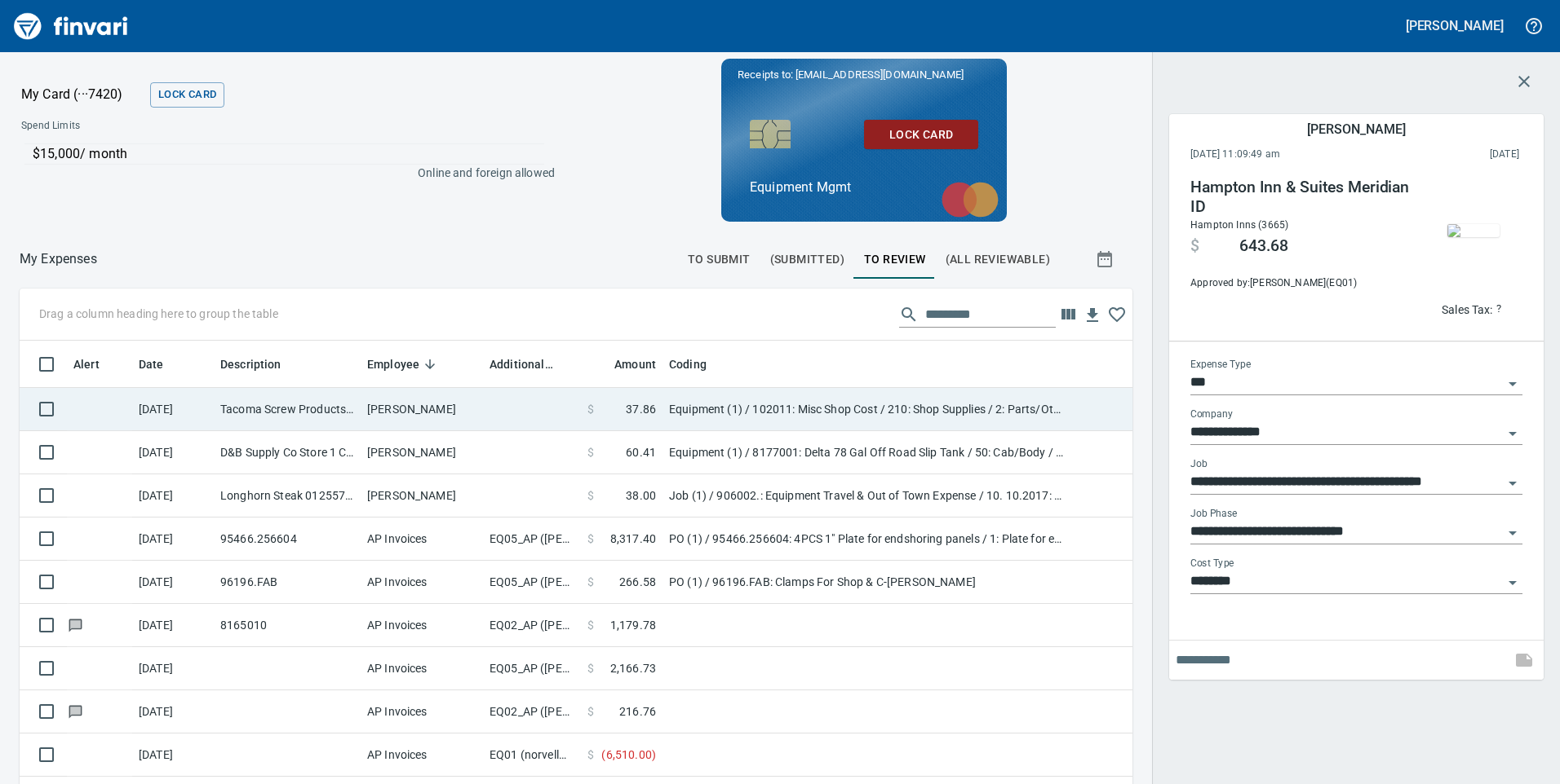
click at [527, 404] on td at bounding box center [531, 410] width 98 height 43
type input "*********"
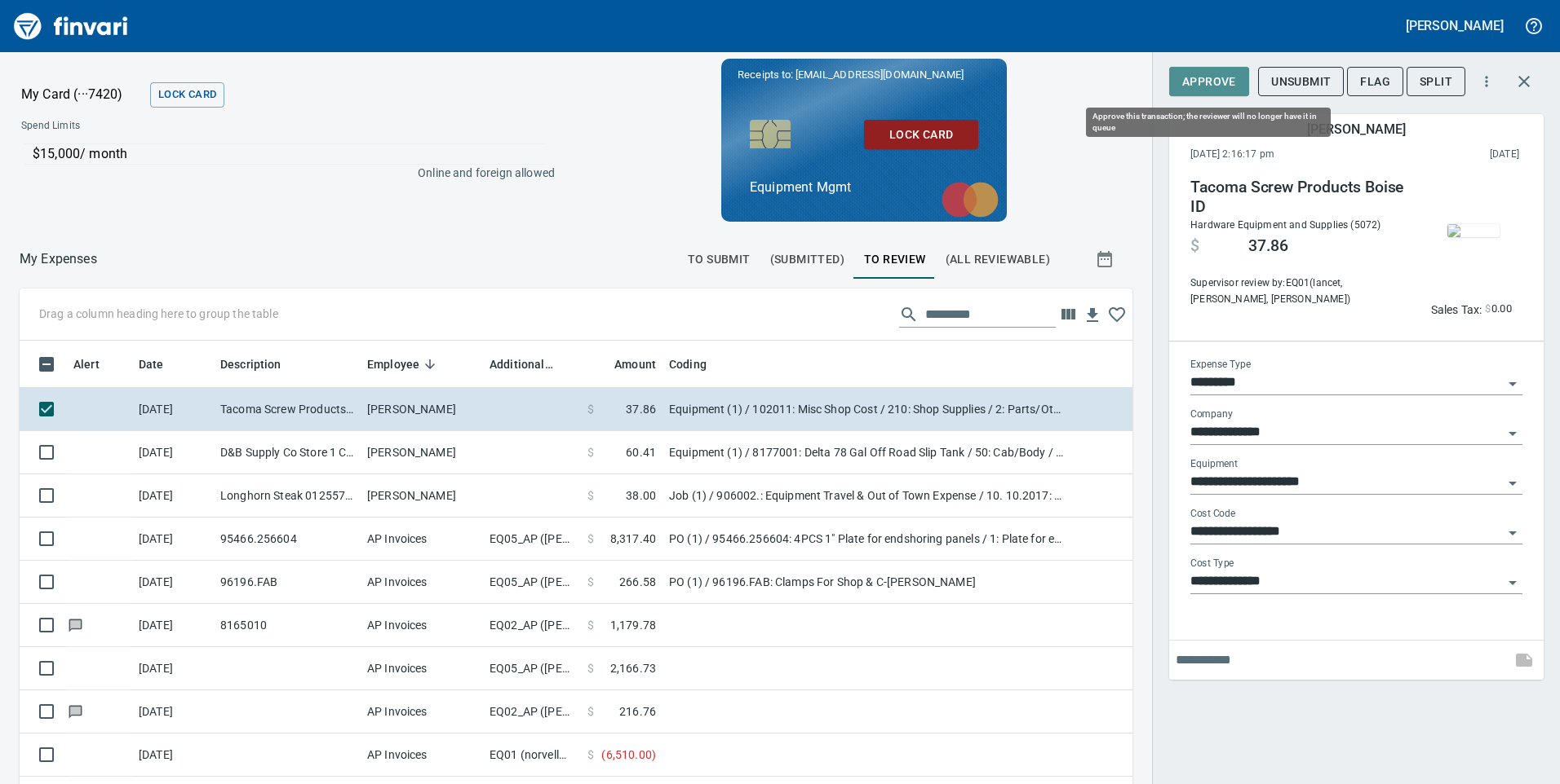
click at [1225, 80] on span "Approve" at bounding box center [1208, 81] width 54 height 20
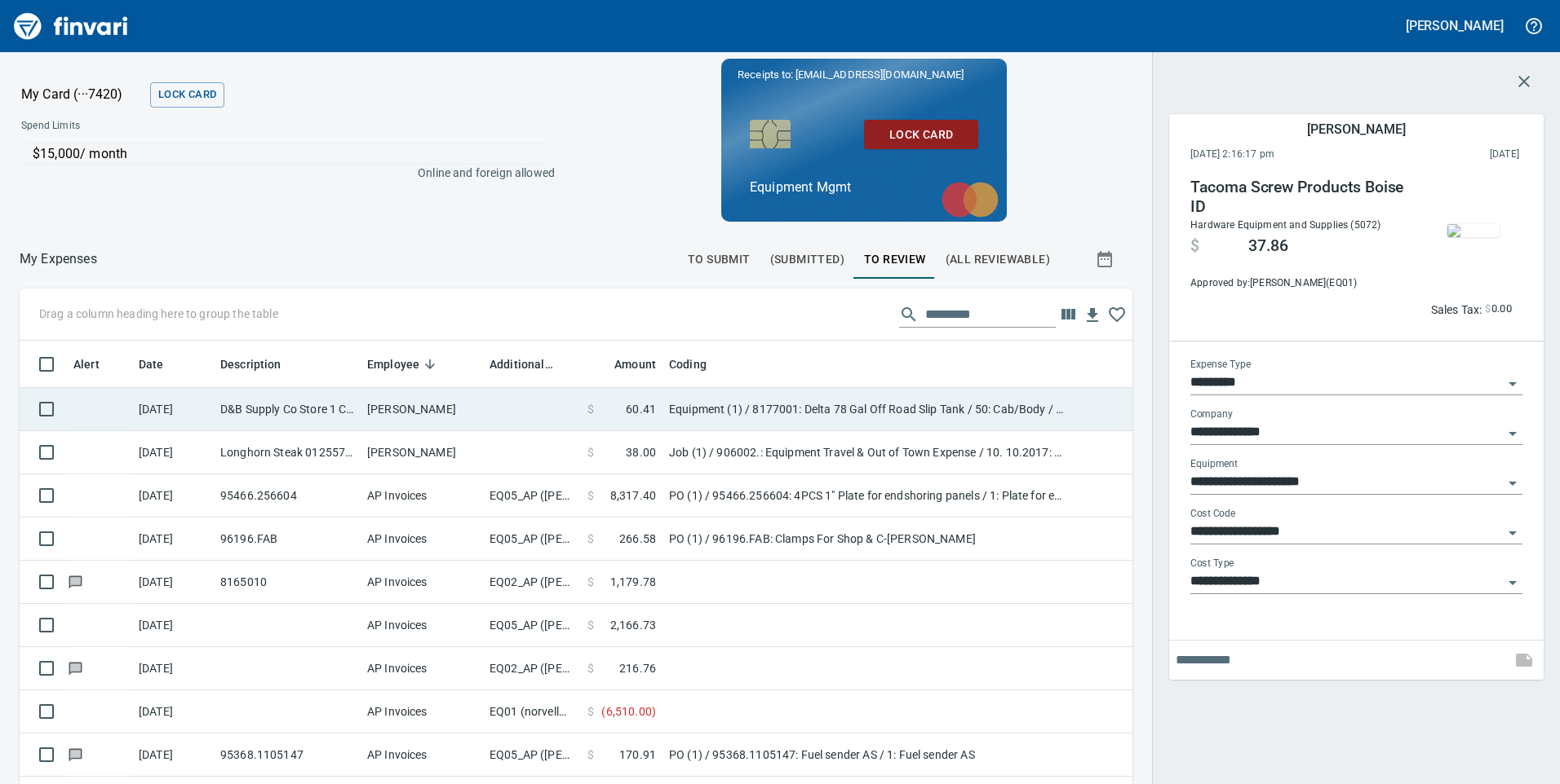
scroll to position [593, 1076]
click at [523, 403] on td at bounding box center [531, 410] width 98 height 43
type input "**********"
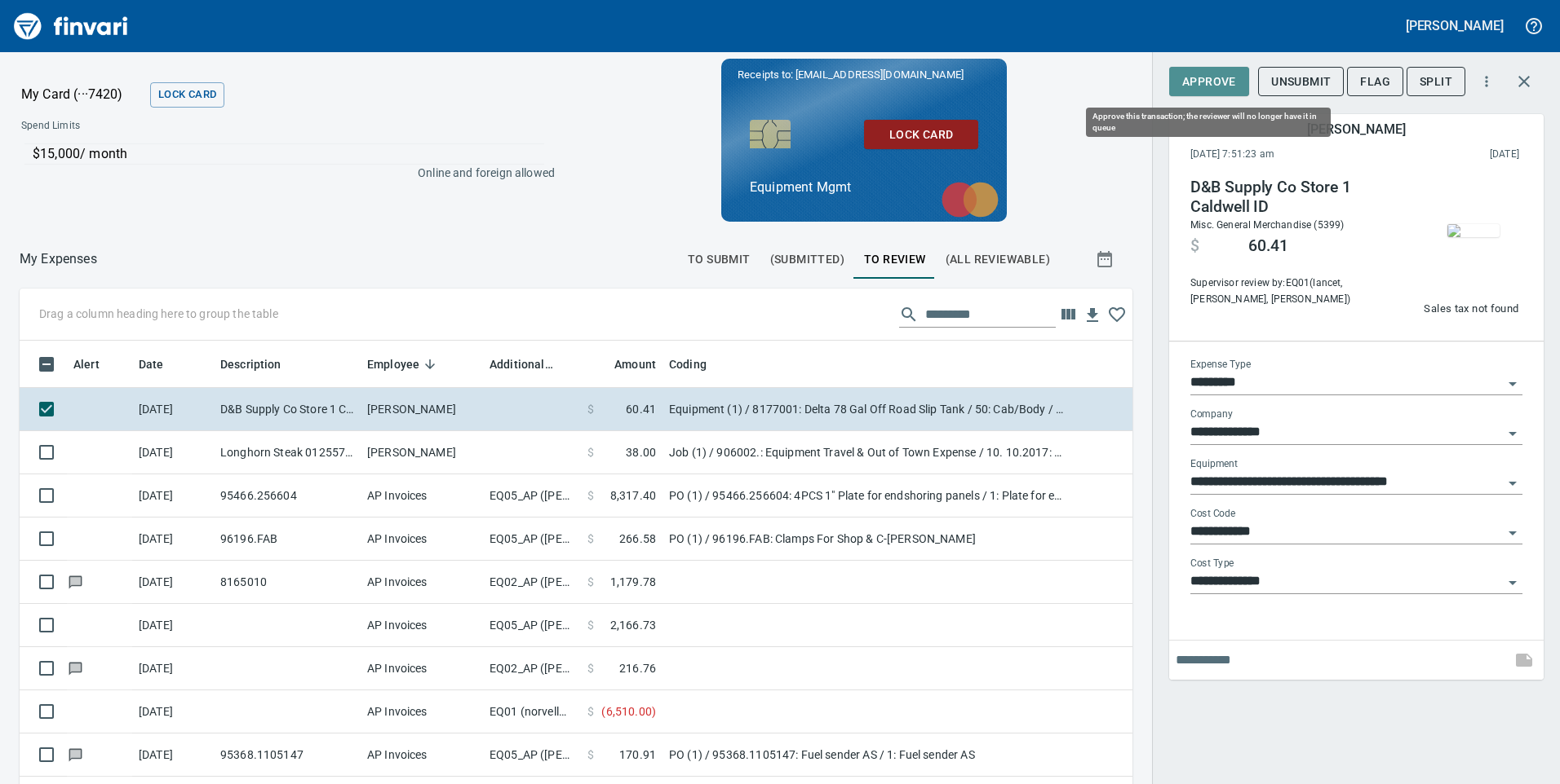
click at [1210, 75] on span "Approve" at bounding box center [1208, 81] width 54 height 20
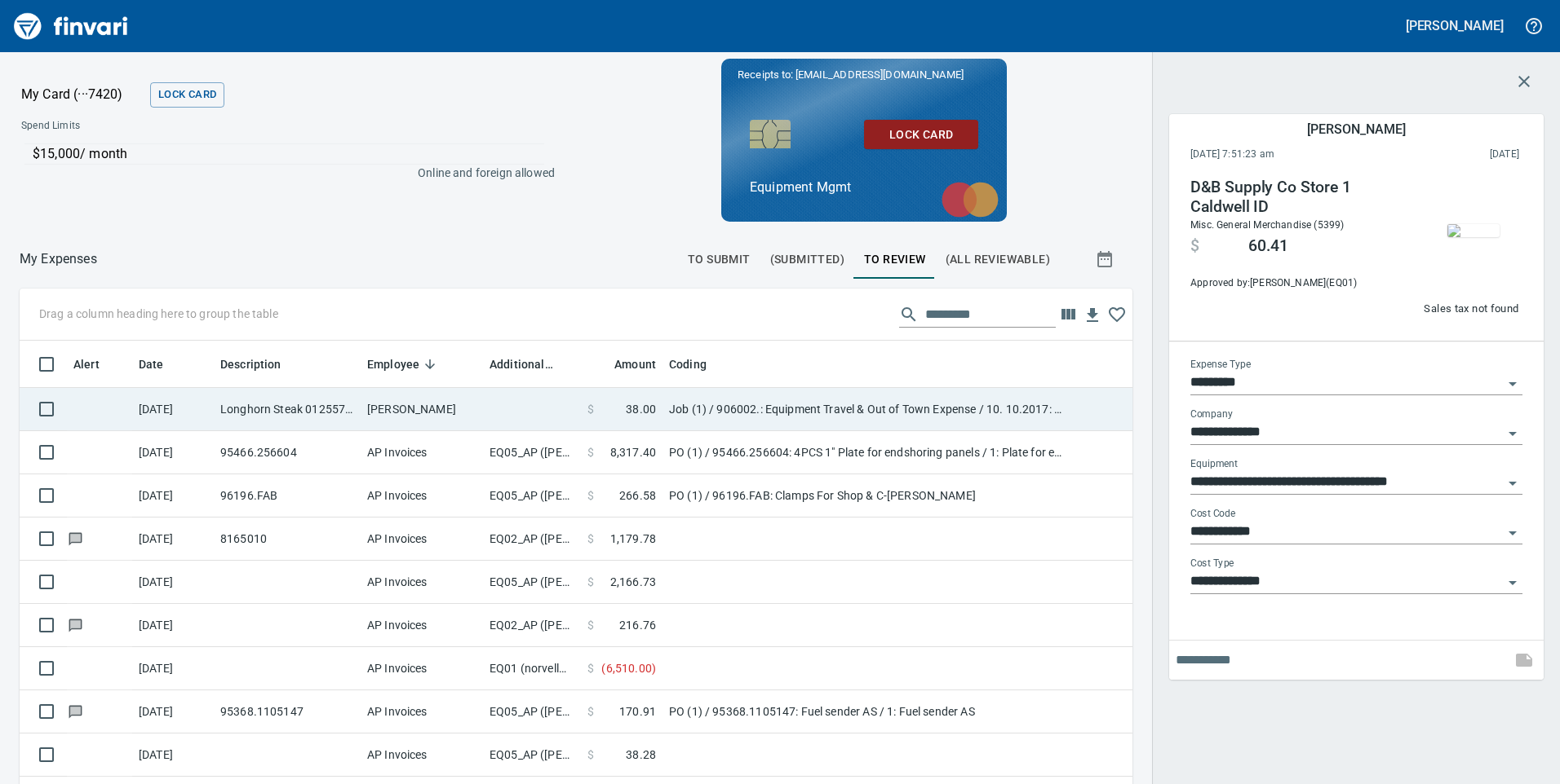
scroll to position [593, 1076]
click at [515, 400] on td at bounding box center [531, 410] width 98 height 43
type input "***"
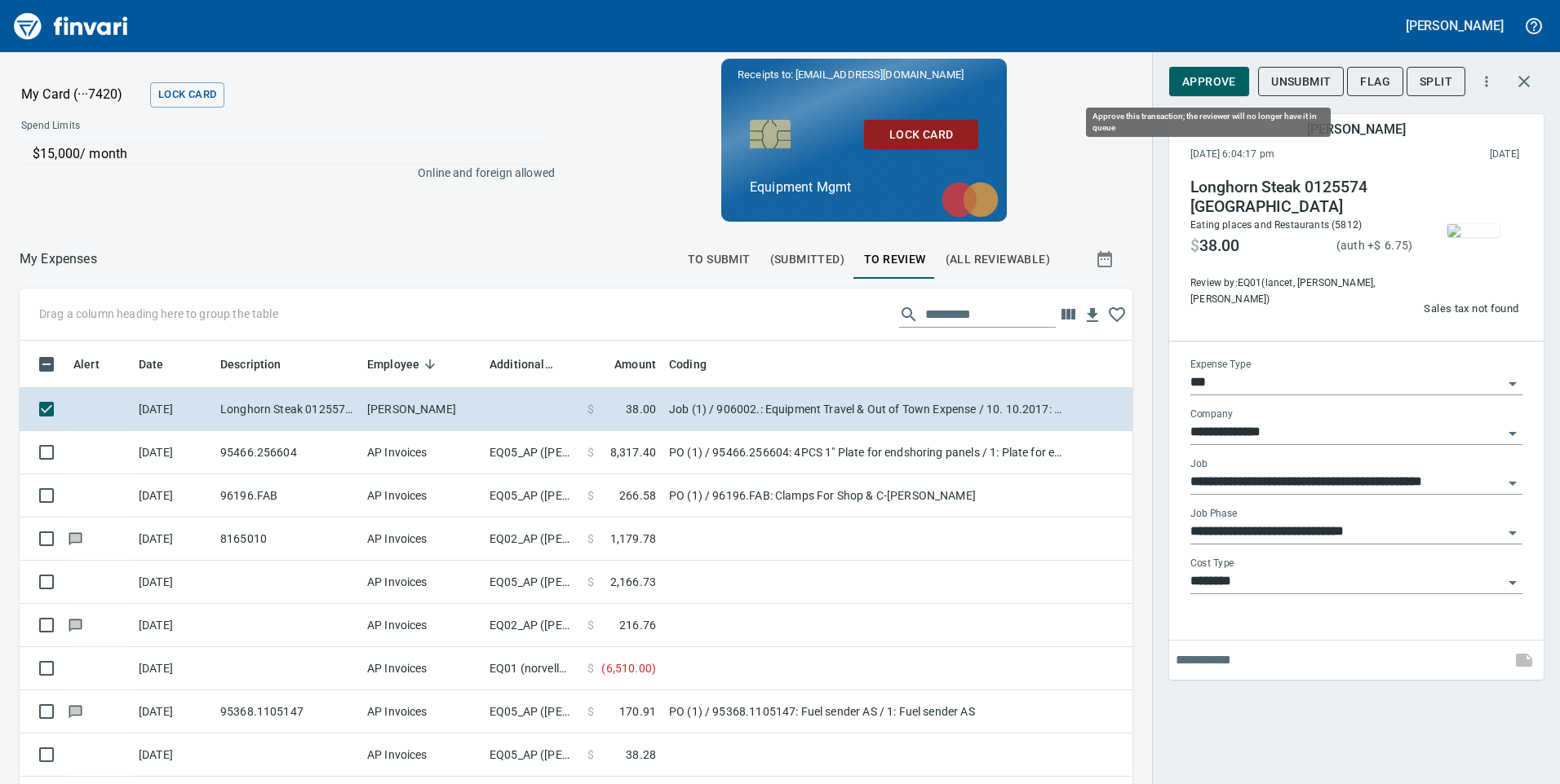
click at [1205, 74] on span "Approve" at bounding box center [1208, 81] width 54 height 20
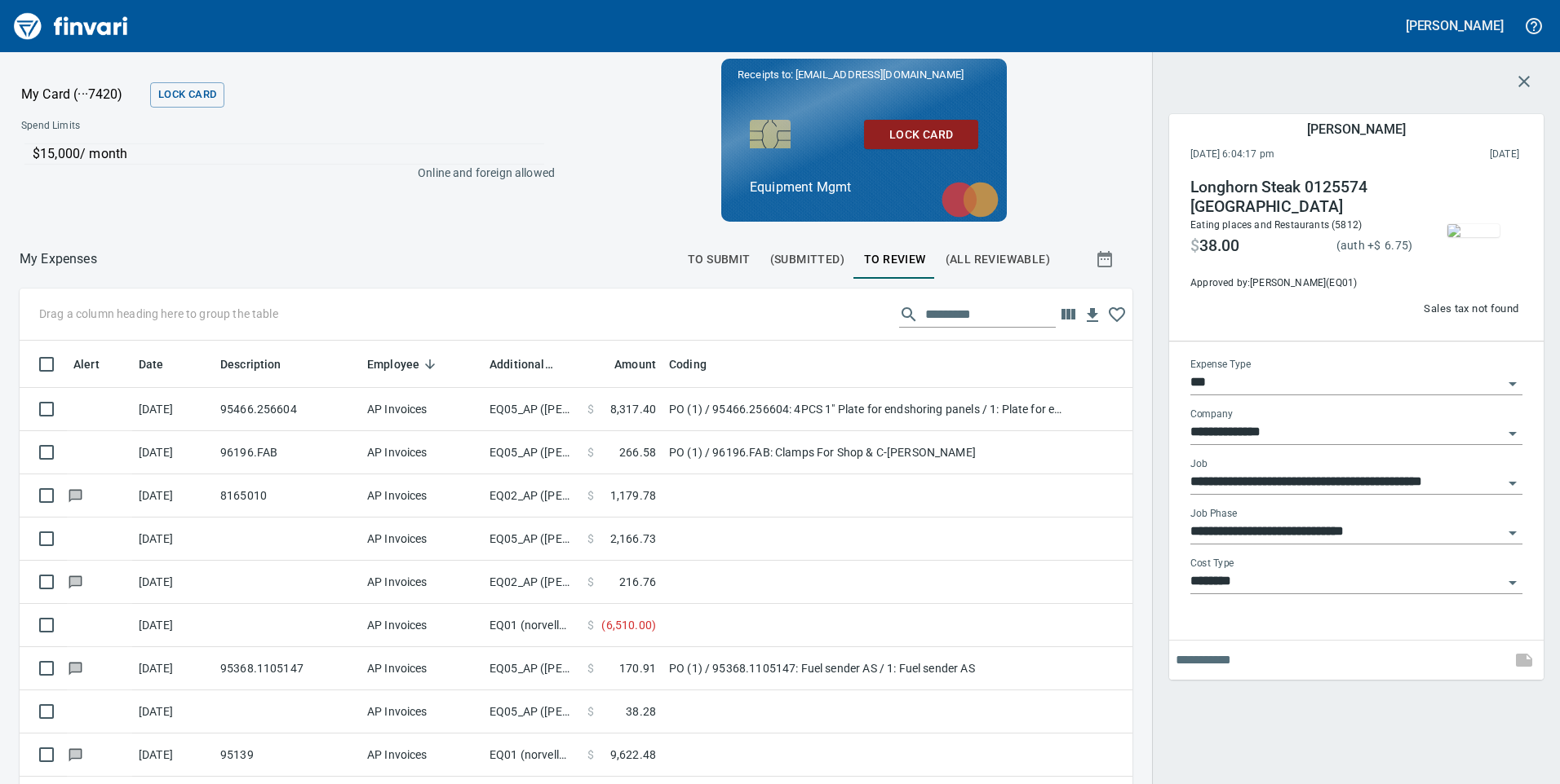
scroll to position [593, 1076]
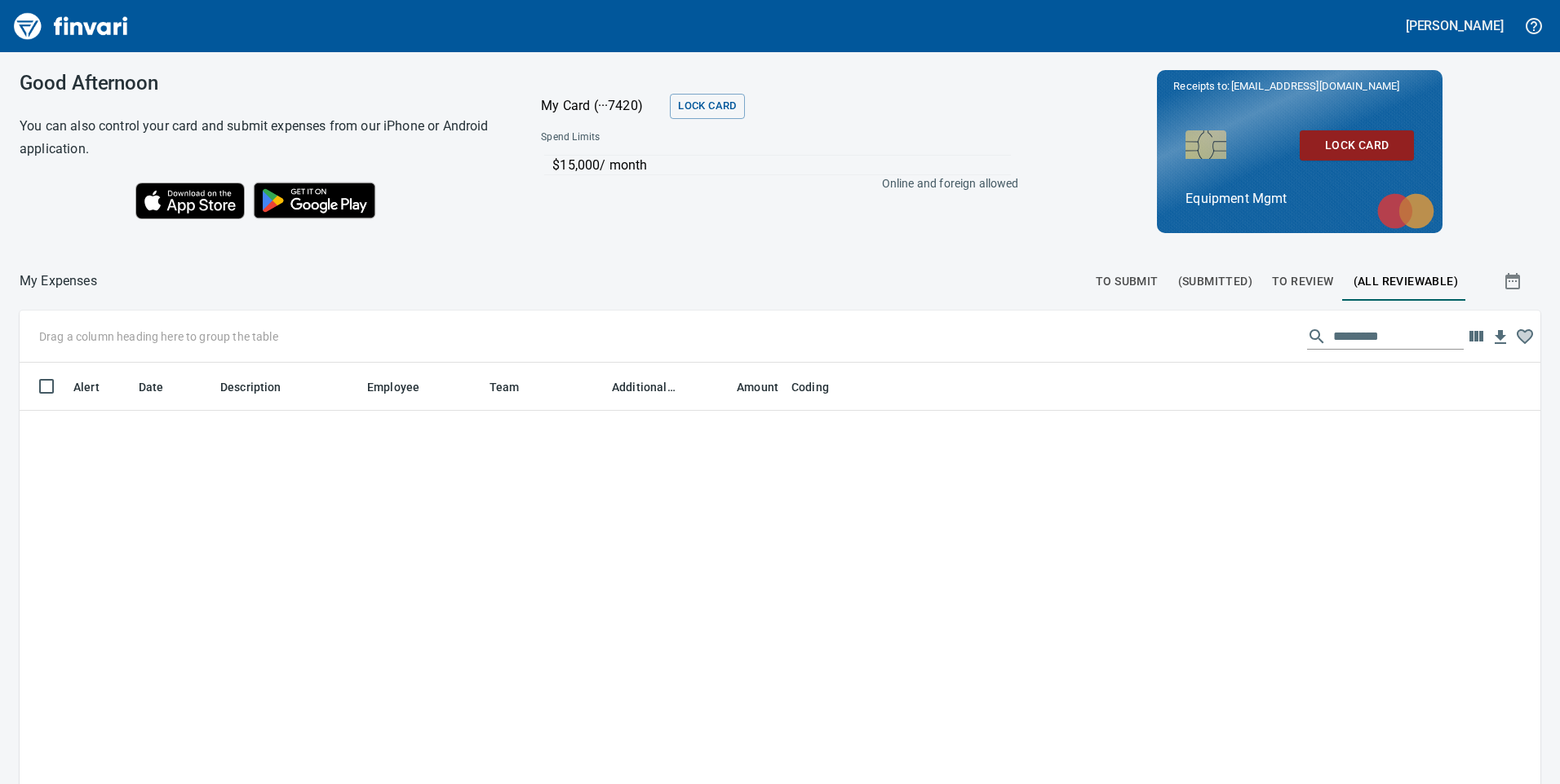
scroll to position [593, 1484]
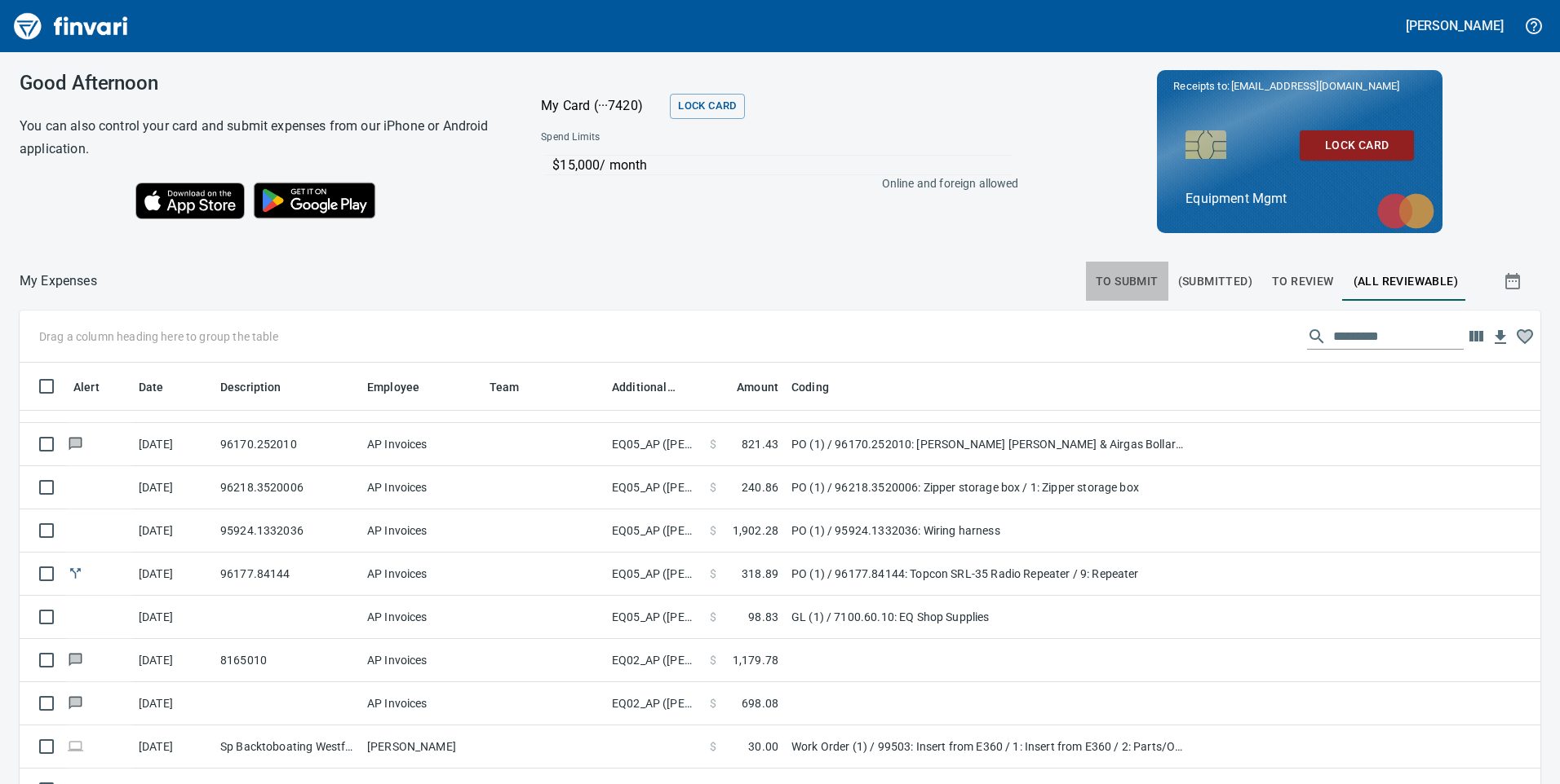
click at [1125, 283] on span "To Submit" at bounding box center [1126, 281] width 63 height 20
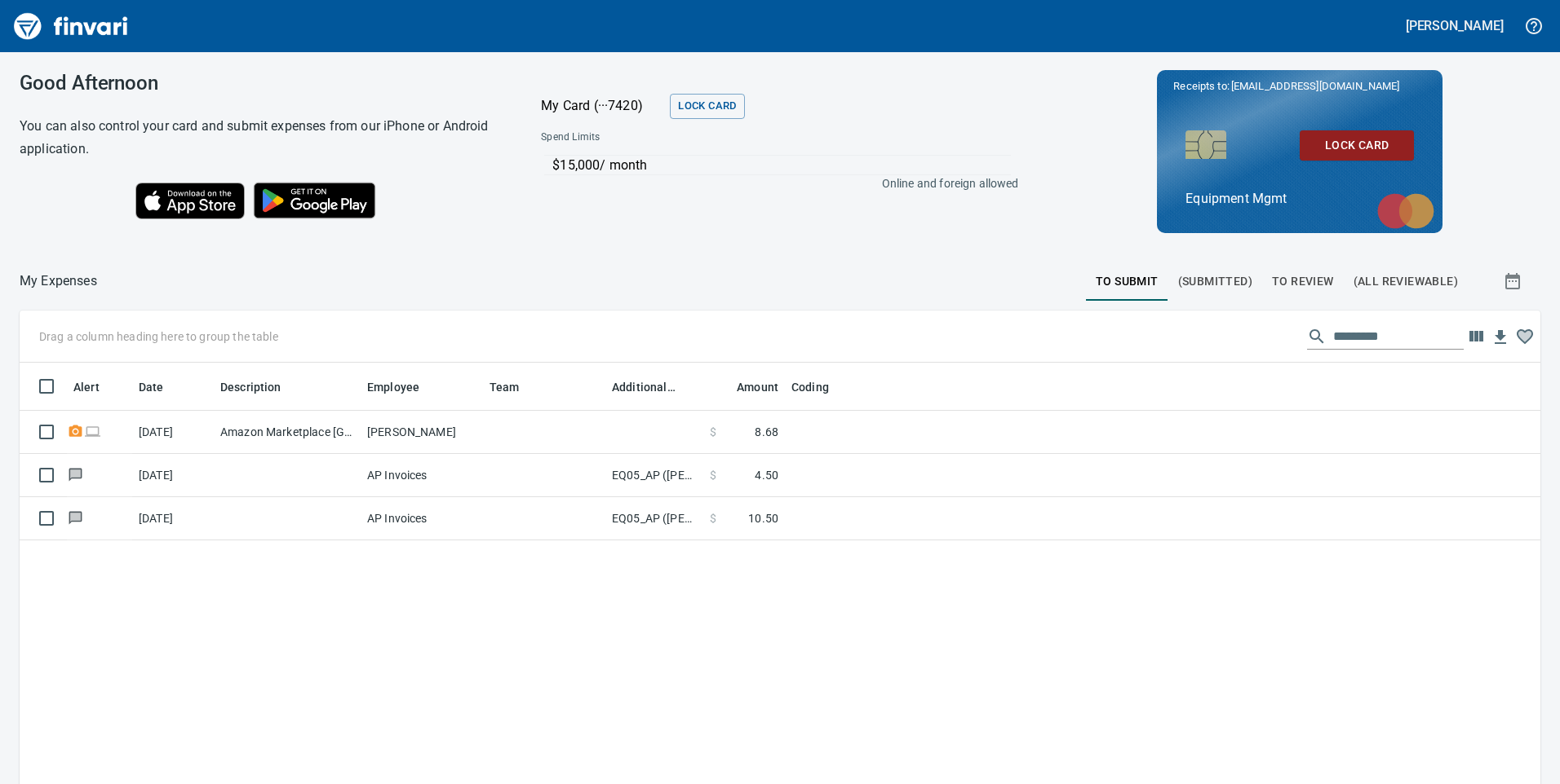
scroll to position [593, 1497]
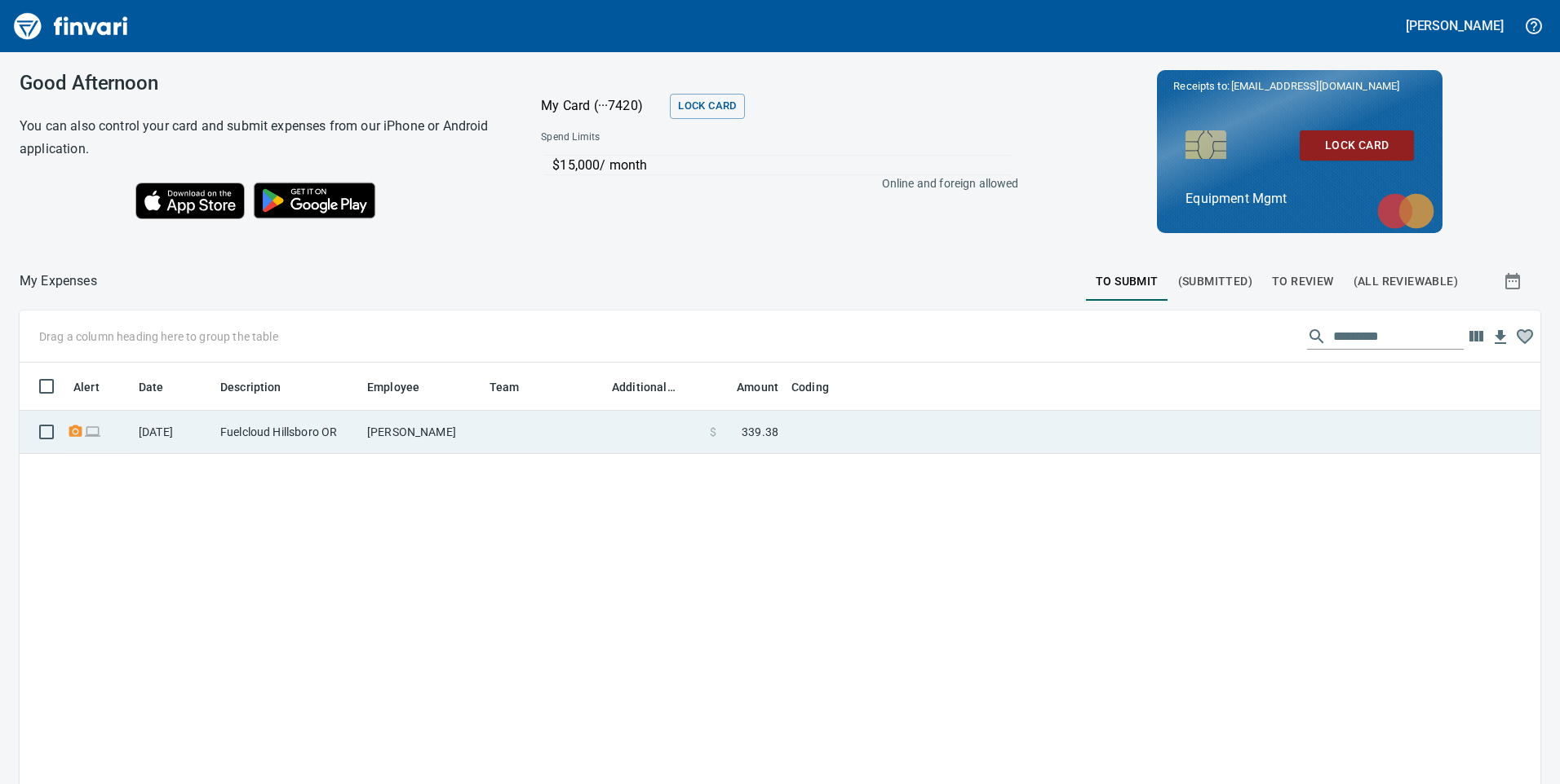
click at [373, 437] on td "[PERSON_NAME]" at bounding box center [421, 433] width 123 height 43
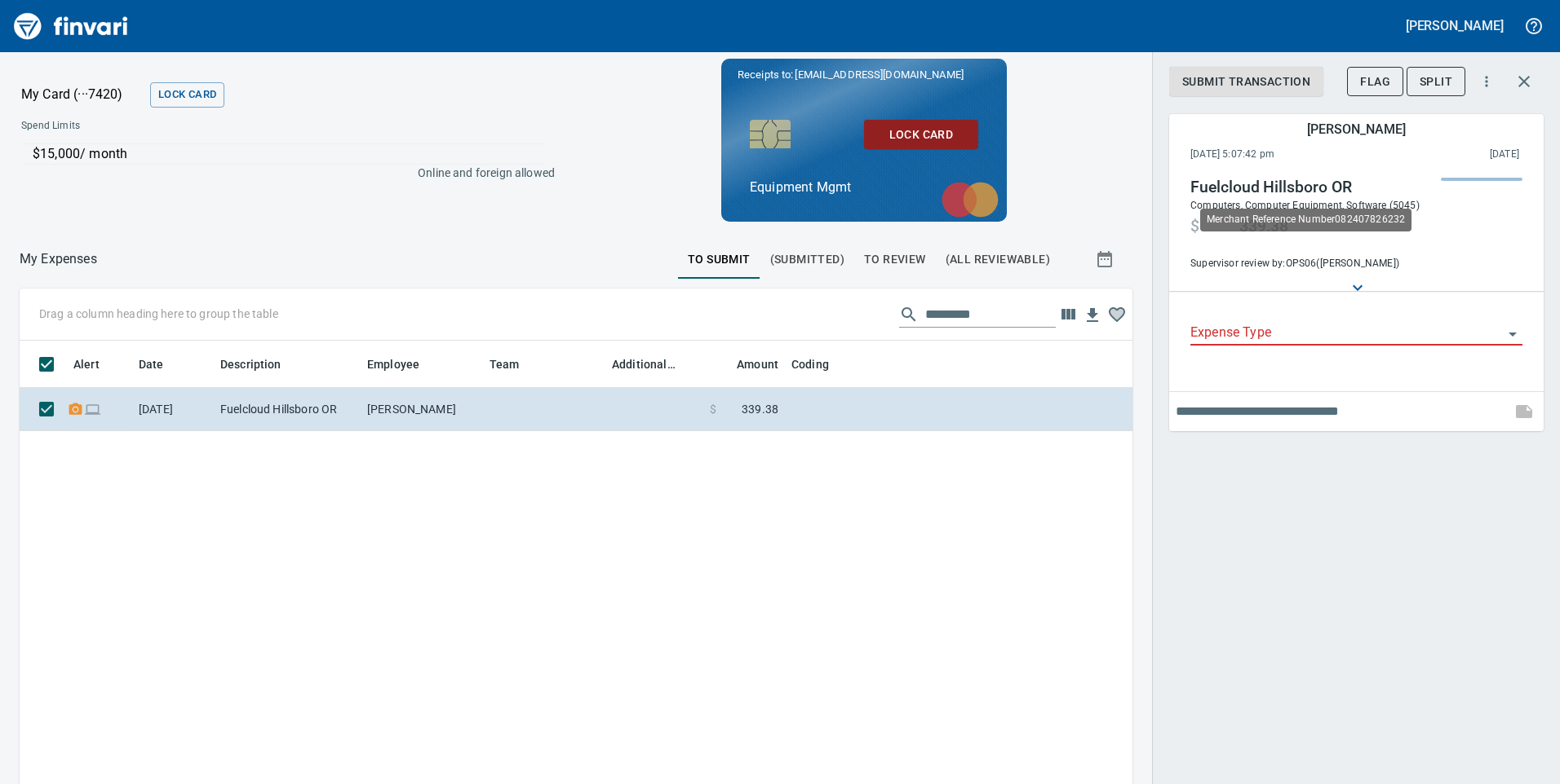
scroll to position [581, 1088]
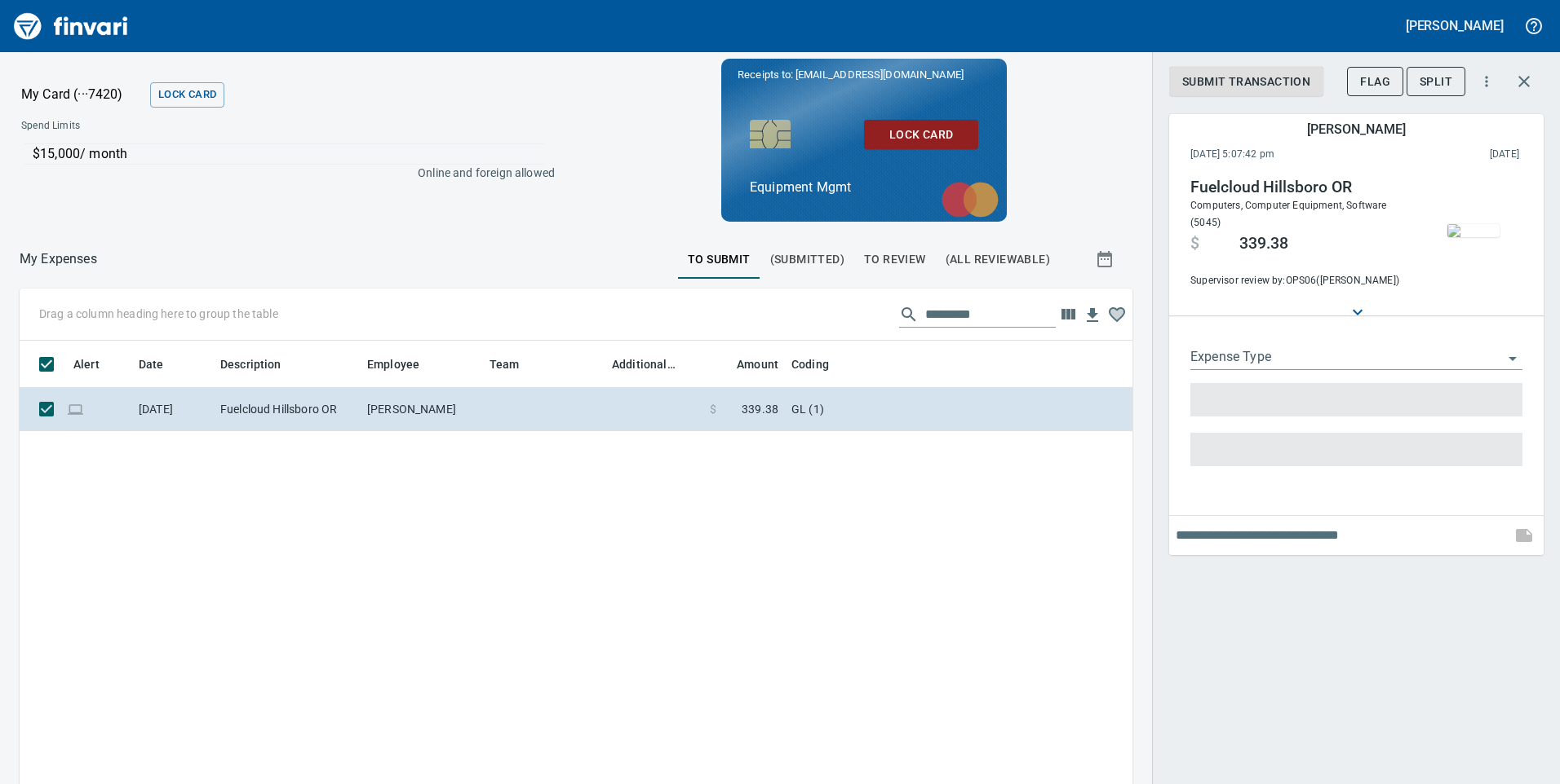
type input "**"
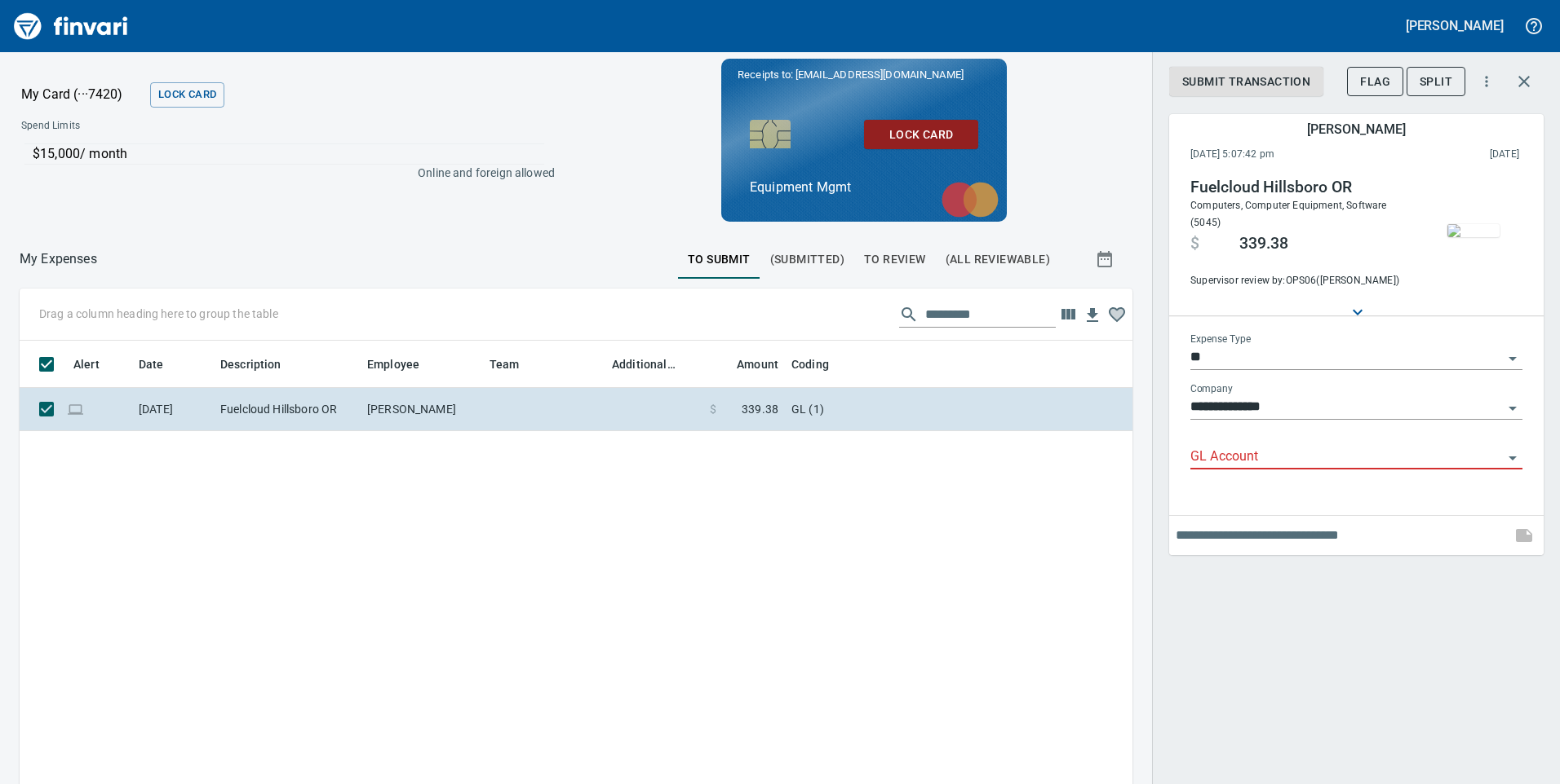
type input "**********"
